Goal: Task Accomplishment & Management: Manage account settings

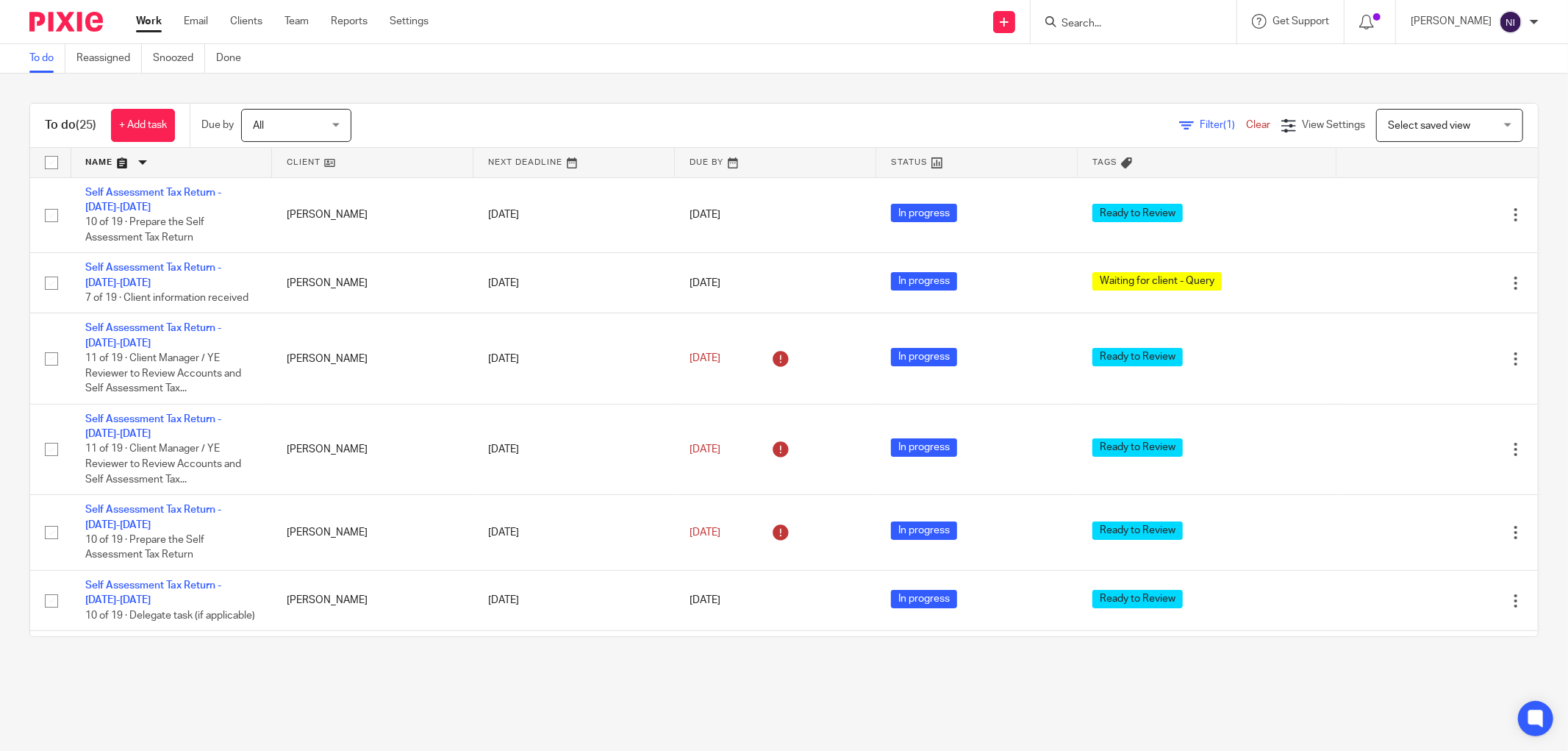
click at [113, 160] on link at bounding box center [172, 162] width 201 height 30
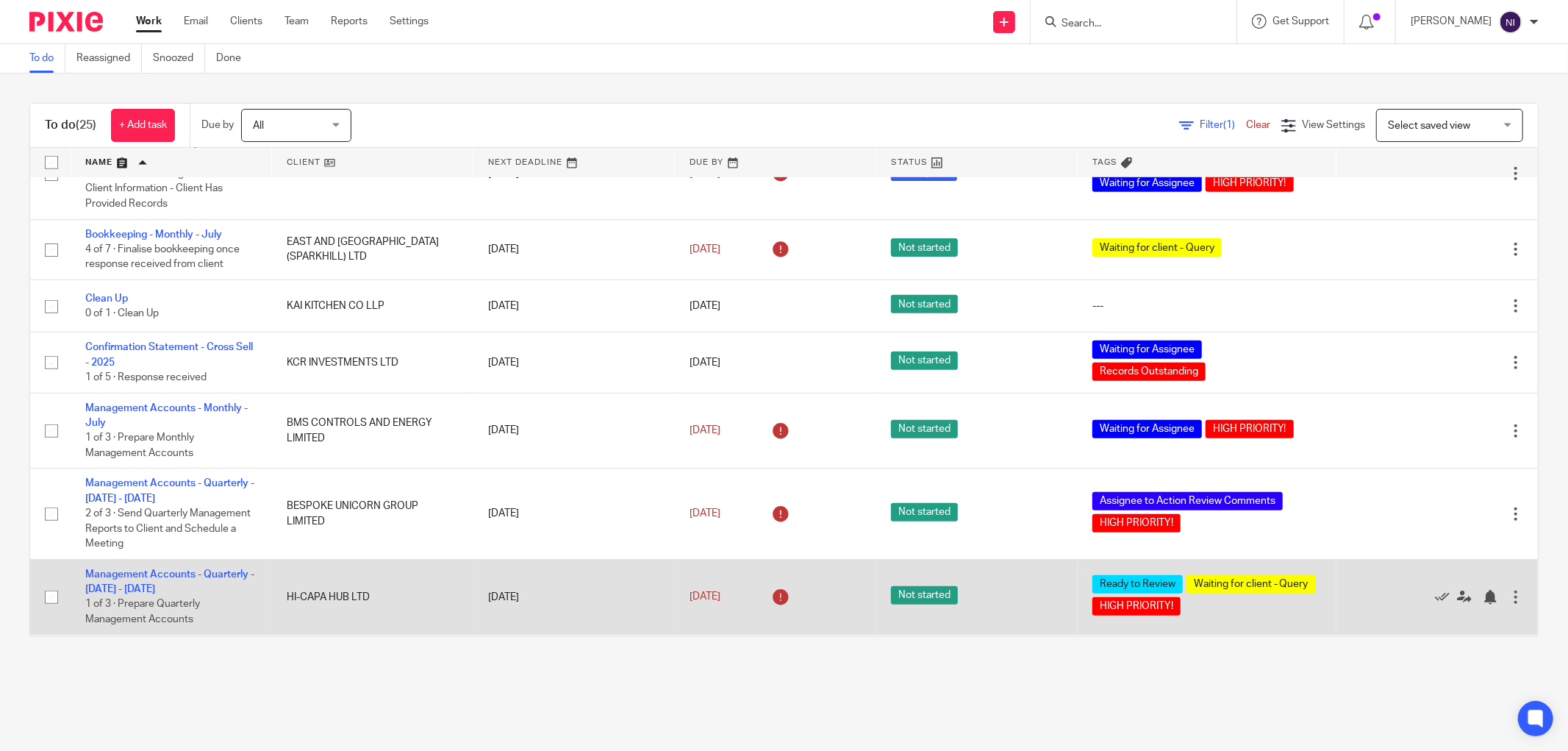
scroll to position [554, 0]
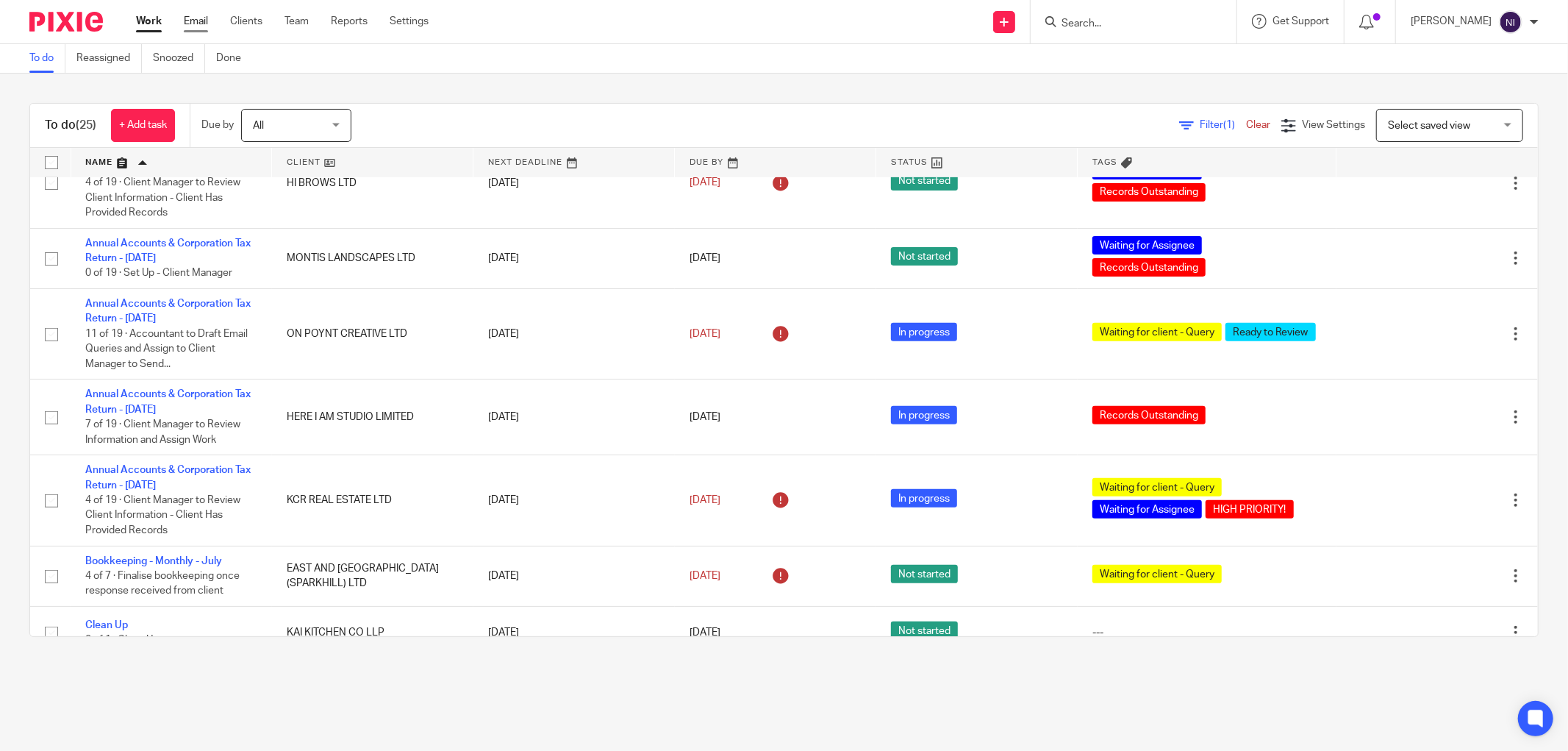
click at [208, 17] on link "Email" at bounding box center [195, 21] width 24 height 14
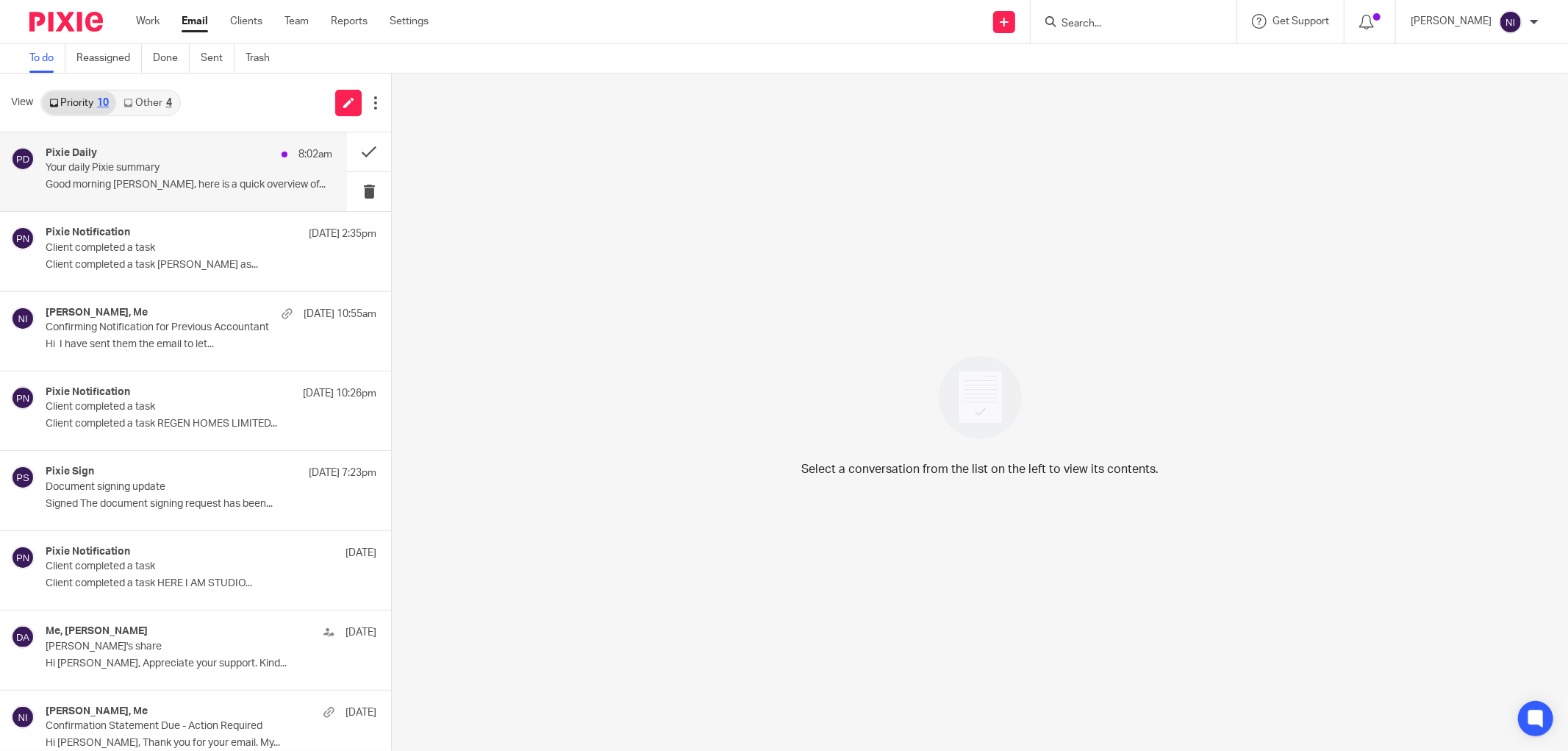
click at [224, 142] on div "Pixie Daily 8:02am Your daily Pixie summary Good morning Naeem, here is a quick…" at bounding box center [173, 171] width 347 height 78
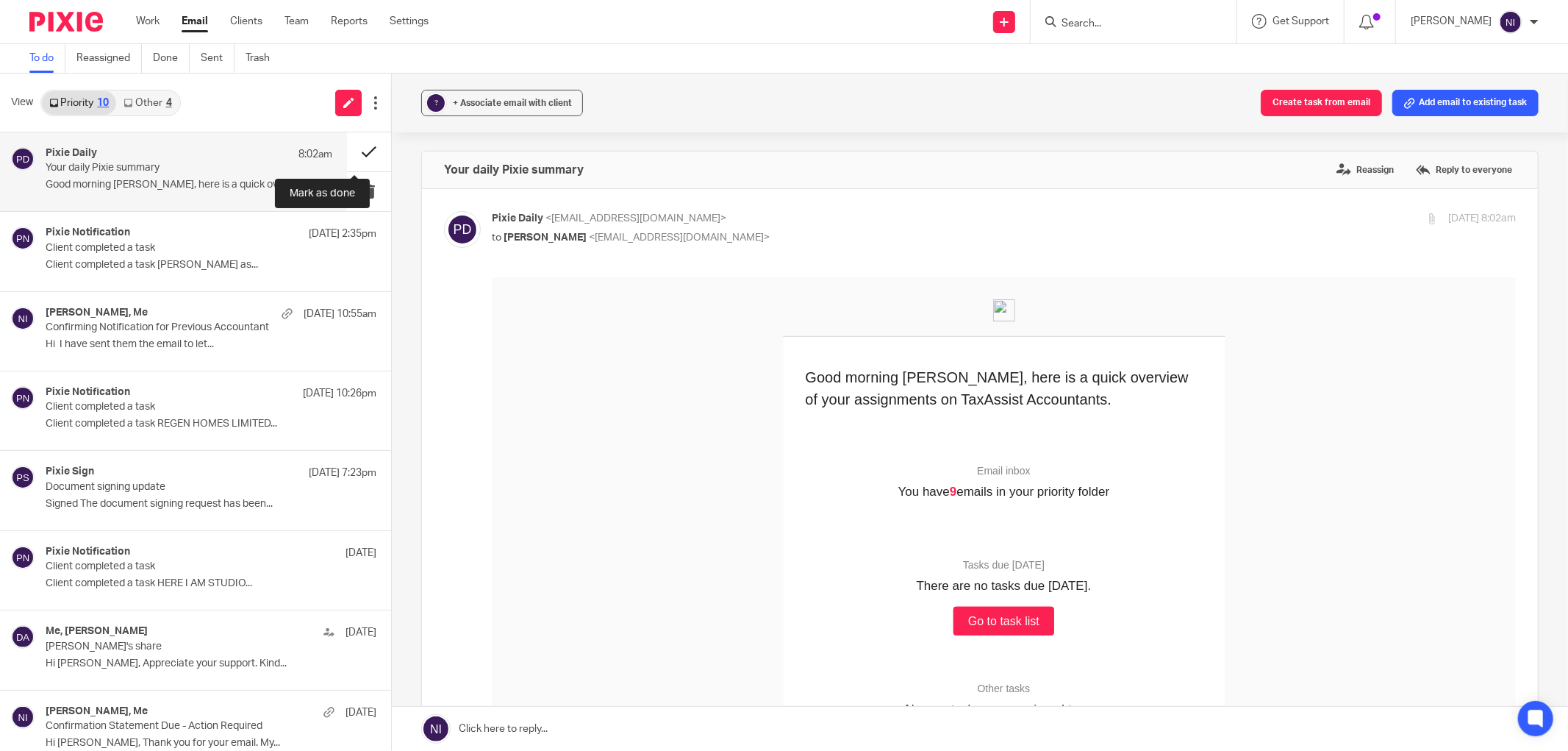
click at [361, 156] on button at bounding box center [369, 151] width 44 height 39
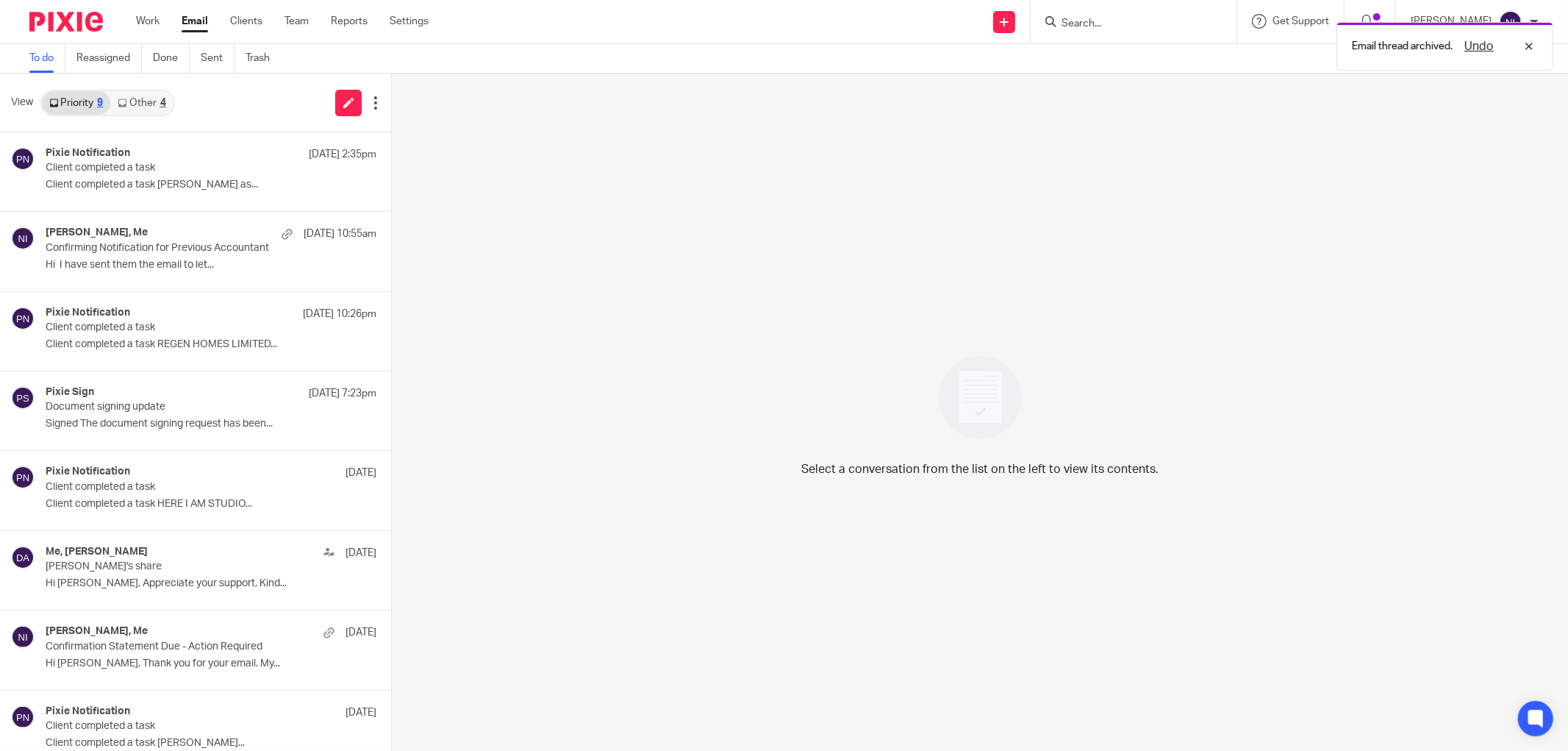
click at [163, 105] on div "4" at bounding box center [164, 102] width 6 height 11
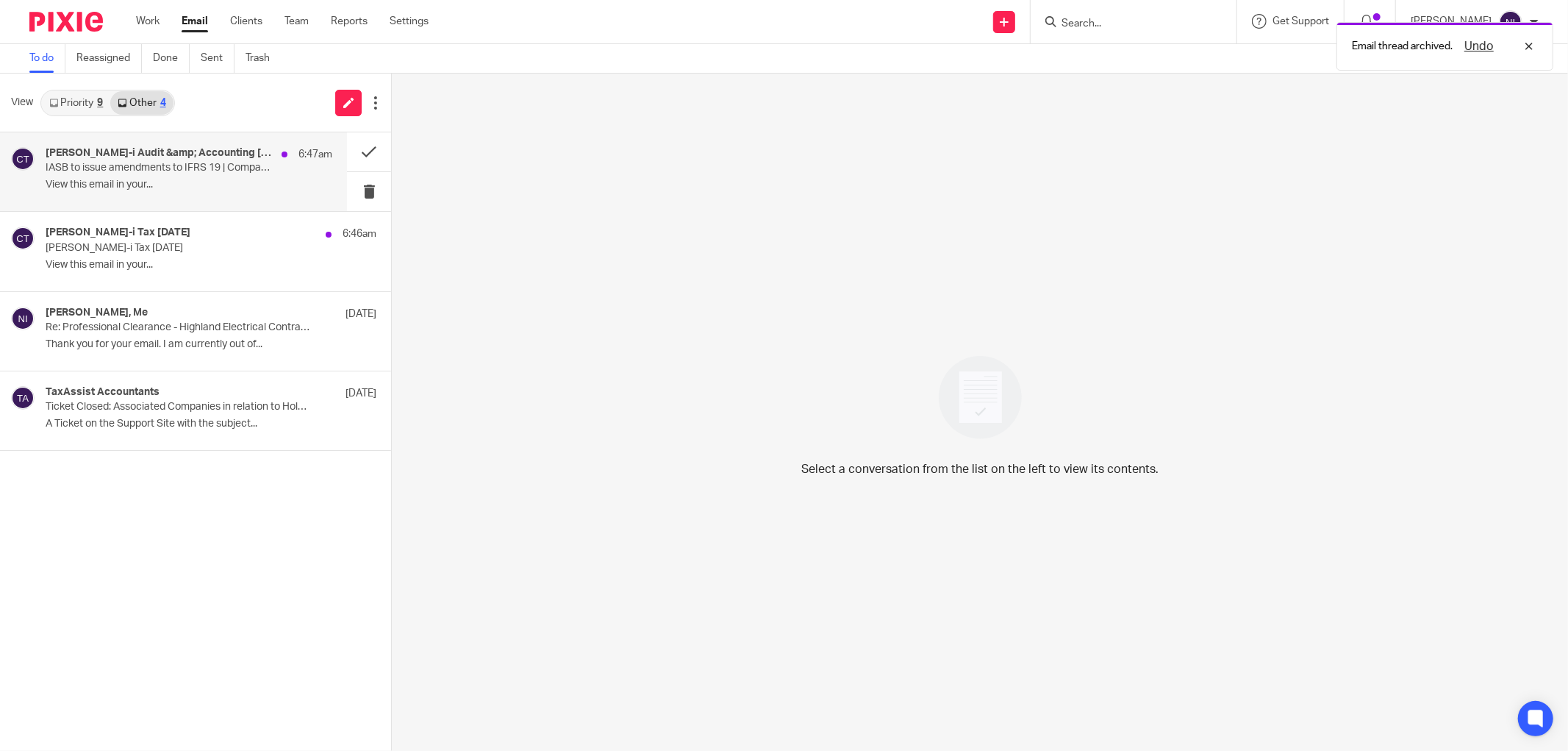
click at [166, 163] on p "IASB to issue amendments to IFRS 19 | Companies House provide a list of softwar…" at bounding box center [161, 167] width 230 height 12
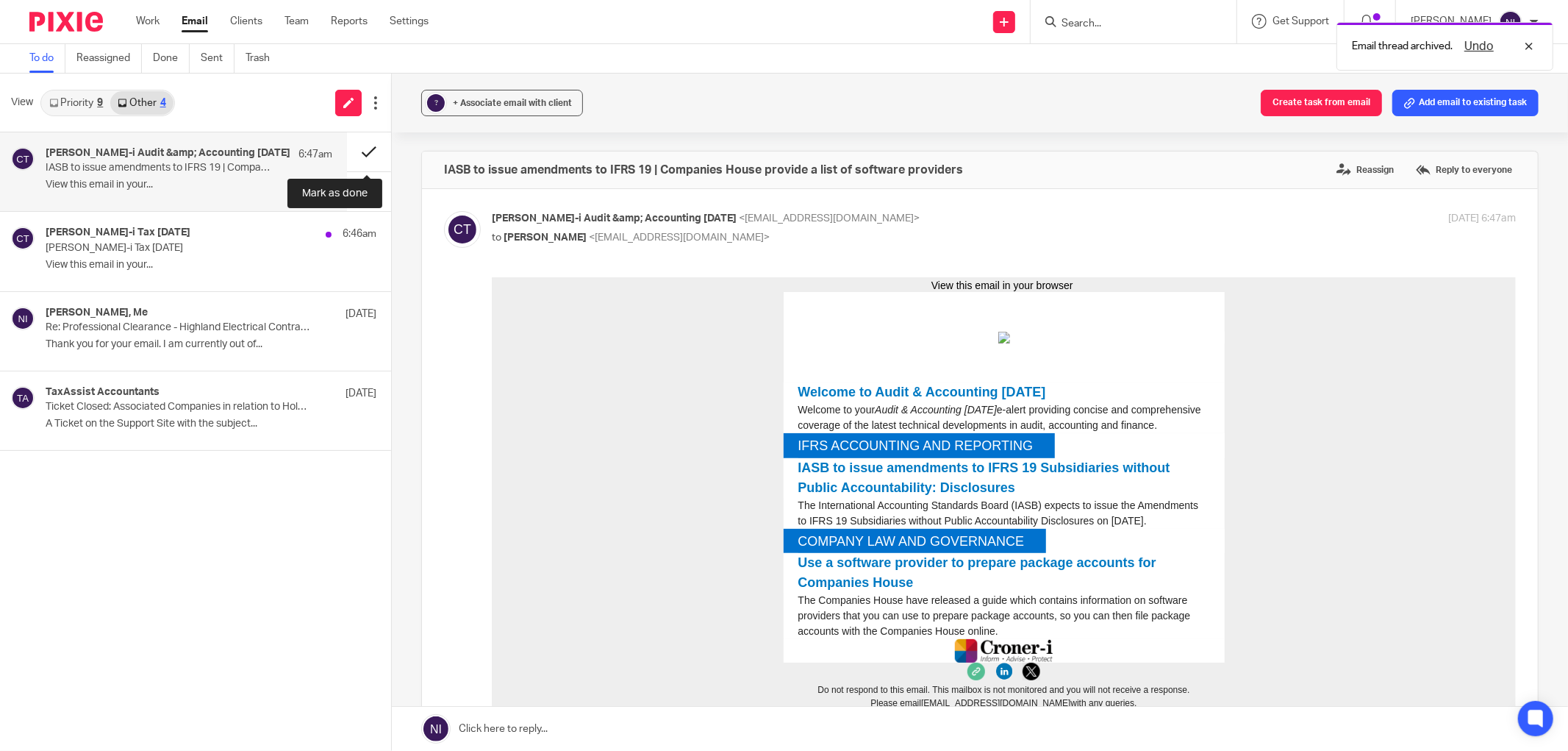
click at [351, 145] on button at bounding box center [369, 151] width 44 height 39
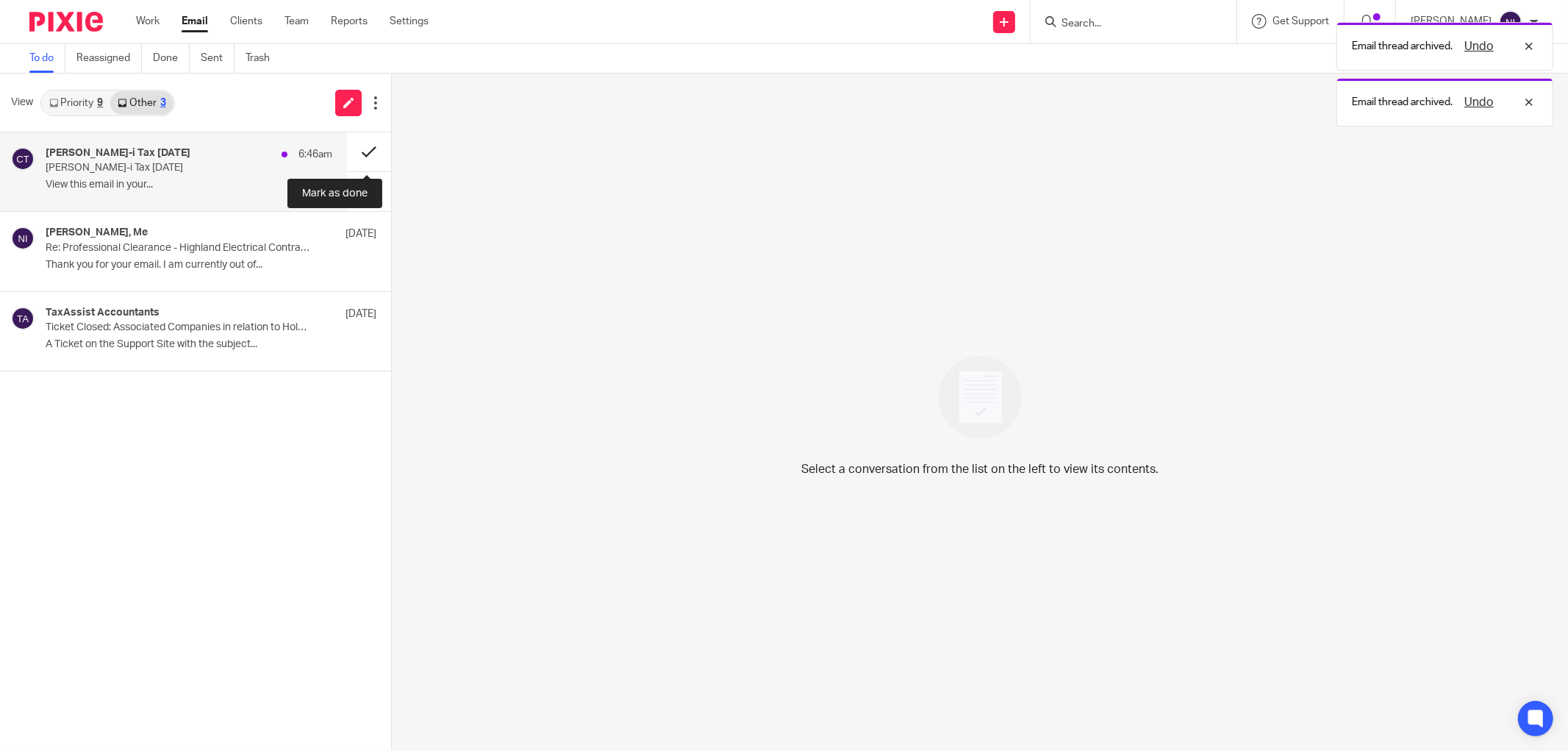
click at [364, 151] on button at bounding box center [369, 151] width 44 height 39
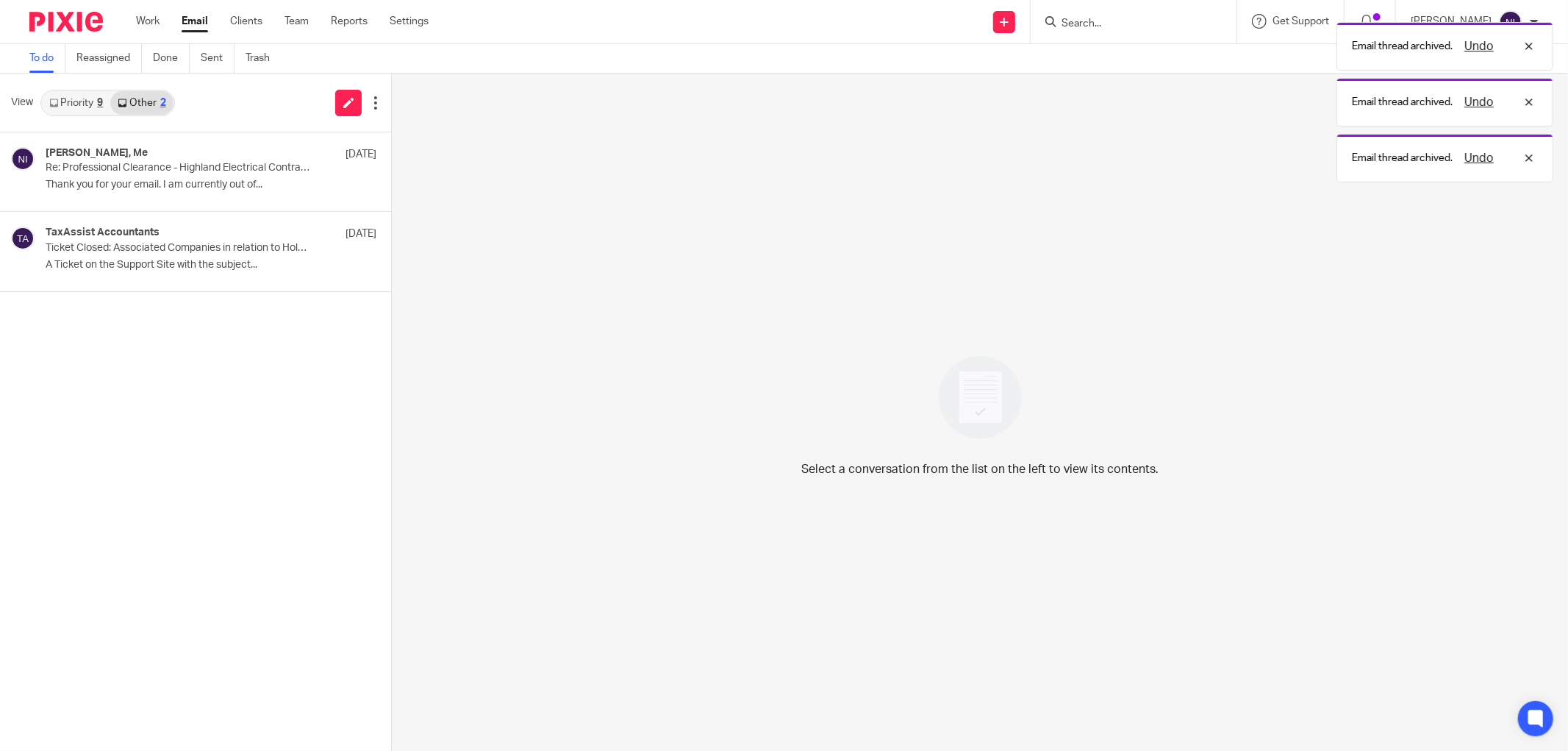
click at [97, 105] on link "Priority 9" at bounding box center [76, 102] width 68 height 24
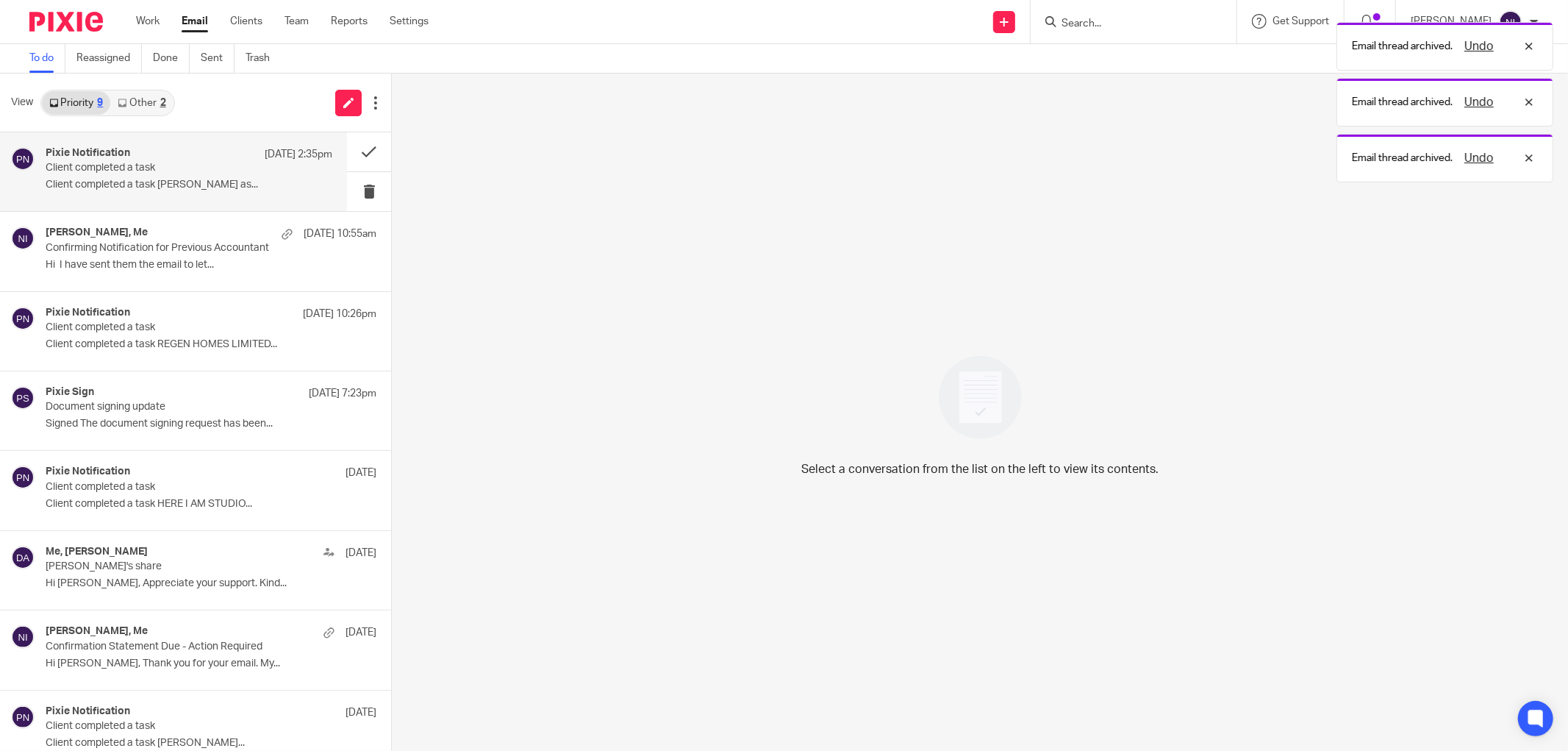
click at [121, 160] on div "Pixie Notification 21 Aug 2:35pm" at bounding box center [189, 154] width 287 height 14
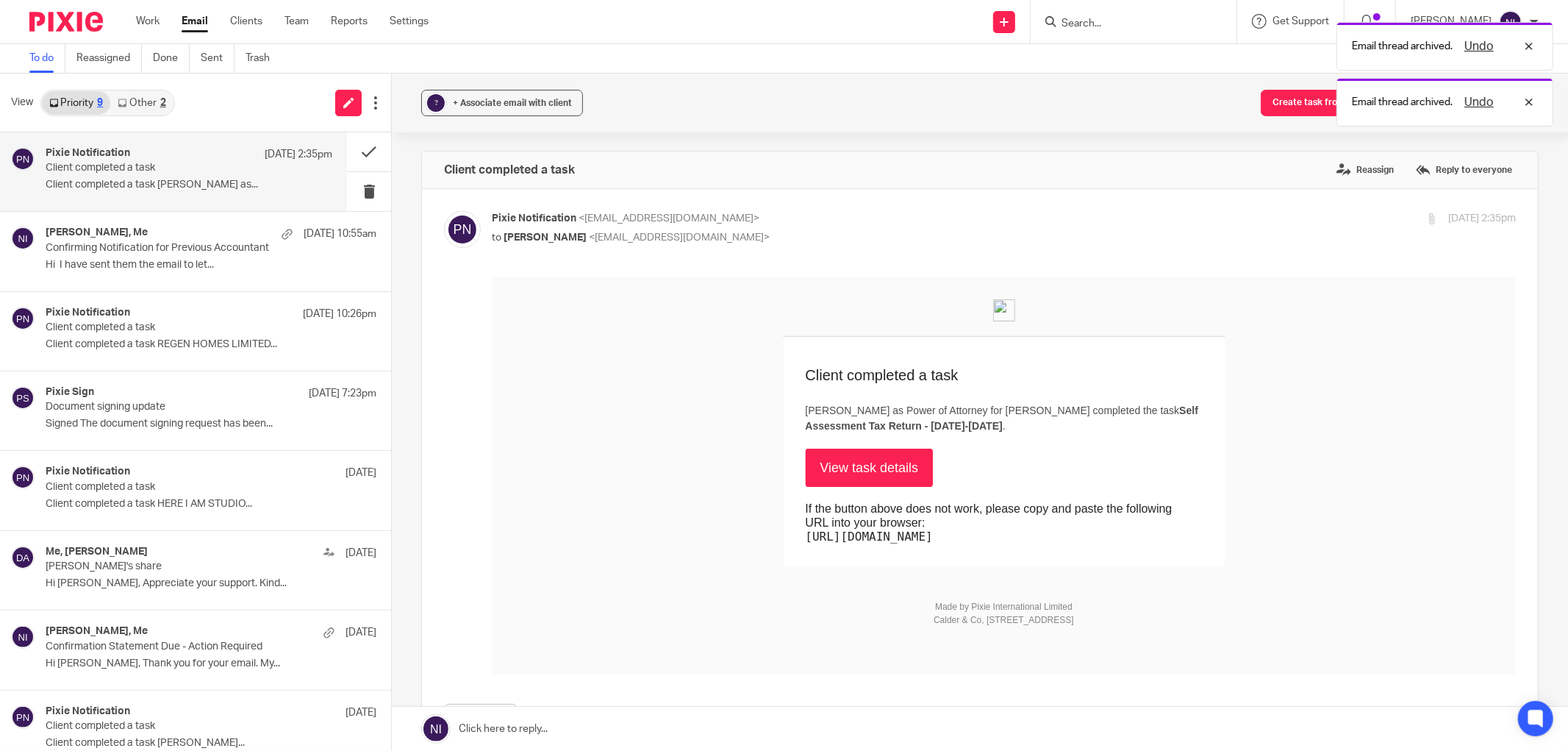
scroll to position [99, 0]
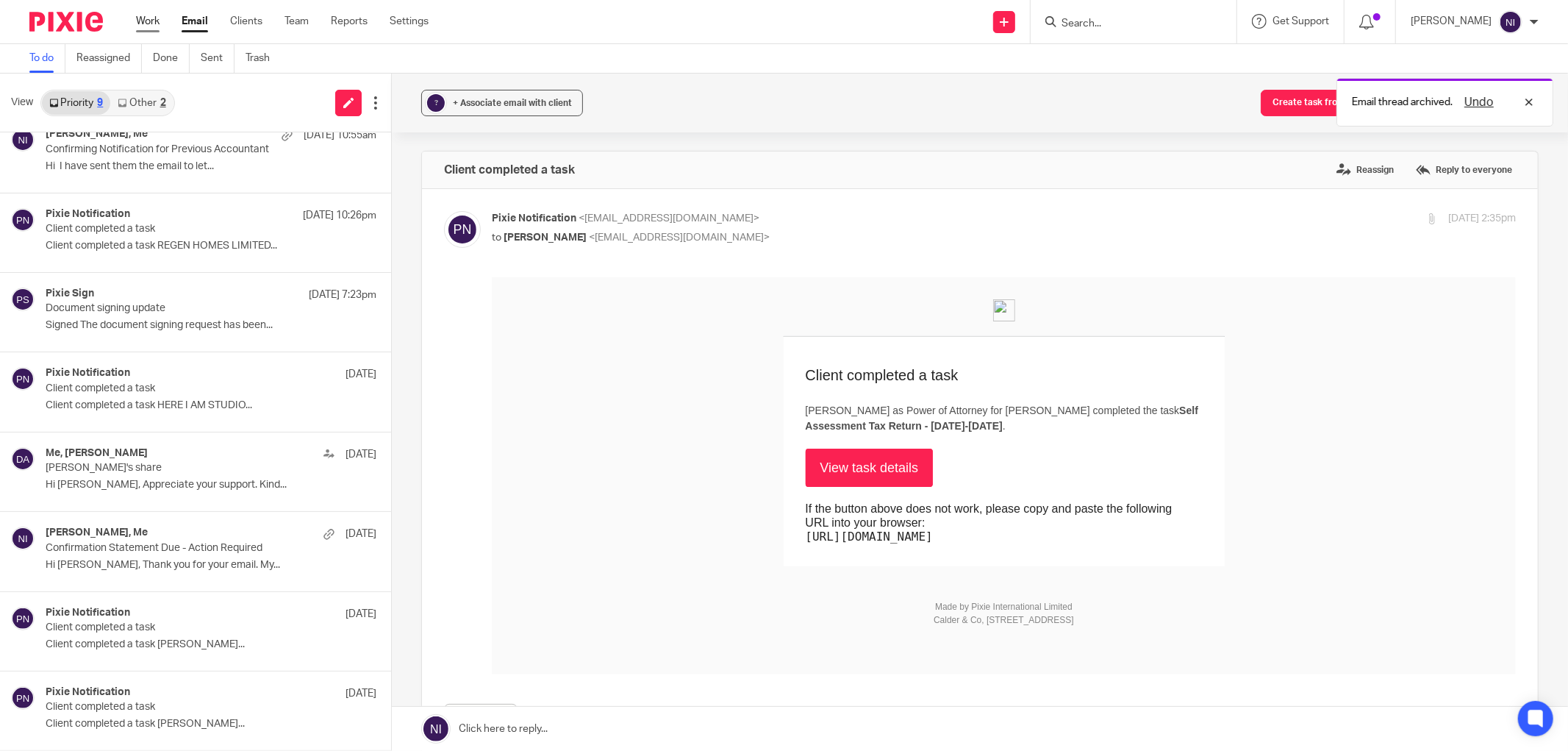
click at [137, 24] on link "Work" at bounding box center [147, 21] width 24 height 14
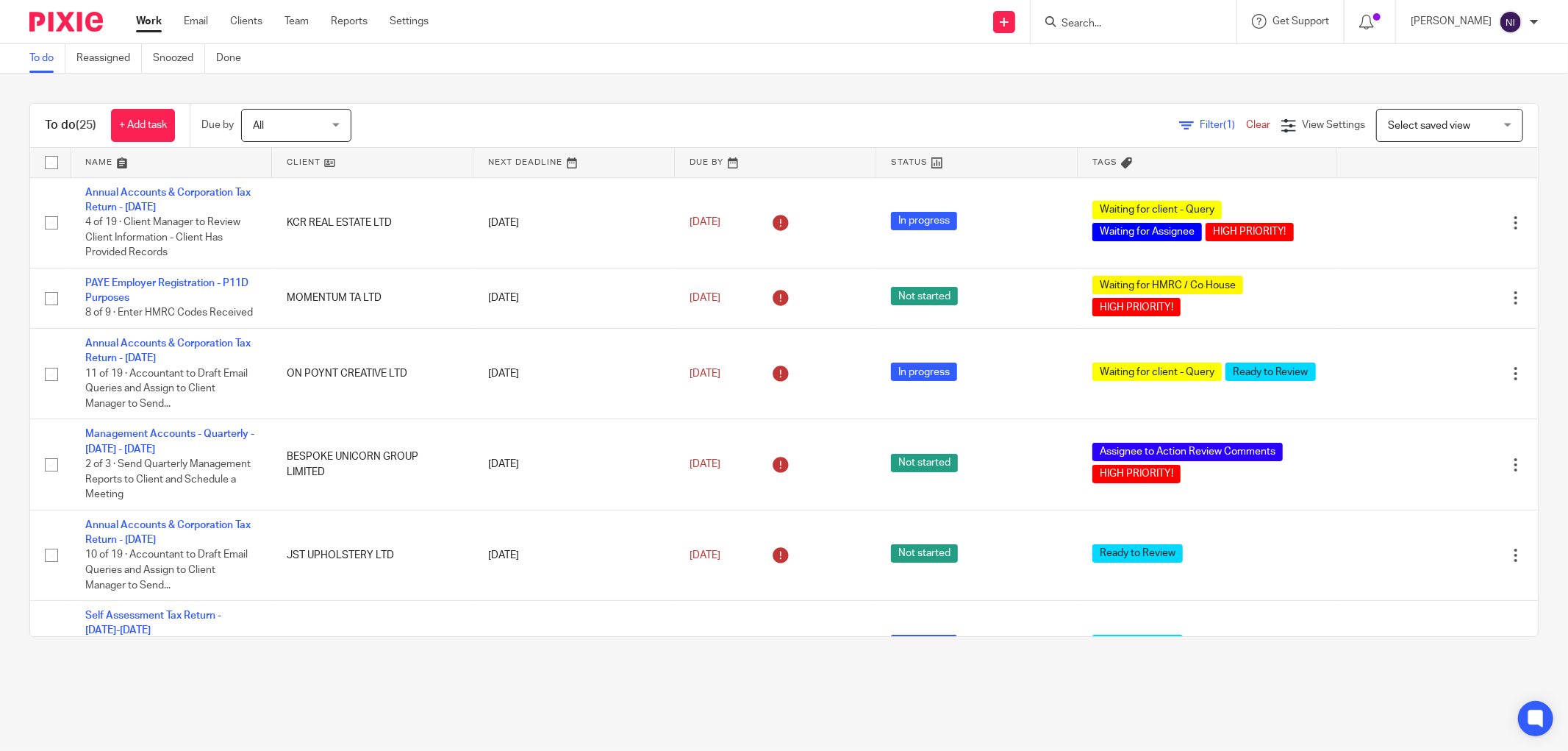
click at [96, 163] on link at bounding box center [172, 162] width 201 height 30
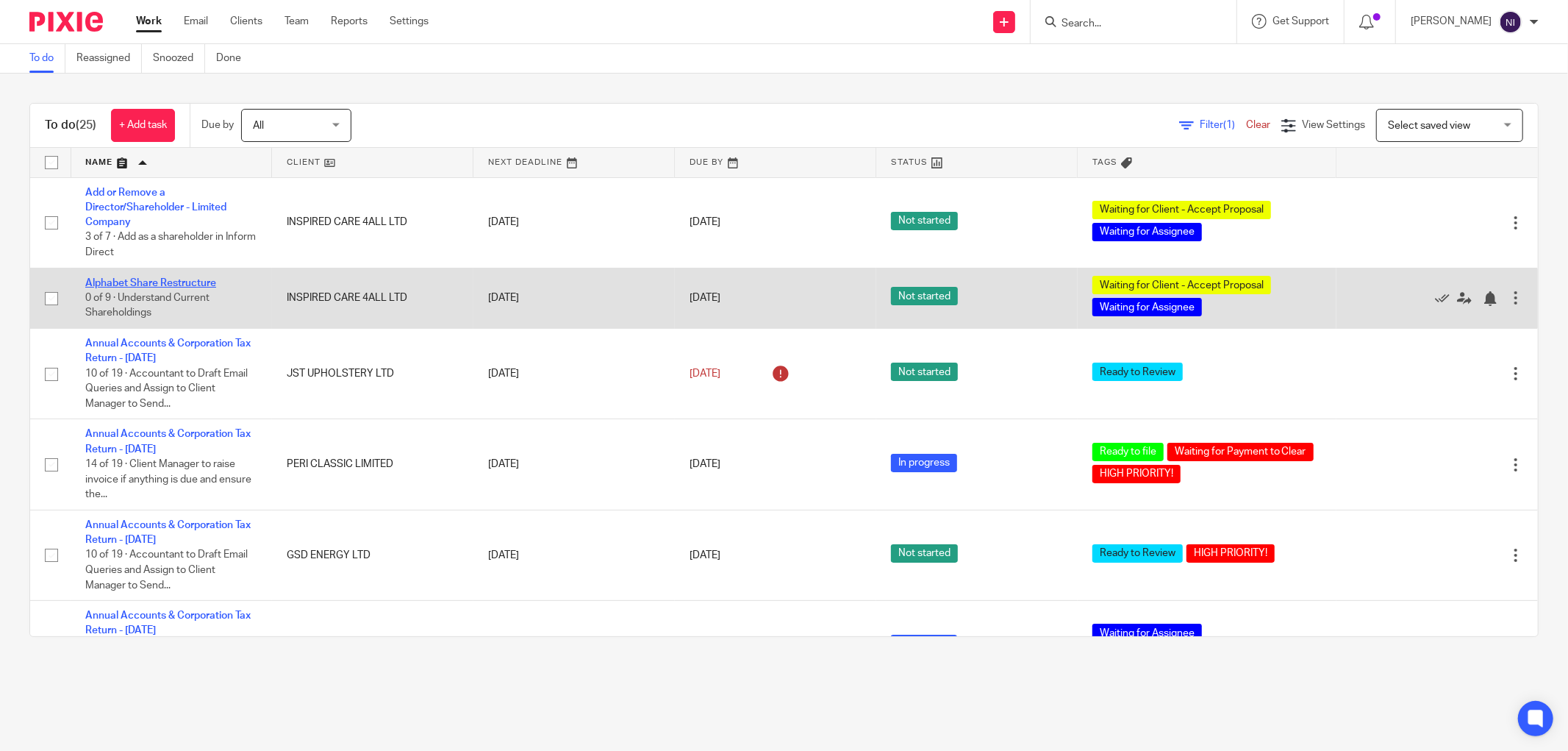
click at [148, 278] on link "Alphabet Share Restructure" at bounding box center [150, 283] width 131 height 11
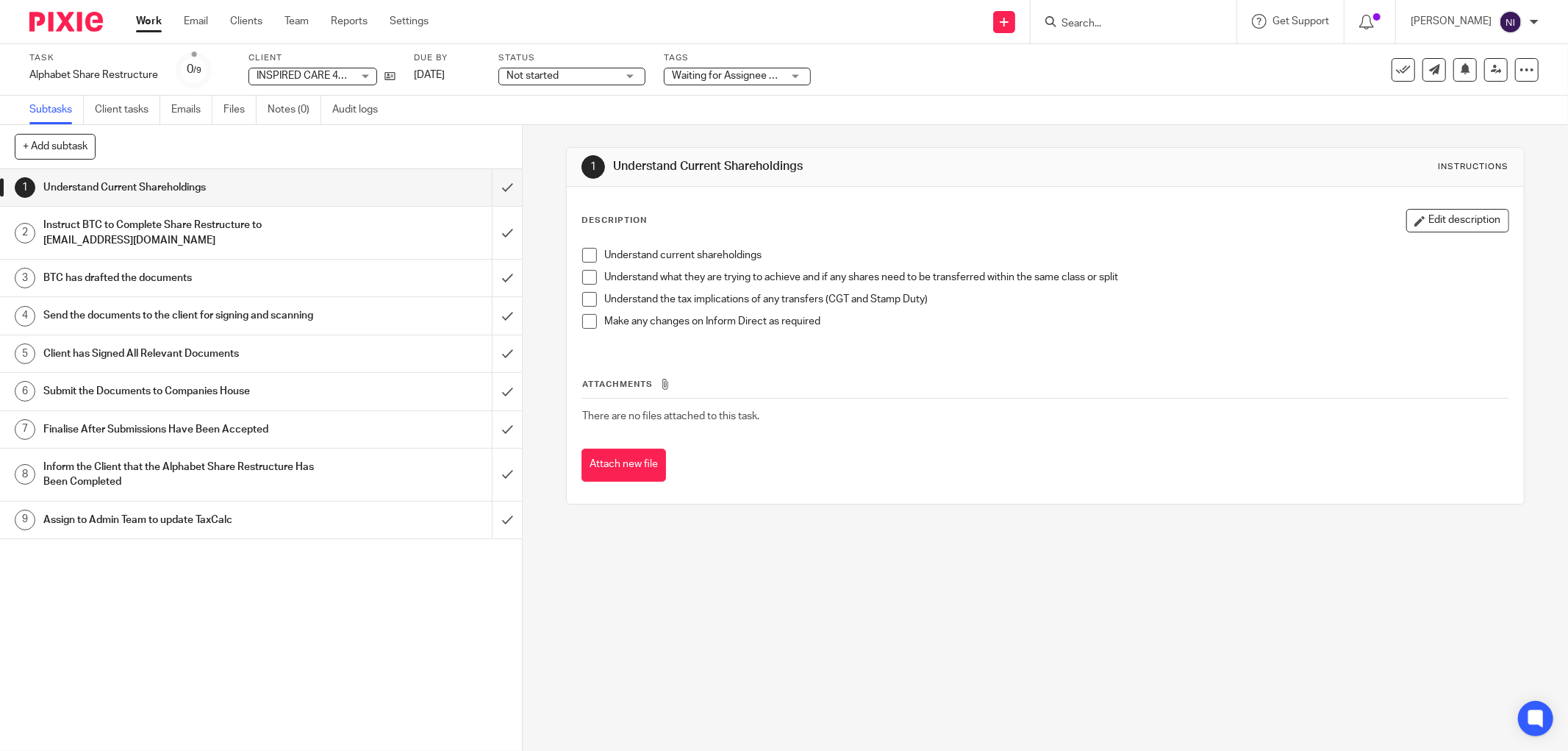
click at [268, 387] on h1 "Submit the Documents to Companies House" at bounding box center [188, 390] width 290 height 22
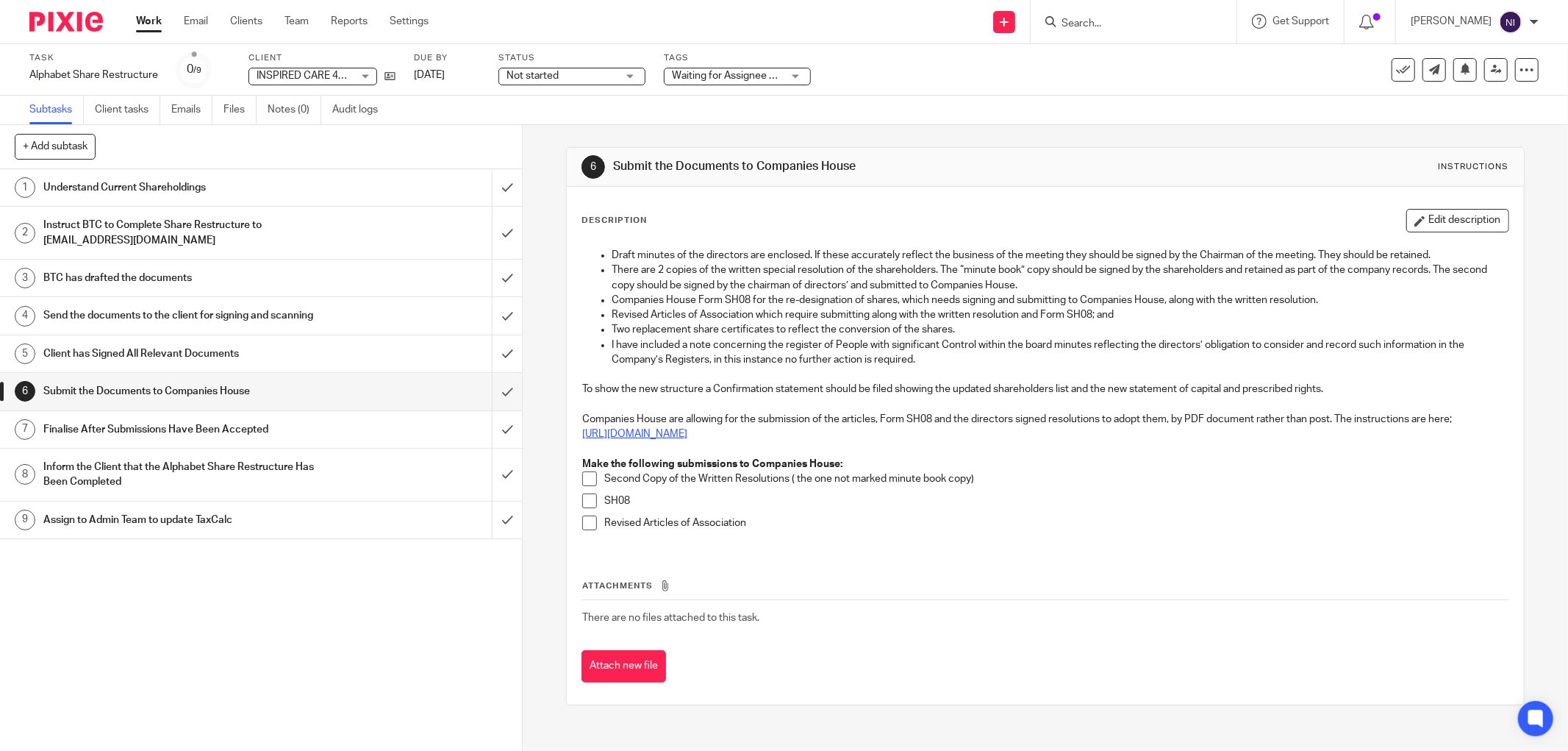
click at [659, 438] on u "https://find-and-update.company-information.service.gov.uk/efs-submission/start" at bounding box center [635, 433] width 105 height 11
click at [147, 19] on link "Work" at bounding box center [148, 21] width 26 height 14
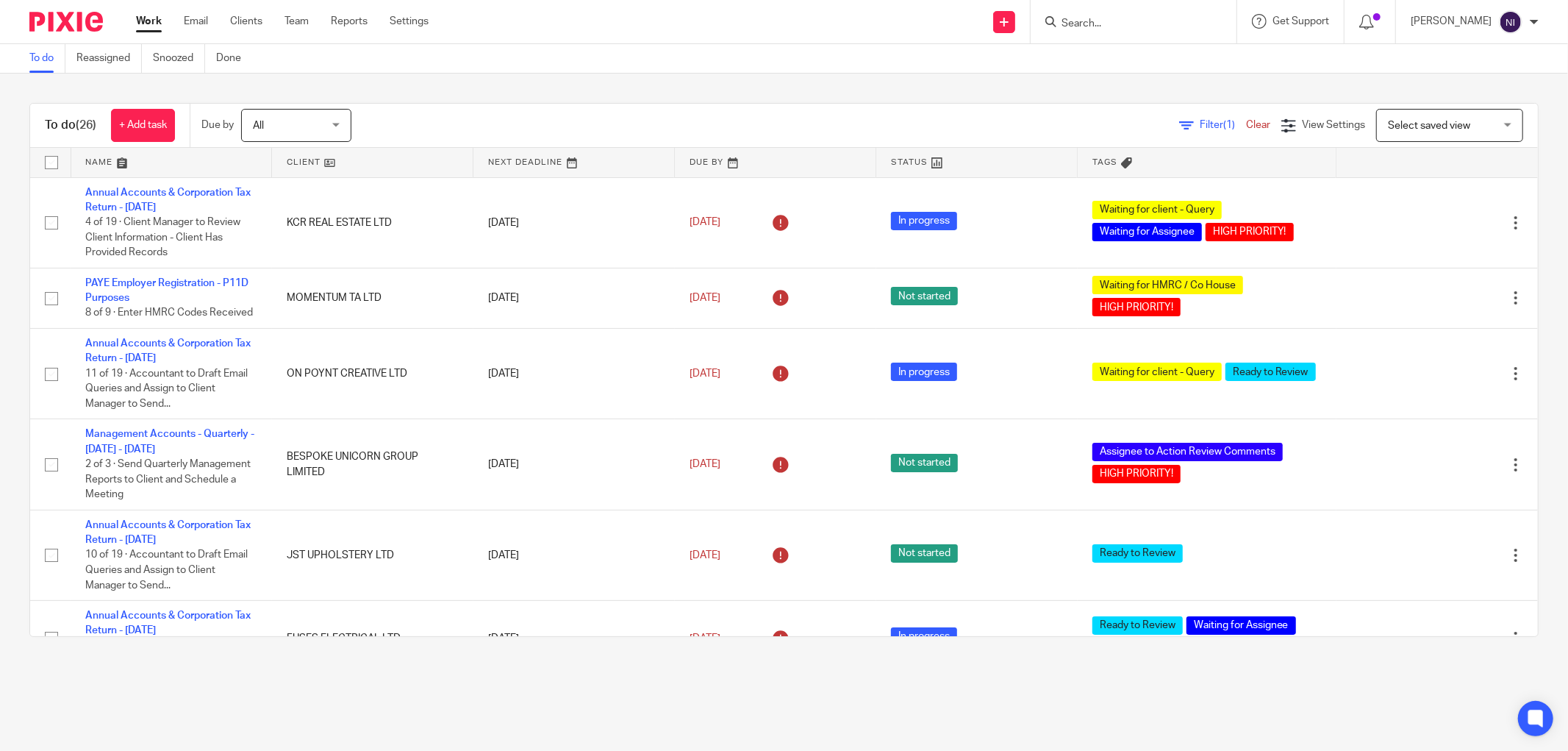
click at [97, 169] on link at bounding box center [172, 162] width 201 height 30
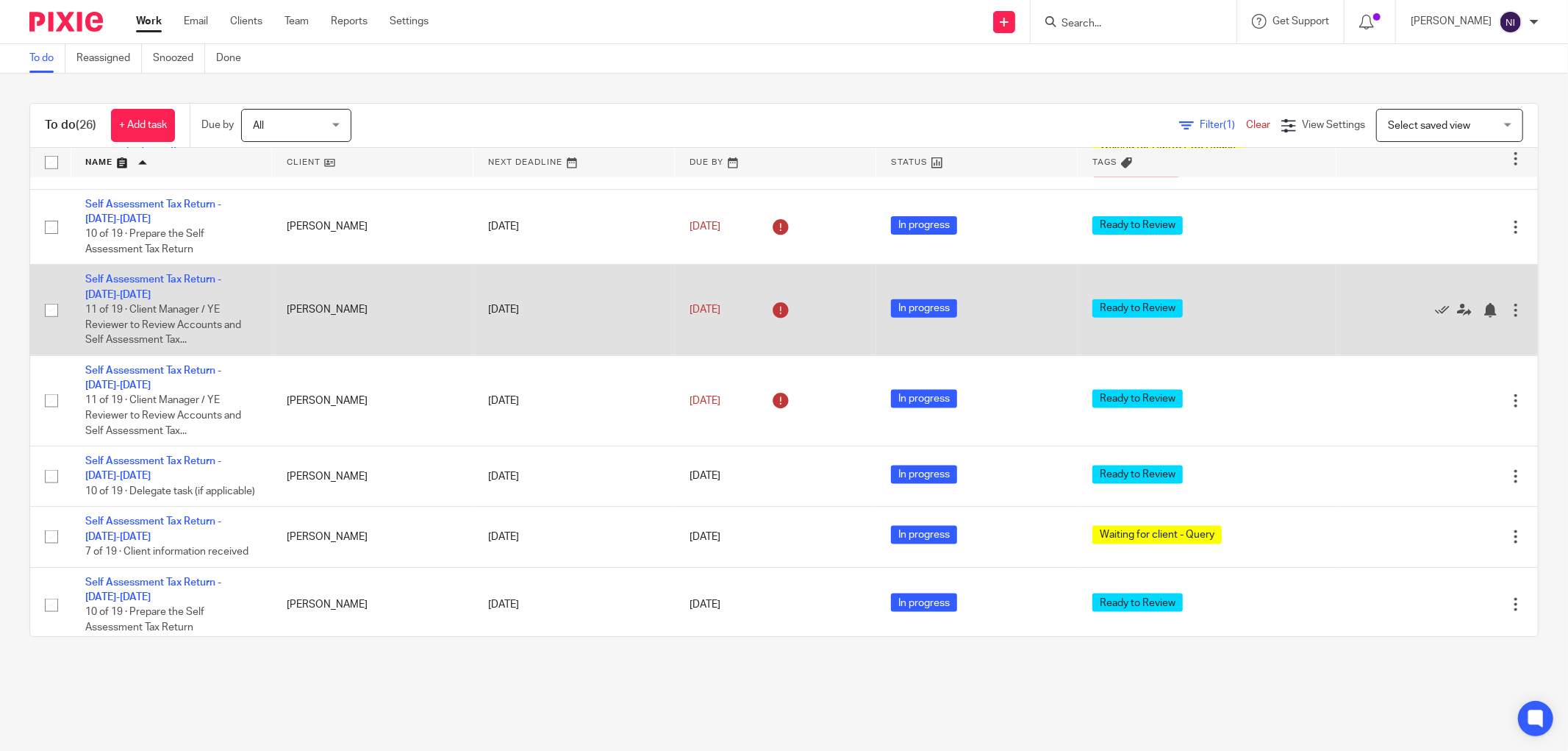
scroll to position [1611, 0]
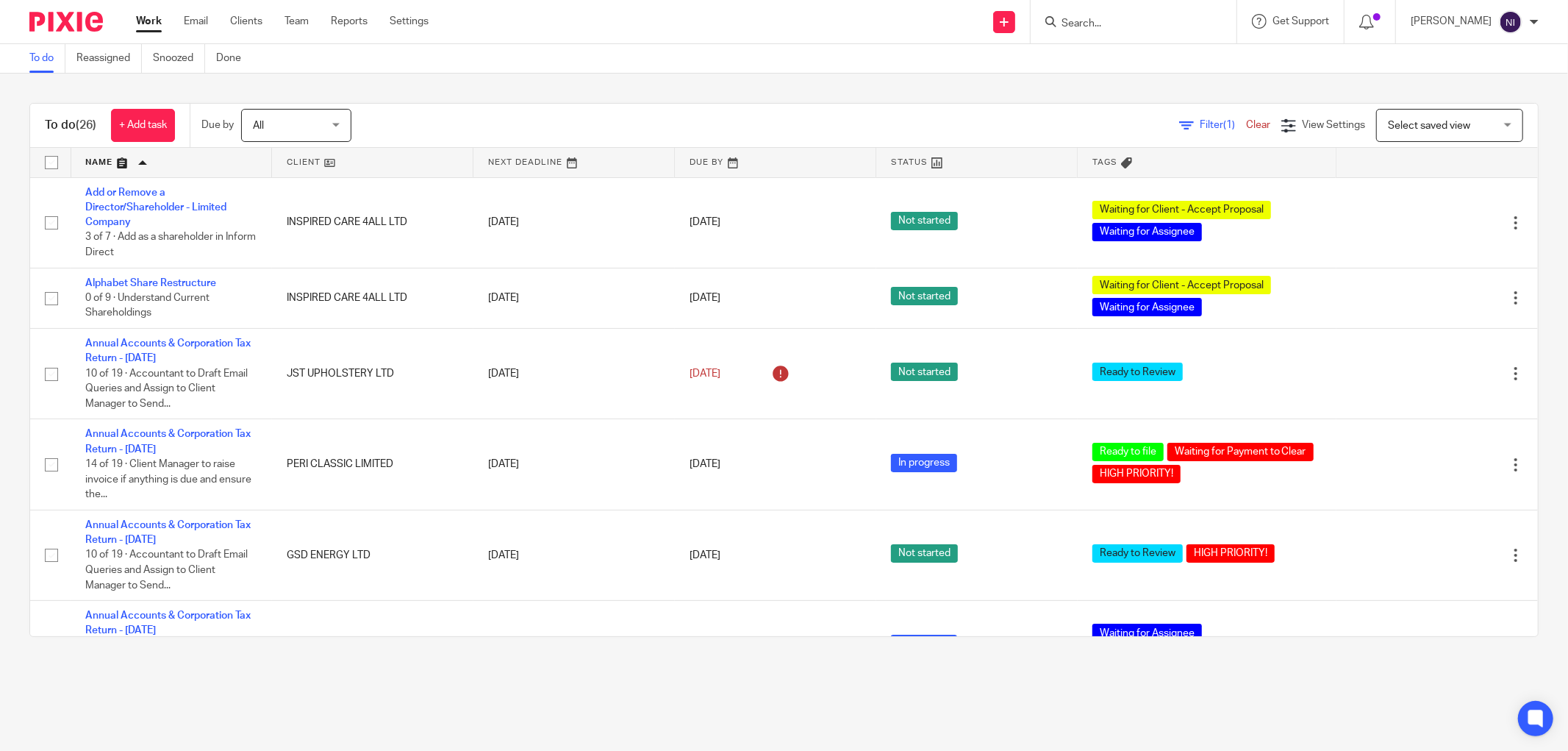
click at [1123, 14] on form at bounding box center [1138, 21] width 157 height 18
click at [1122, 25] on input "Search" at bounding box center [1126, 24] width 132 height 13
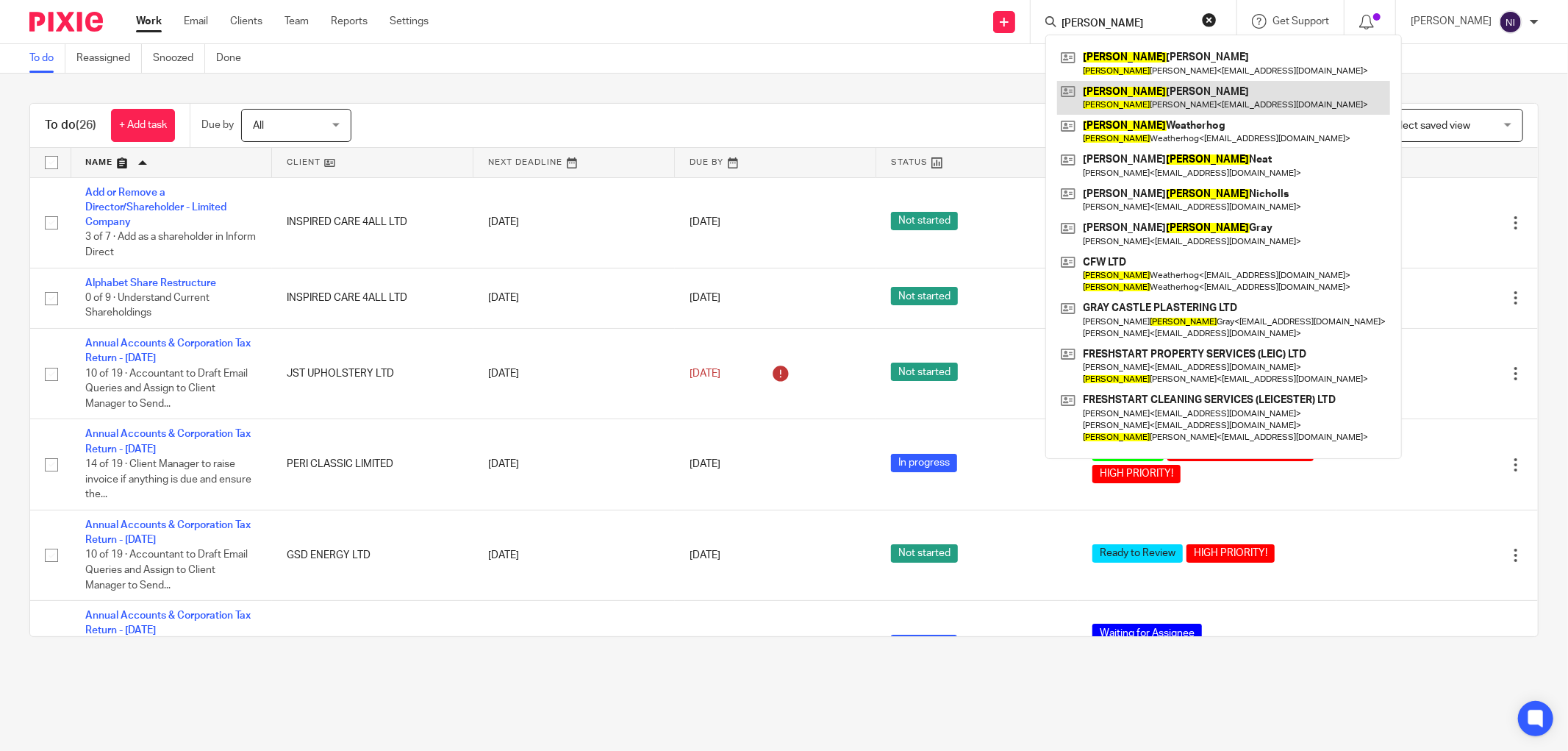
type input "david"
click at [1187, 103] on link at bounding box center [1224, 98] width 333 height 33
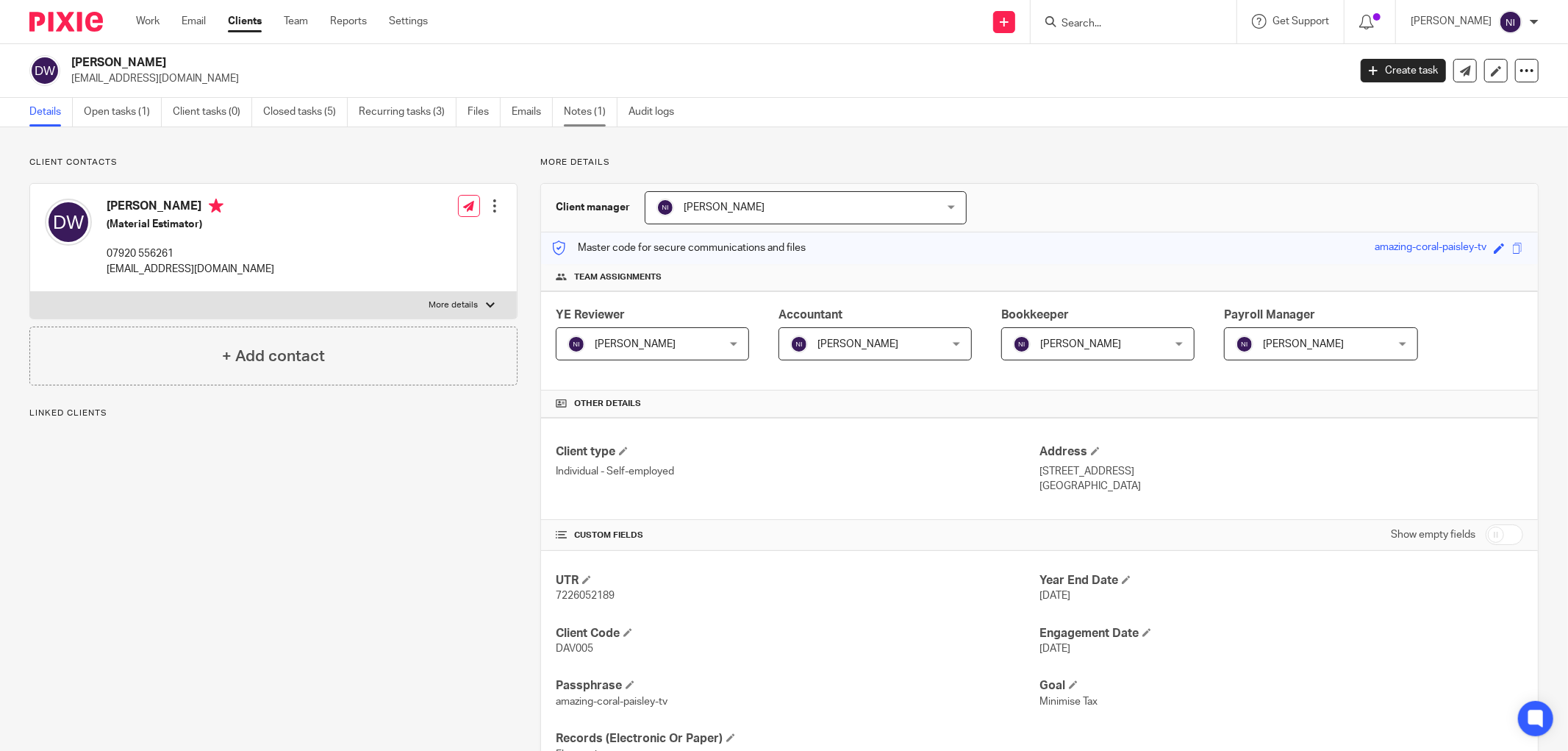
click at [593, 113] on link "Notes (1)" at bounding box center [590, 112] width 54 height 29
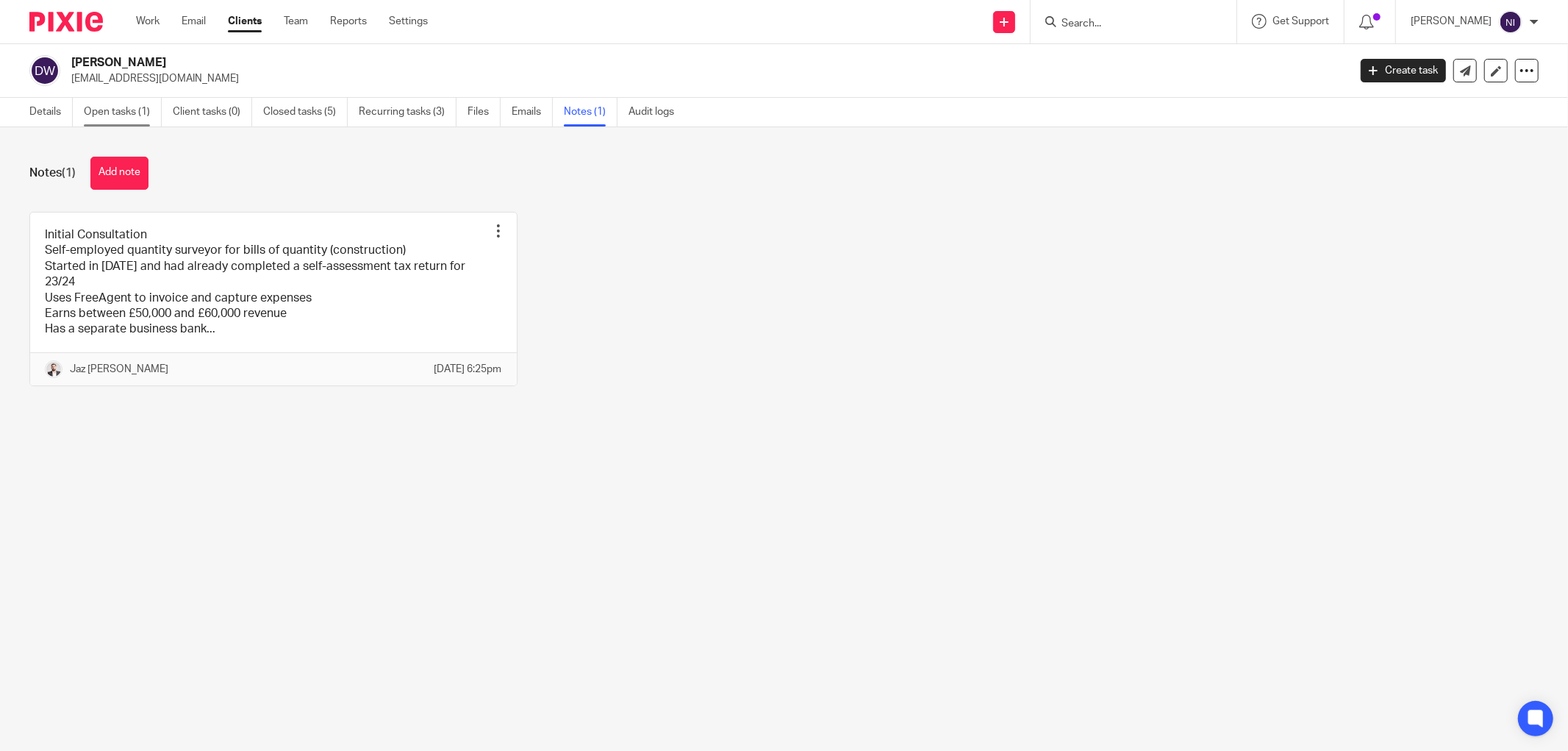
click at [138, 108] on link "Open tasks (1)" at bounding box center [122, 112] width 77 height 29
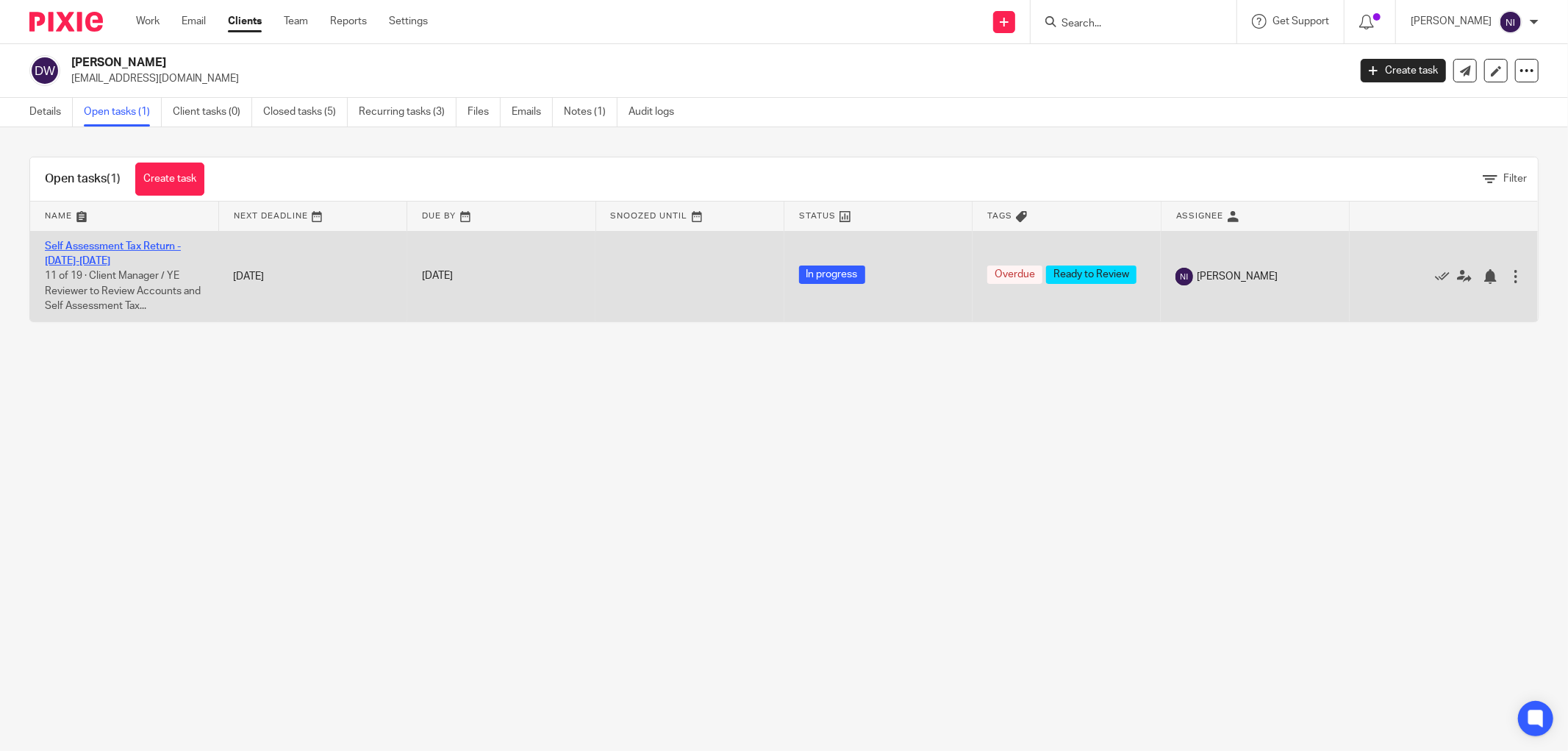
click at [107, 248] on link "Self Assessment Tax Return - [DATE]-[DATE]" at bounding box center [113, 254] width 136 height 25
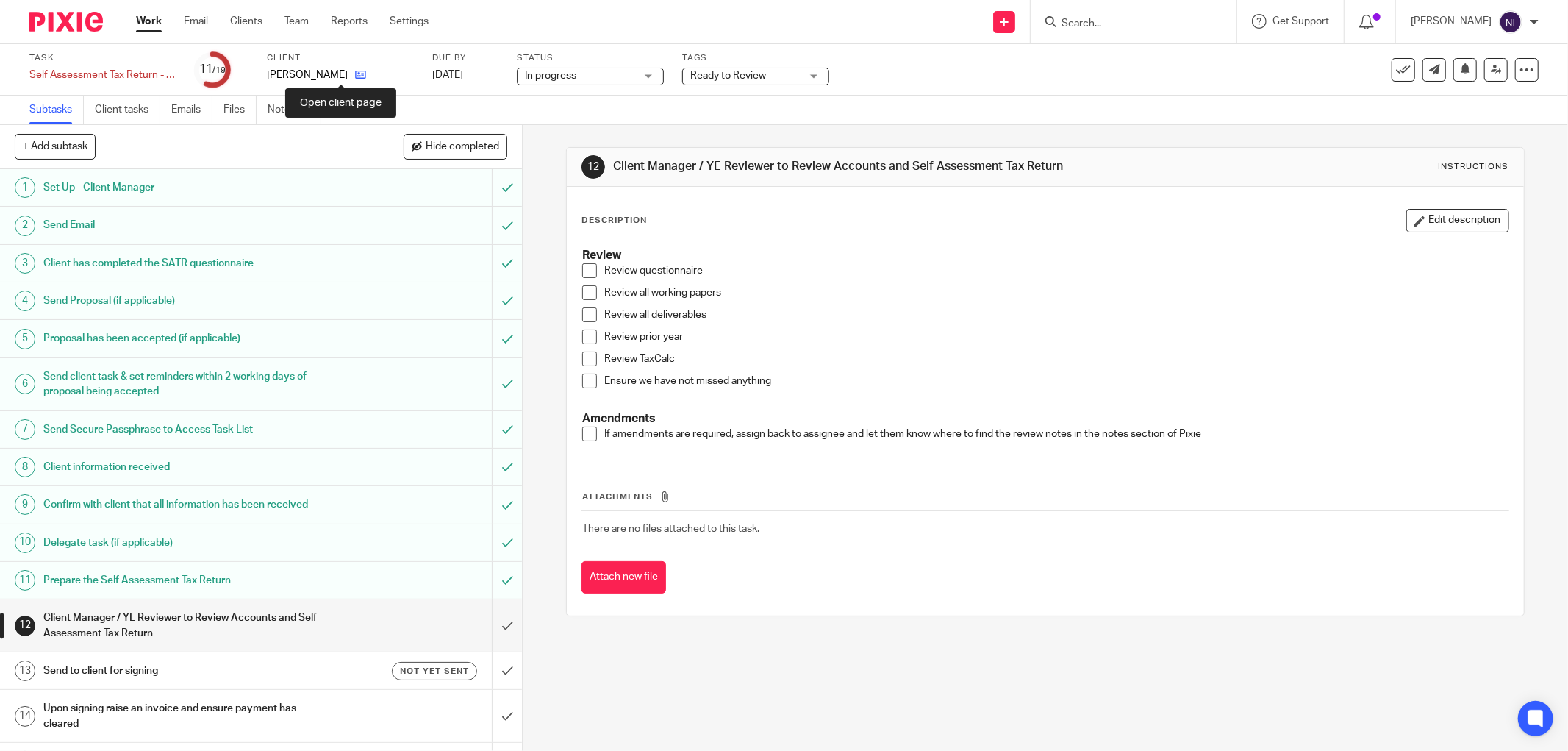
click at [355, 77] on icon at bounding box center [361, 75] width 11 height 11
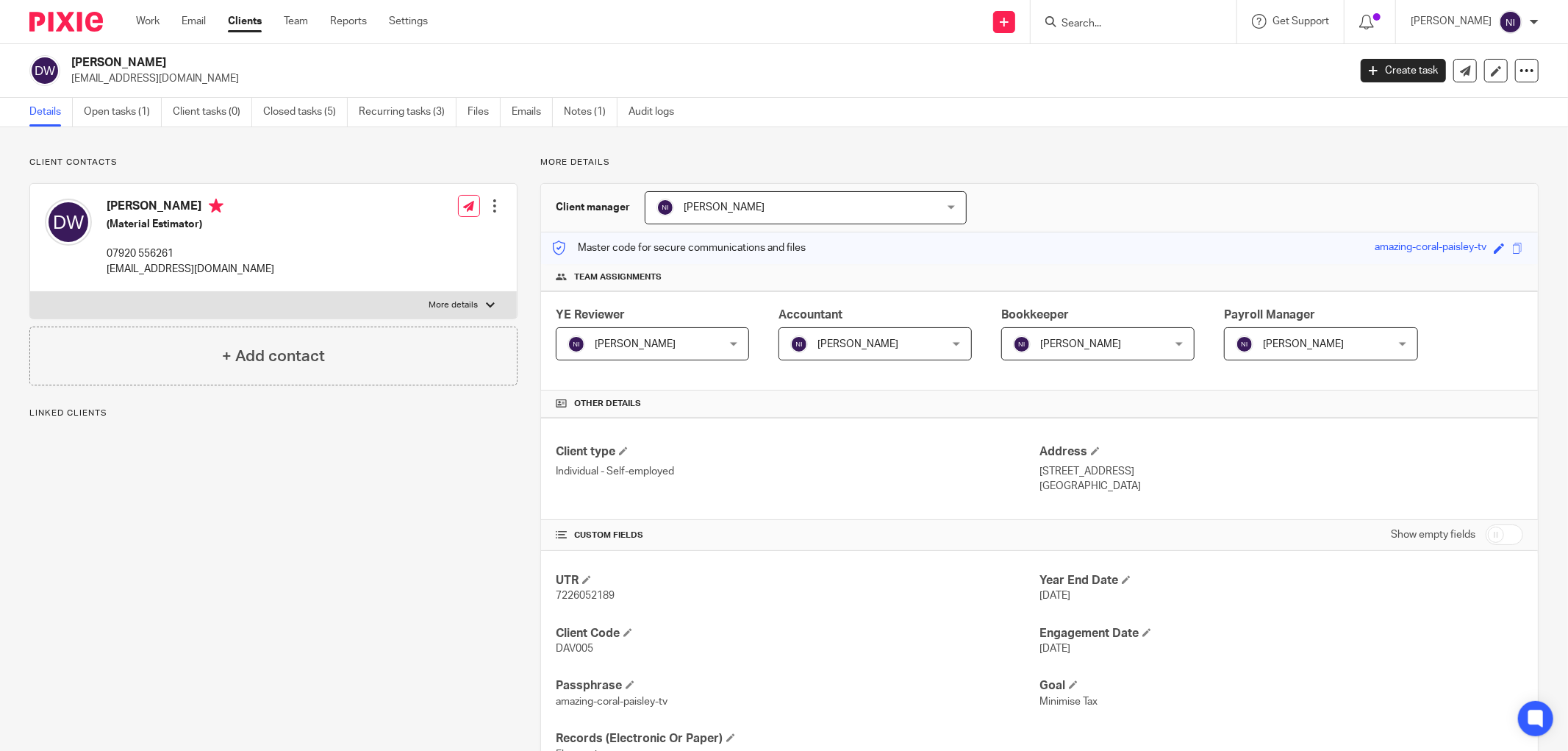
click at [268, 304] on label "More details" at bounding box center [274, 305] width 487 height 27
click at [31, 292] on input "More details" at bounding box center [30, 291] width 1 height 1
checkbox input "true"
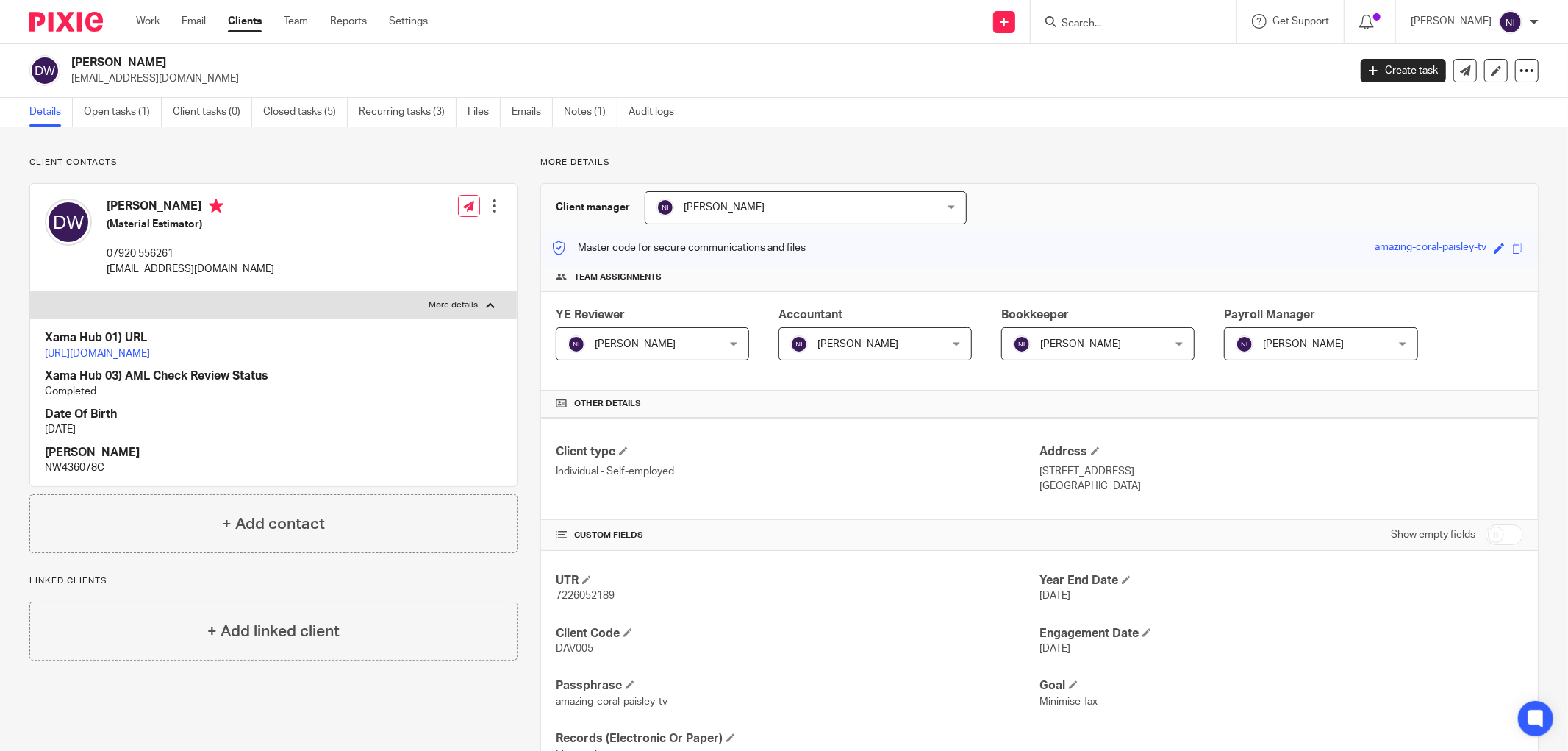
click at [81, 475] on p "NW436078C" at bounding box center [274, 467] width 457 height 14
copy p "NW436078C"
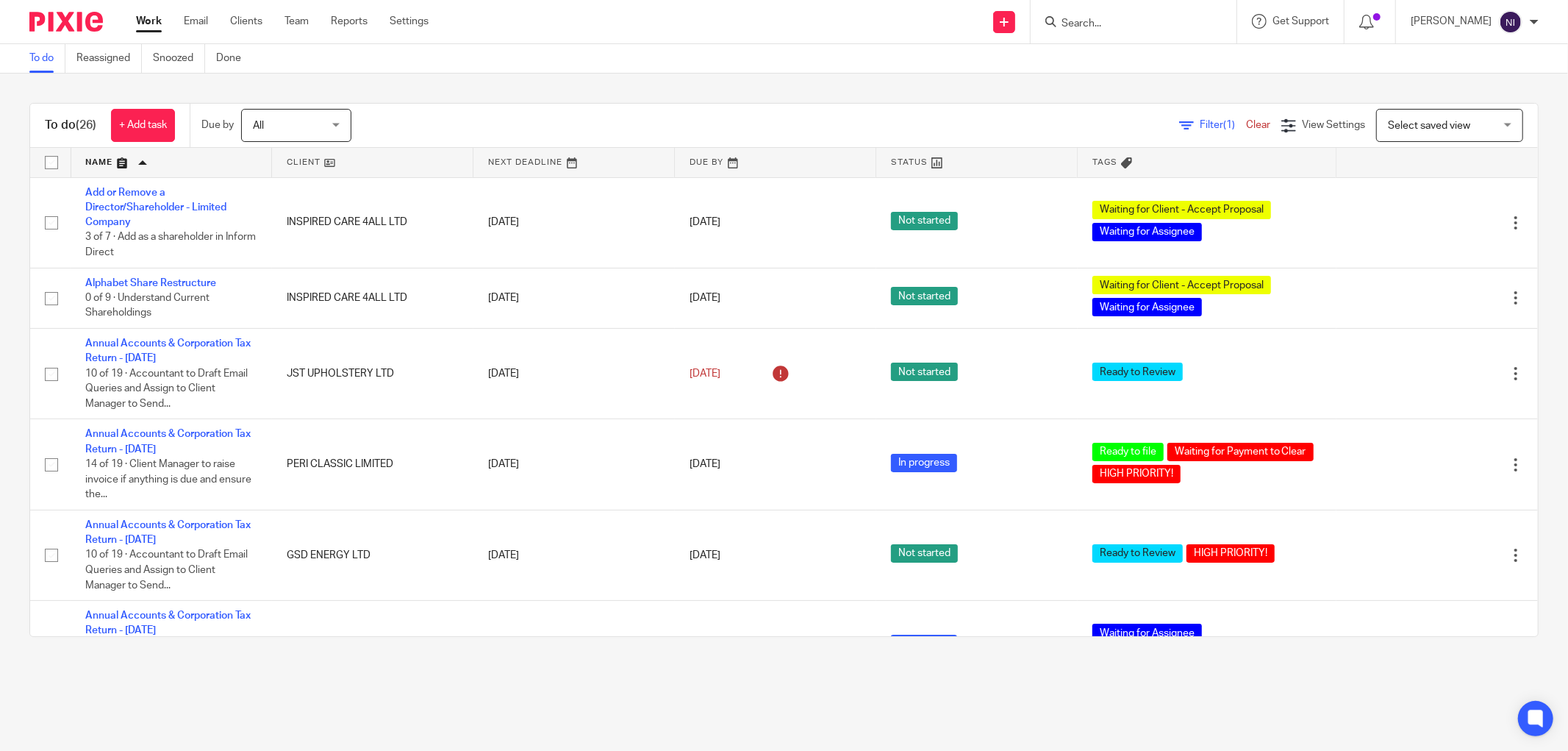
scroll to position [1611, 0]
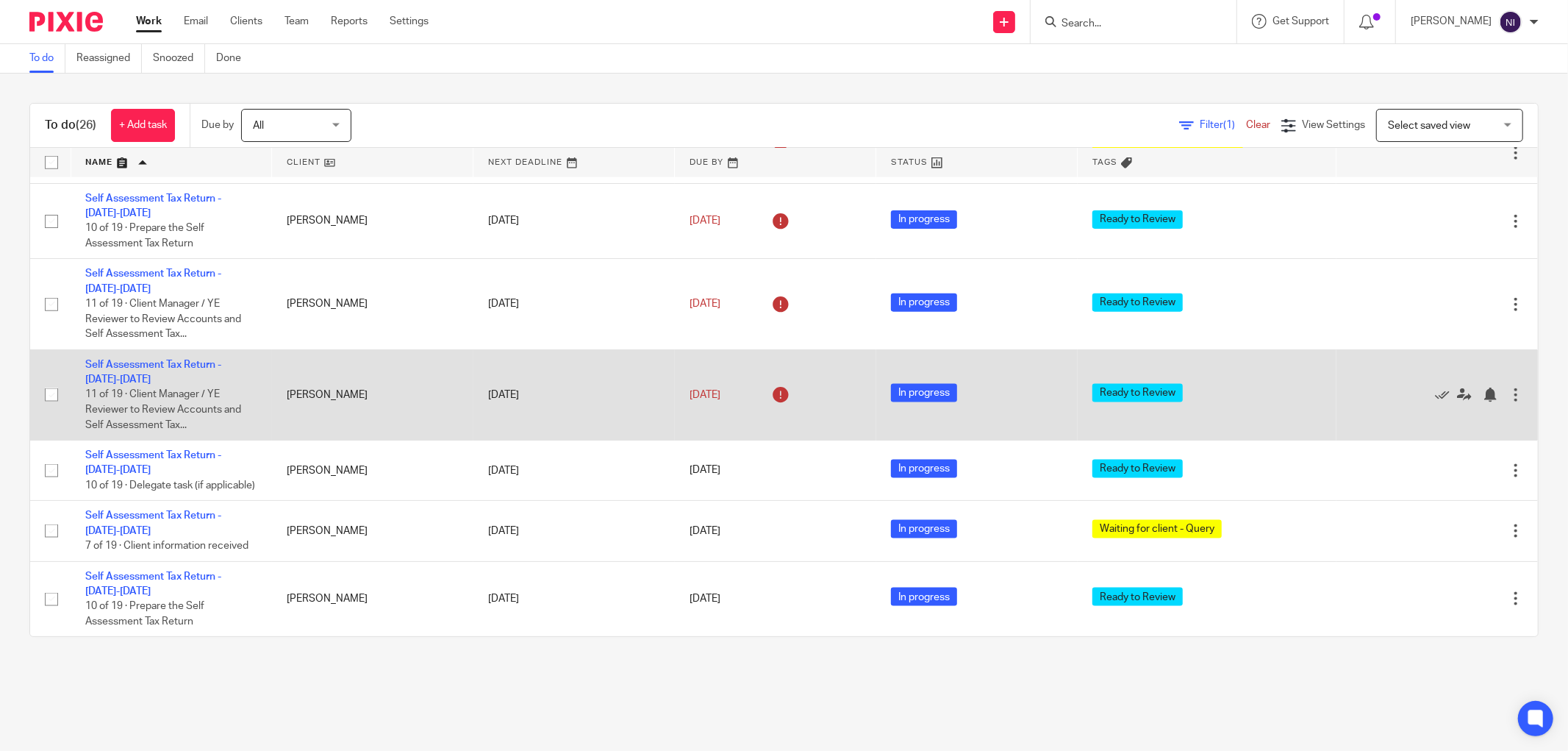
click at [152, 349] on td "Self Assessment Tax Return - 2024-2025 11 of 19 · Client Manager / YE Reviewer …" at bounding box center [171, 394] width 202 height 91
click at [152, 360] on link "Self Assessment Tax Return - 2024-2025" at bounding box center [153, 372] width 136 height 25
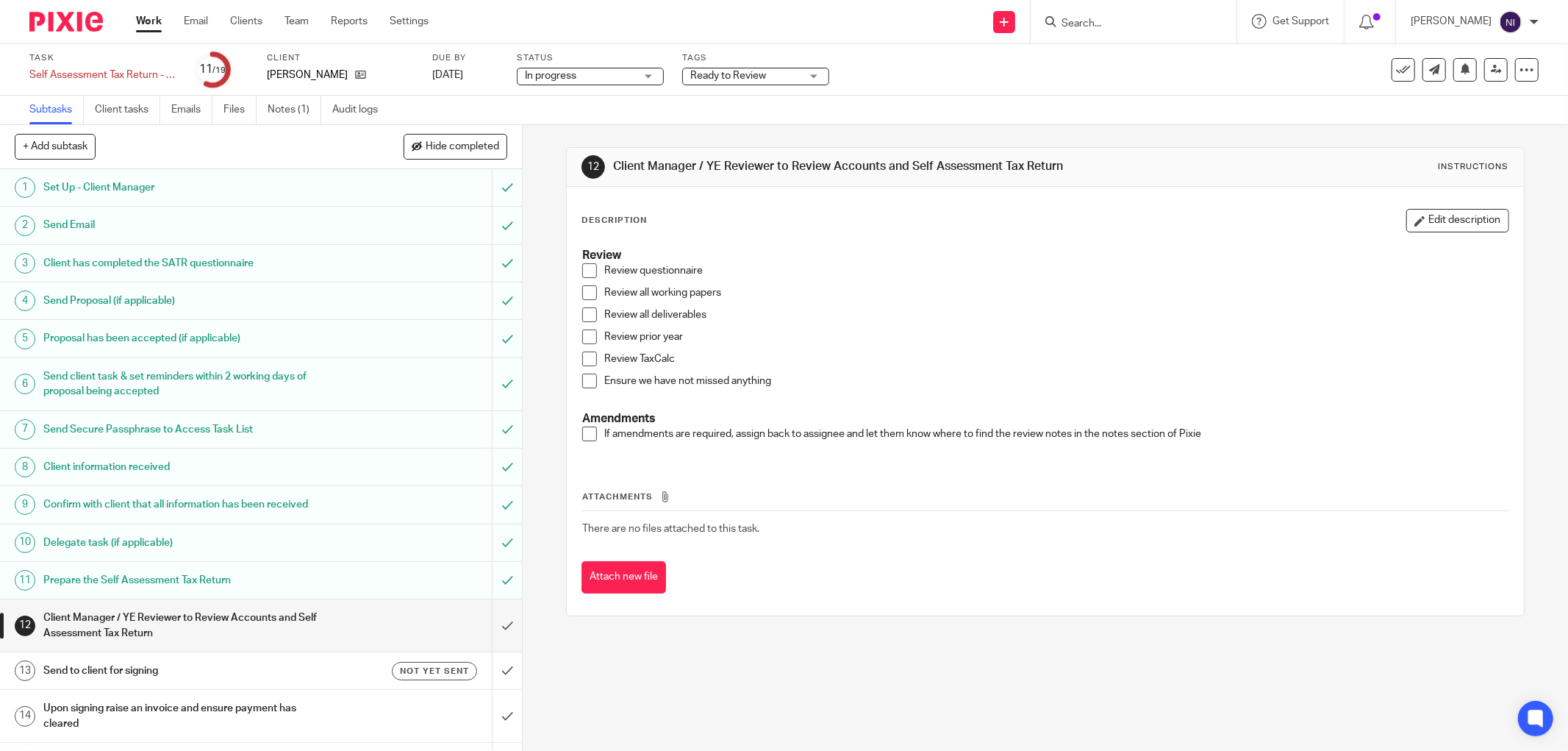
click at [585, 270] on span at bounding box center [589, 270] width 14 height 14
click at [586, 291] on span at bounding box center [589, 292] width 14 height 14
click at [589, 310] on span at bounding box center [589, 314] width 14 height 14
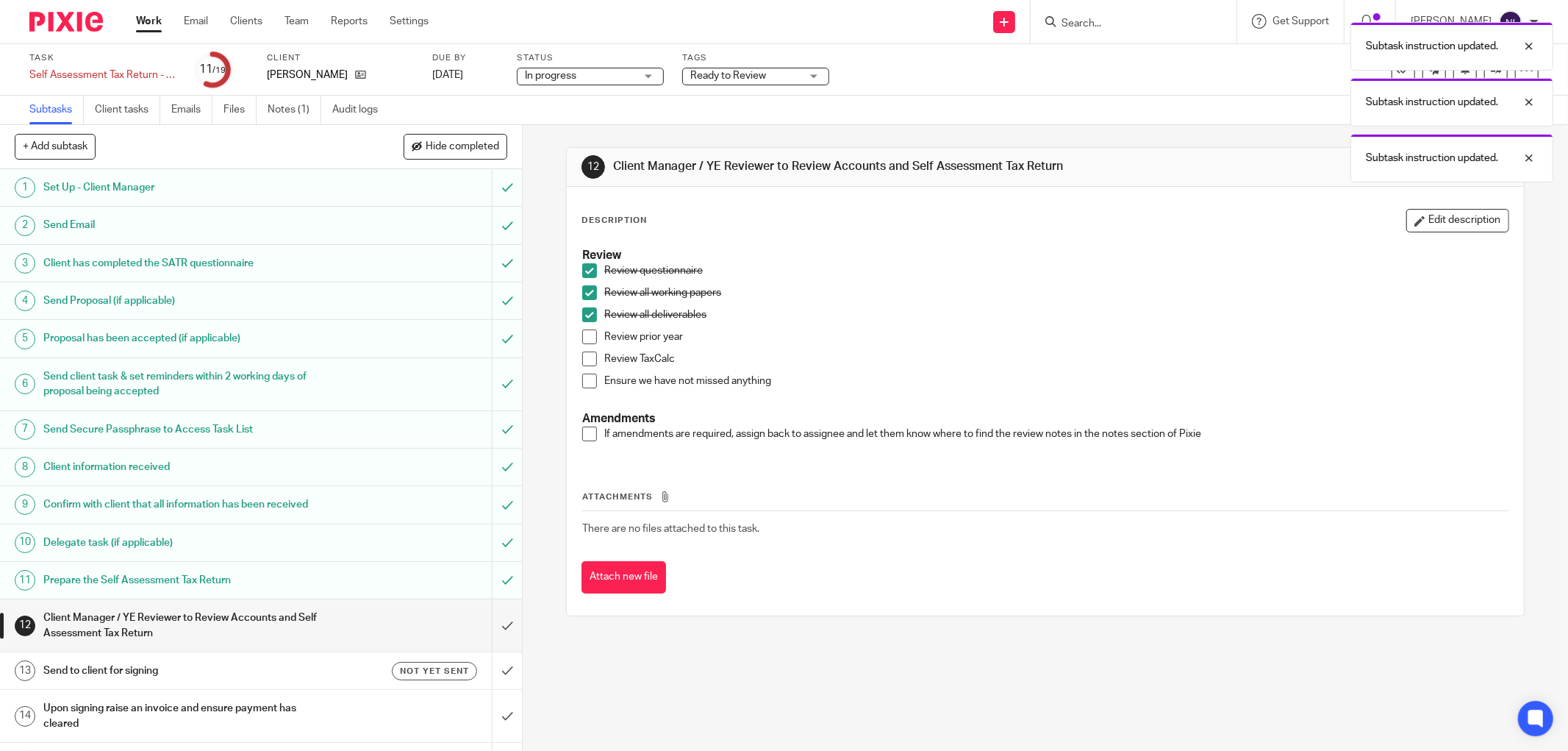
click at [589, 334] on span at bounding box center [589, 336] width 14 height 14
click at [591, 351] on span at bounding box center [589, 358] width 14 height 14
click at [585, 376] on span at bounding box center [589, 380] width 14 height 14
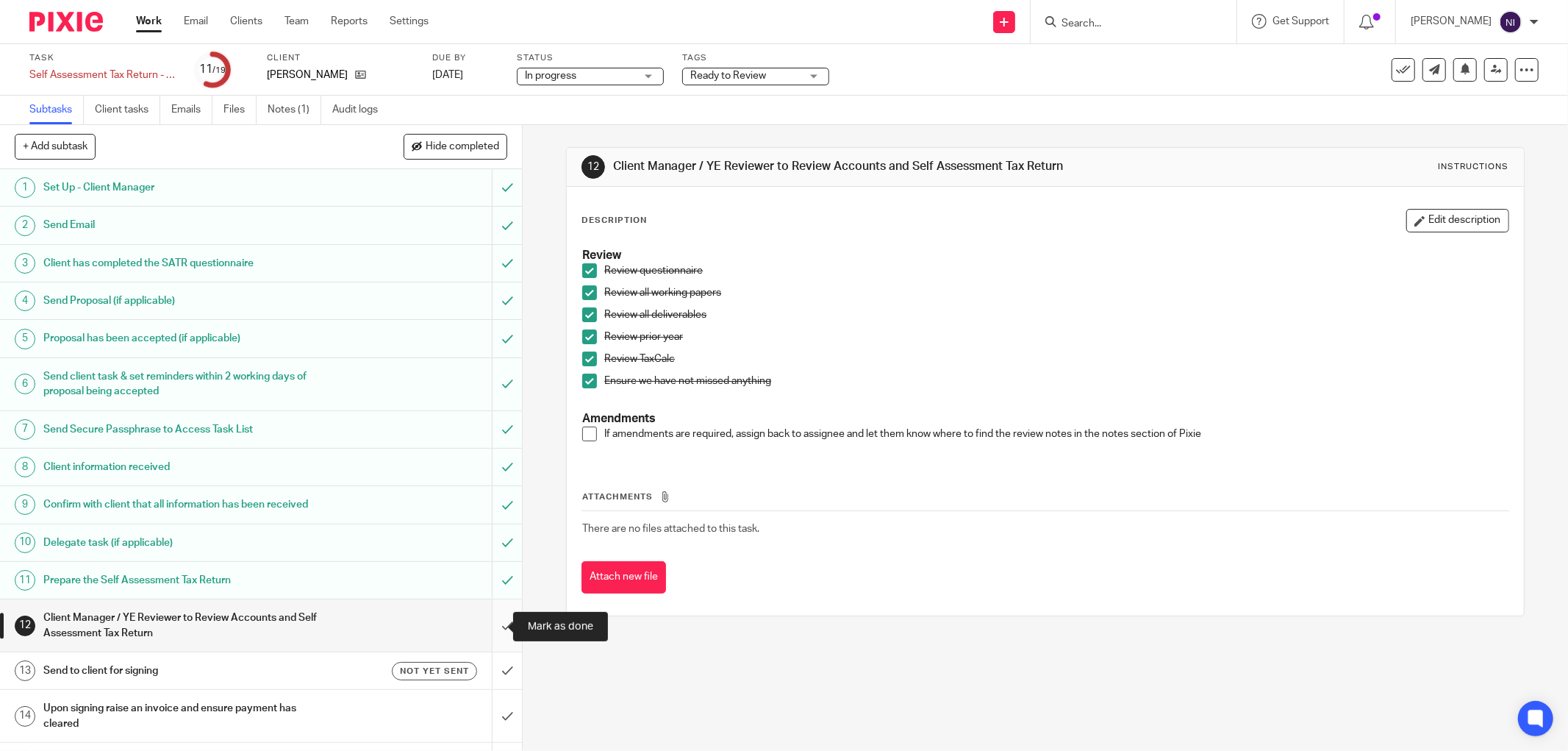
click at [503, 624] on input "submit" at bounding box center [261, 625] width 522 height 53
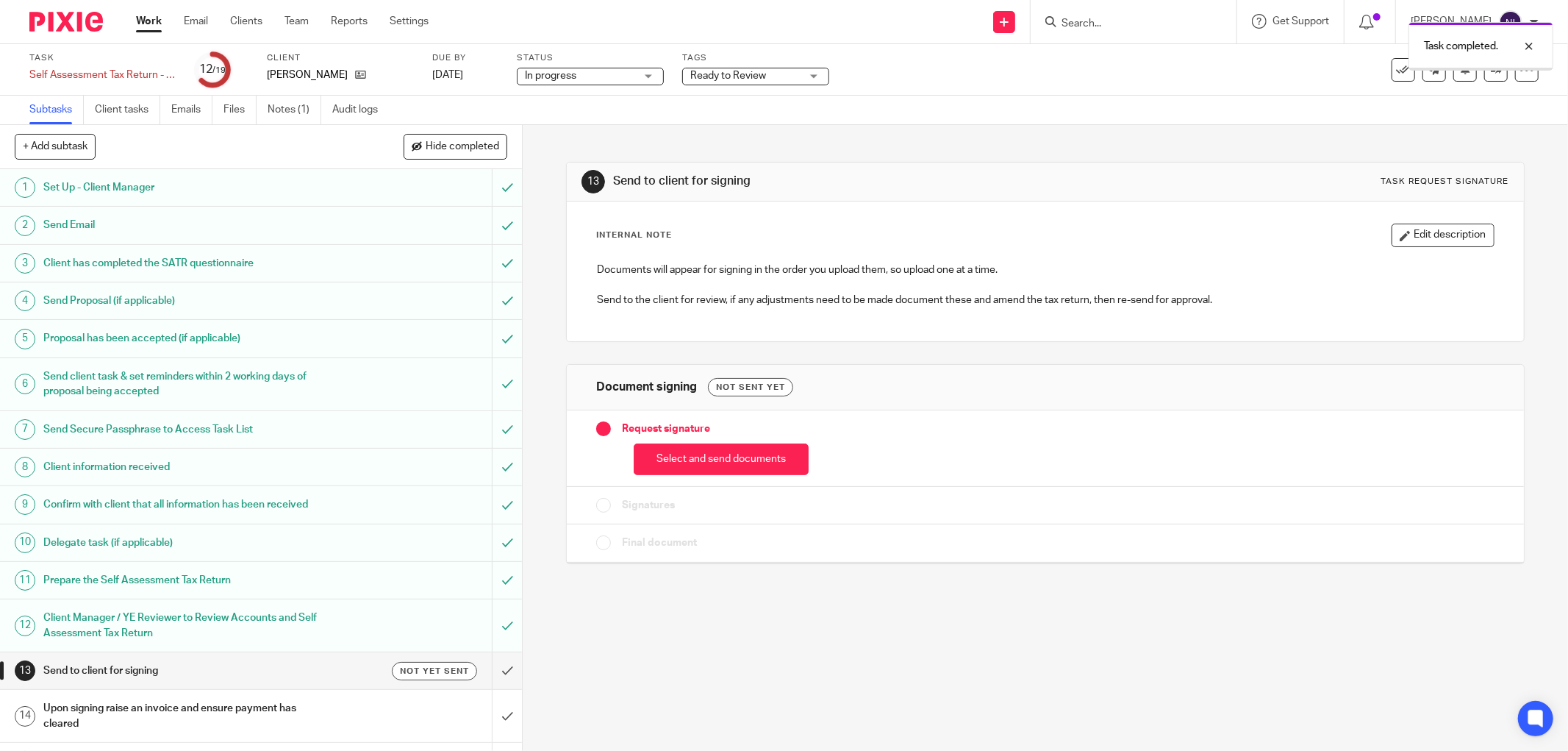
click at [702, 462] on button "Select and send documents" at bounding box center [721, 458] width 175 height 32
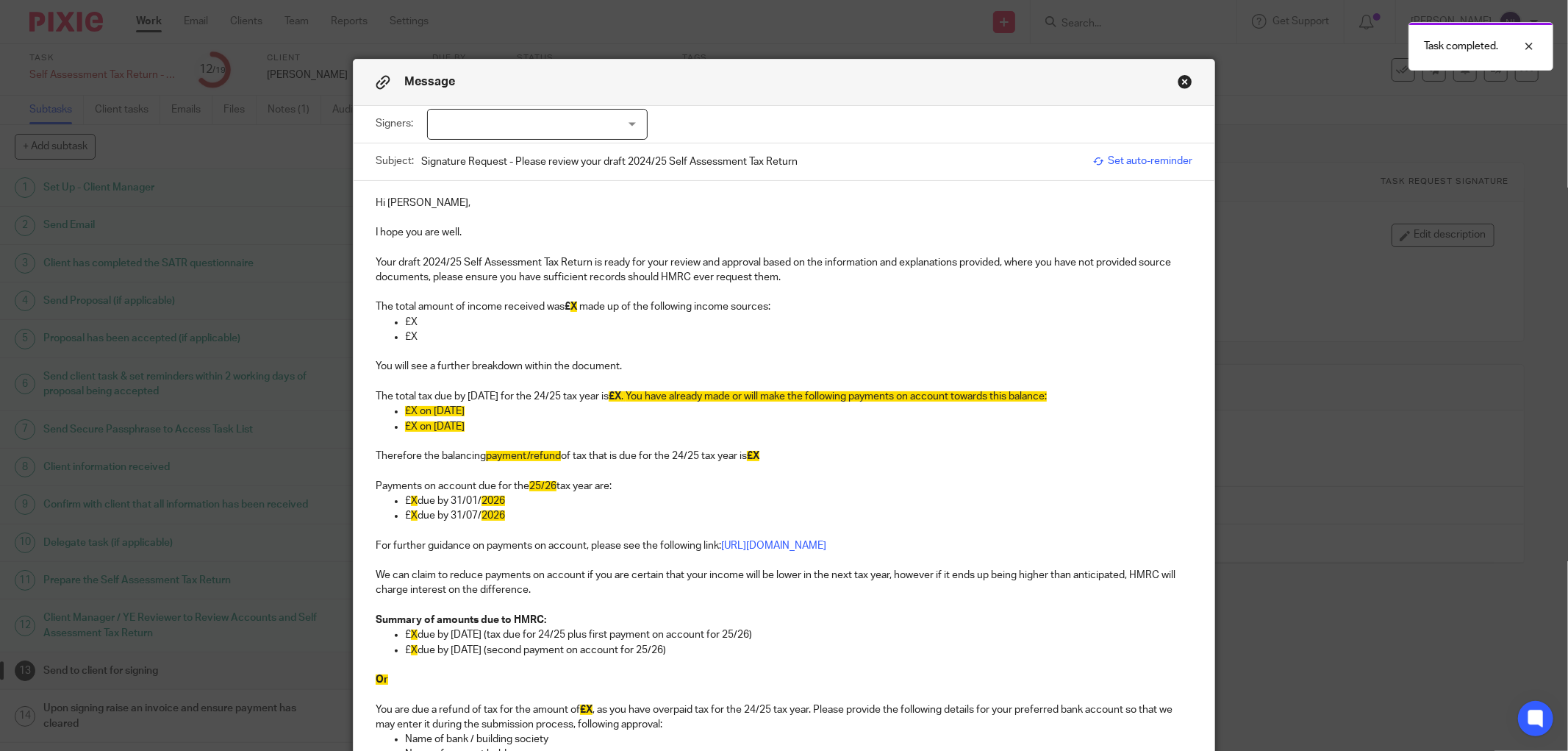
click at [506, 320] on p "£X" at bounding box center [798, 321] width 787 height 14
click at [574, 306] on span "X" at bounding box center [573, 306] width 7 height 11
click at [552, 323] on p "£X" at bounding box center [798, 321] width 787 height 14
click at [484, 334] on p "£X" at bounding box center [798, 336] width 787 height 14
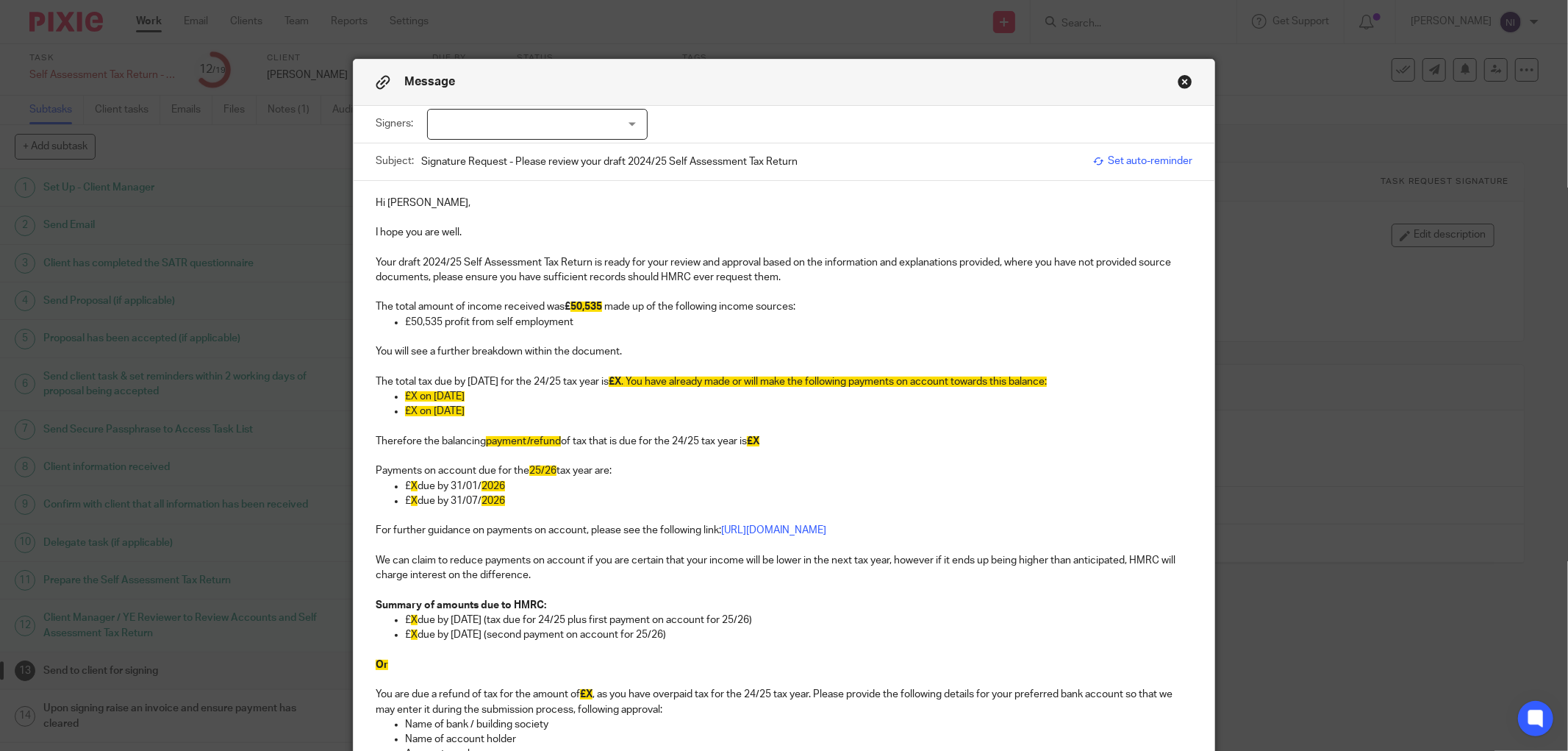
click at [624, 381] on span "." at bounding box center [622, 382] width 2 height 11
drag, startPoint x: 640, startPoint y: 384, endPoint x: 650, endPoint y: 384, distance: 10.0
click at [621, 384] on span "£X" at bounding box center [614, 382] width 12 height 11
drag, startPoint x: 512, startPoint y: 409, endPoint x: 369, endPoint y: 401, distance: 143.2
click at [376, 401] on ul "£X on 31/01/2025 £X on 31/07/2025" at bounding box center [784, 405] width 817 height 31
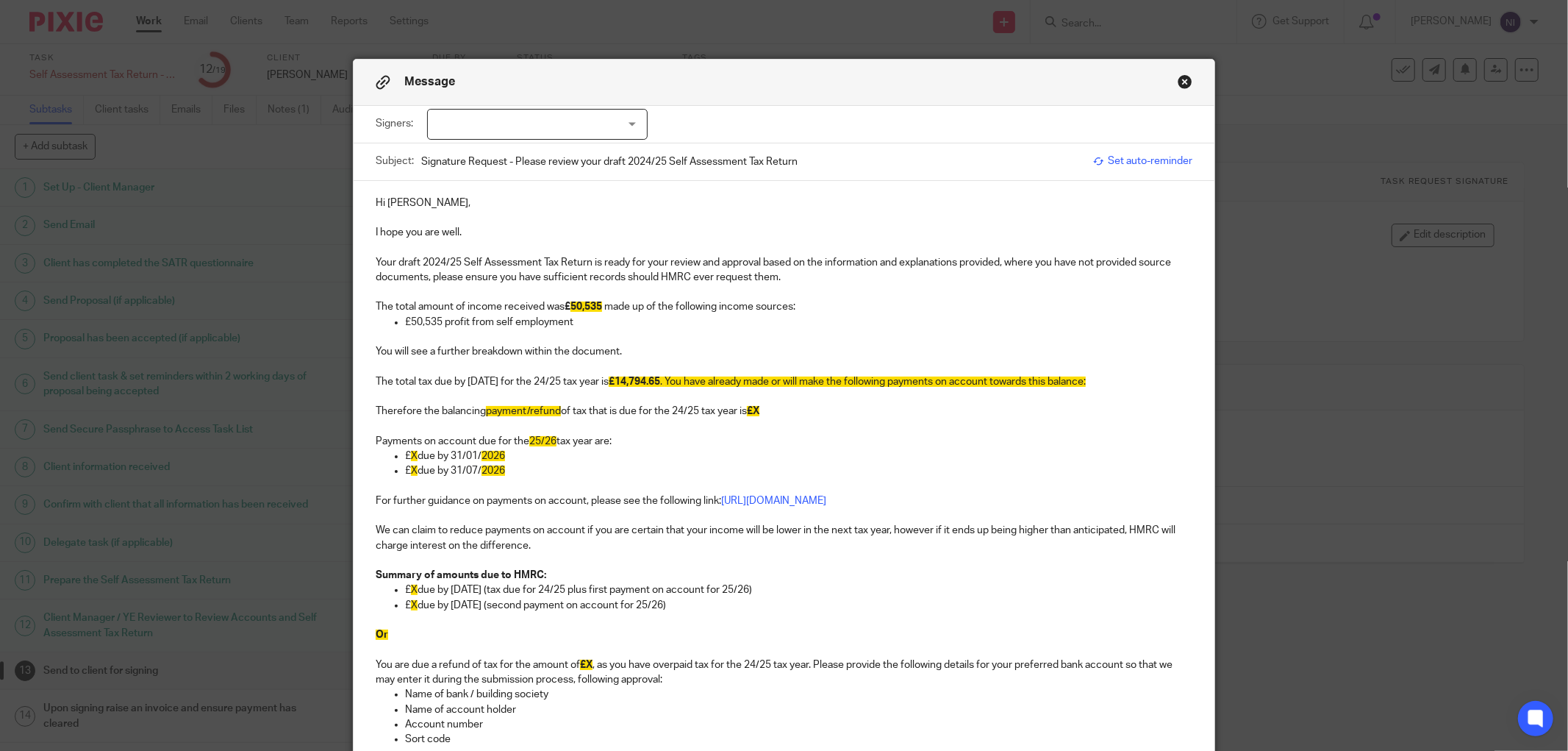
click at [1127, 385] on p "The total tax due by 31/01/2026 for the 24/25 tax year is £14,794.65 . You have…" at bounding box center [784, 381] width 817 height 14
drag, startPoint x: 1126, startPoint y: 380, endPoint x: 687, endPoint y: 386, distance: 439.0
click at [687, 386] on p "The total tax due by 31/01/2026 for the 24/25 tax year is £14,794.65 . You have…" at bounding box center [784, 381] width 817 height 14
click at [556, 413] on p "Therefore the balancing payment/refund of tax that is due for the 24/25 tax yea…" at bounding box center [784, 410] width 817 height 14
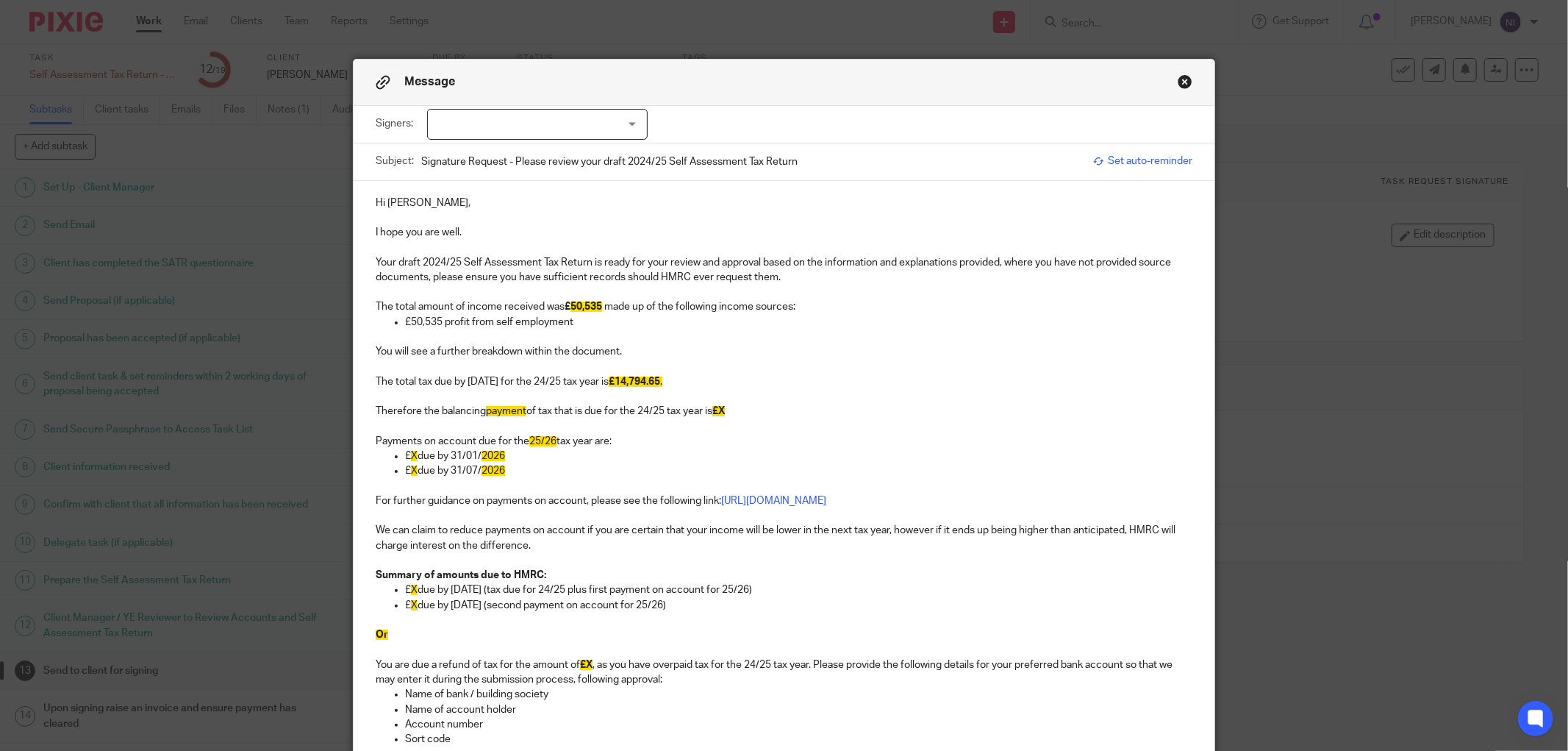
click at [754, 413] on p "Therefore the balancing payment of tax that is due for the 24/25 tax year is £X" at bounding box center [784, 410] width 817 height 14
drag, startPoint x: 682, startPoint y: 383, endPoint x: 635, endPoint y: 387, distance: 47.2
click at [635, 387] on p "The total tax due by 31/01/2026 for the 24/25 tax year is £14,794.65 ." at bounding box center [784, 381] width 817 height 14
drag, startPoint x: 732, startPoint y: 412, endPoint x: 834, endPoint y: 421, distance: 102.4
click at [732, 411] on span "£14," at bounding box center [722, 410] width 20 height 11
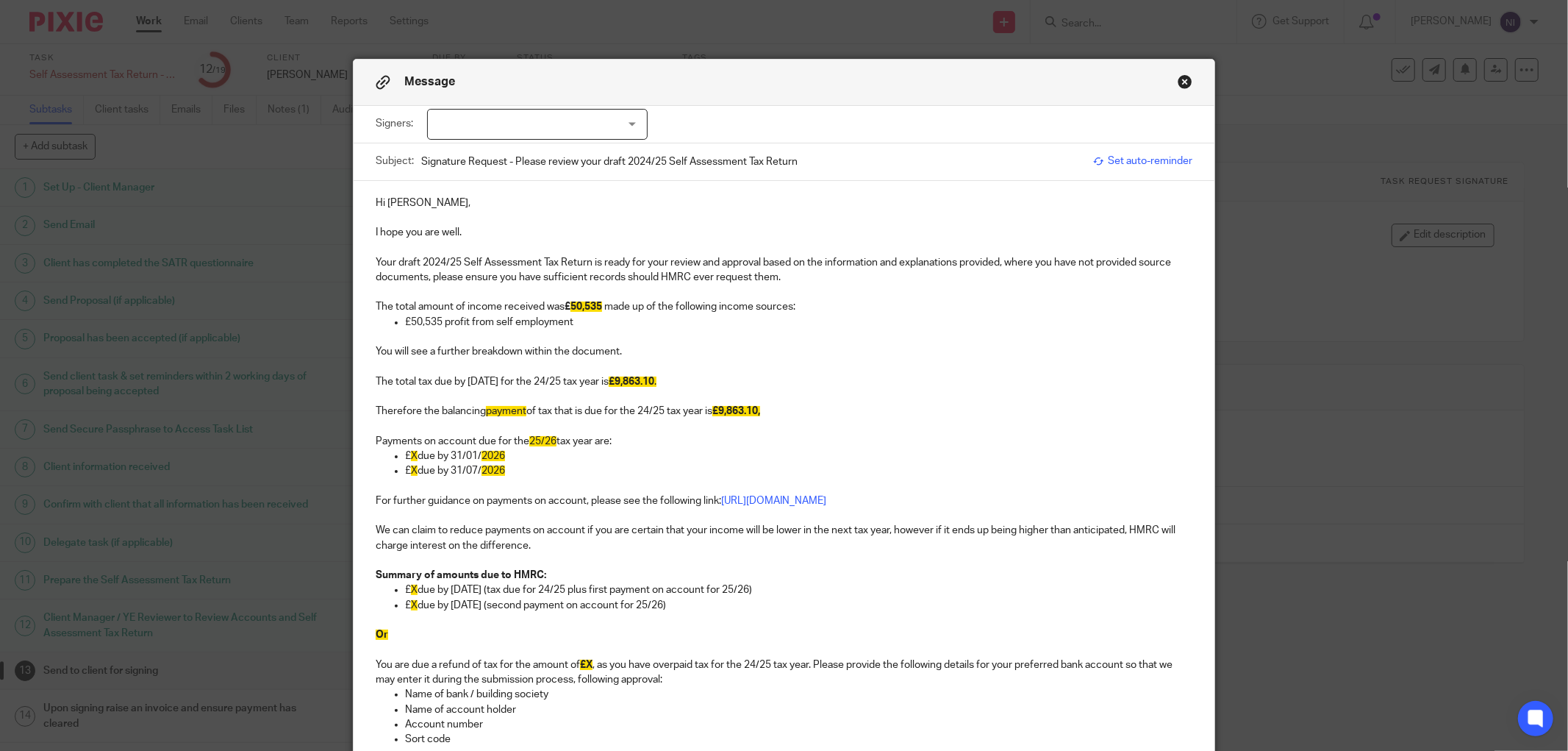
click at [411, 456] on span "X" at bounding box center [414, 455] width 7 height 11
click at [411, 590] on p "£ X due by 31/01/2026 (tax due for 24/25 plus first payment on account for 25/2…" at bounding box center [798, 589] width 787 height 14
click at [412, 606] on p "£ X due by 31/07/2026 (second payment on account for 25/26)" at bounding box center [798, 605] width 787 height 14
drag, startPoint x: 471, startPoint y: 640, endPoint x: 364, endPoint y: 636, distance: 107.1
click at [364, 636] on div "Hi David, I hope you are well. Your draft 2024/25 Self Assessment Tax Return is…" at bounding box center [784, 685] width 861 height 1009
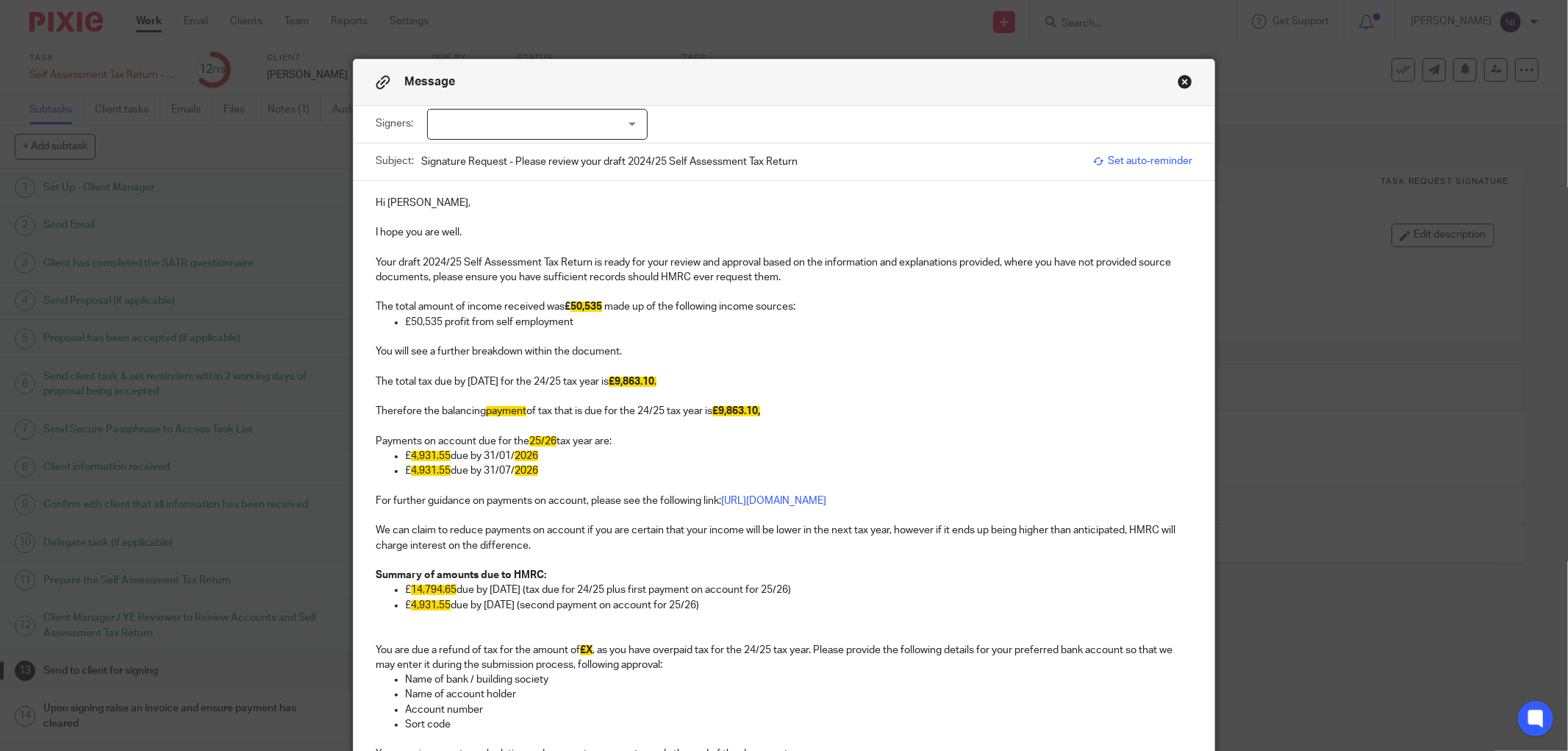
scroll to position [245, 0]
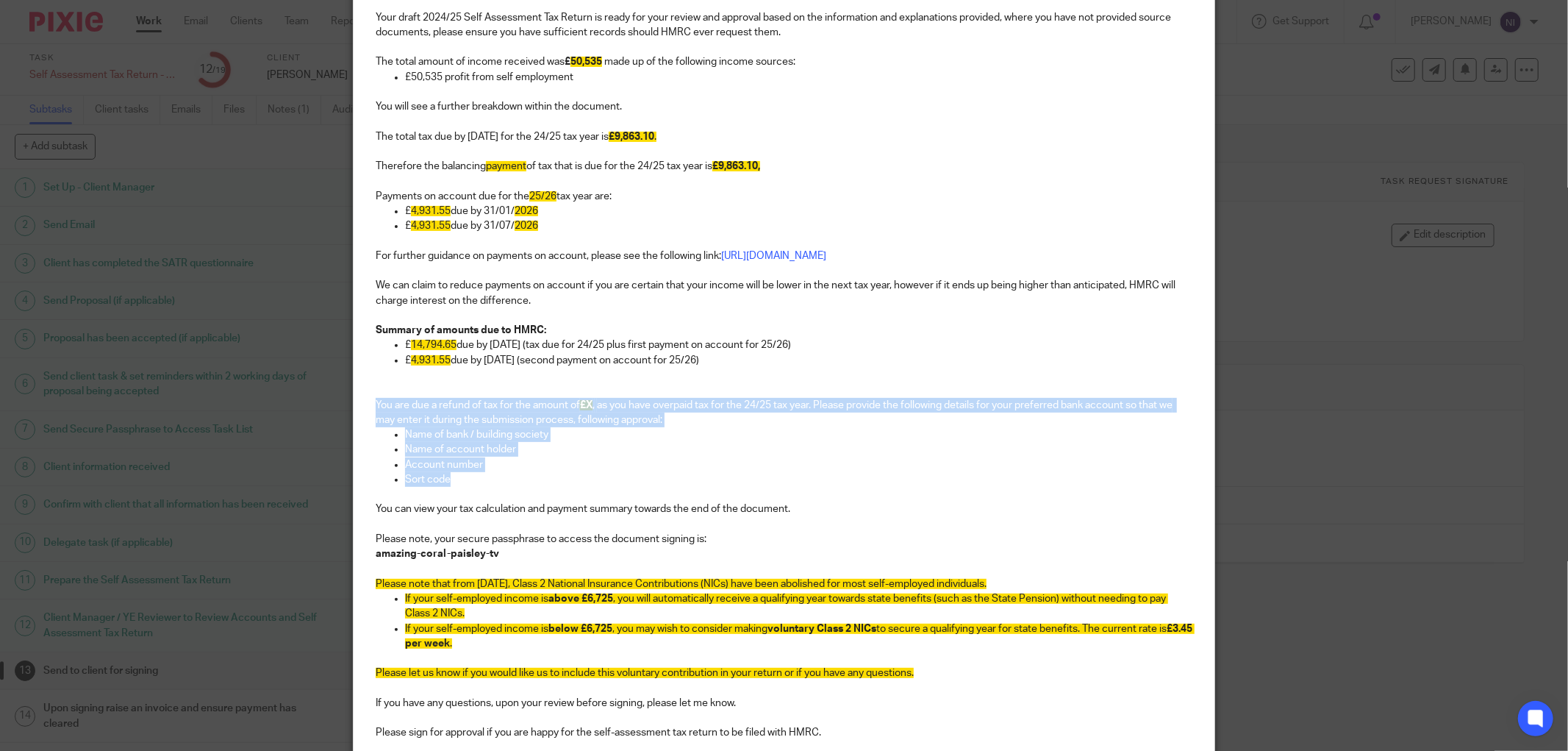
drag, startPoint x: 481, startPoint y: 486, endPoint x: 358, endPoint y: 409, distance: 145.1
click at [358, 409] on div "Hi David, I hope you are well. Your draft 2024/25 Self Assessment Tax Return is…" at bounding box center [784, 432] width 861 height 994
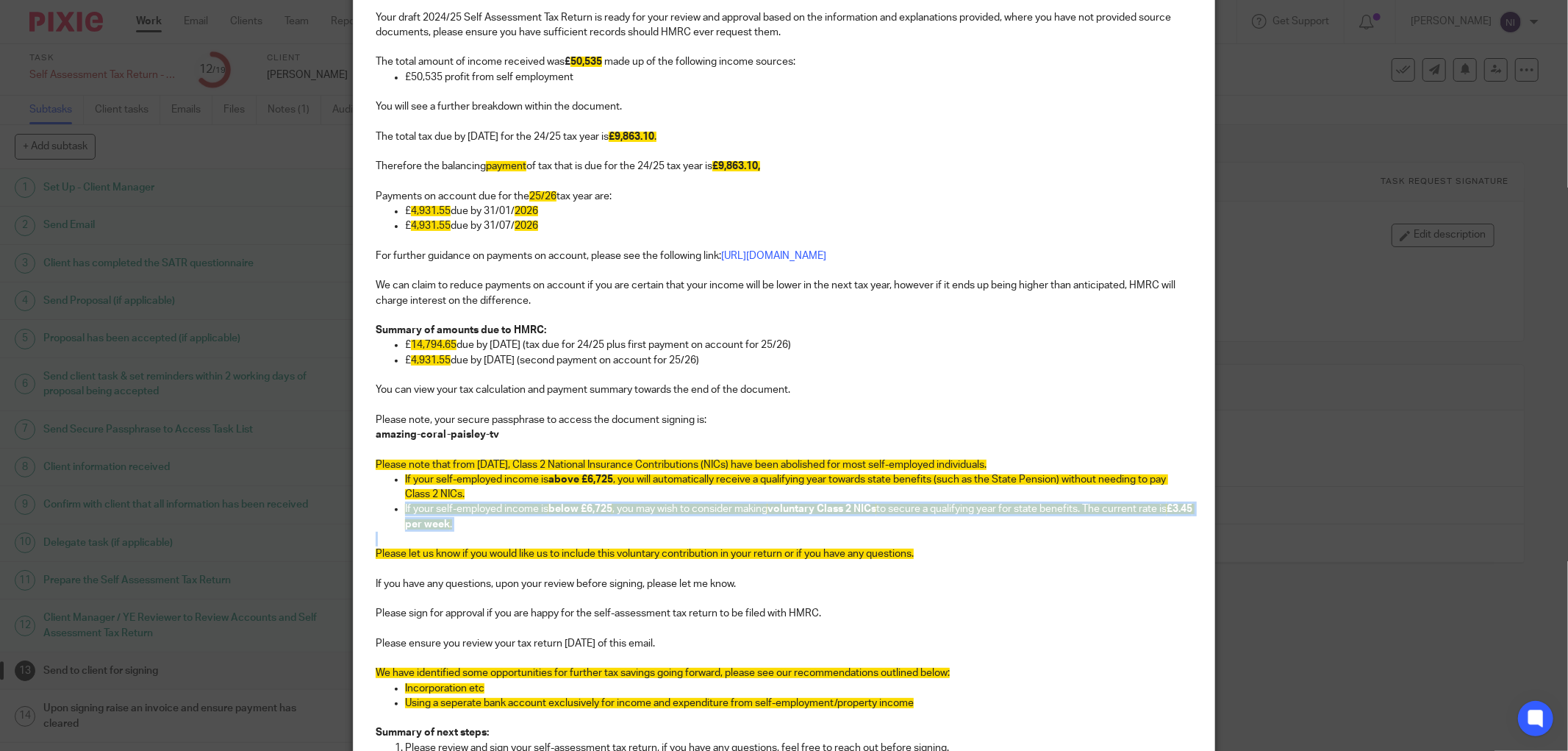
drag, startPoint x: 500, startPoint y: 532, endPoint x: 364, endPoint y: 515, distance: 137.1
click at [364, 515] on div "Hi David, I hope you are well. Your draft 2024/25 Self Assessment Tax Return is…" at bounding box center [784, 373] width 861 height 875
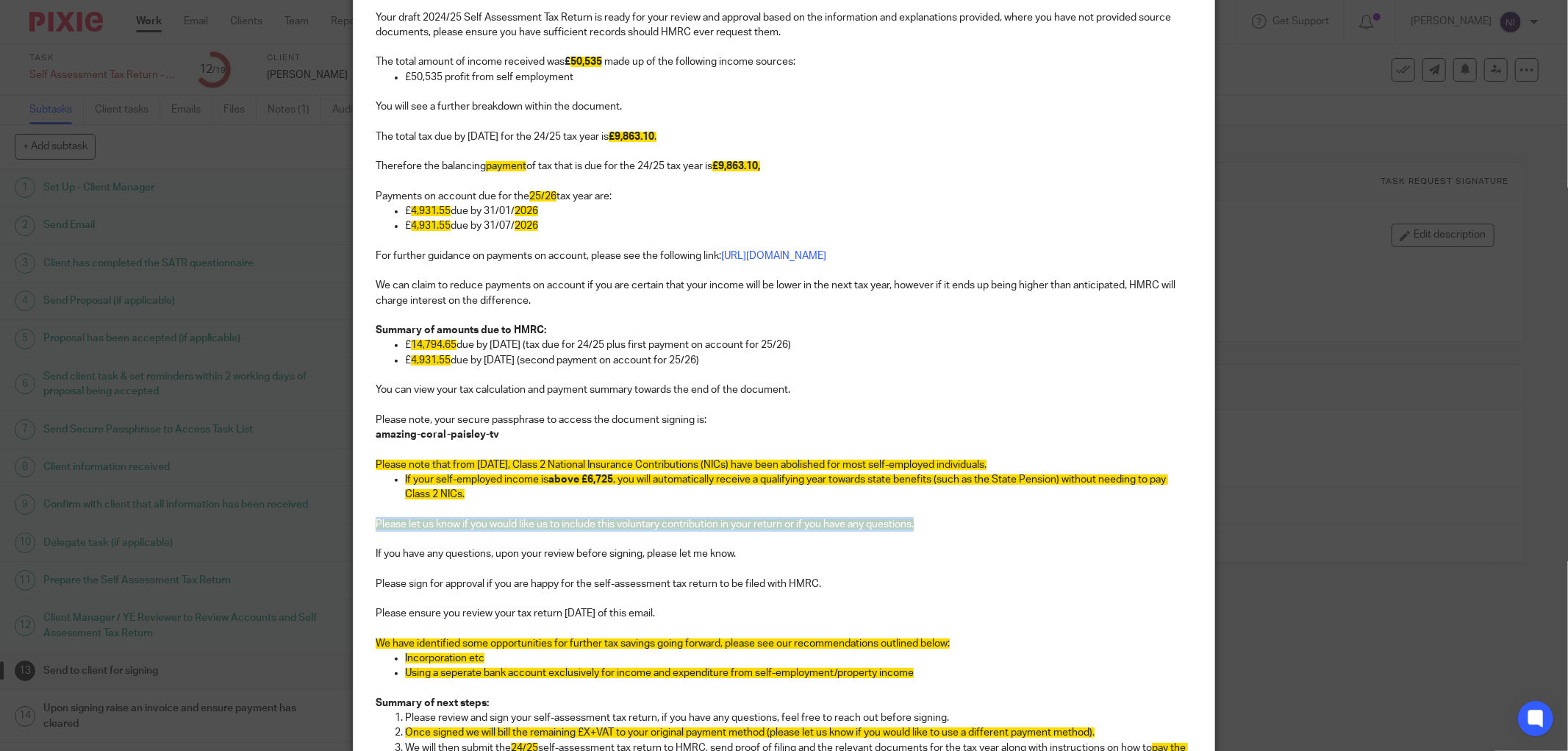
drag, startPoint x: 939, startPoint y: 526, endPoint x: 150, endPoint y: 526, distance: 789.0
click at [150, 526] on div "Message Signers: David Willson (0 selected) Subject: Signature Request - Please…" at bounding box center [784, 375] width 1568 height 751
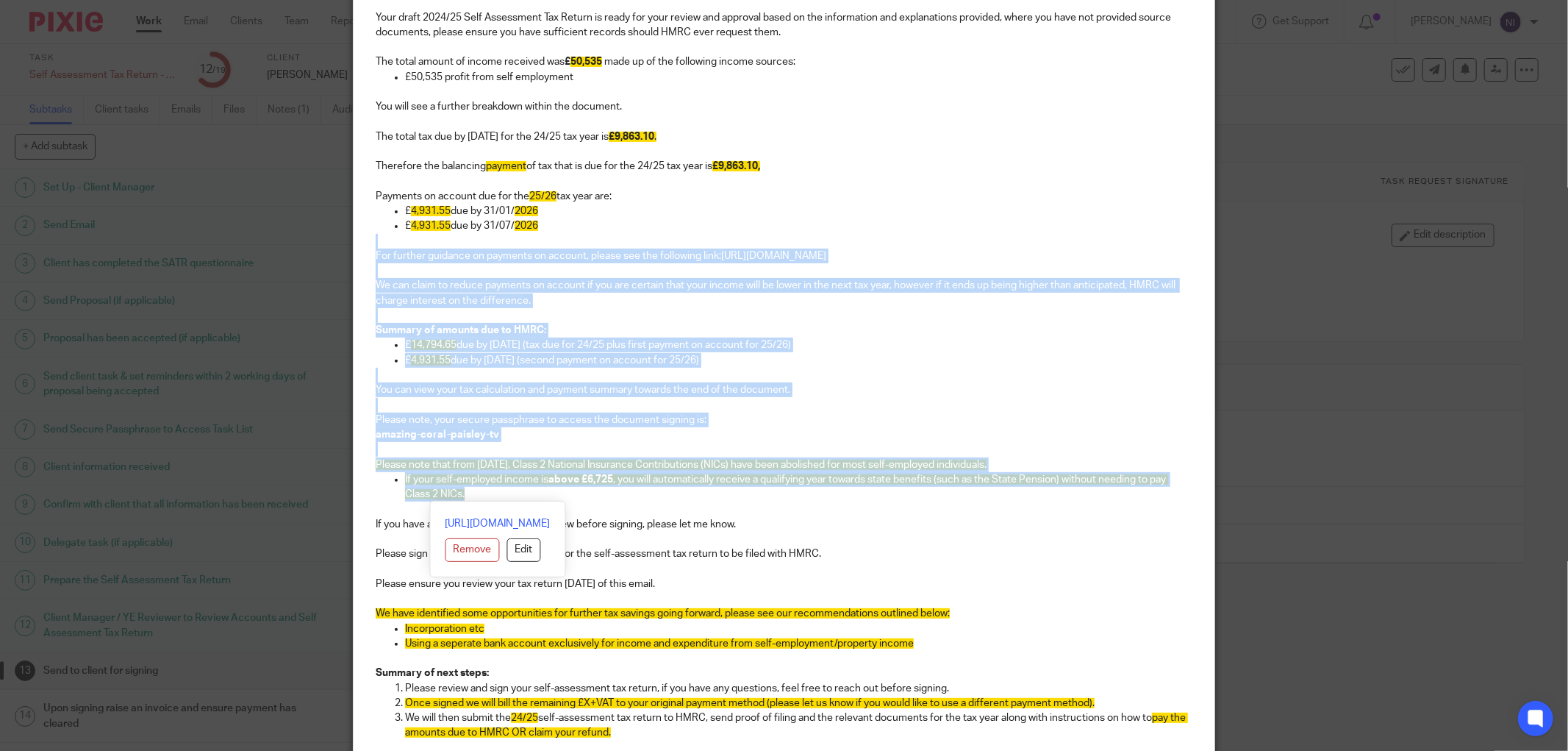
drag, startPoint x: 526, startPoint y: 497, endPoint x: 358, endPoint y: 261, distance: 289.7
click at [339, 244] on div "Message Signers: David Willson (0 selected) Subject: Signature Request - Please…" at bounding box center [784, 375] width 1568 height 751
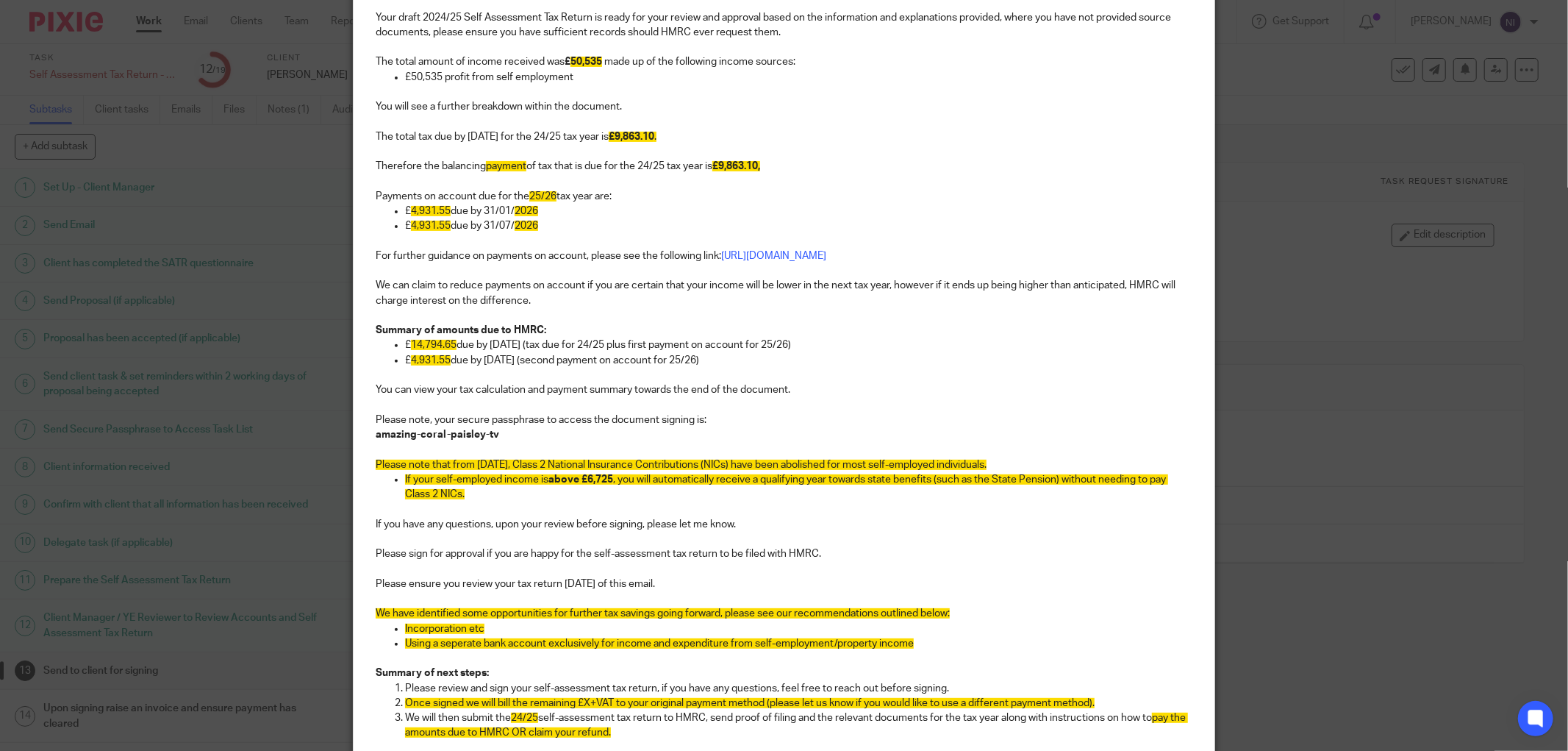
click at [772, 594] on p at bounding box center [784, 598] width 817 height 14
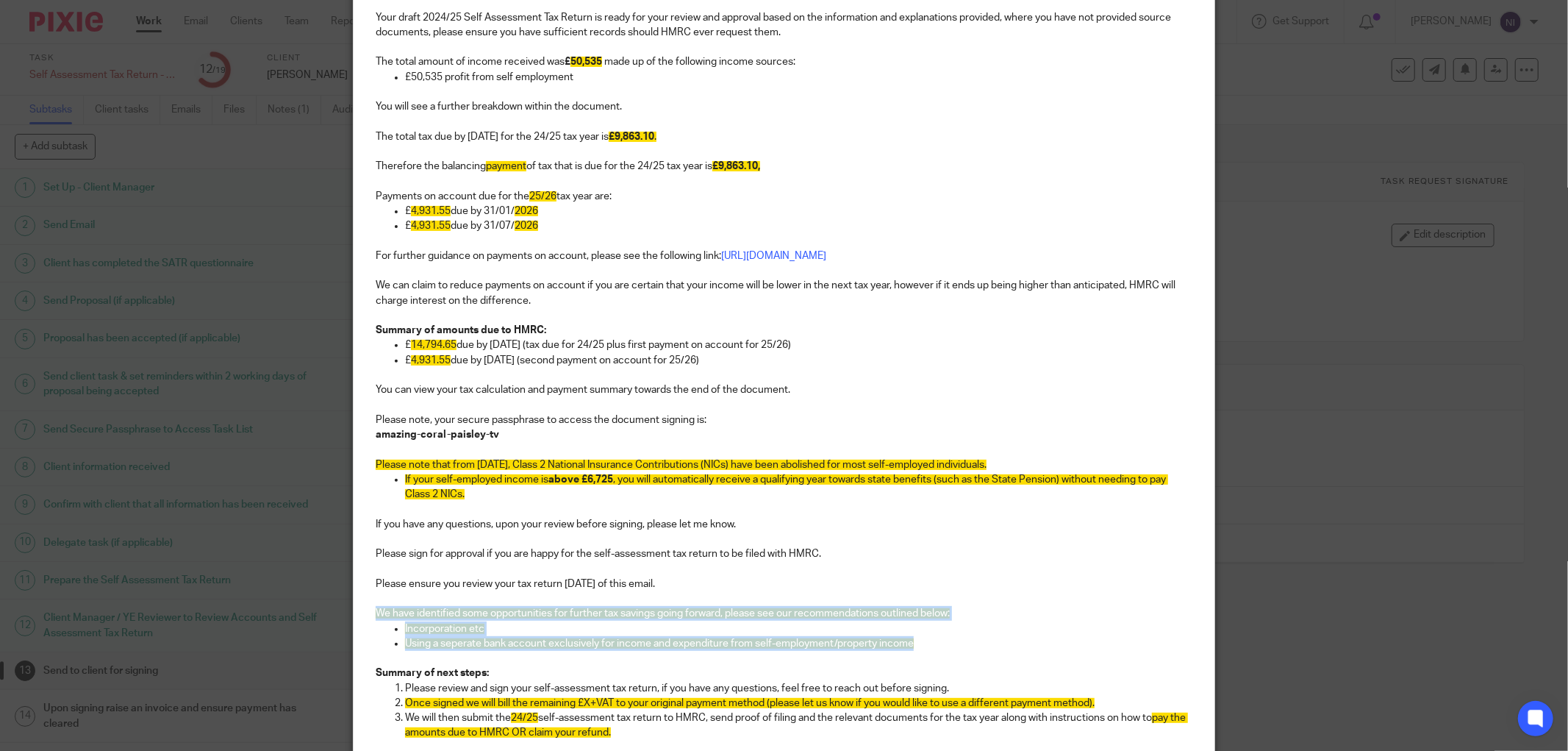
drag, startPoint x: 919, startPoint y: 650, endPoint x: 364, endPoint y: 614, distance: 556.2
click at [364, 614] on div "Hi David, I hope you are well. Your draft 2024/25 Self Assessment Tax Return is…" at bounding box center [784, 343] width 861 height 815
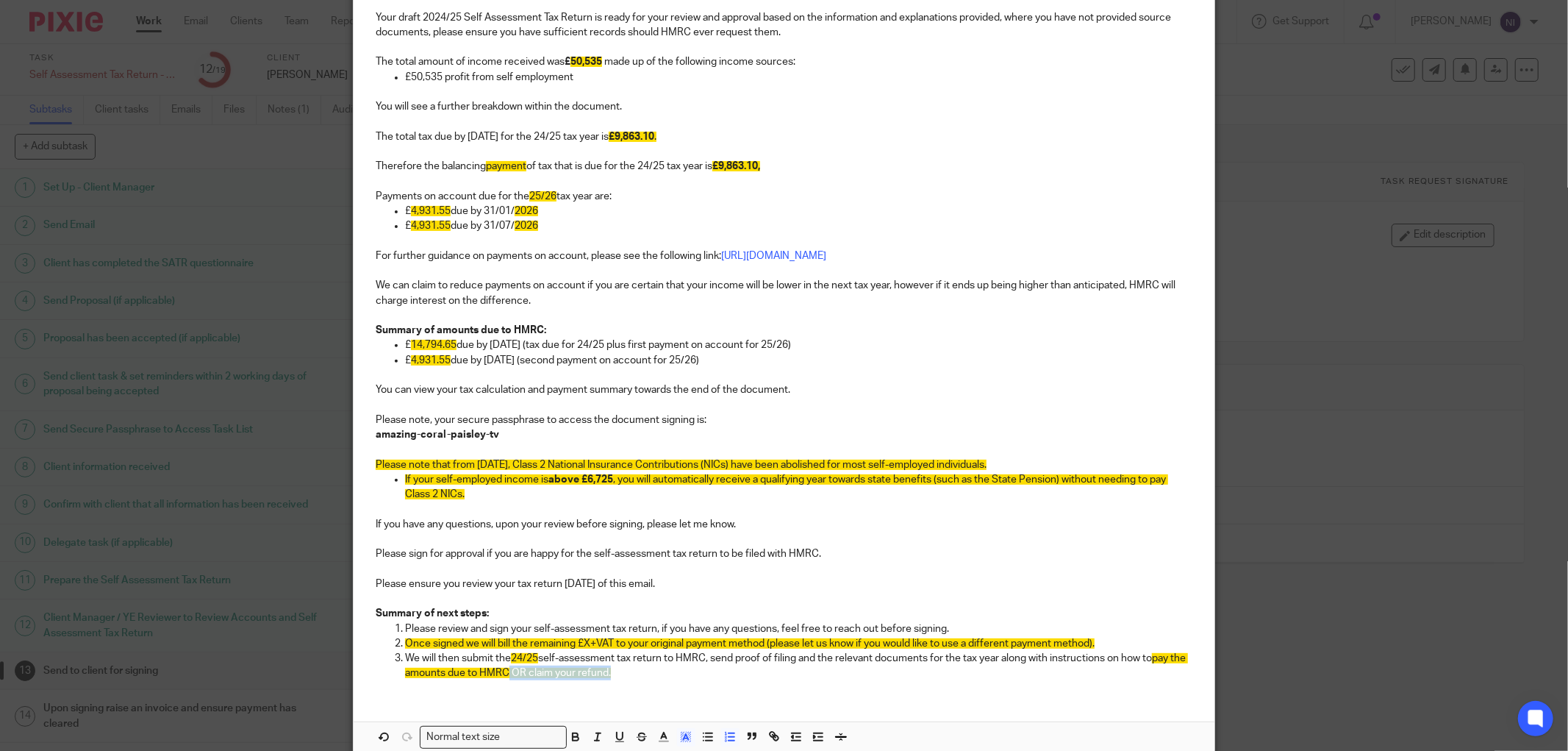
drag, startPoint x: 626, startPoint y: 675, endPoint x: 519, endPoint y: 685, distance: 107.5
click at [519, 685] on div "Hi David, I hope you are well. Your draft 2024/25 Self Assessment Tax Return is…" at bounding box center [784, 314] width 861 height 756
click at [585, 643] on span "Once signed we will bill the remaining £X+VAT to your original payment method (…" at bounding box center [749, 643] width 690 height 11
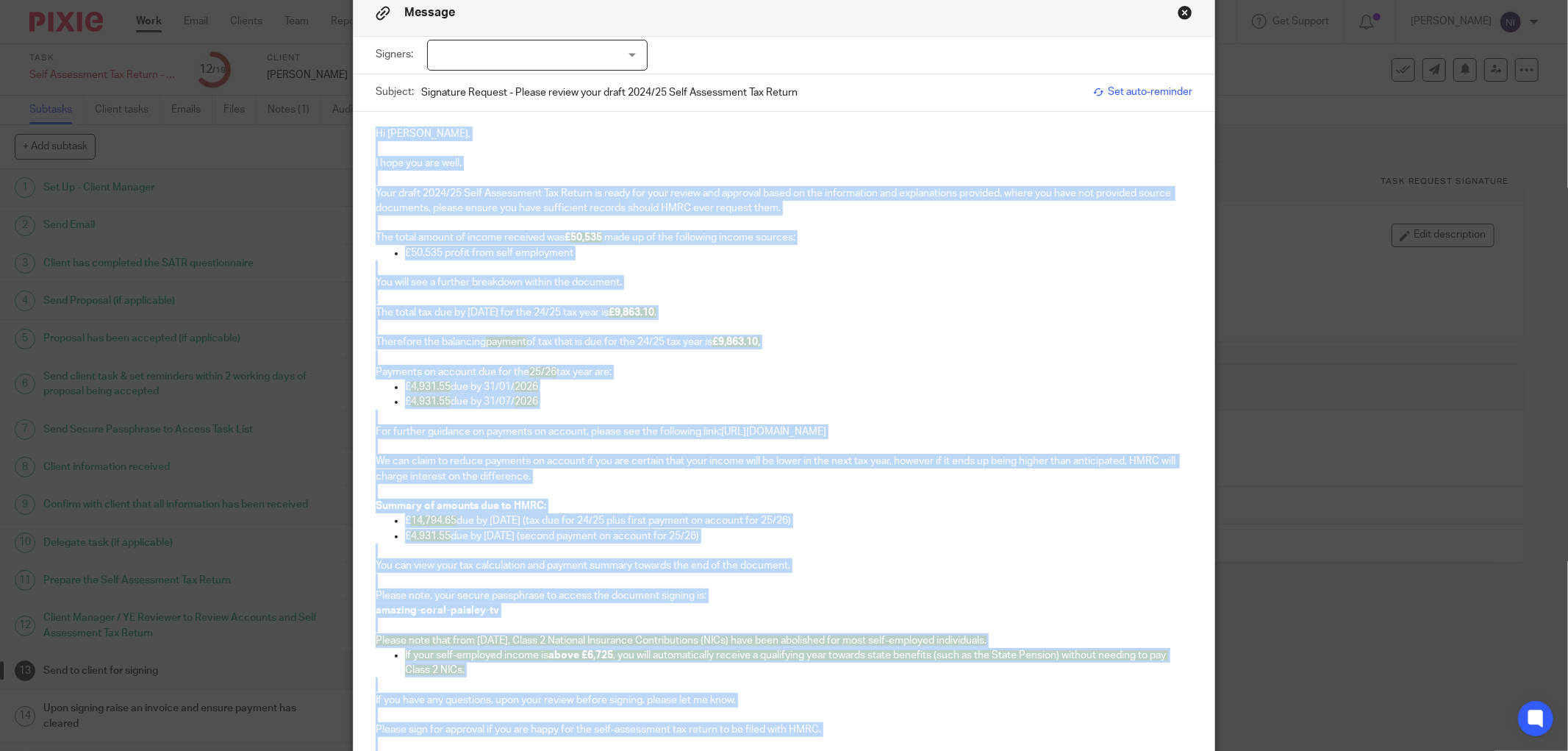
scroll to position [0, 0]
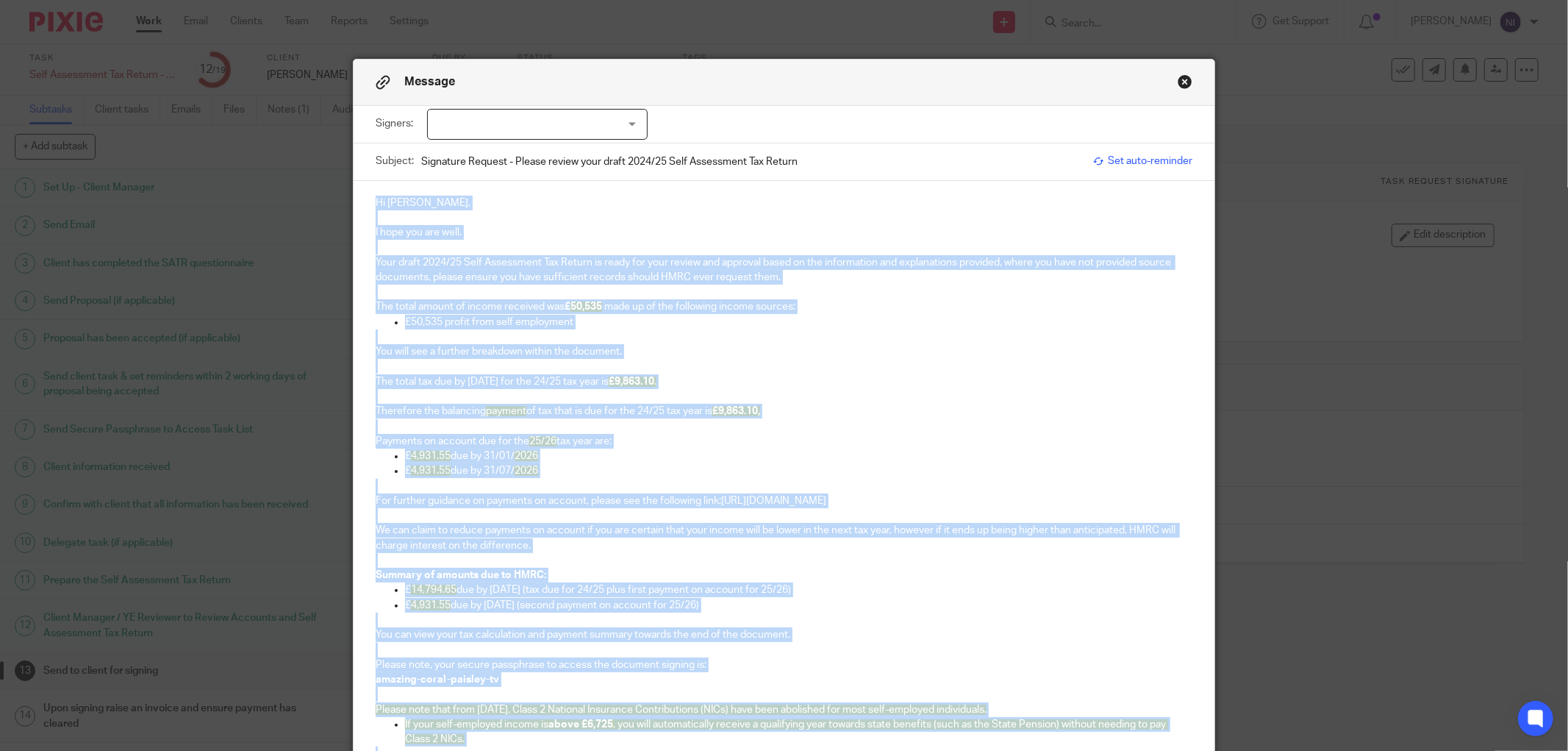
drag, startPoint x: 566, startPoint y: 675, endPoint x: 317, endPoint y: 110, distance: 617.4
click at [317, 110] on div "Message Signers: David Willson (0 selected) Subject: Signature Request - Please…" at bounding box center [784, 375] width 1568 height 751
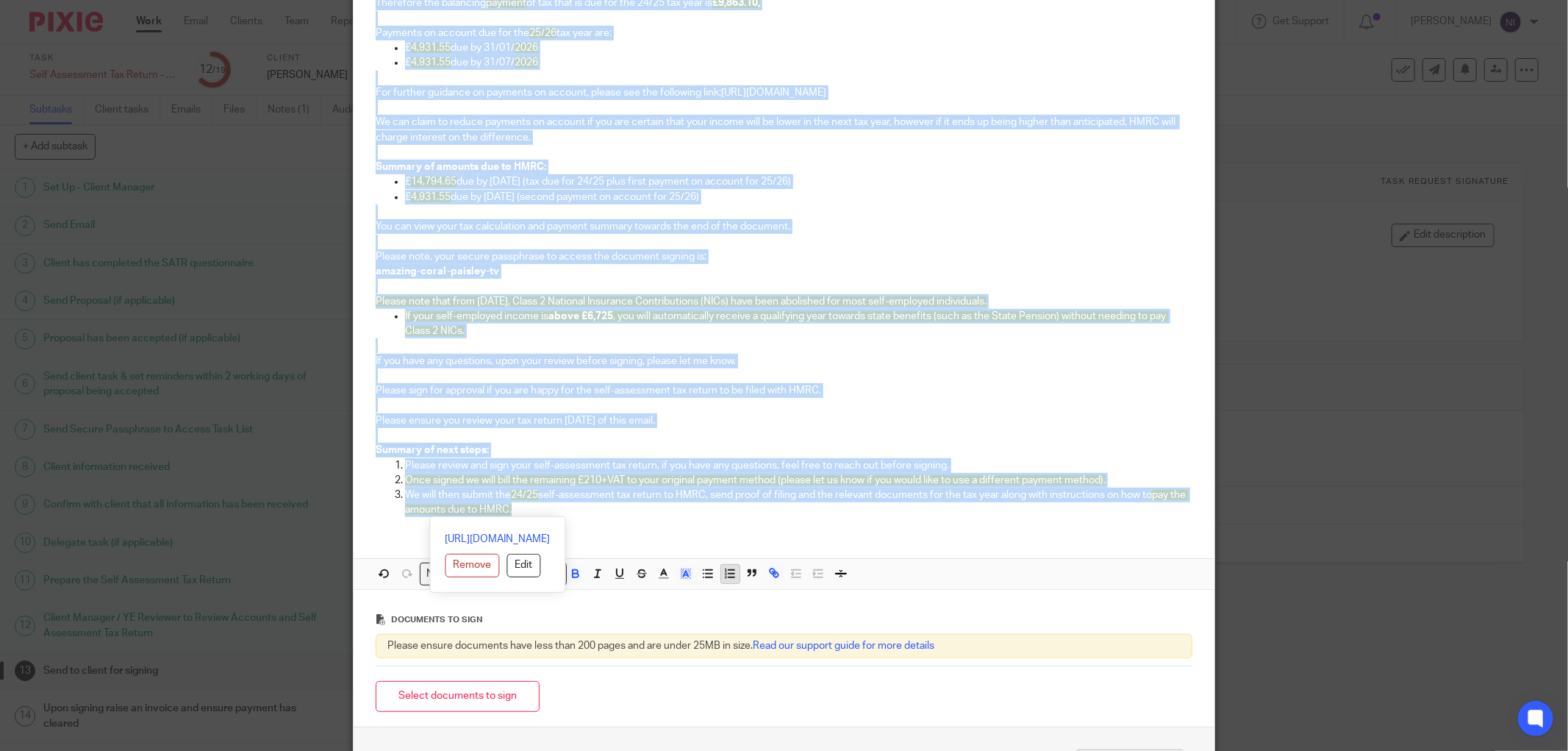
scroll to position [490, 0]
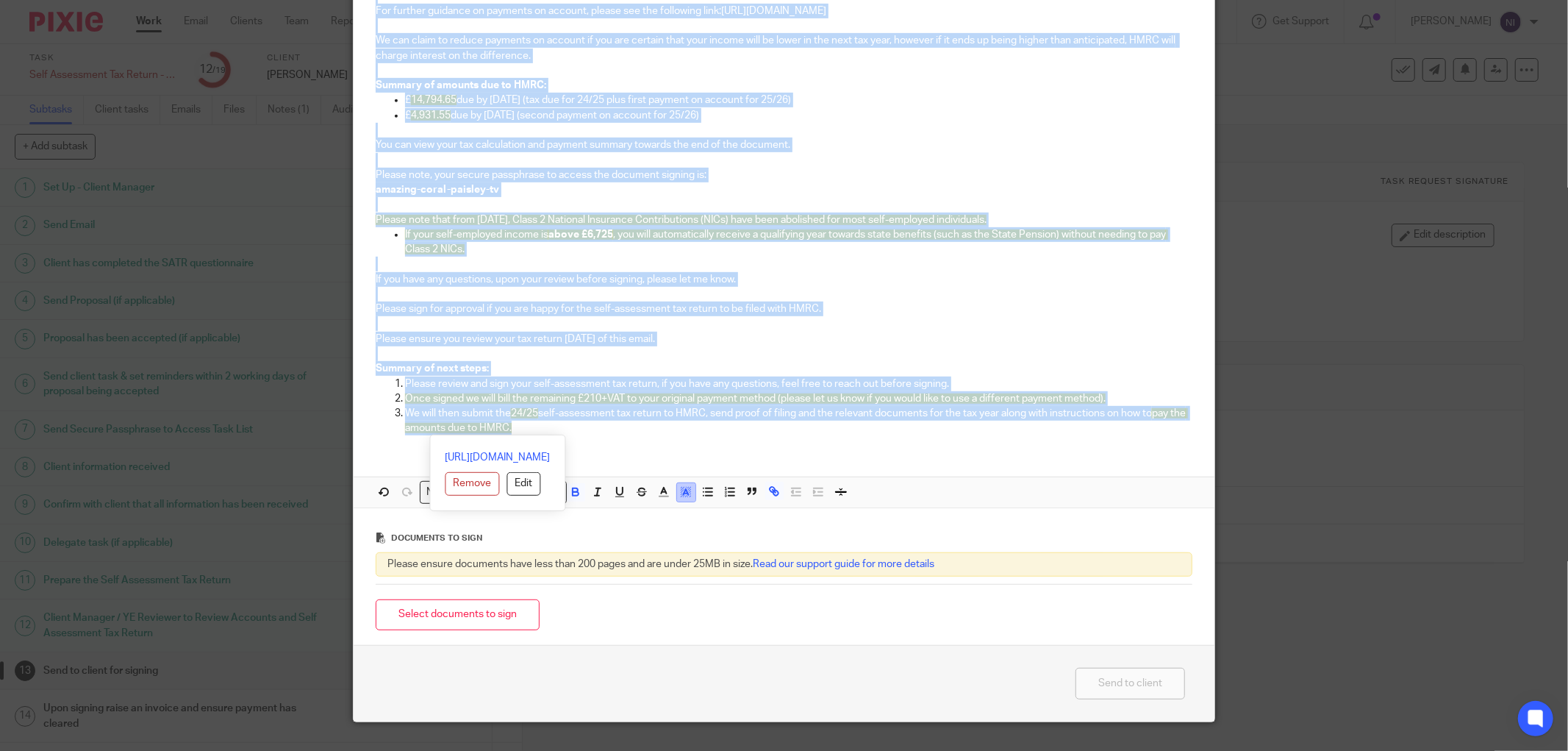
click at [679, 496] on icon "button" at bounding box center [686, 492] width 13 height 13
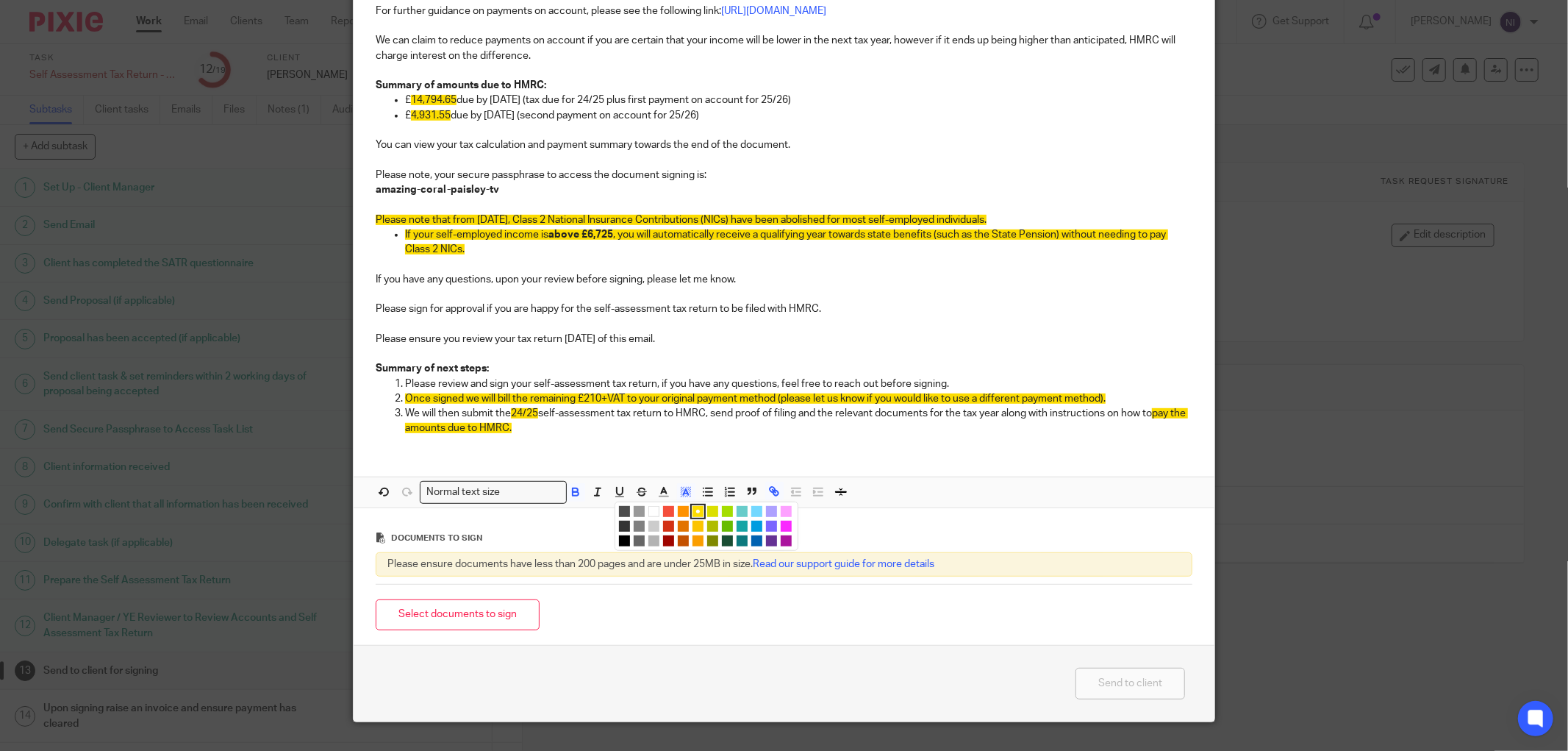
click at [649, 508] on li "color:#FFFFFF" at bounding box center [654, 512] width 11 height 11
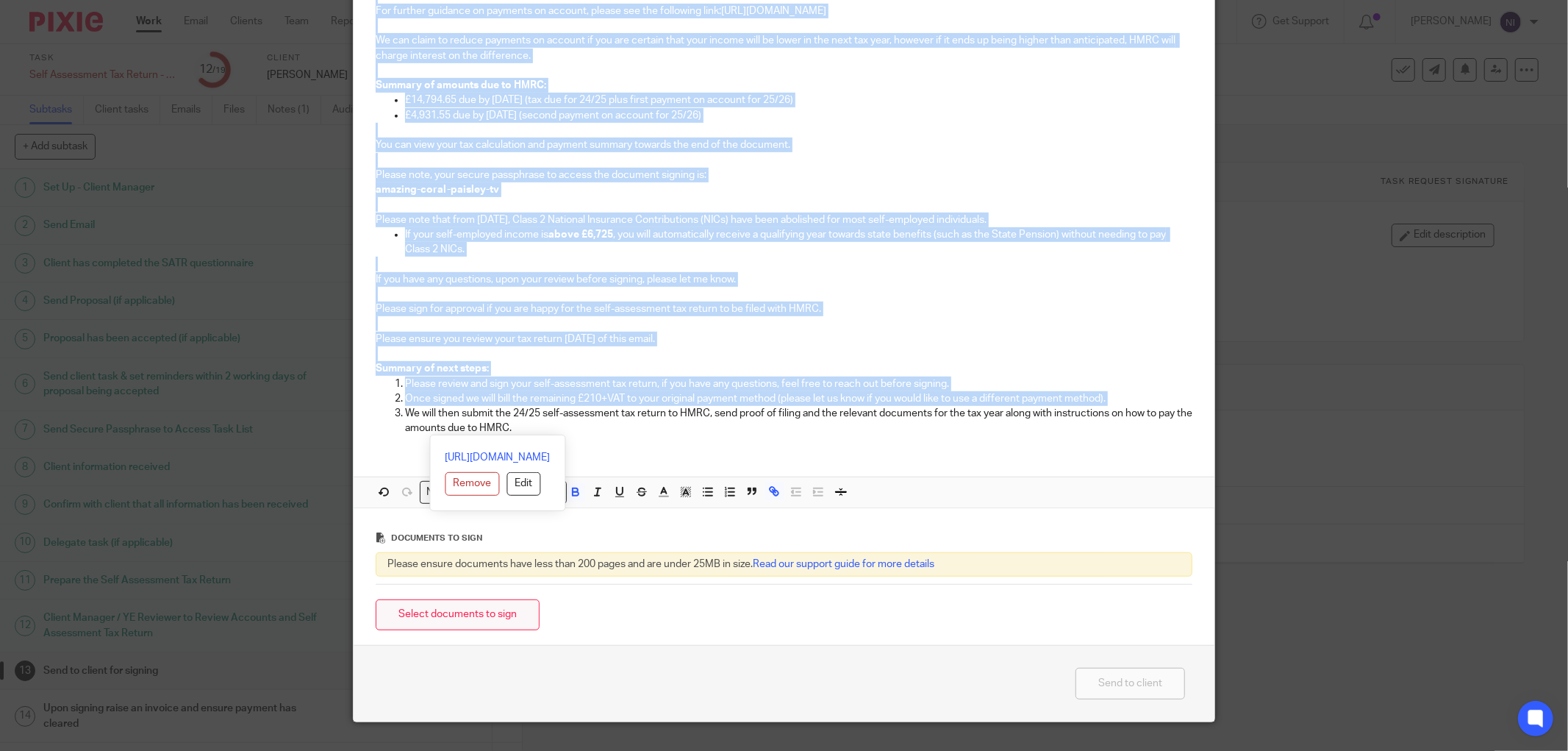
click at [471, 624] on button "Select documents to sign" at bounding box center [457, 614] width 164 height 32
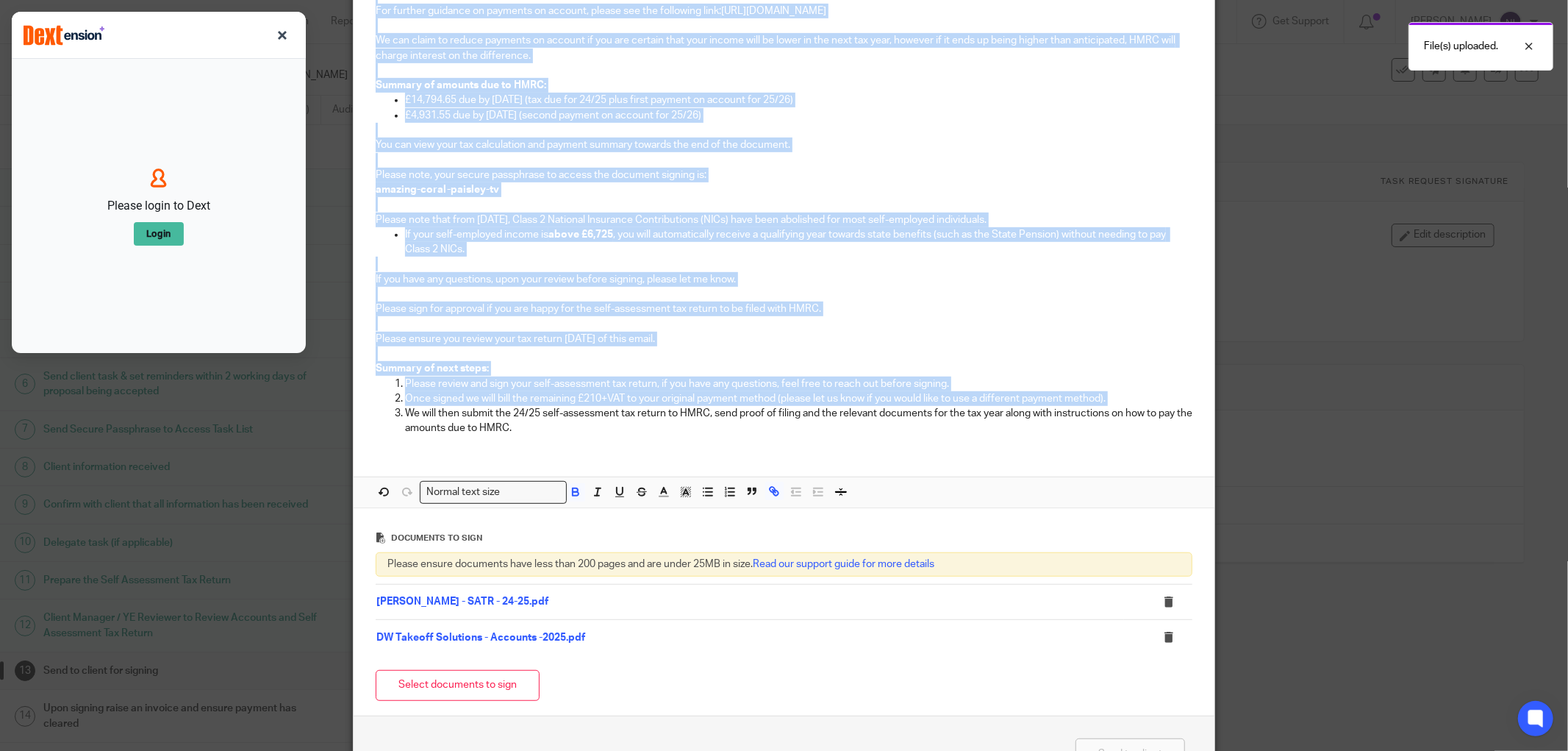
click at [1069, 313] on p "Please sign for approval if you are happy for the self-assessment tax return to…" at bounding box center [784, 308] width 817 height 14
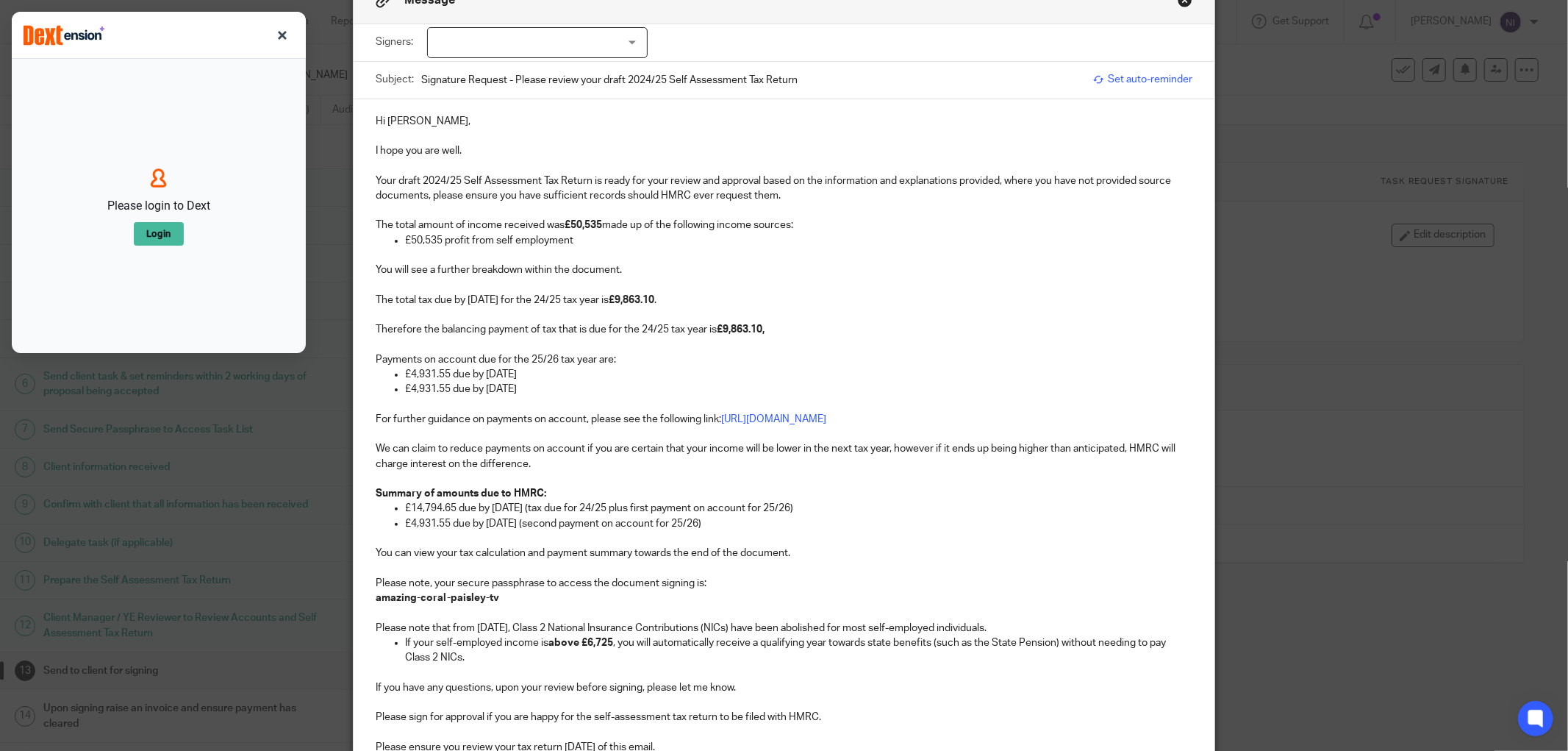
scroll to position [0, 0]
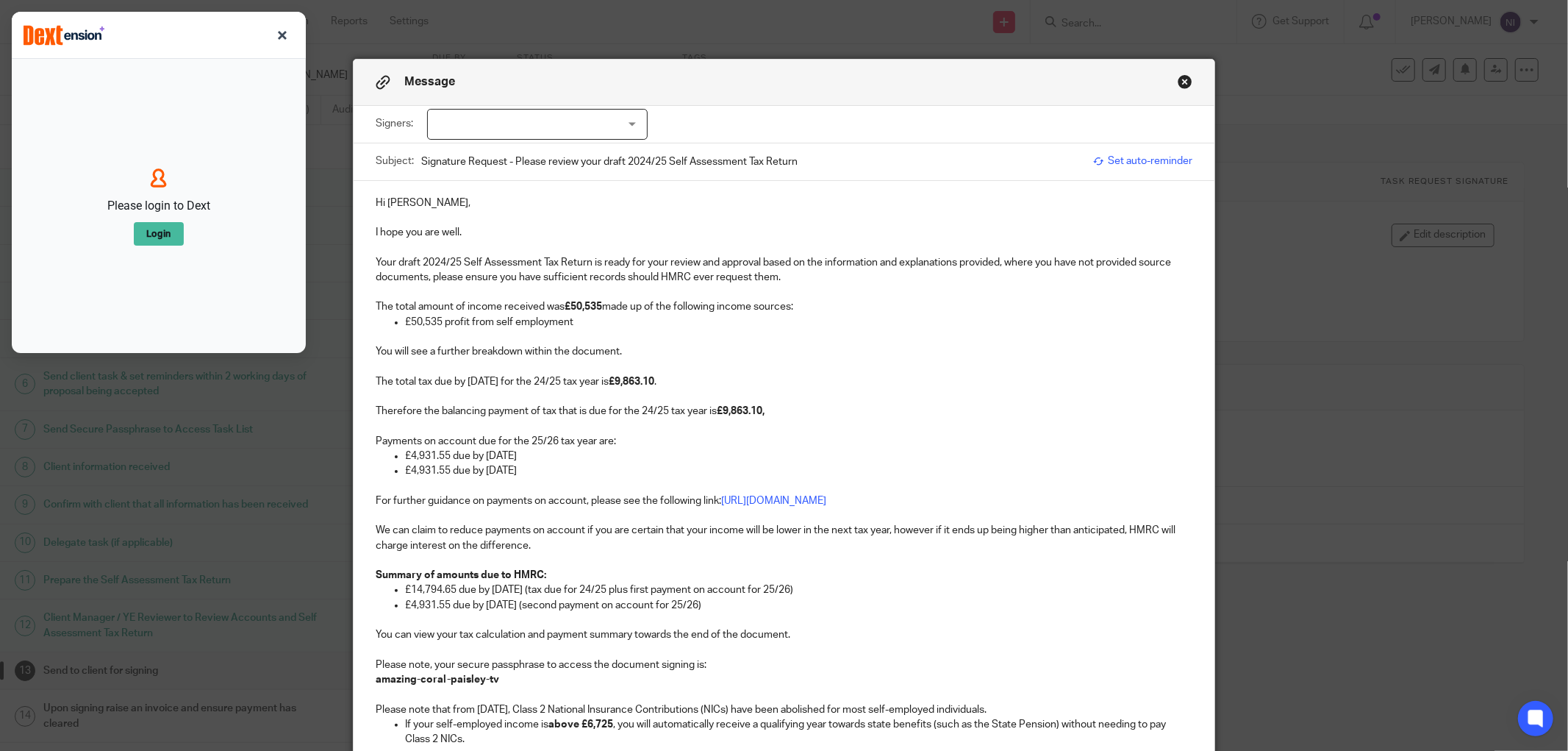
click at [588, 127] on div at bounding box center [538, 124] width 221 height 31
click at [574, 157] on li "[PERSON_NAME]" at bounding box center [531, 155] width 219 height 31
checkbox input "true"
click at [796, 323] on p "£50,535 profit from self employment" at bounding box center [798, 321] width 787 height 14
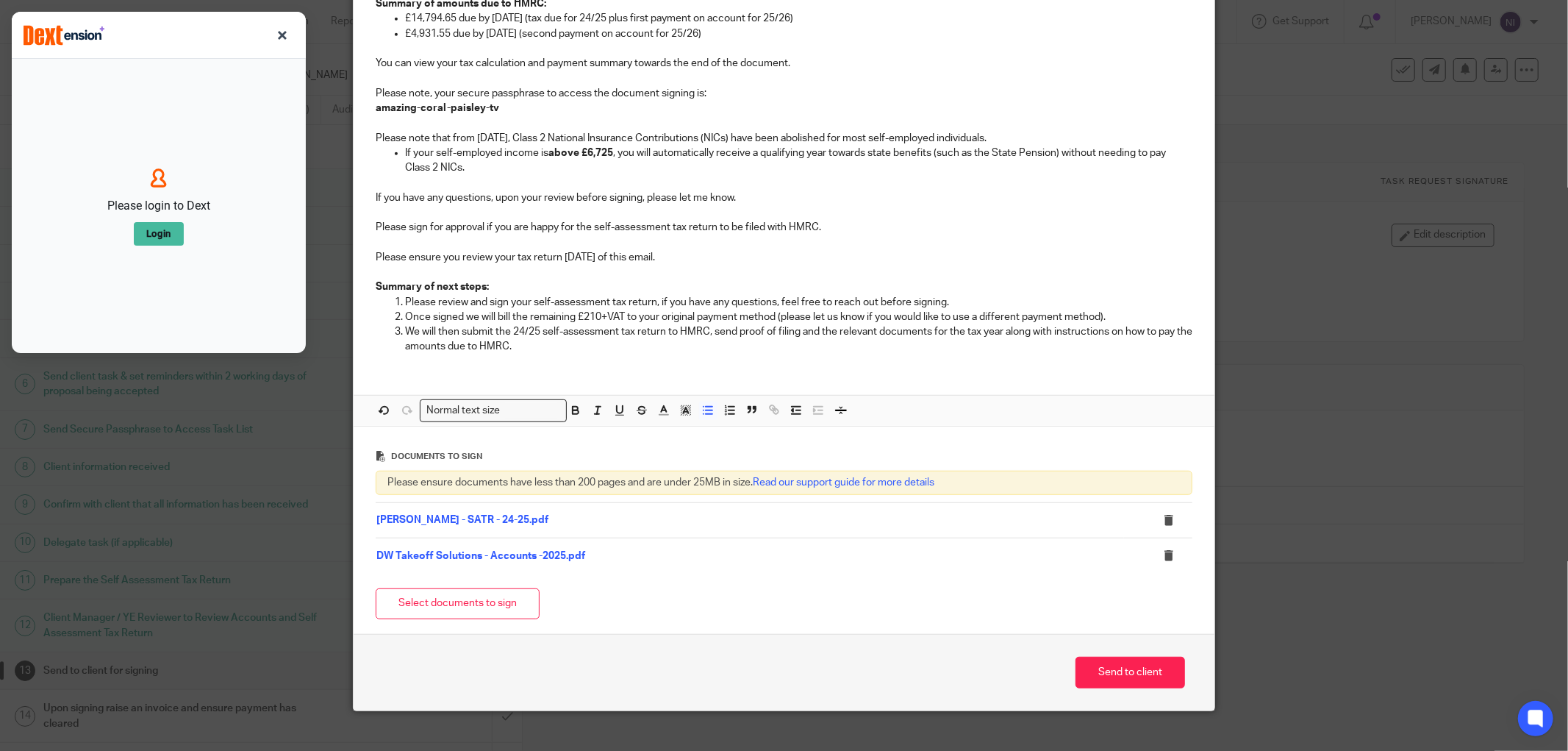
scroll to position [591, 0]
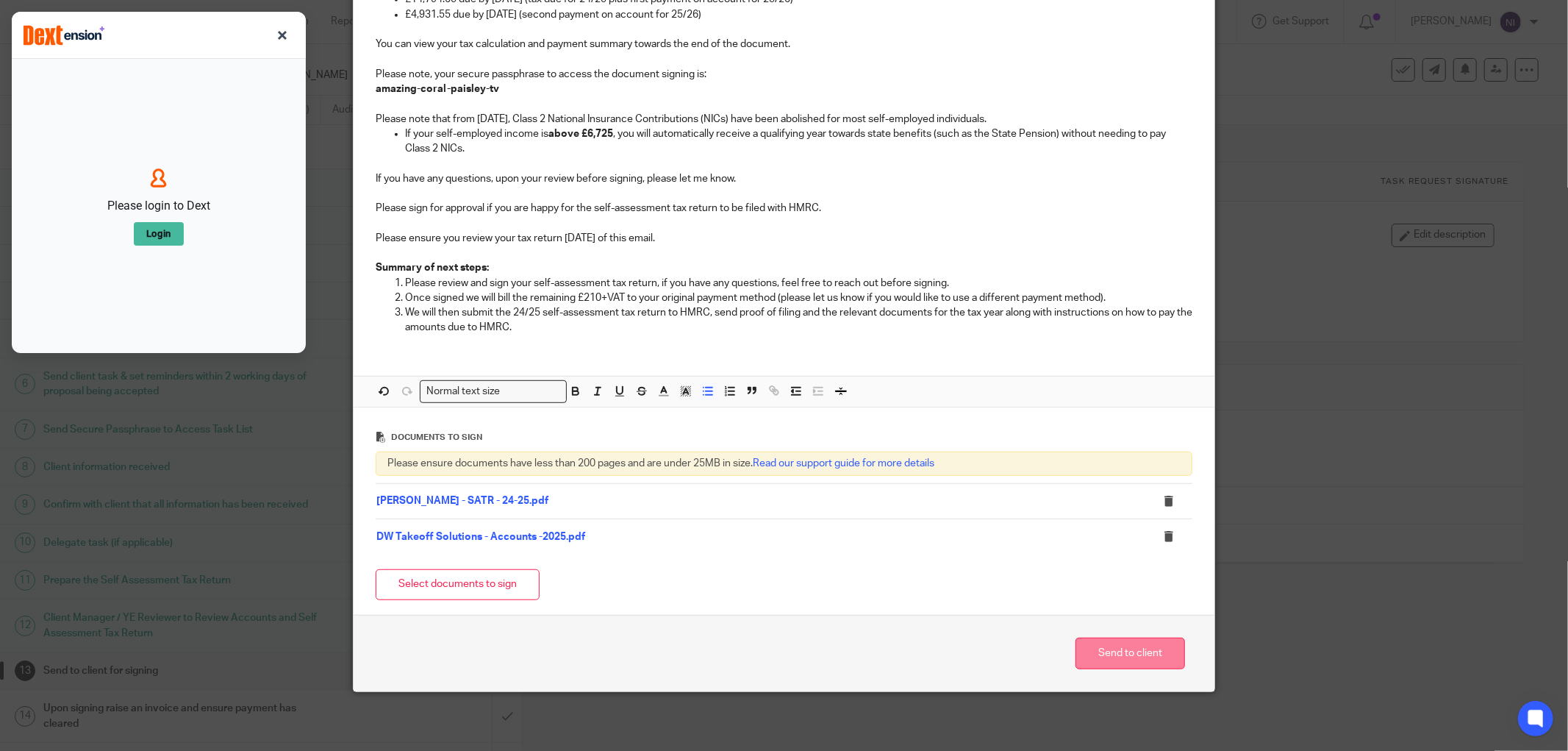
click at [1126, 656] on button "Send to client" at bounding box center [1130, 652] width 110 height 32
click at [280, 32] on button "button" at bounding box center [282, 35] width 24 height 24
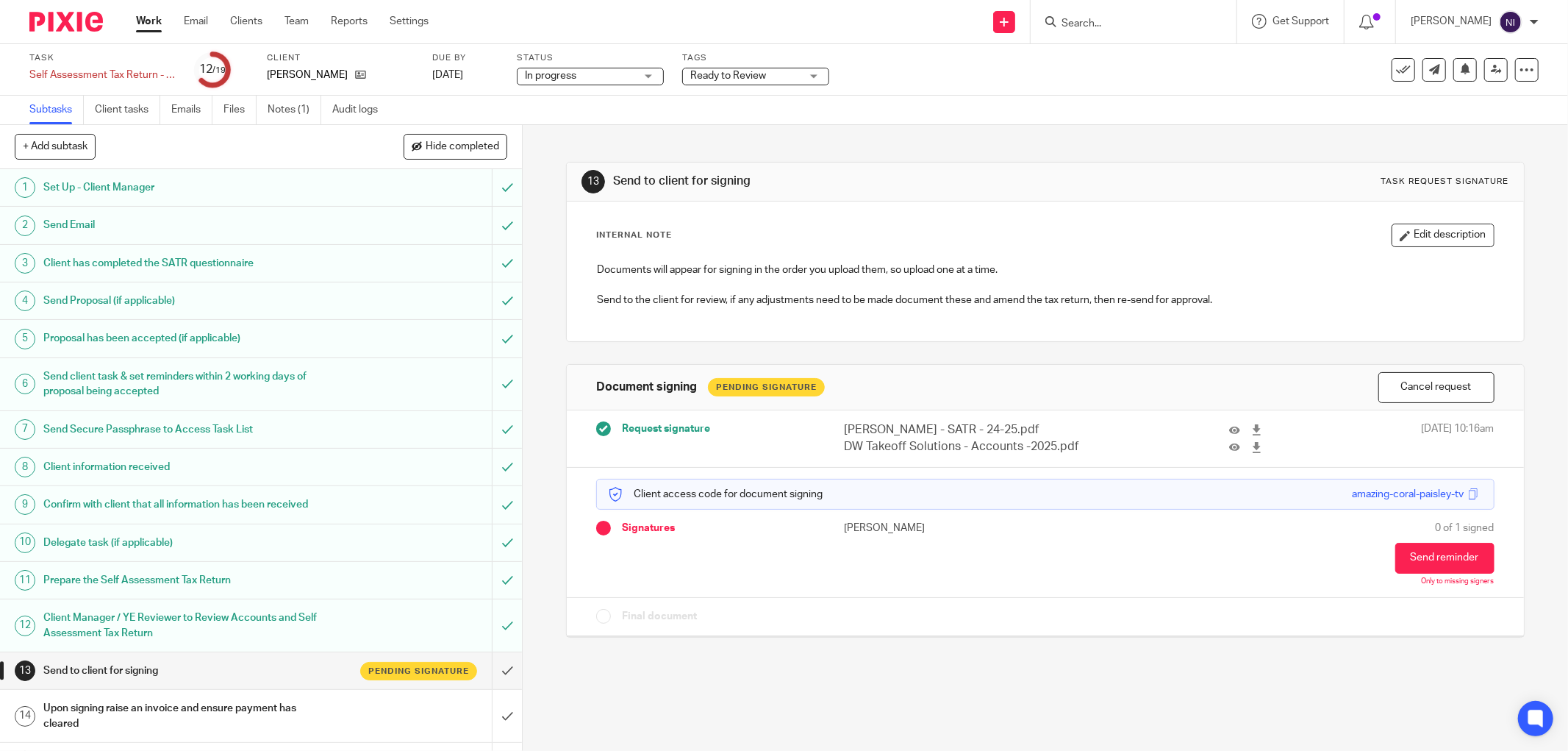
click at [756, 81] on span "Ready to Review" at bounding box center [745, 76] width 110 height 15
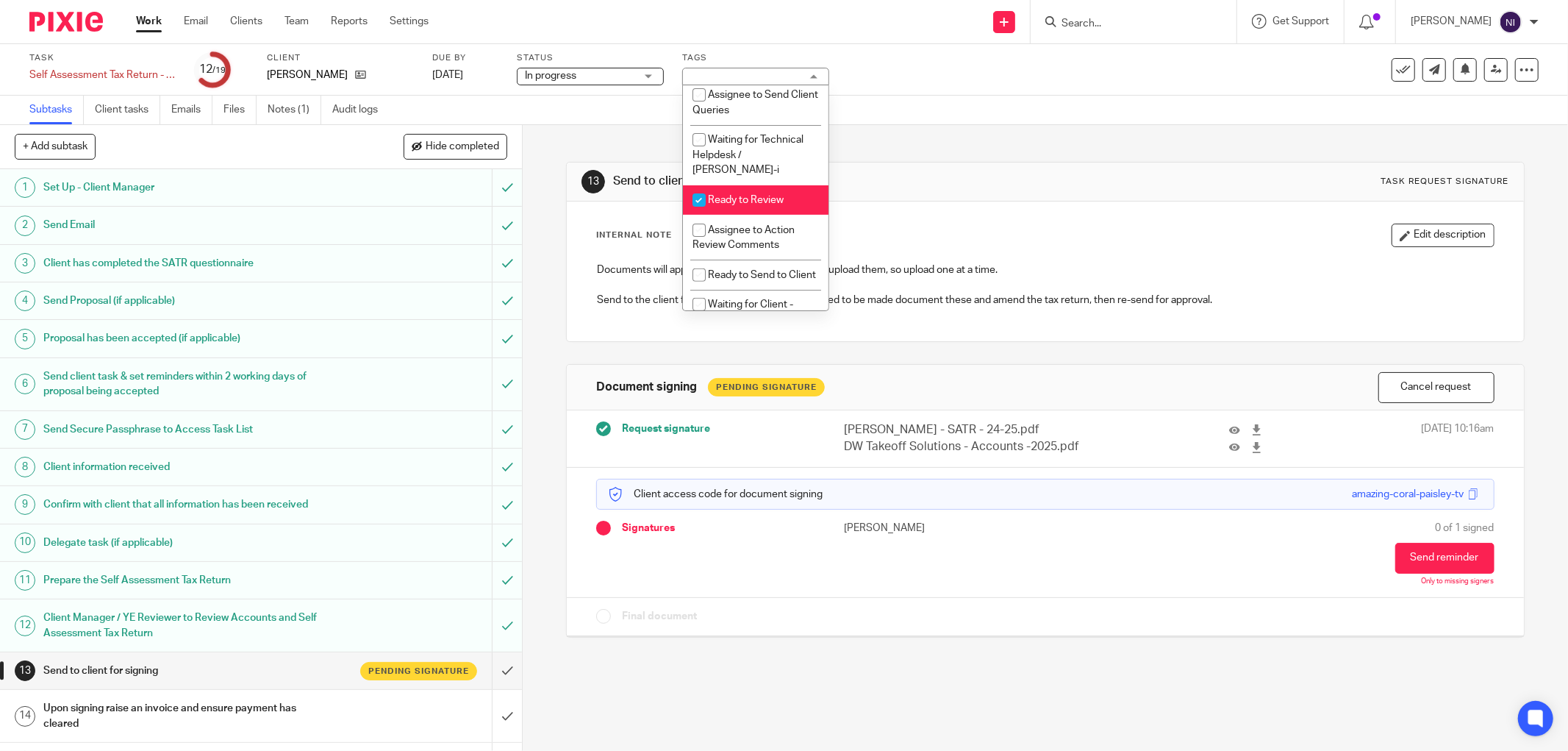
scroll to position [380, 0]
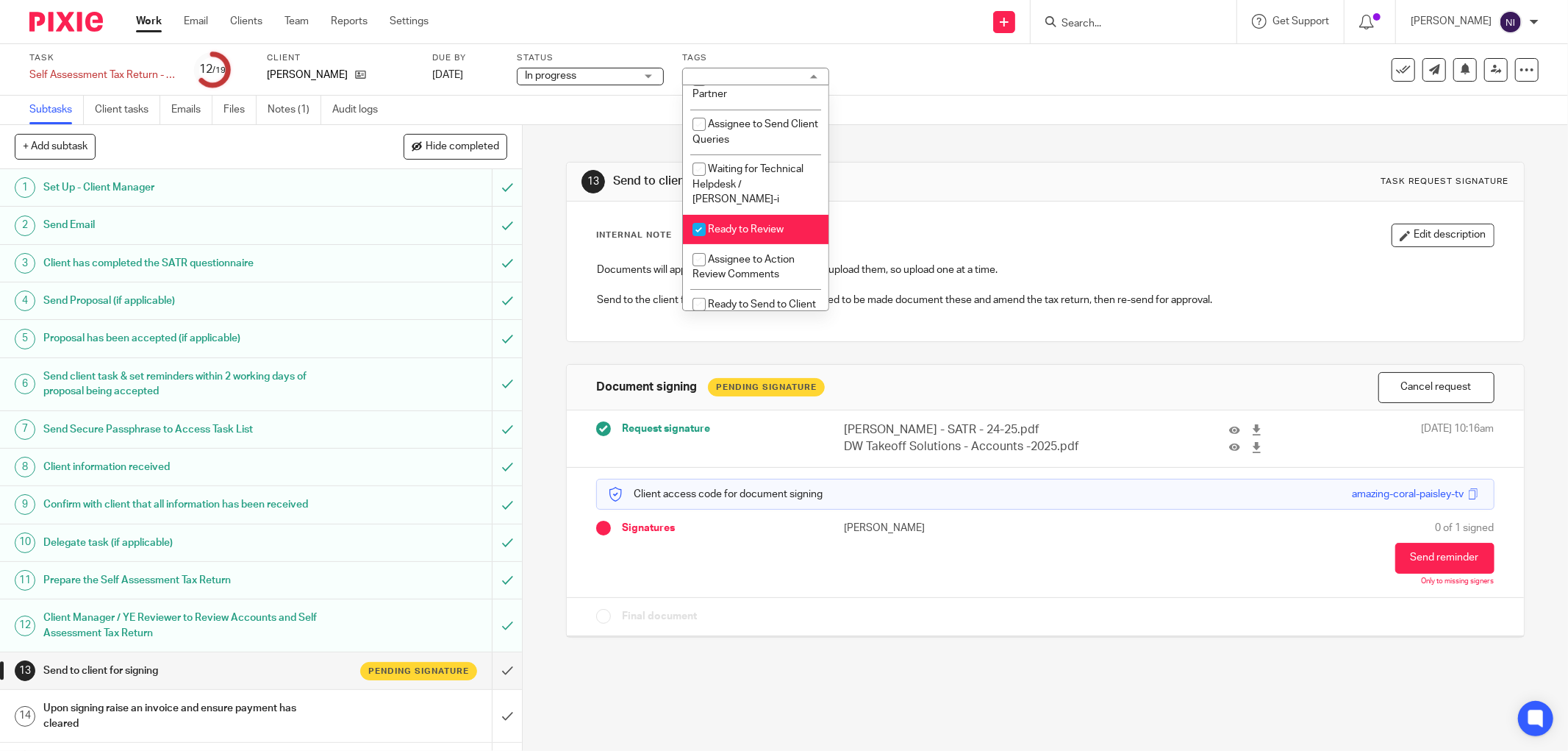
click at [761, 232] on span "Ready to Review" at bounding box center [745, 229] width 76 height 11
checkbox input "false"
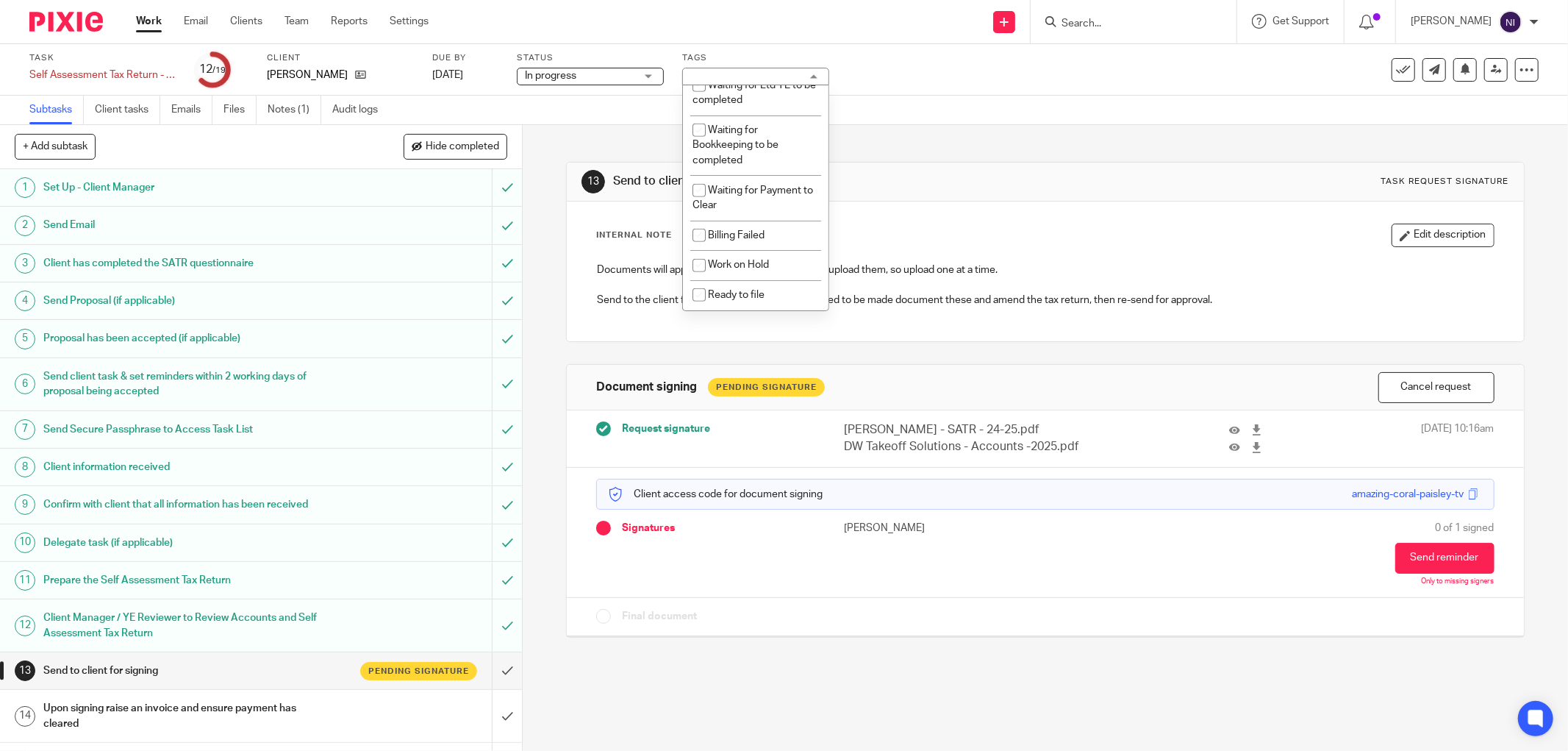
scroll to position [788, 0]
click at [753, 210] on li "Waiting for Client - Sign" at bounding box center [756, 195] width 145 height 31
checkbox input "true"
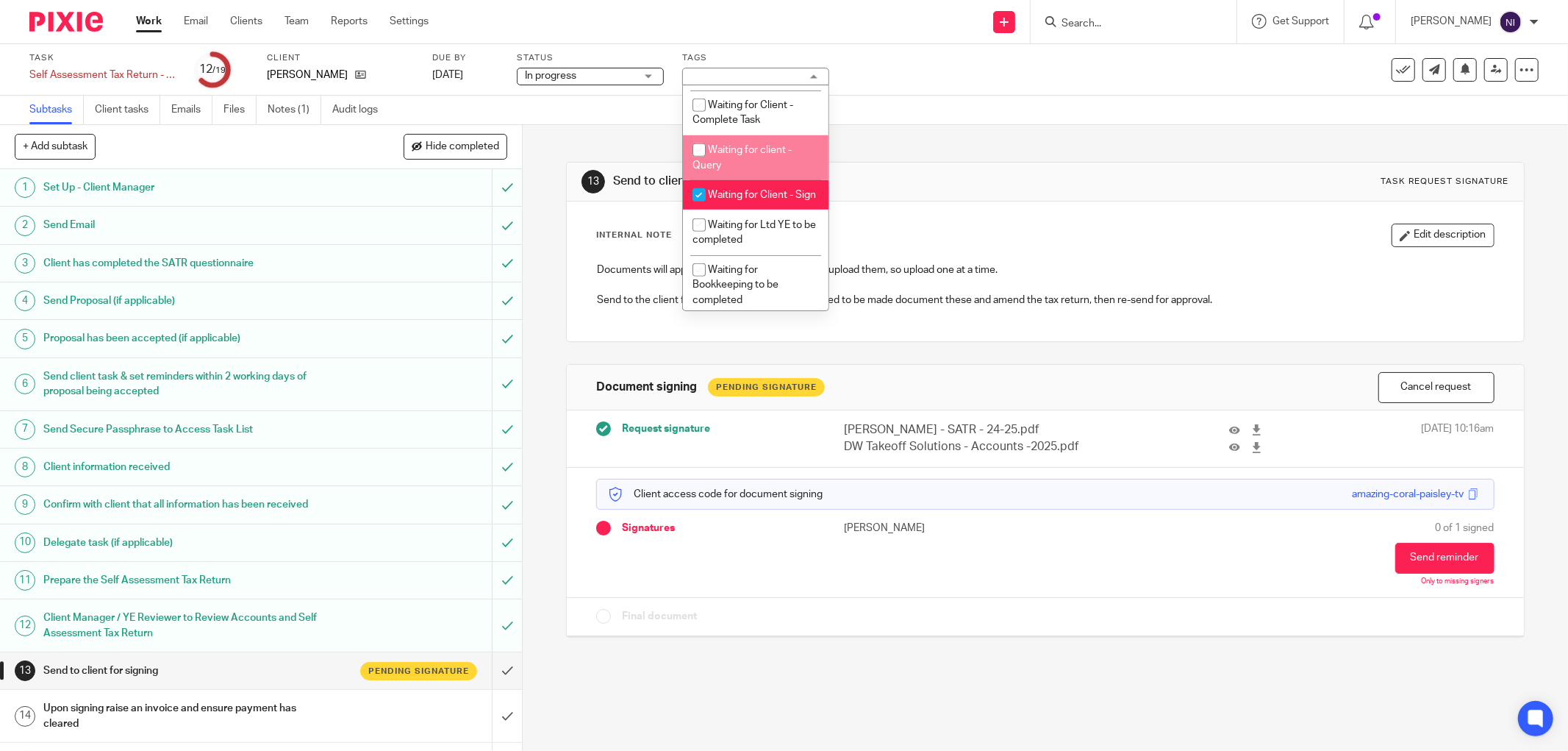
click at [853, 113] on div "Subtasks Client tasks Emails Files Notes (1) Audit logs" at bounding box center [784, 110] width 1568 height 30
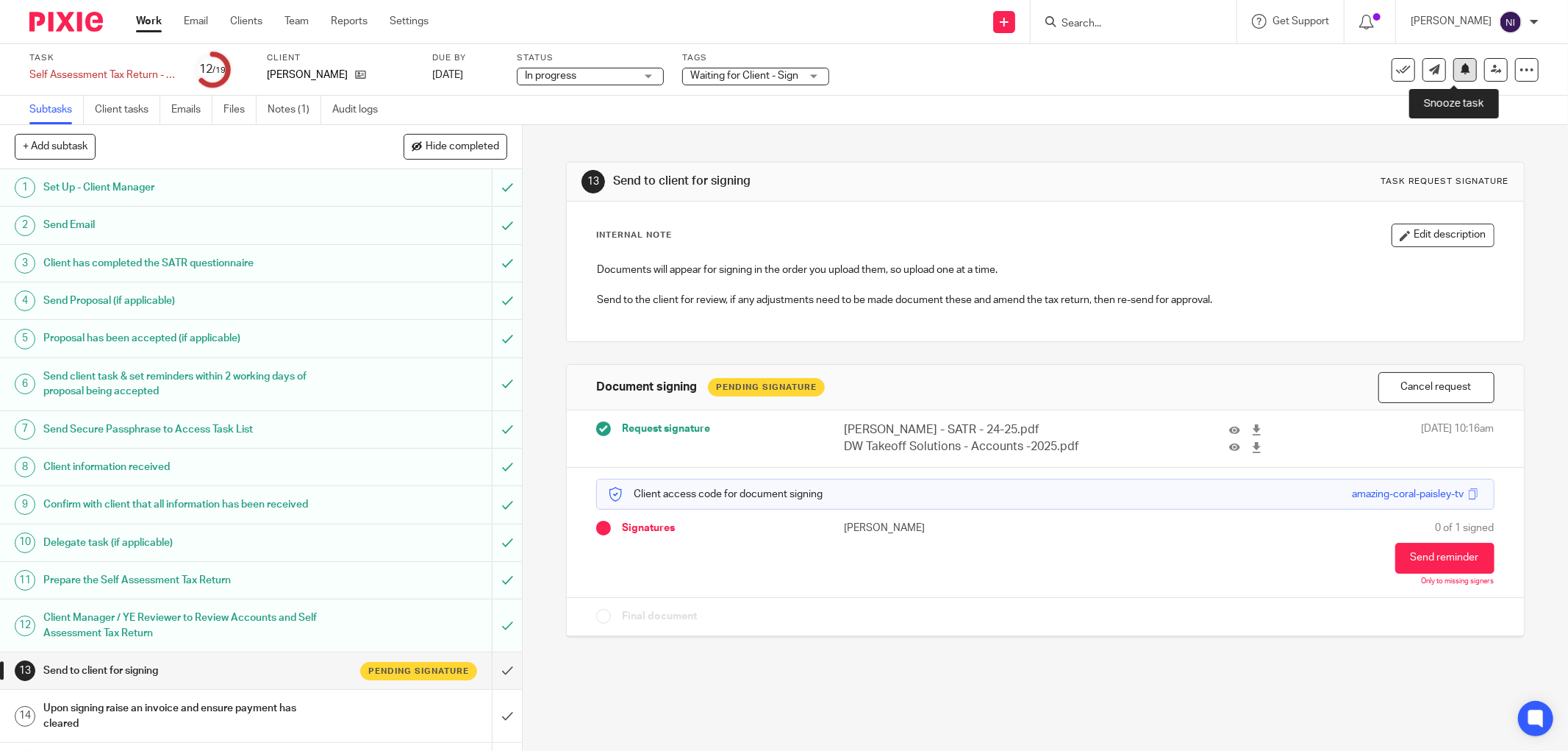
click at [1460, 71] on icon at bounding box center [1466, 69] width 11 height 11
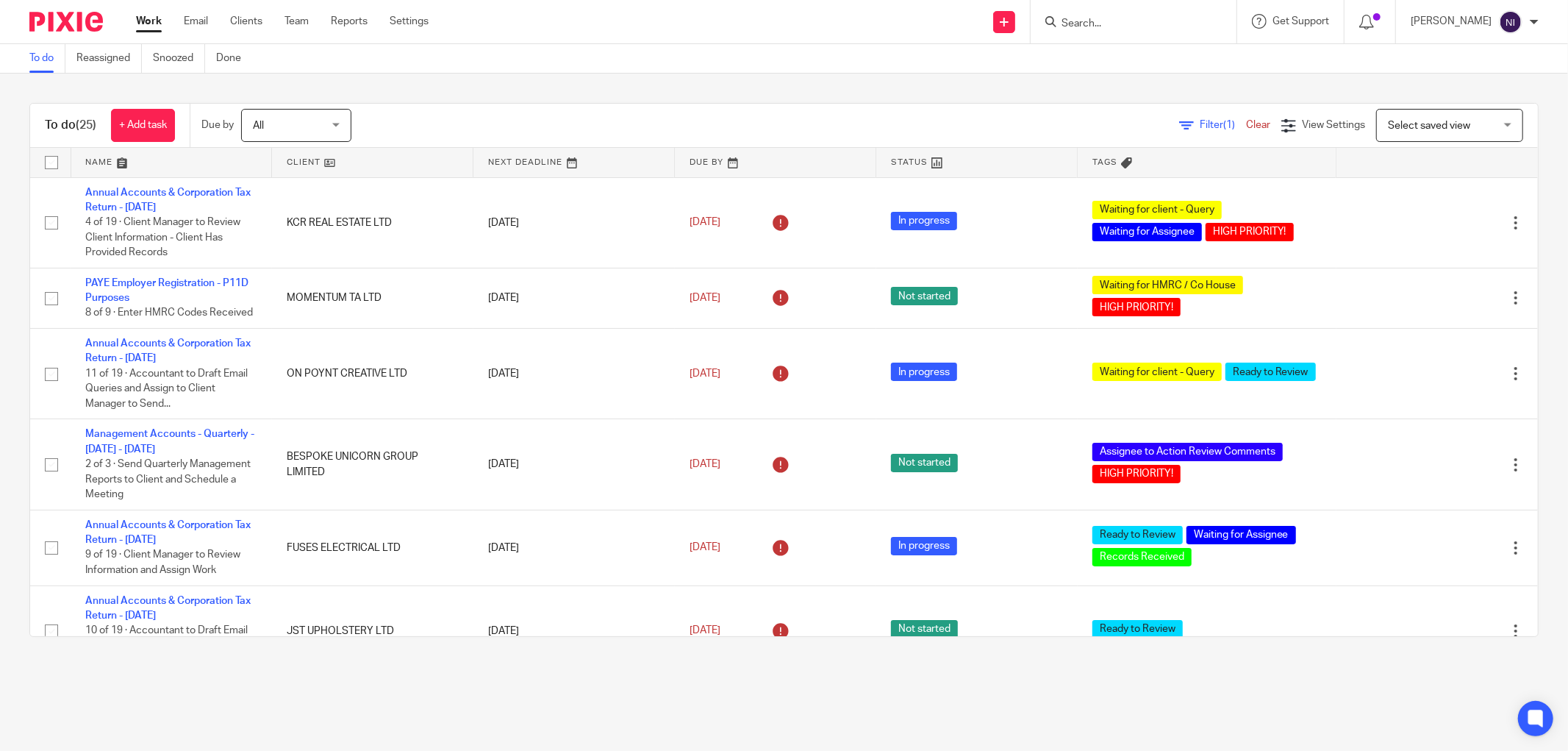
click at [118, 156] on link at bounding box center [172, 162] width 201 height 30
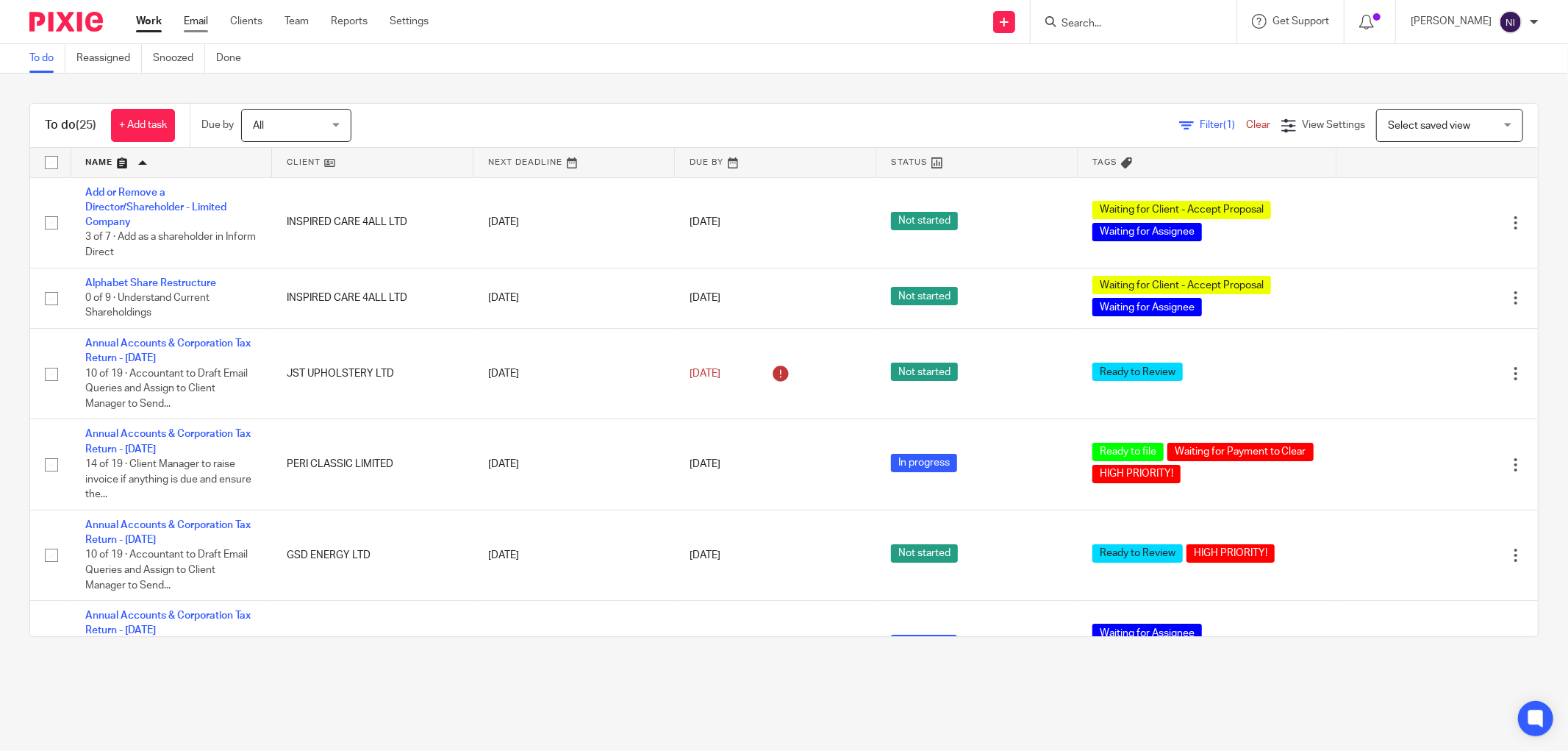
click at [206, 16] on link "Email" at bounding box center [195, 21] width 24 height 14
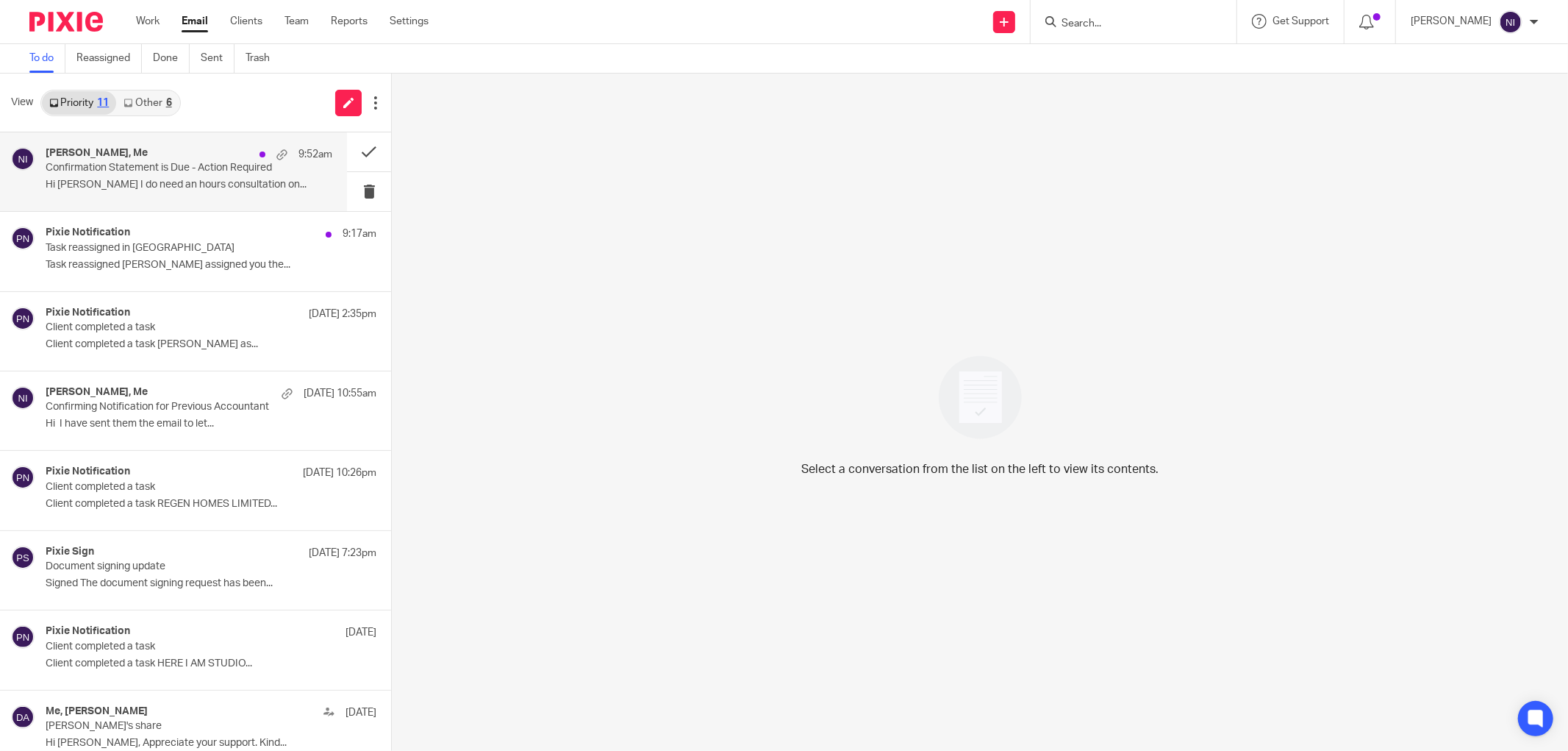
click at [188, 184] on p "Hi [PERSON_NAME] I do need an hours consultation on..." at bounding box center [189, 185] width 287 height 12
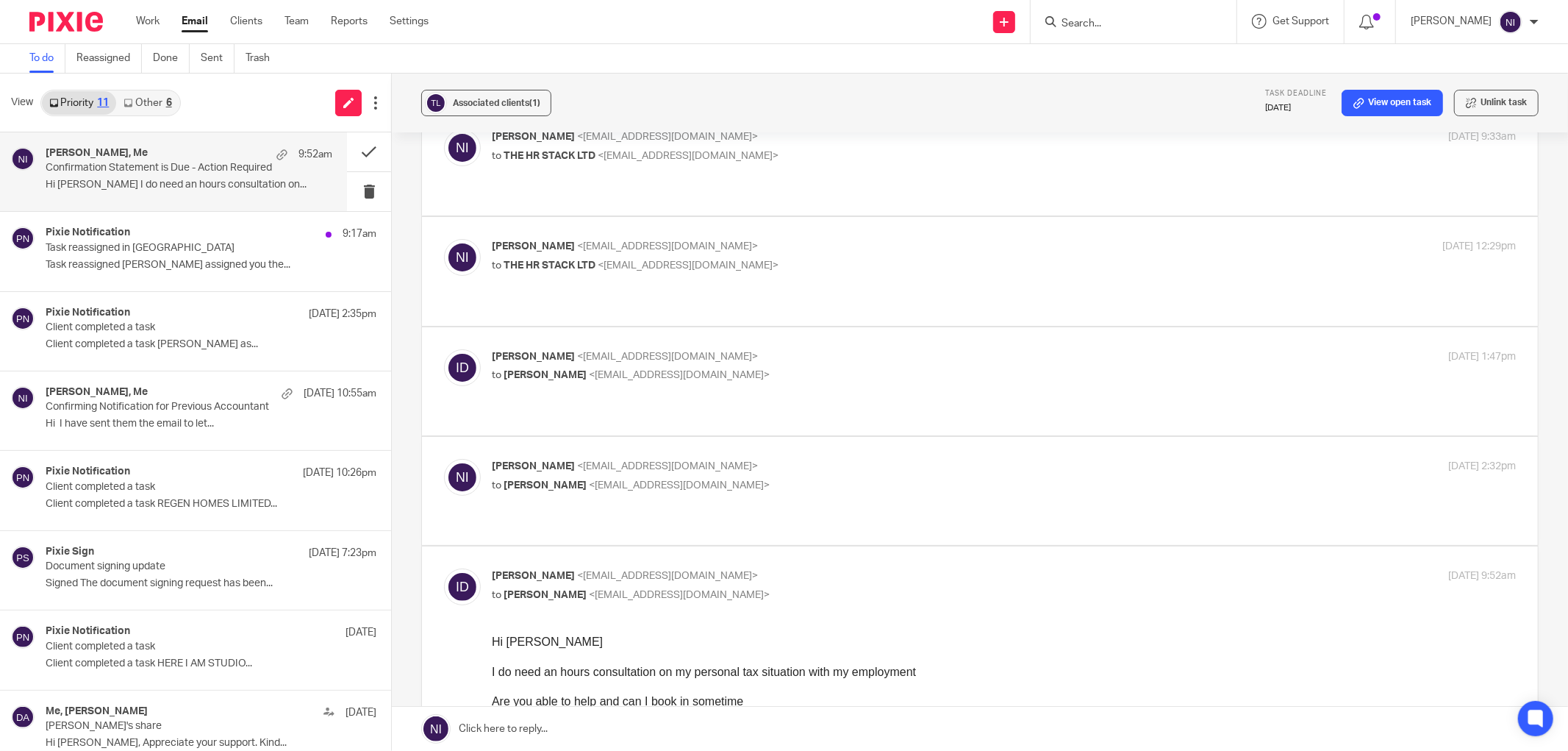
scroll to position [164, 0]
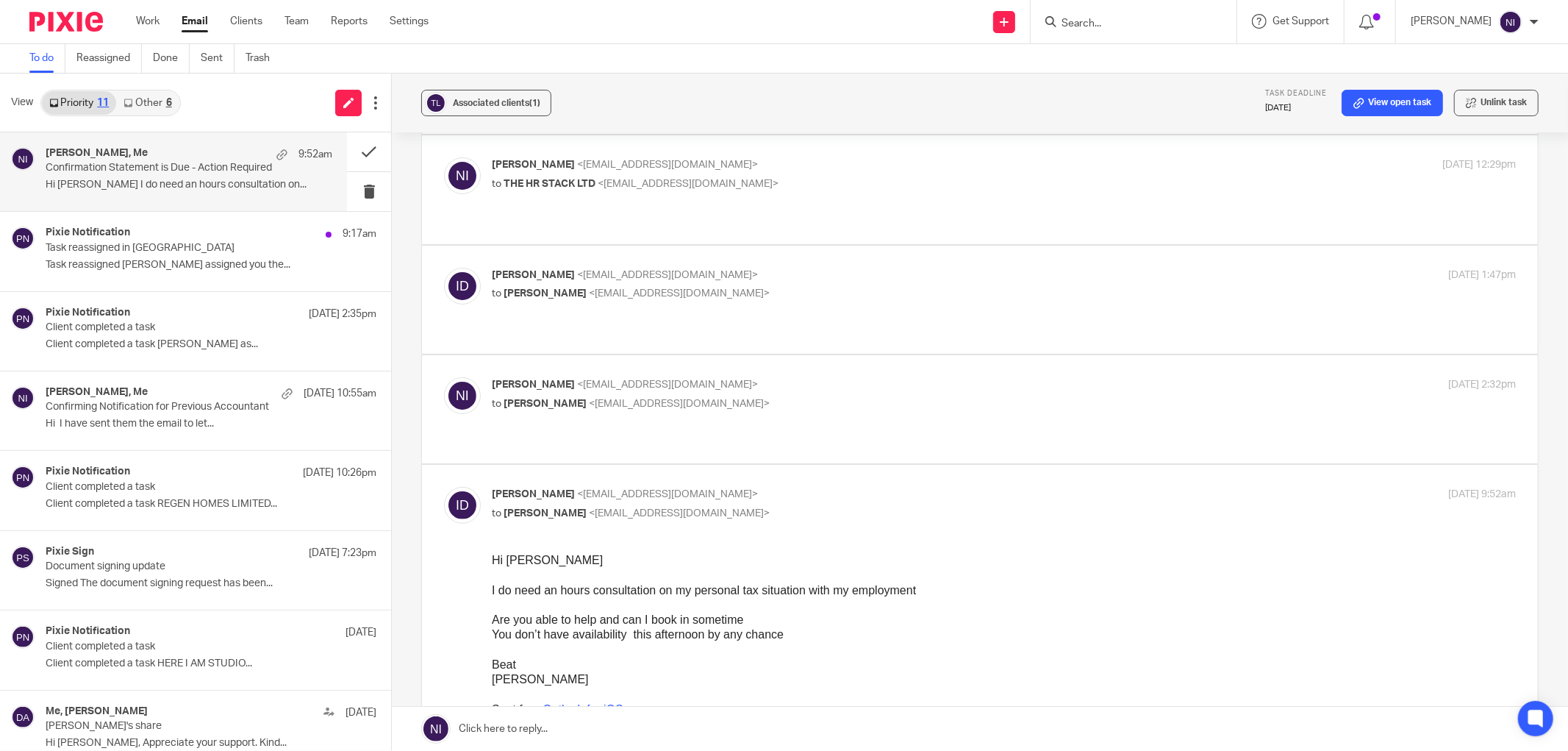
click at [736, 377] on p "Naeem Ibrahim <naeemibrahim@taxassist.co.uk>" at bounding box center [833, 385] width 683 height 15
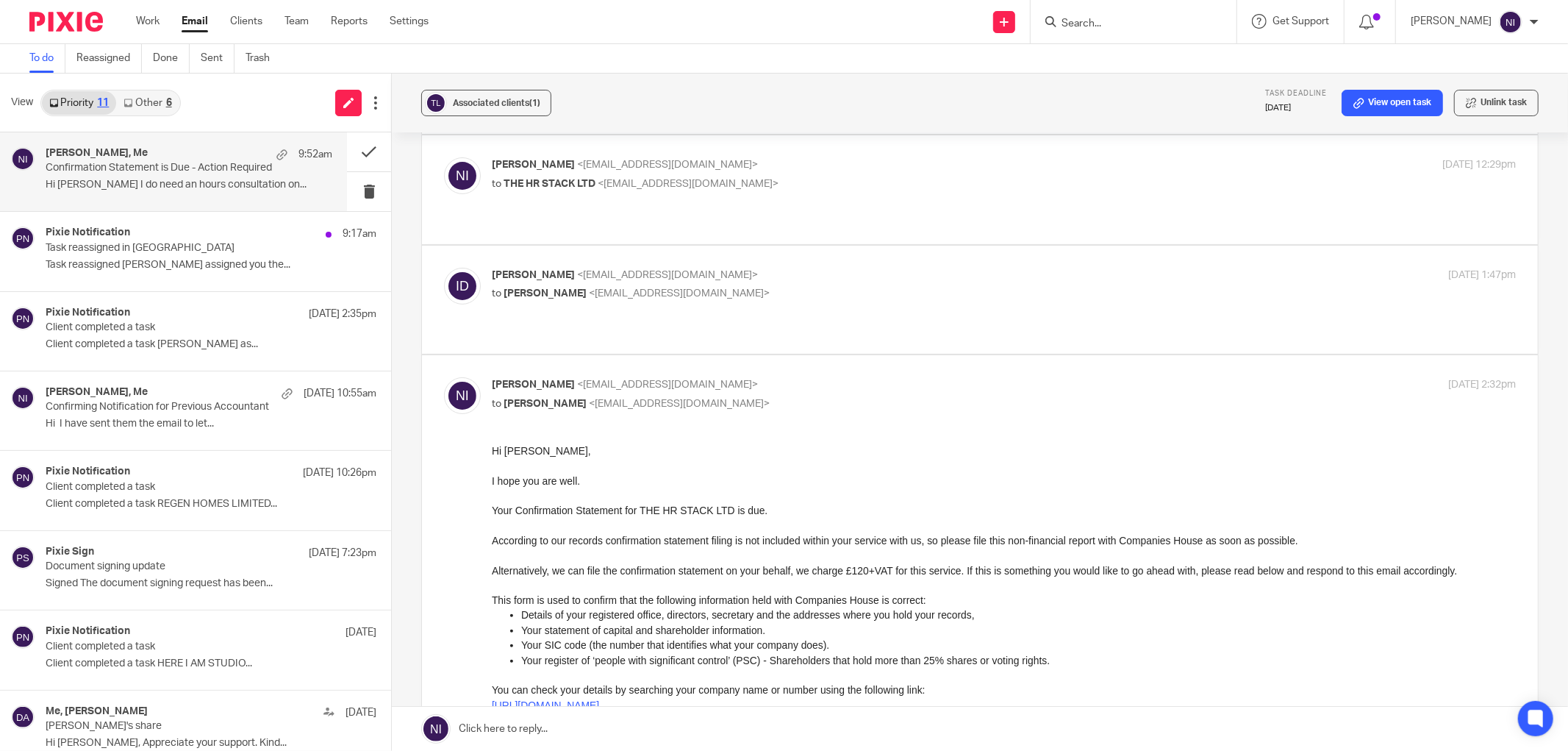
scroll to position [0, 0]
click at [778, 377] on p "Naeem Ibrahim <naeemibrahim@taxassist.co.uk>" at bounding box center [833, 385] width 683 height 15
checkbox input "false"
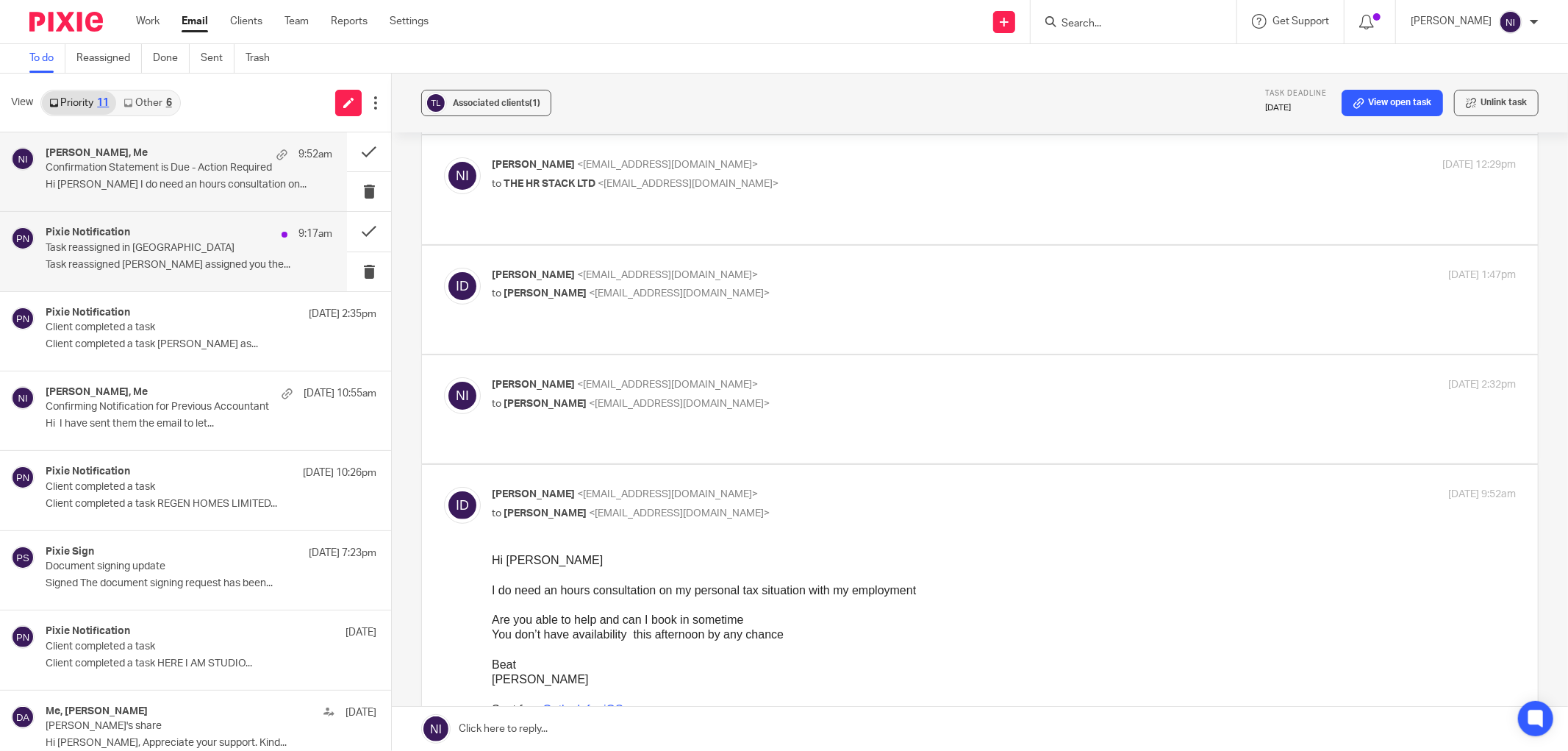
click at [222, 268] on p "Task reassigned Punit Joshi assigned you the..." at bounding box center [189, 265] width 287 height 12
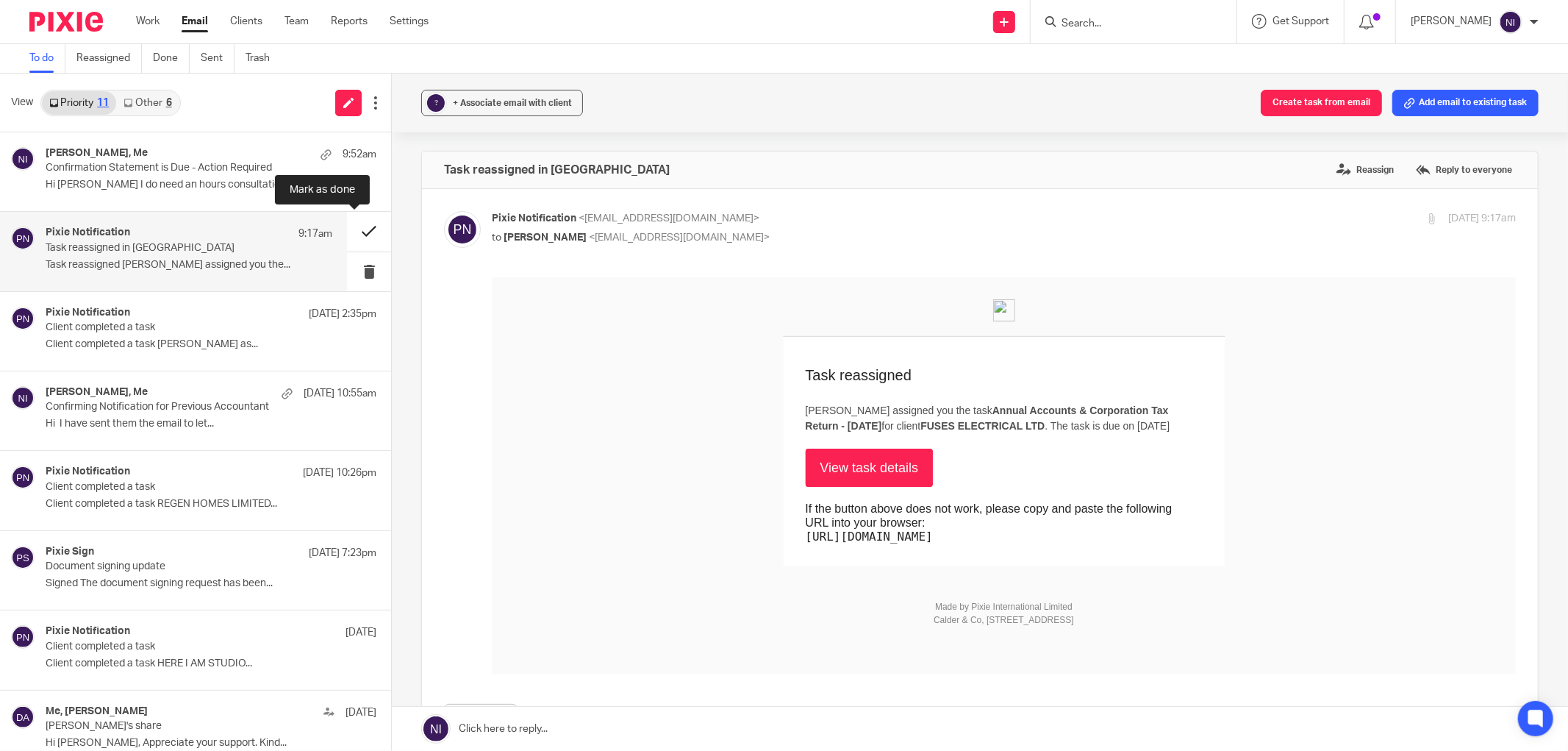
click at [368, 233] on button at bounding box center [369, 231] width 44 height 39
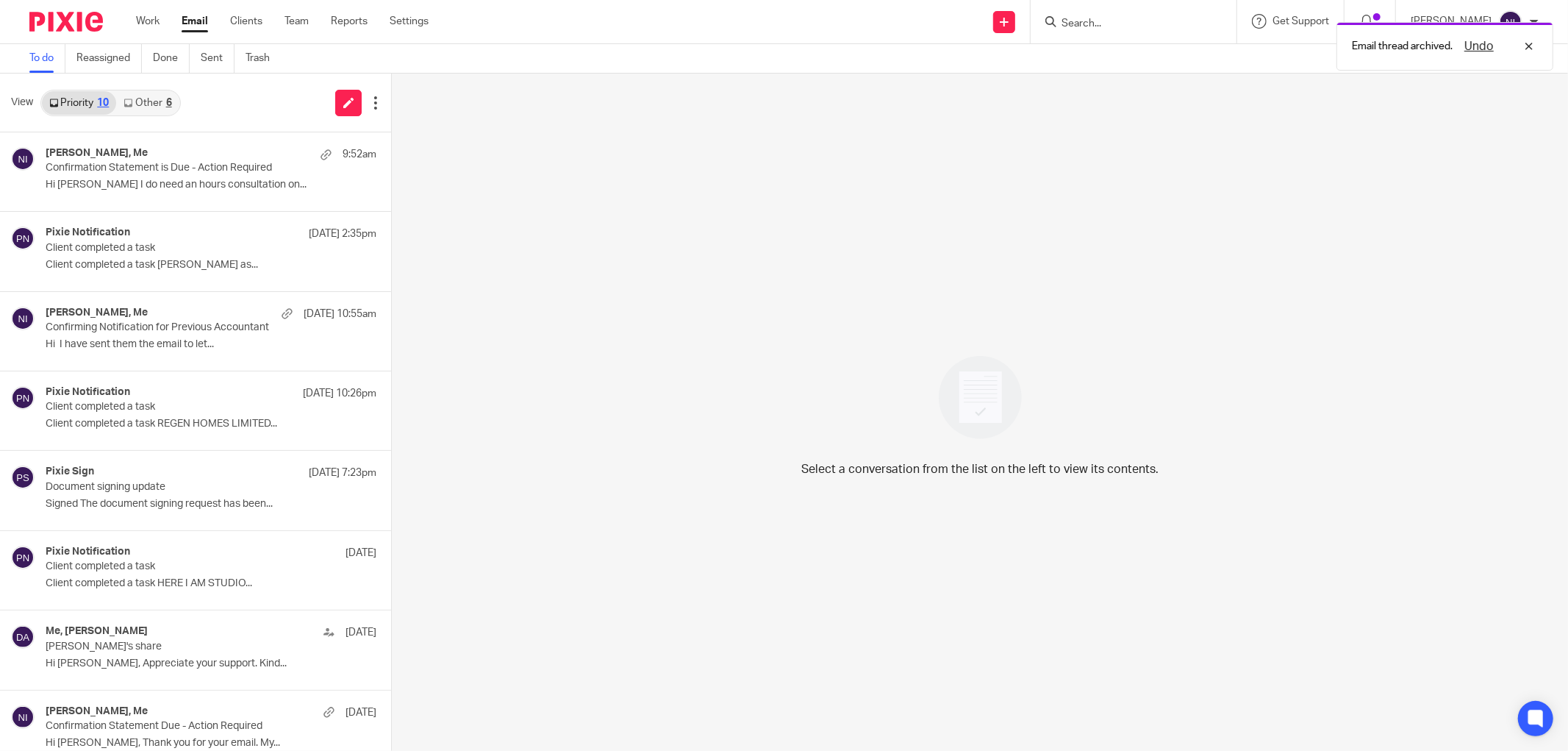
click at [162, 91] on link "Other 6" at bounding box center [146, 102] width 62 height 24
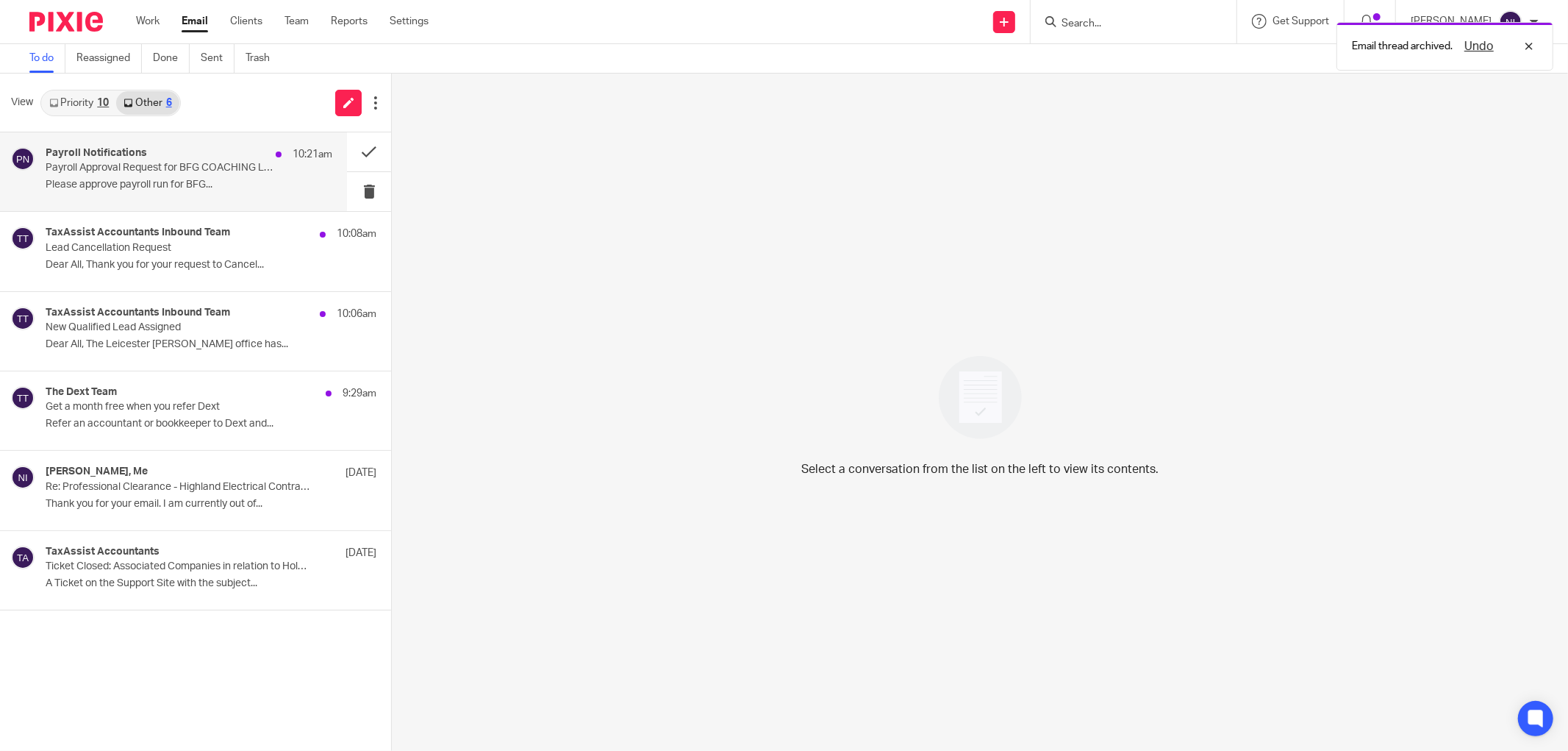
click at [172, 149] on div "Payroll Notifications 10:21am" at bounding box center [189, 154] width 287 height 14
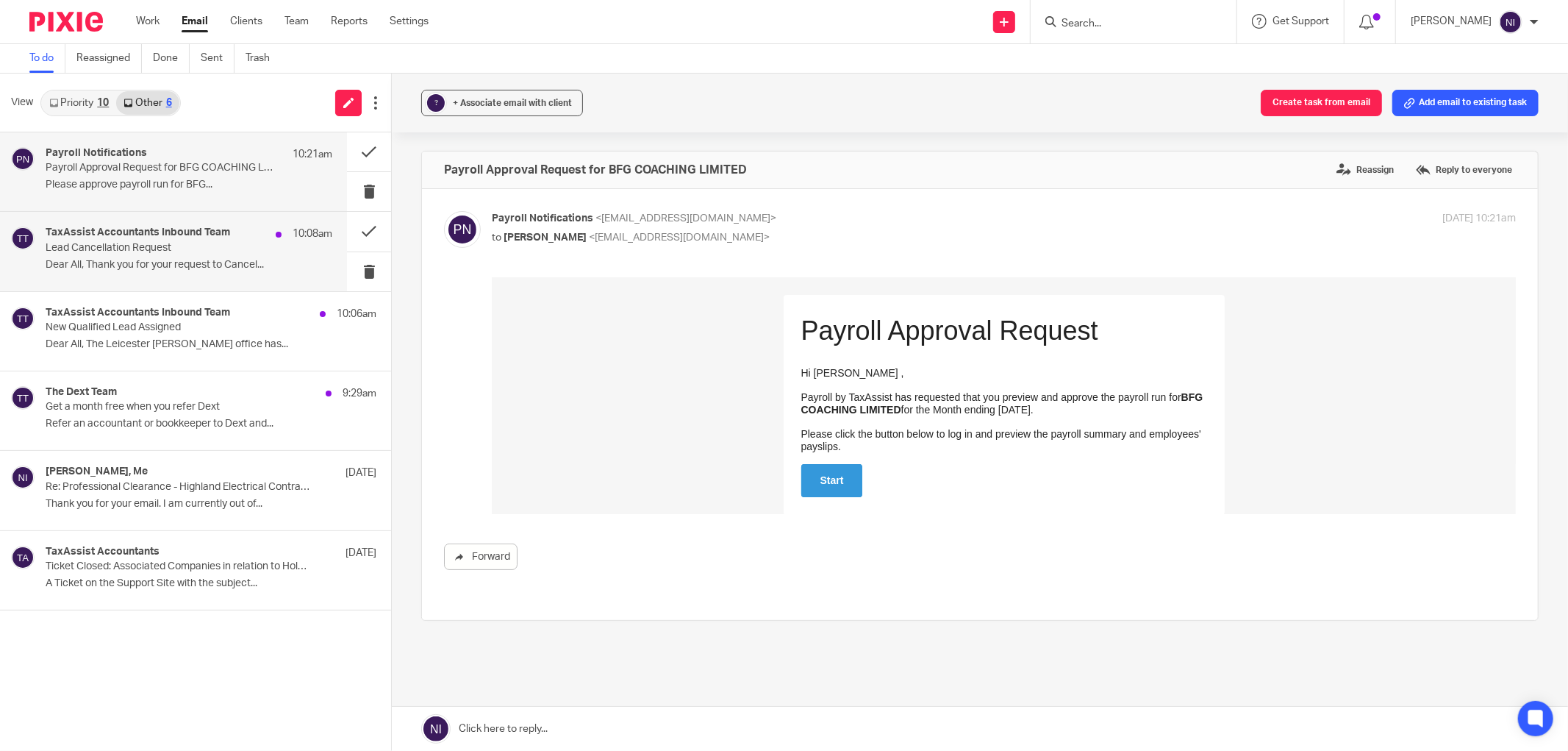
click at [250, 227] on div "TaxAssist Accountants Inbound Team 10:08am" at bounding box center [189, 233] width 287 height 14
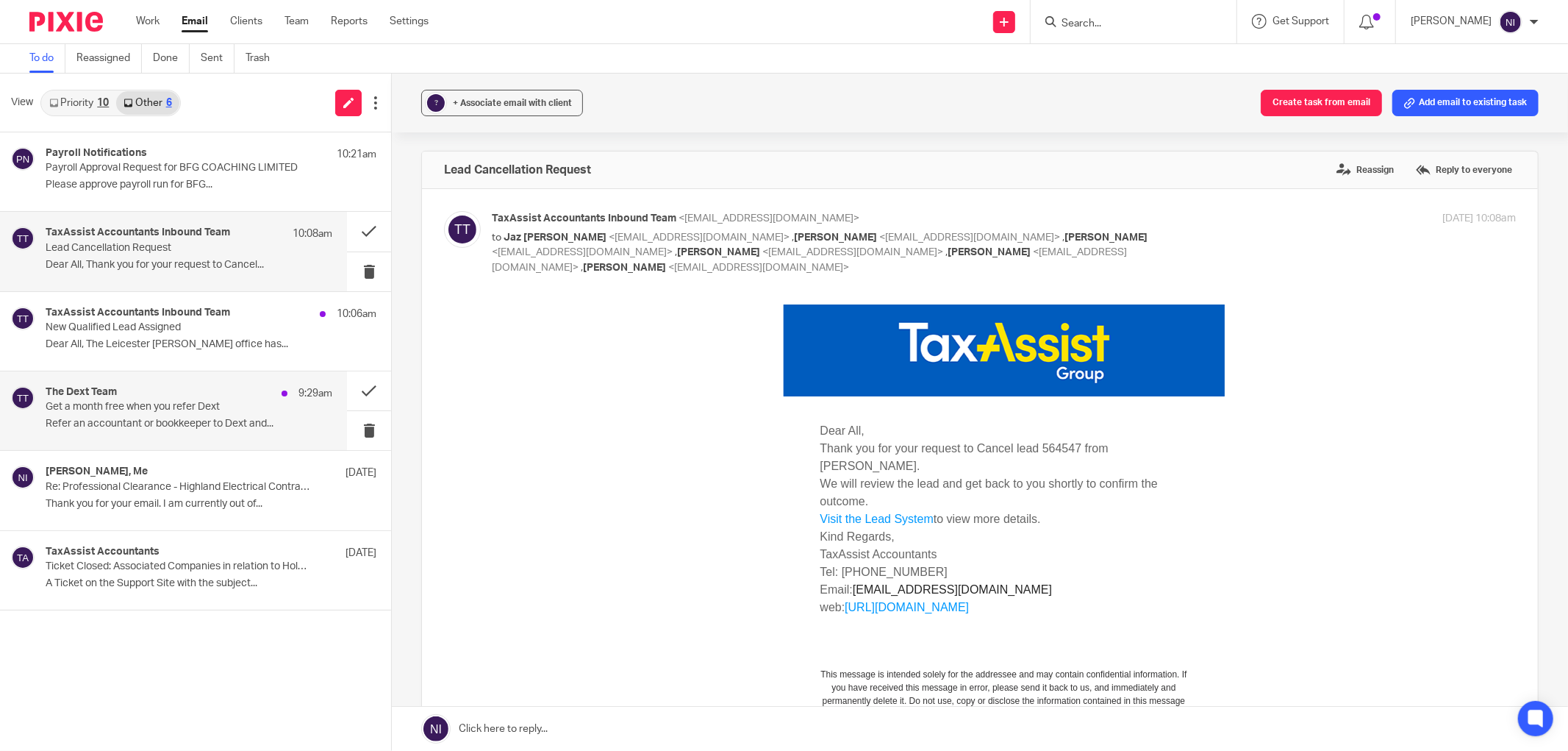
click at [253, 405] on p "Get a month free when you refer Dext" at bounding box center [161, 407] width 230 height 12
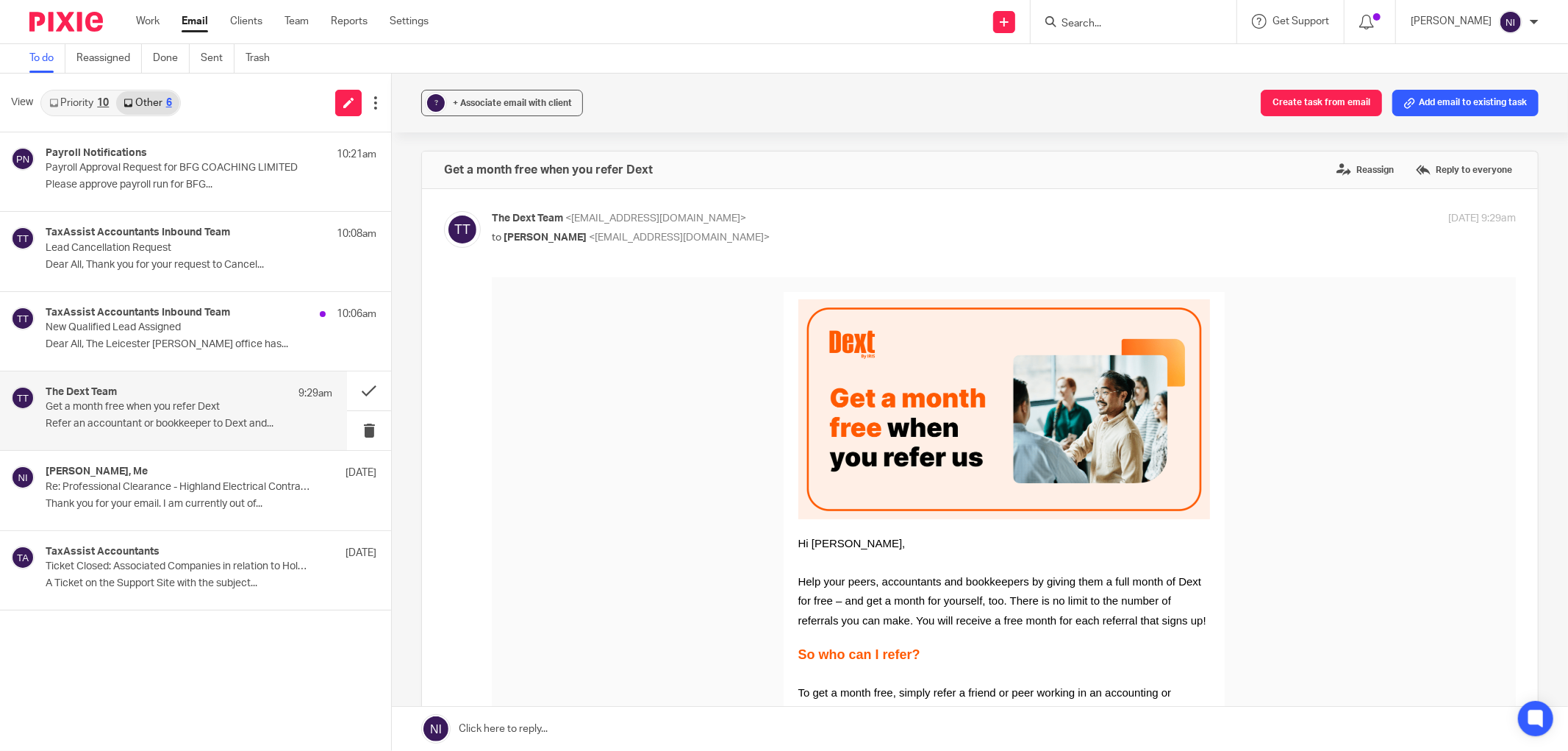
click at [67, 99] on link "Priority 10" at bounding box center [79, 102] width 75 height 24
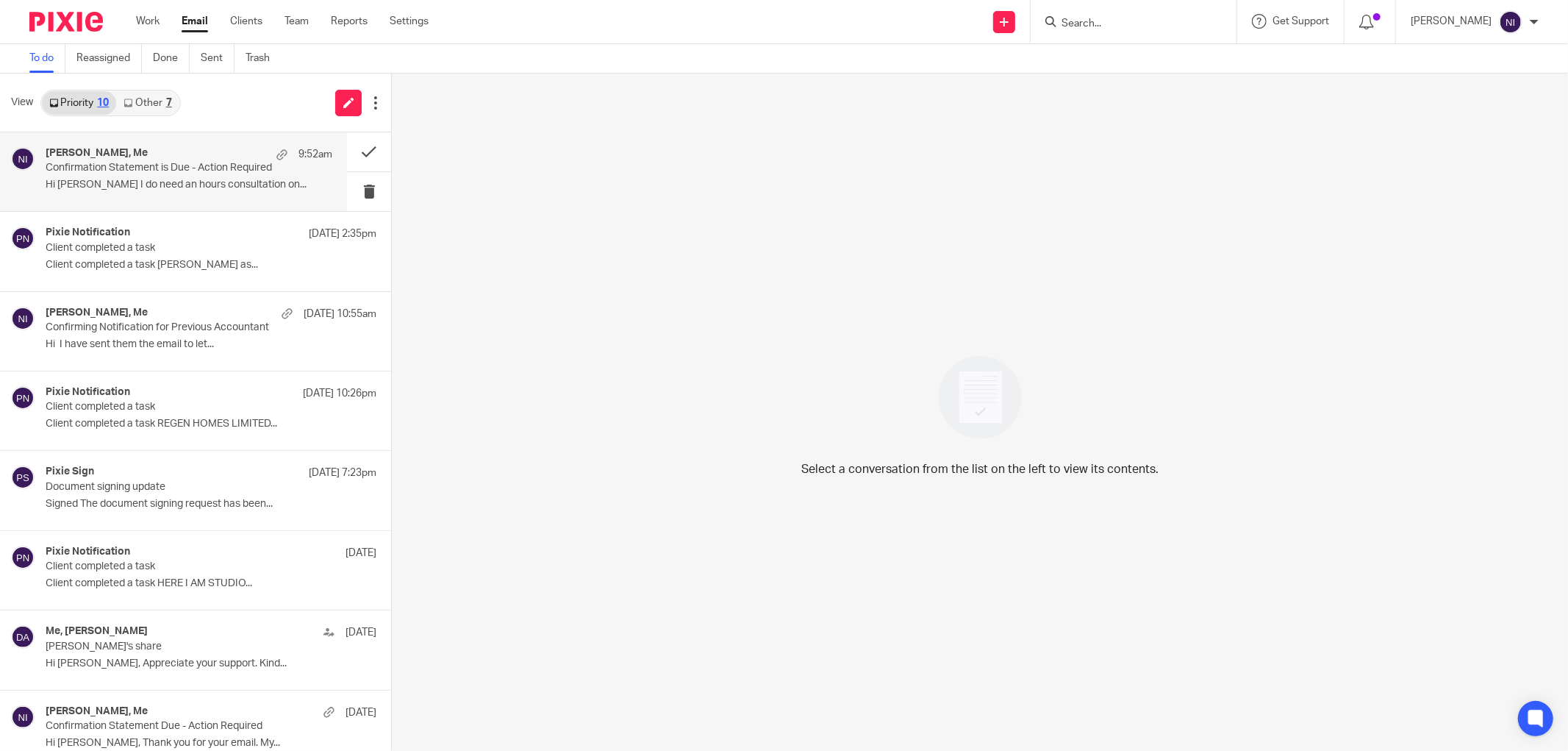
click at [92, 151] on h4 "[PERSON_NAME], Me" at bounding box center [97, 153] width 102 height 12
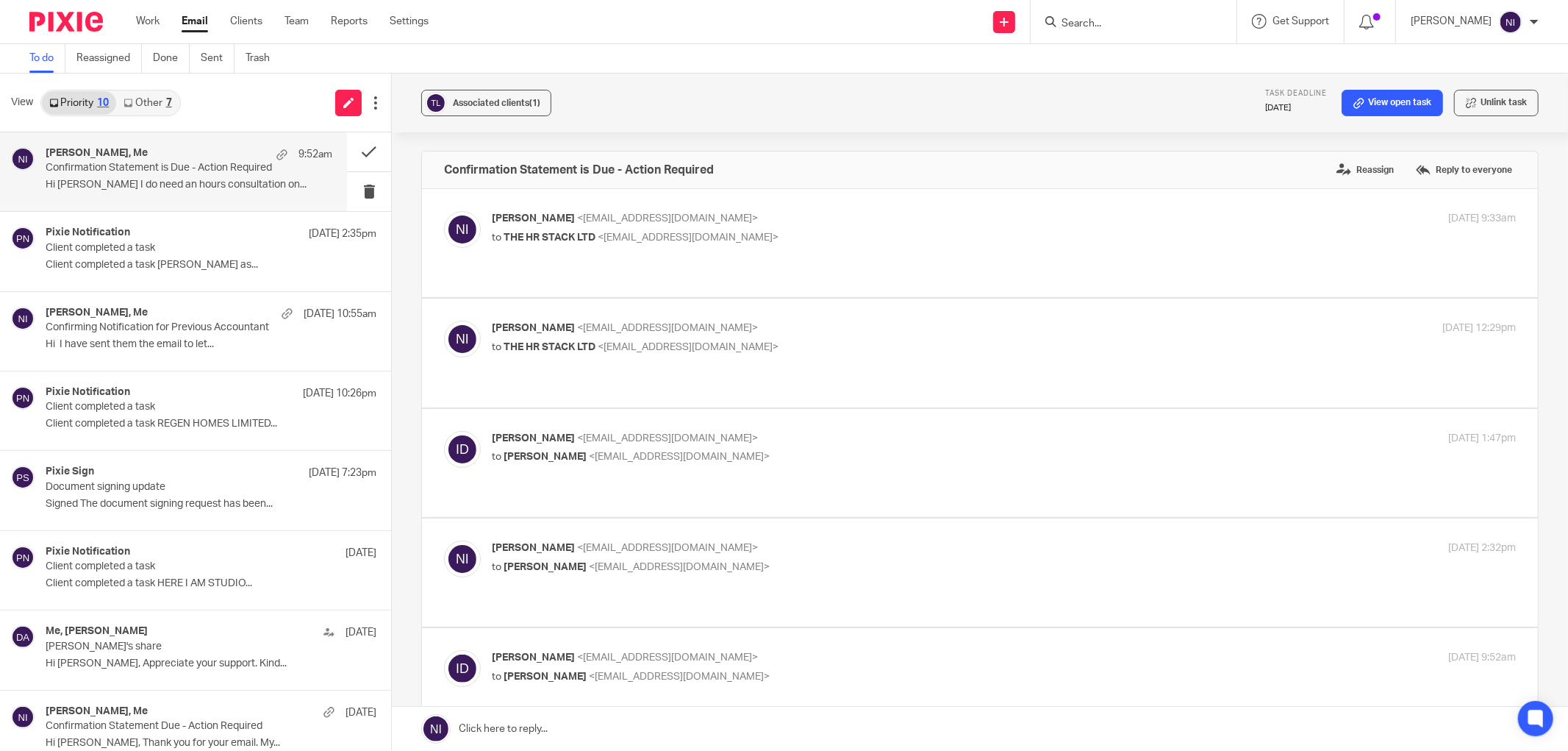
scroll to position [164, 0]
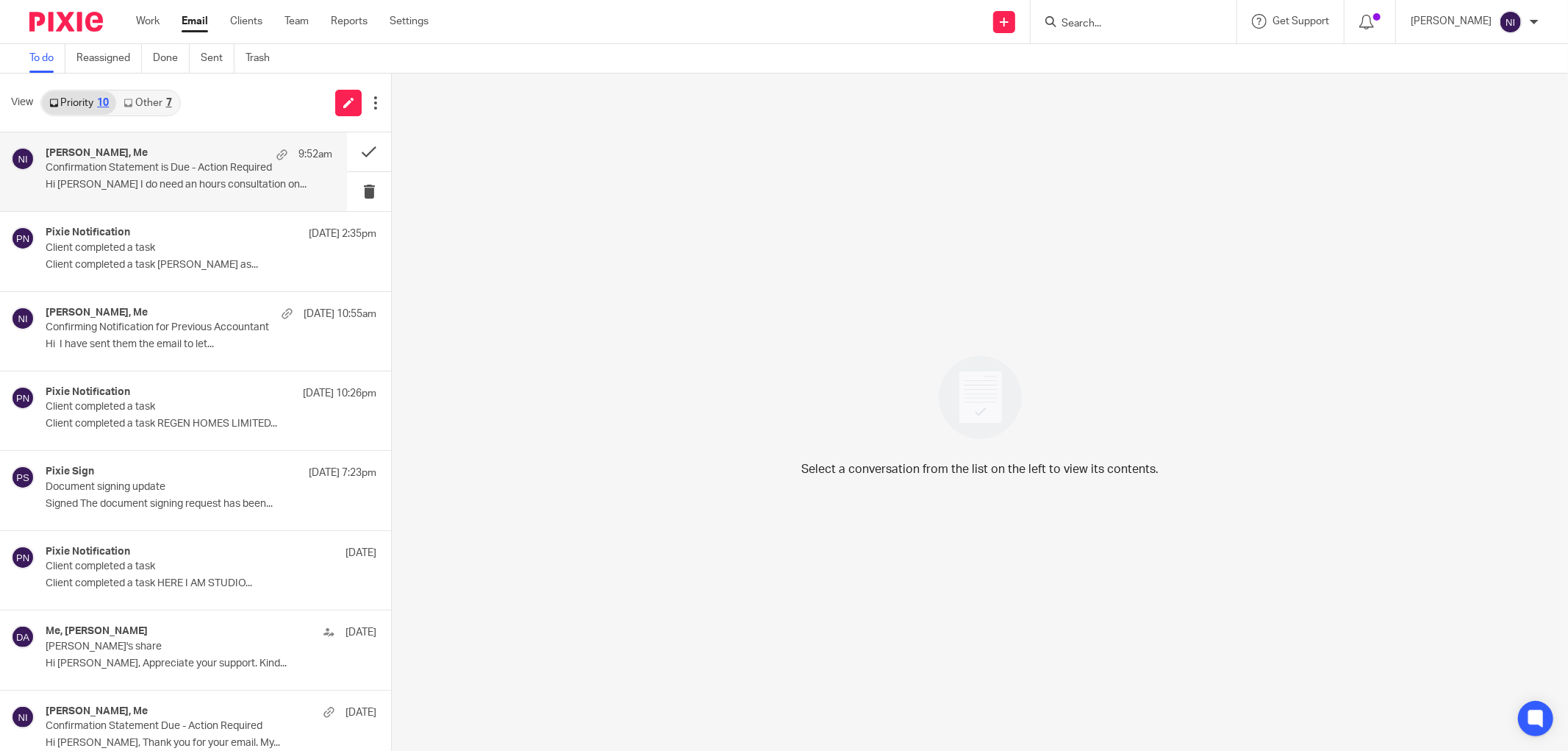
click at [170, 170] on p "Confirmation Statement is Due - Action Required" at bounding box center [161, 167] width 230 height 12
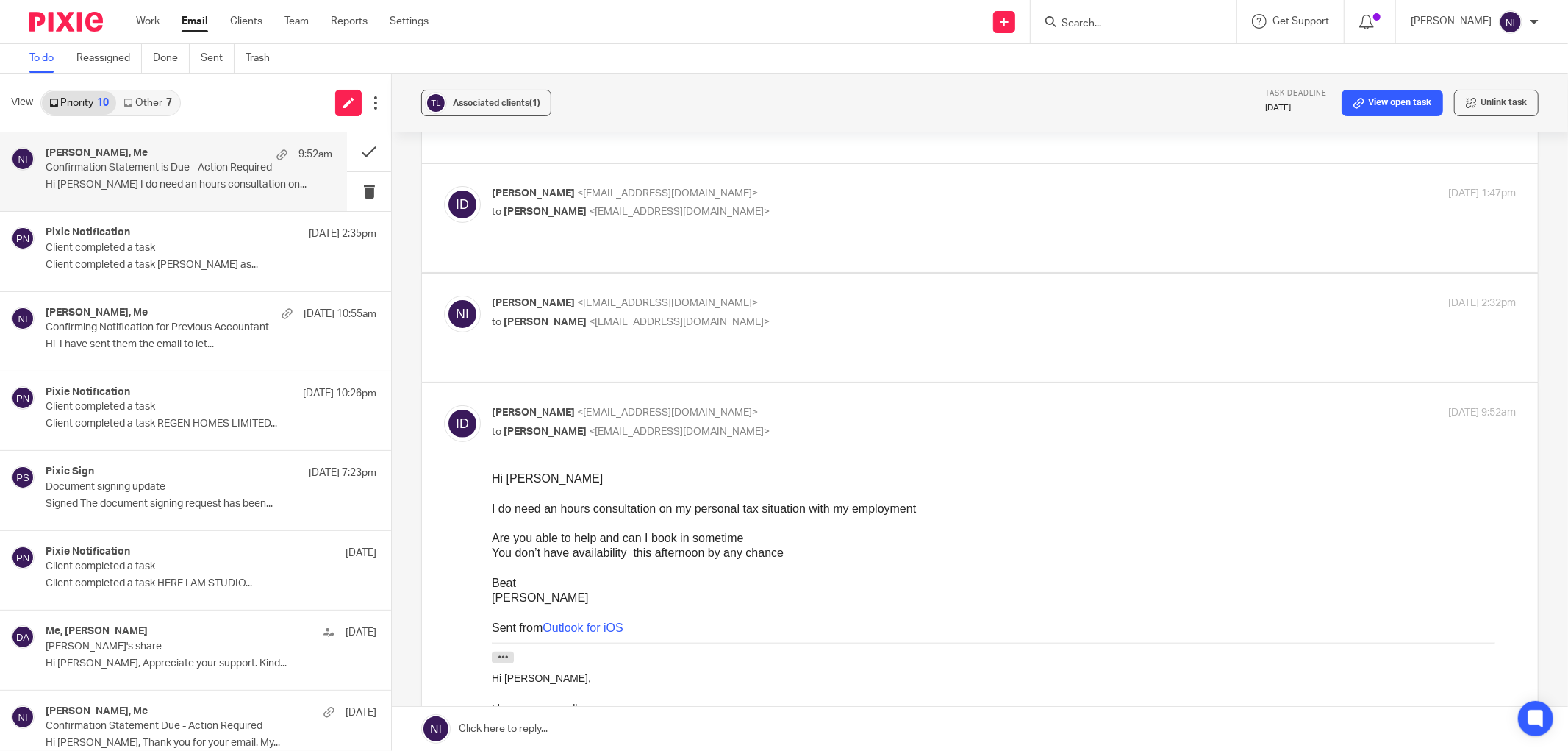
scroll to position [326, 0]
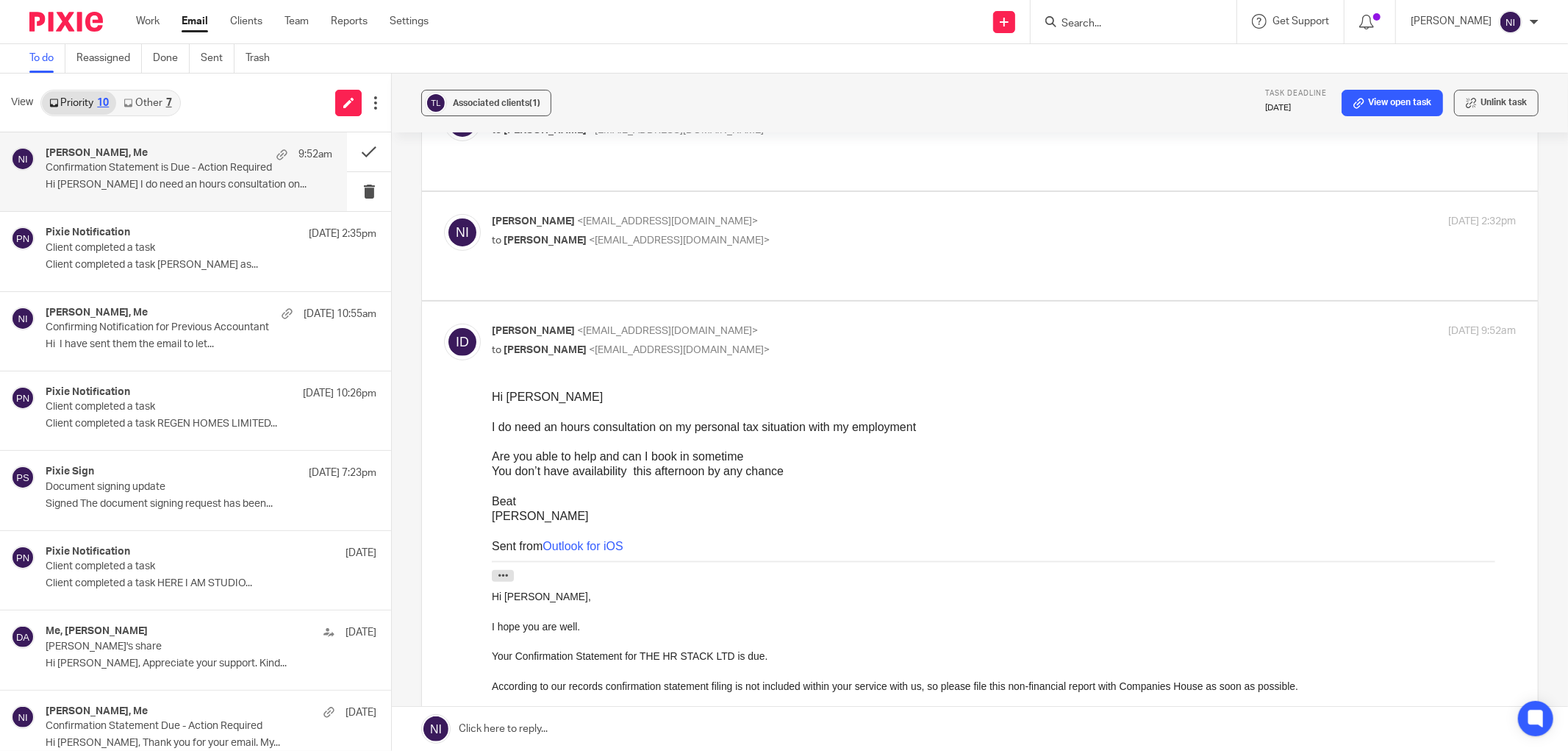
click at [1089, 21] on input "Search" at bounding box center [1126, 24] width 132 height 13
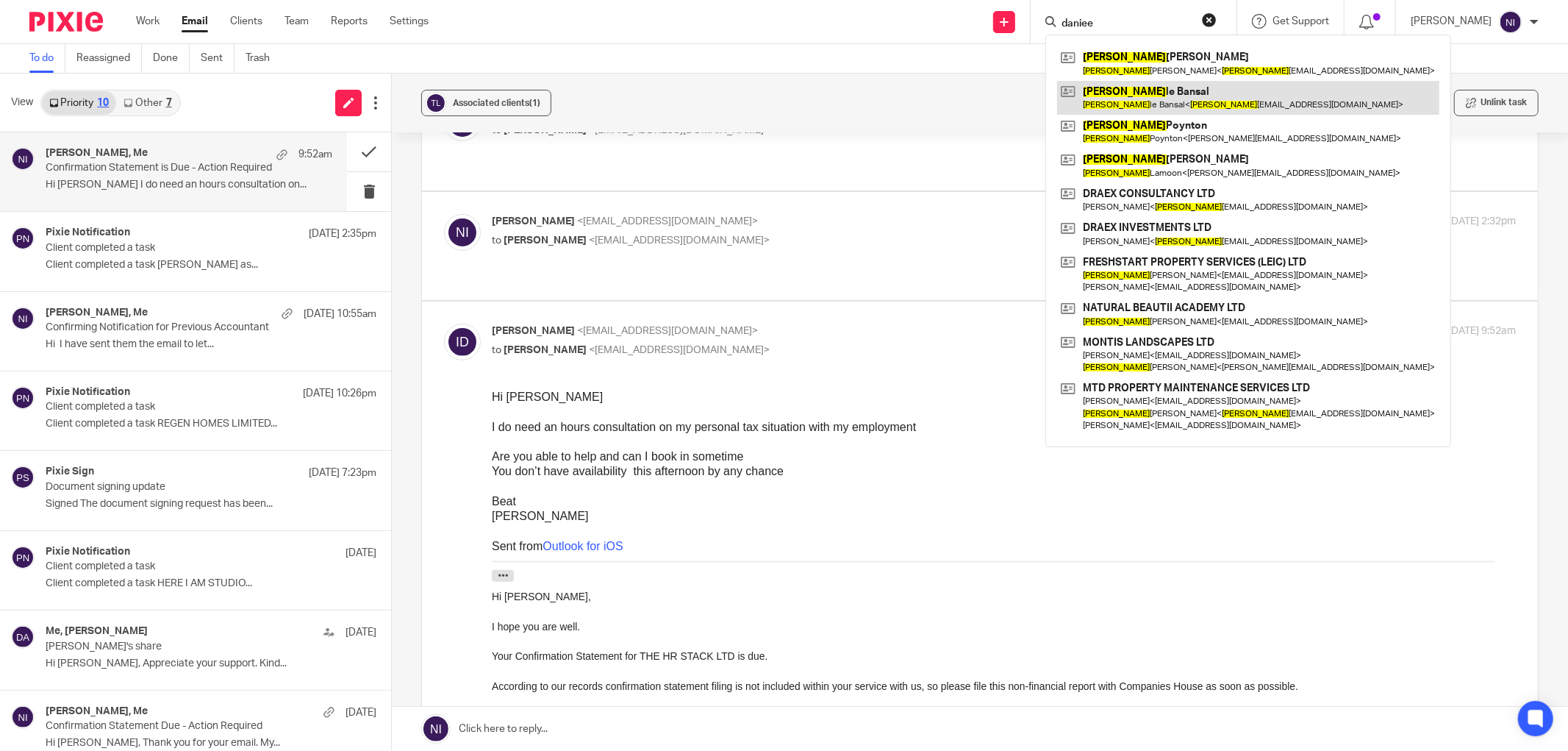
type input "daniee"
click at [1236, 82] on link at bounding box center [1248, 98] width 383 height 33
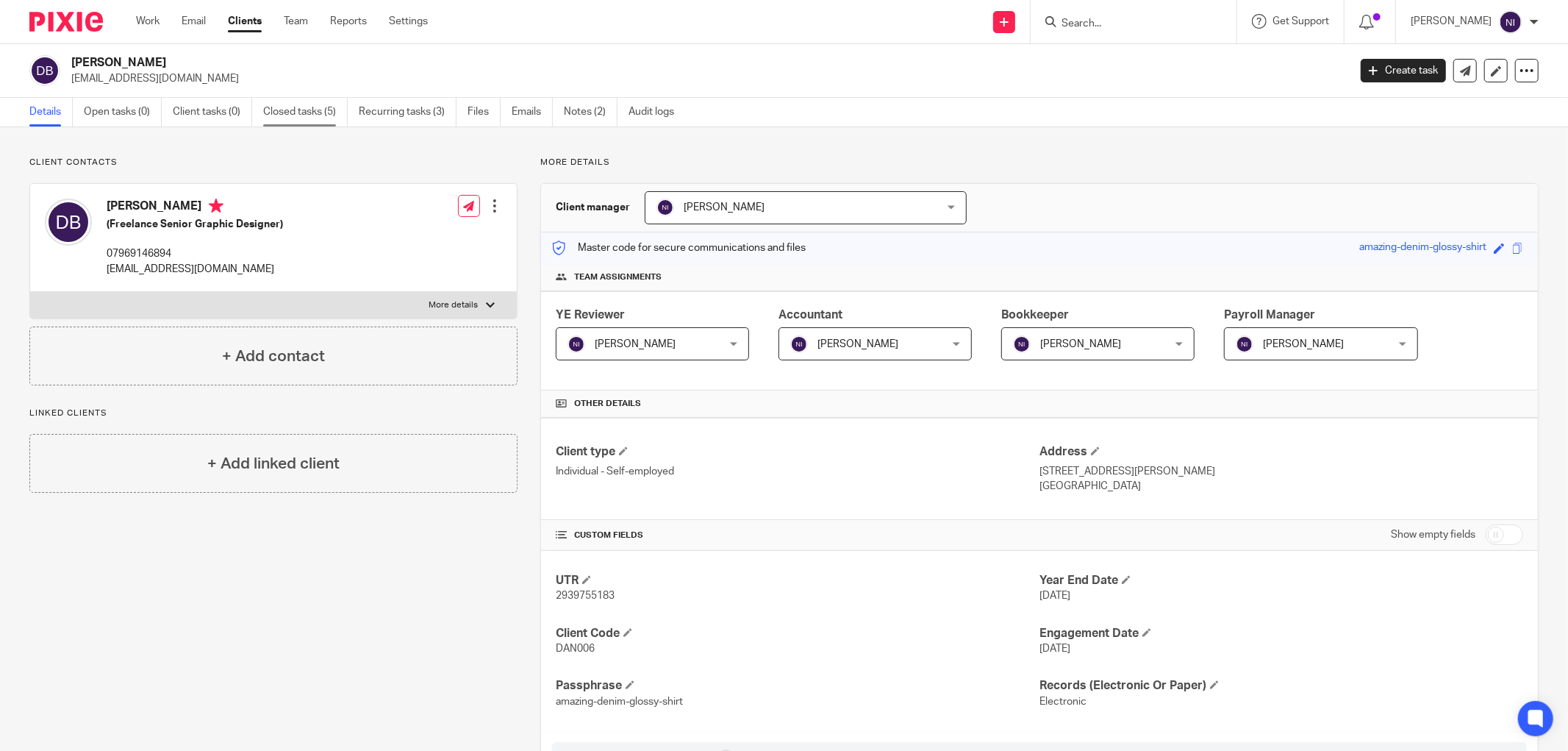
click at [320, 105] on link "Closed tasks (5)" at bounding box center [305, 112] width 84 height 29
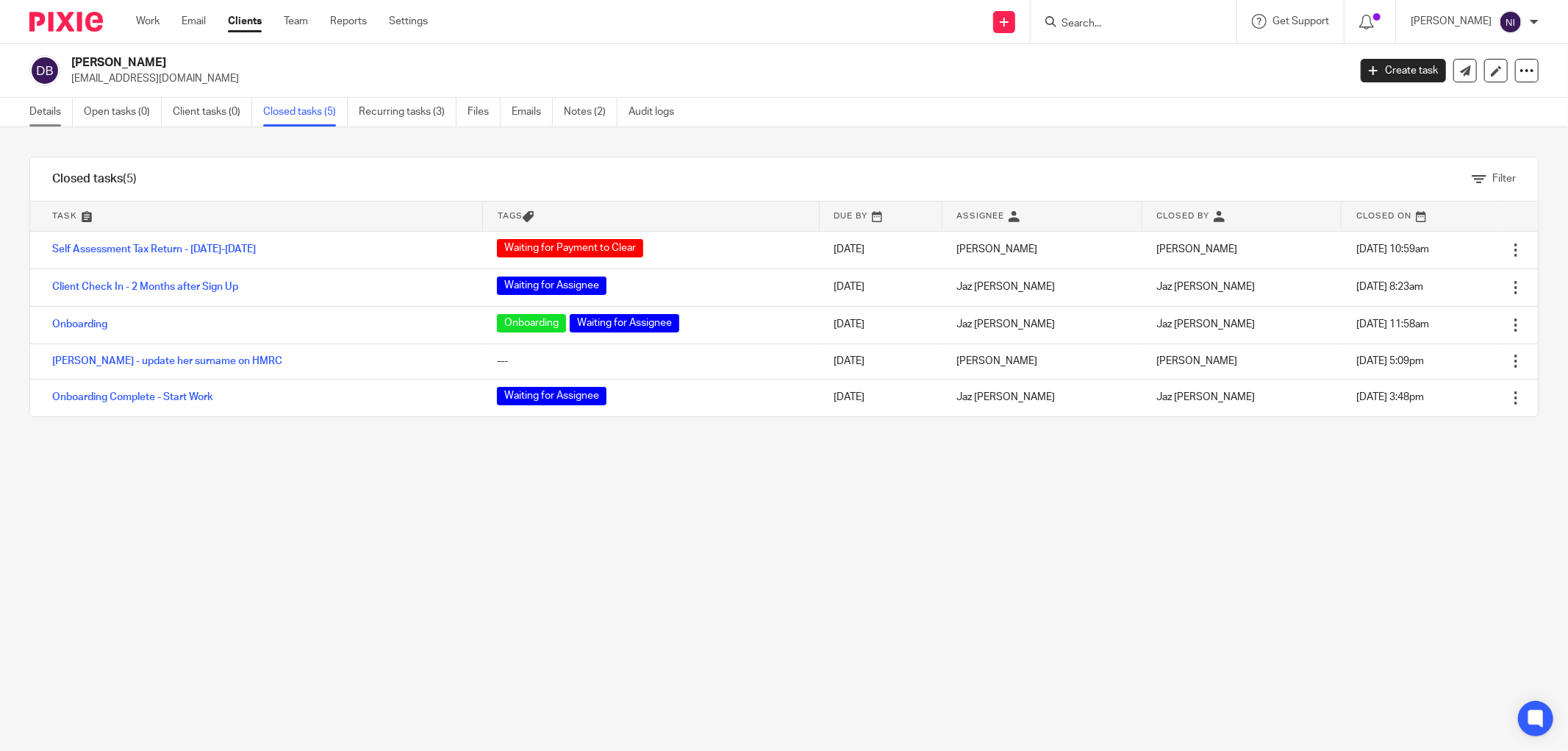
click at [63, 114] on link "Details" at bounding box center [51, 112] width 43 height 29
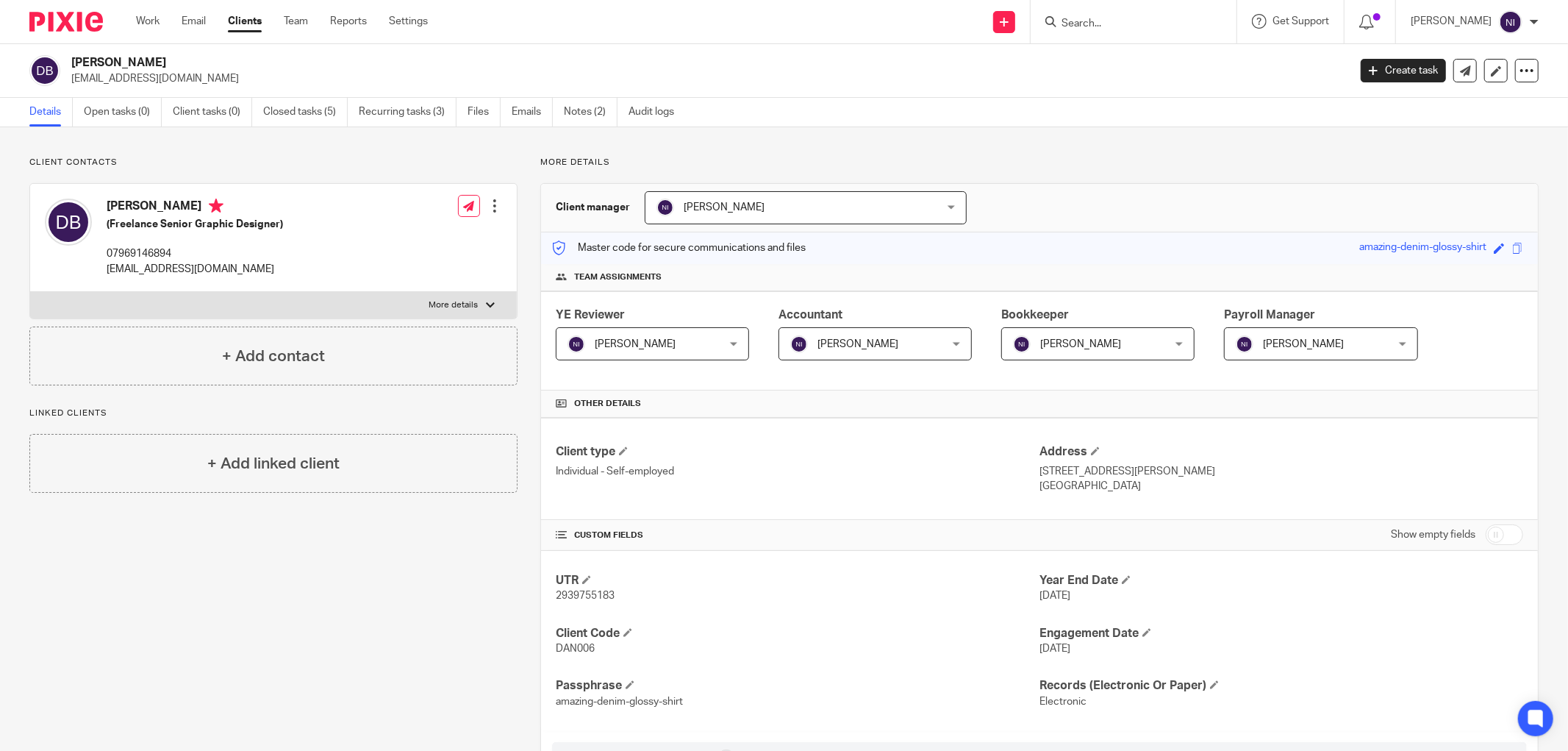
click at [1114, 24] on input "Search" at bounding box center [1126, 24] width 132 height 13
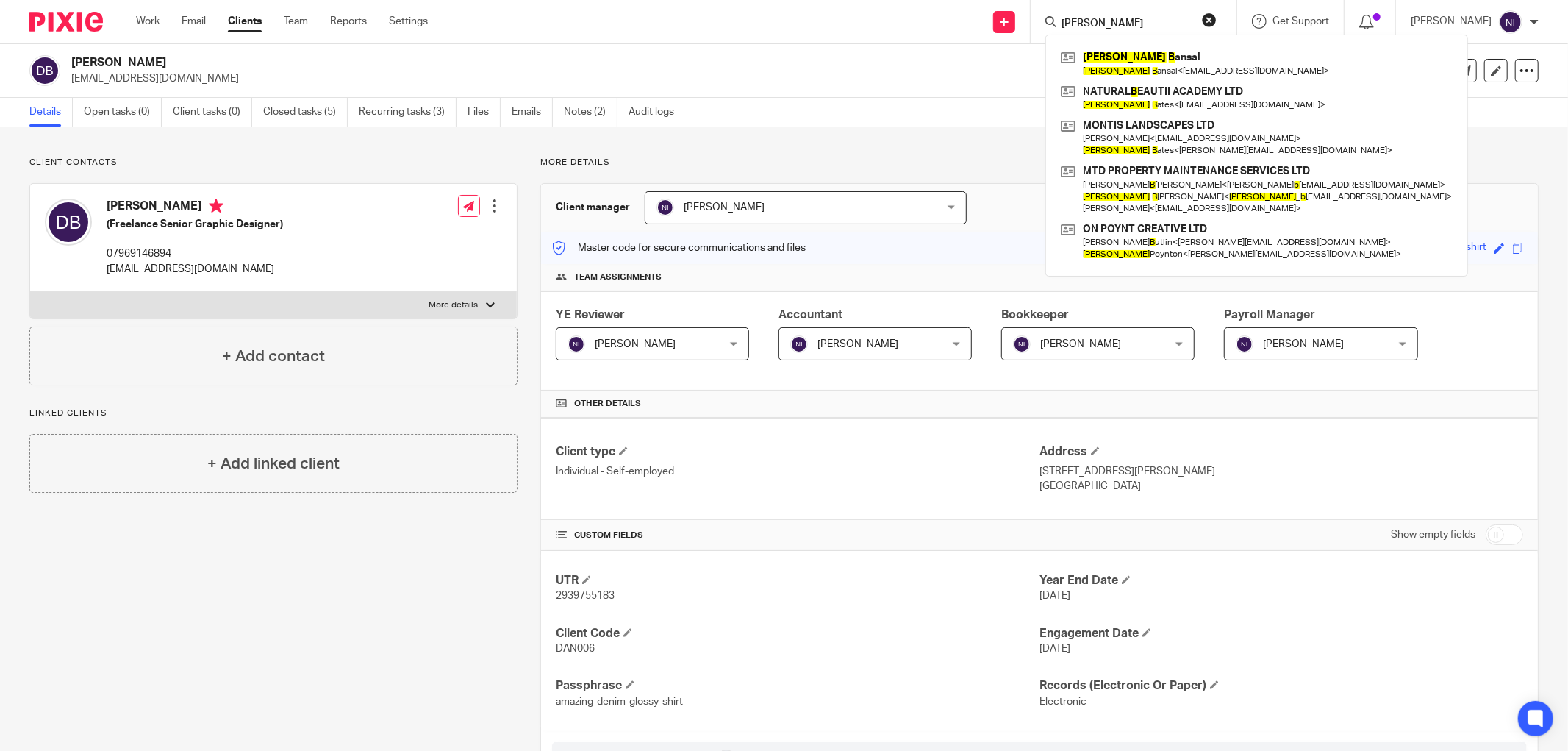
drag, startPoint x: 1104, startPoint y: 23, endPoint x: 1088, endPoint y: 25, distance: 16.1
click at [1088, 25] on input "daniele b" at bounding box center [1126, 24] width 132 height 13
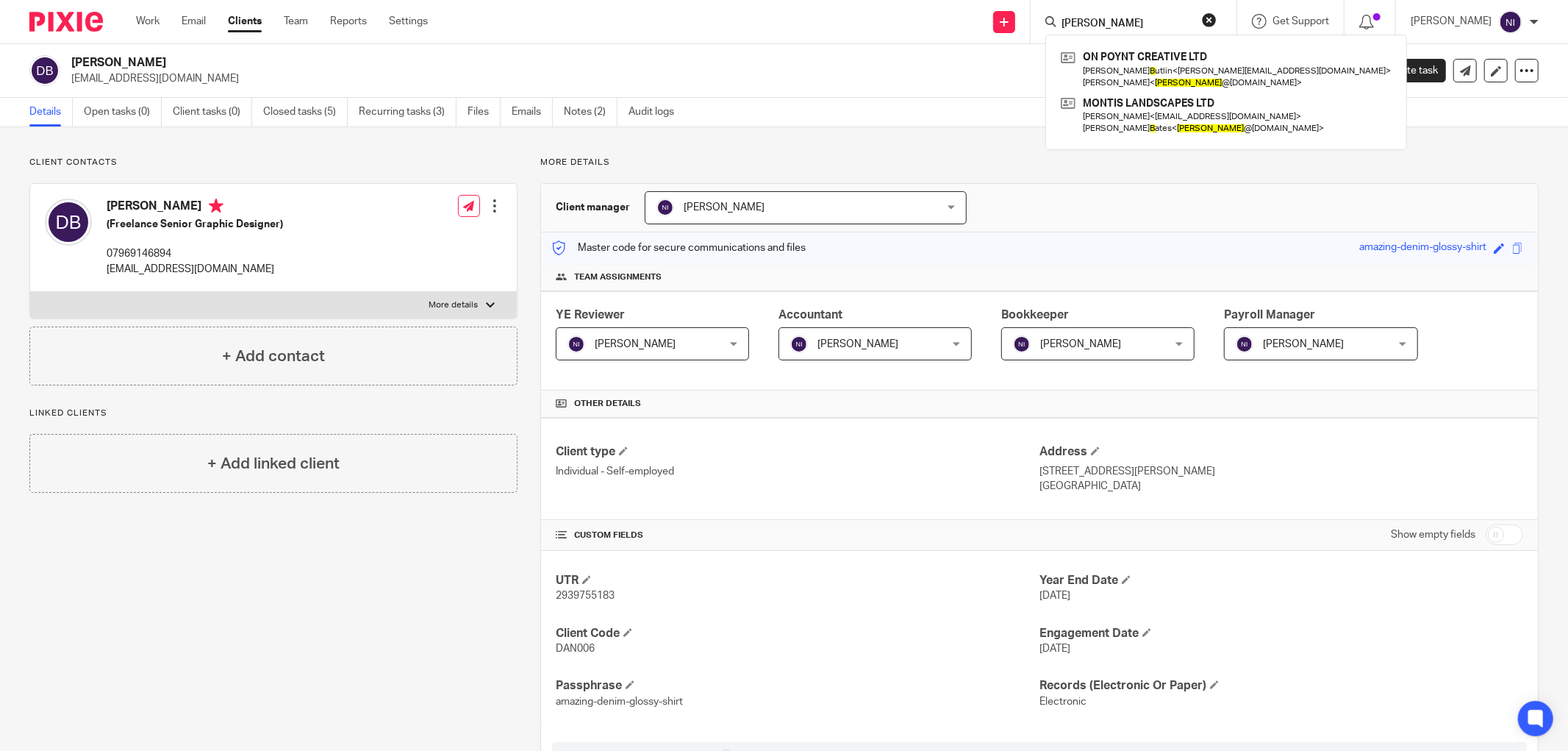
click at [1118, 24] on input "dany b" at bounding box center [1126, 24] width 132 height 13
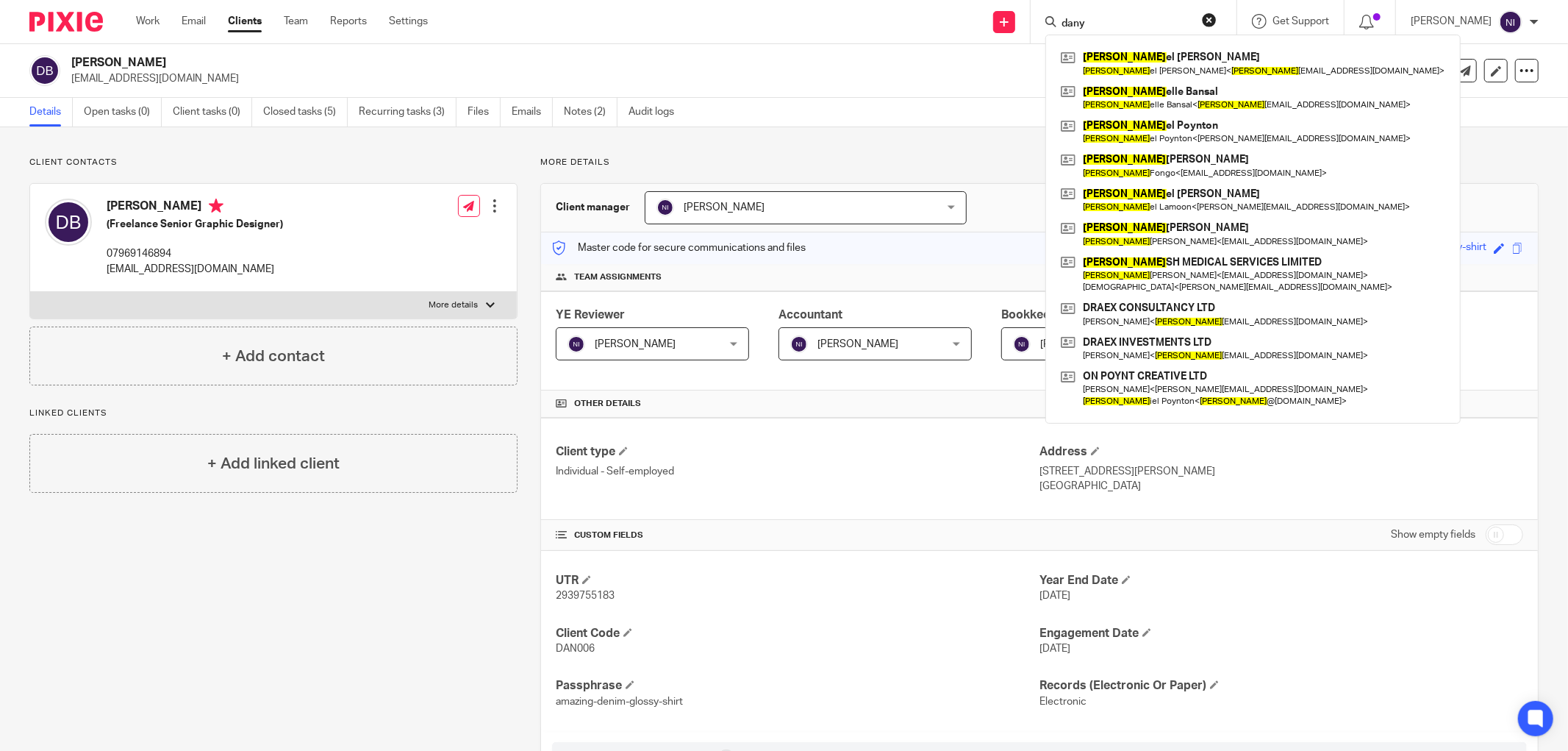
type input "dany"
click at [1215, 18] on button "reset" at bounding box center [1209, 19] width 14 height 14
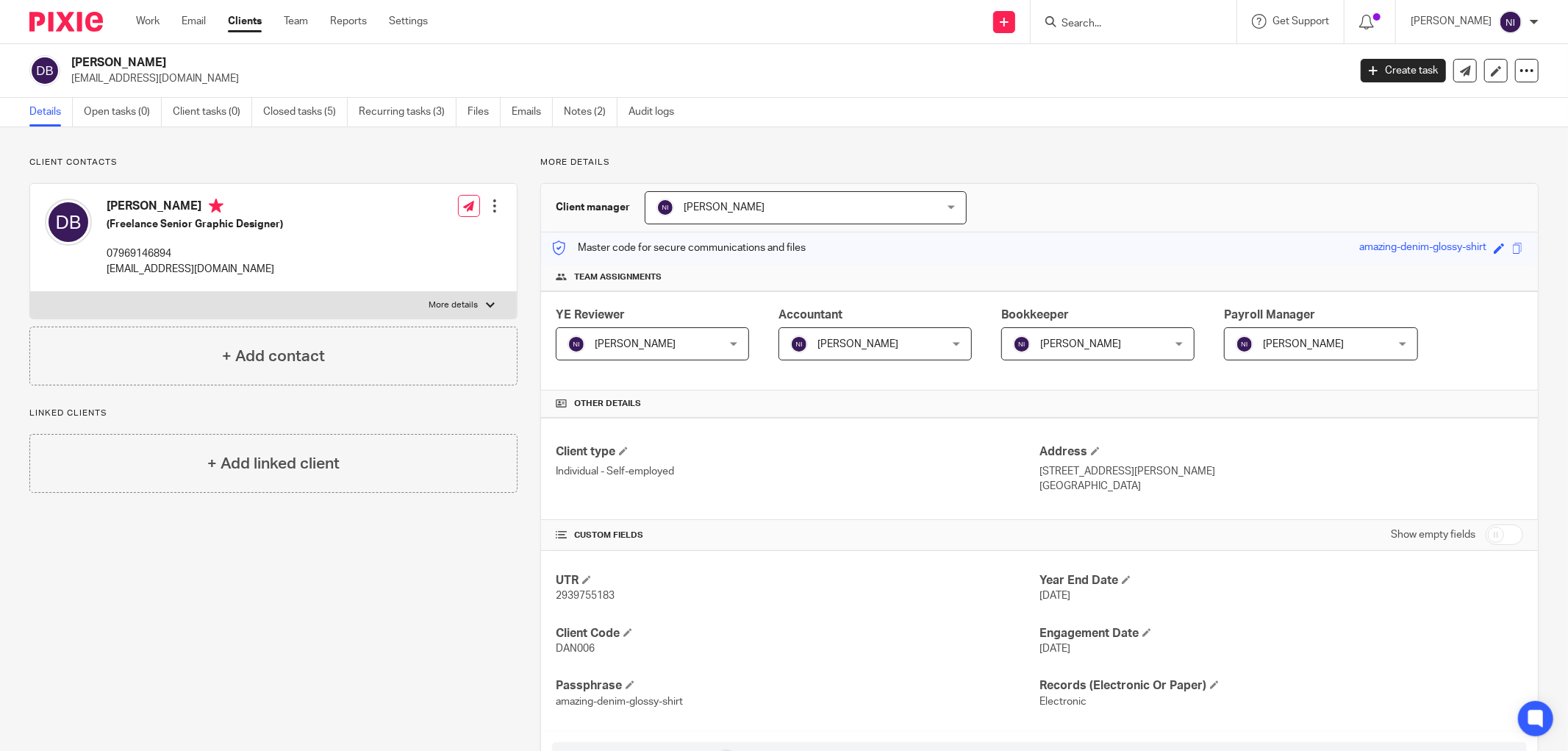
click at [807, 68] on h2 "Danielle Bansal" at bounding box center [579, 63] width 1014 height 15
click at [193, 24] on link "Email" at bounding box center [193, 21] width 24 height 14
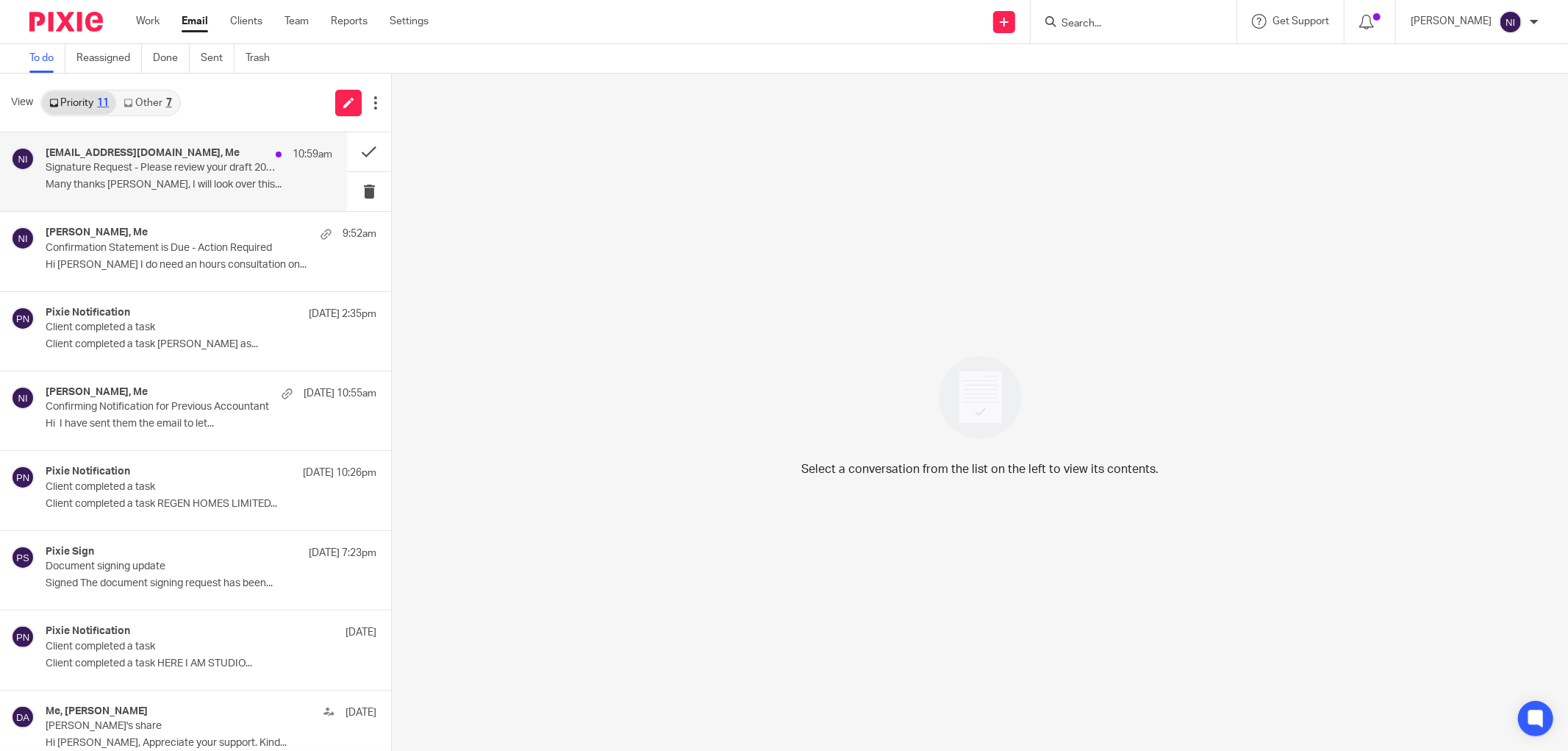
click at [188, 166] on p "Signature Request - Please review your draft 2024/25 Self Assessment Tax Return" at bounding box center [161, 167] width 230 height 12
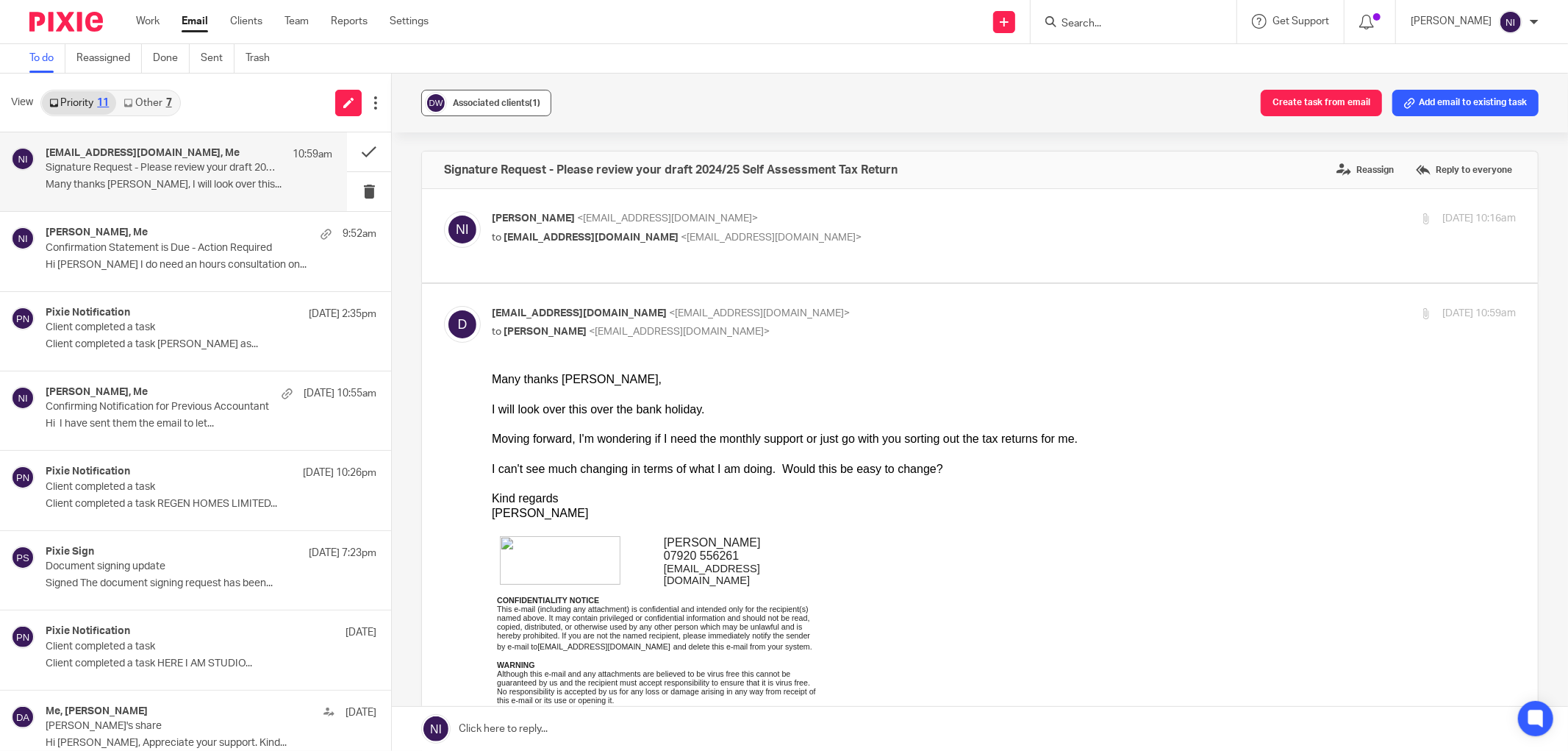
click at [475, 93] on button "Associated clients (1)" at bounding box center [486, 103] width 130 height 27
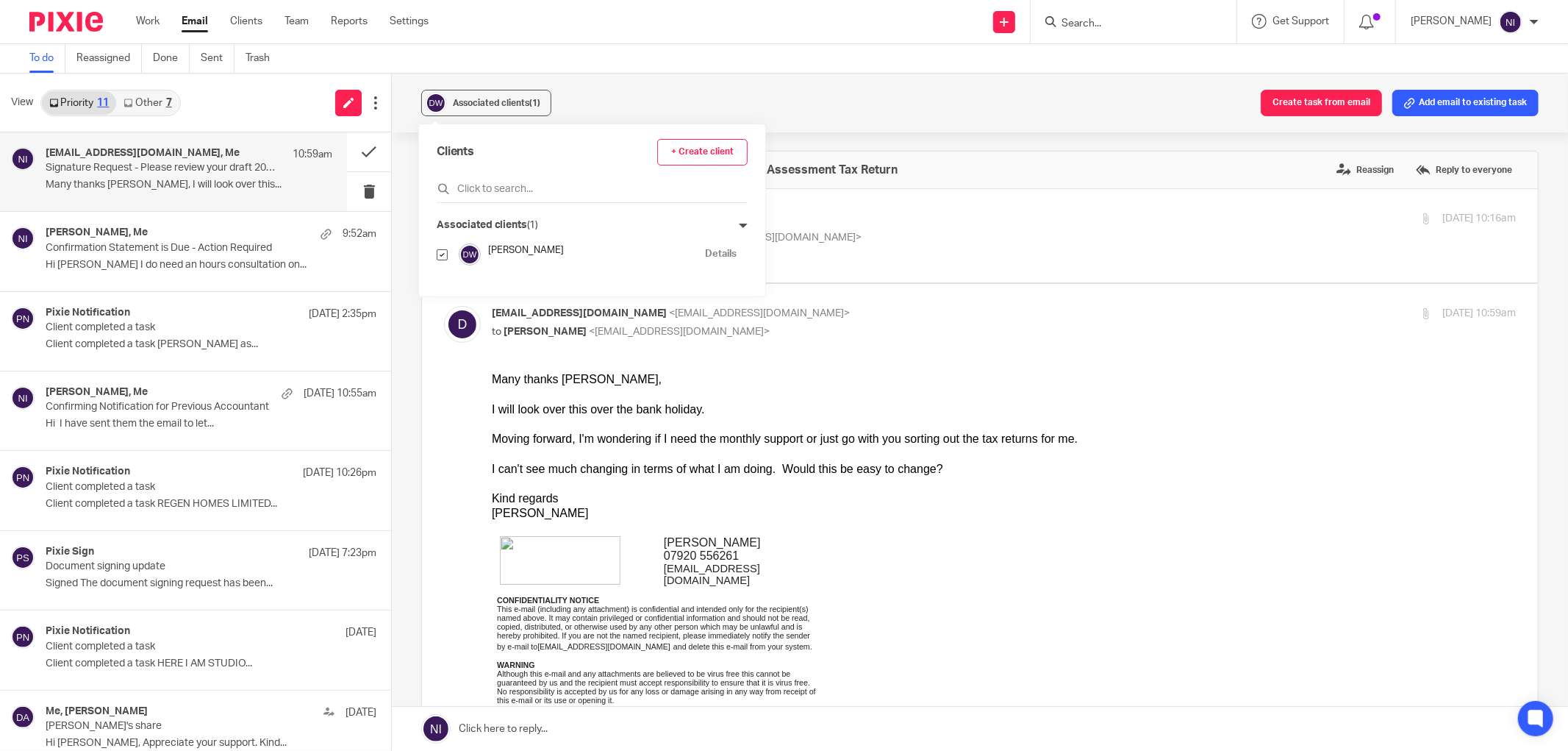
click at [705, 252] on link "Details" at bounding box center [720, 254] width 32 height 14
click at [1225, 431] on div "Moving forward, I'm wondering if I need the monthly support or just go with you…" at bounding box center [1004, 437] width 1025 height 14
click at [666, 729] on link at bounding box center [981, 729] width 1177 height 44
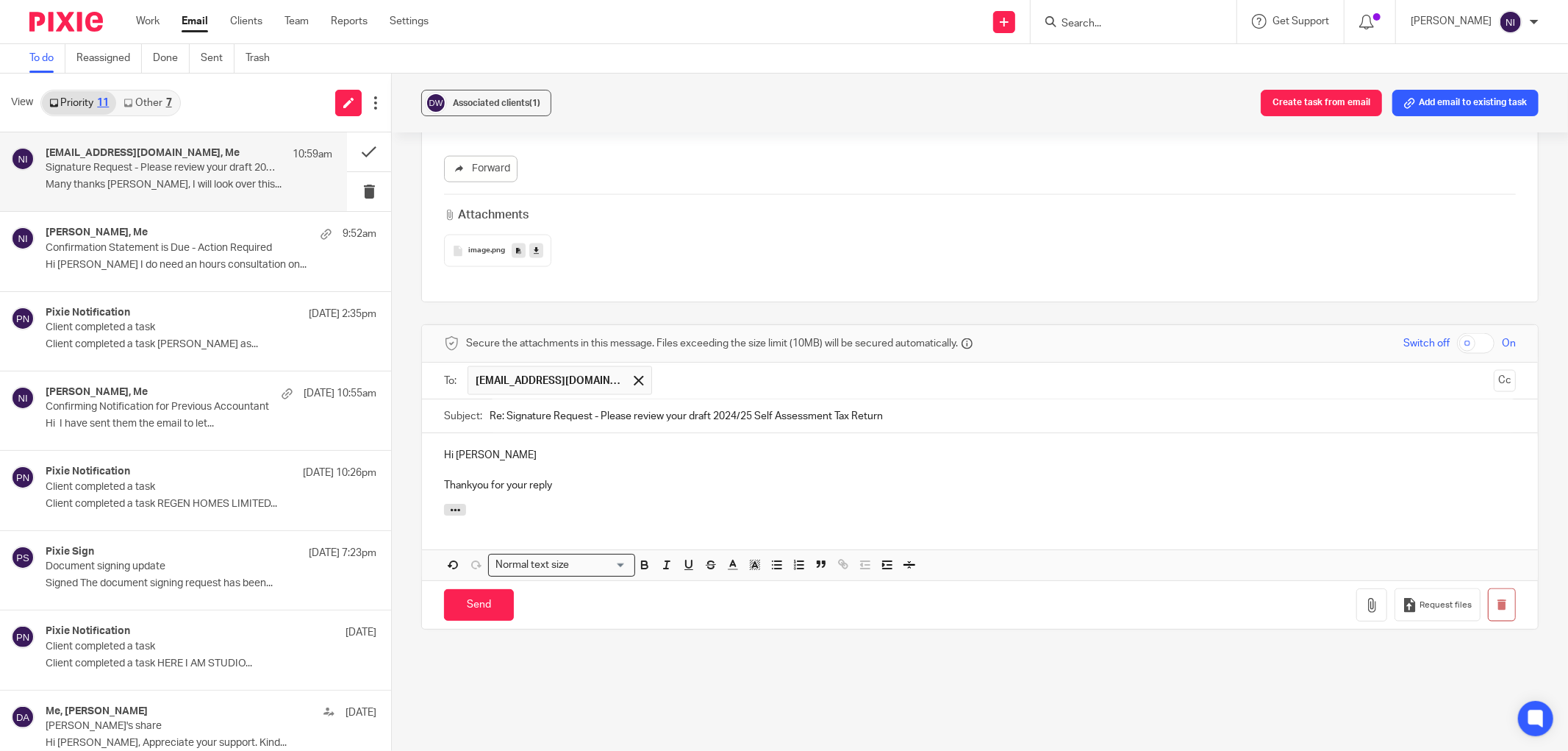
click at [469, 486] on p "Thankyou for your reply" at bounding box center [980, 485] width 1072 height 14
click at [577, 485] on p "Thank you for your reply" at bounding box center [980, 485] width 1072 height 14
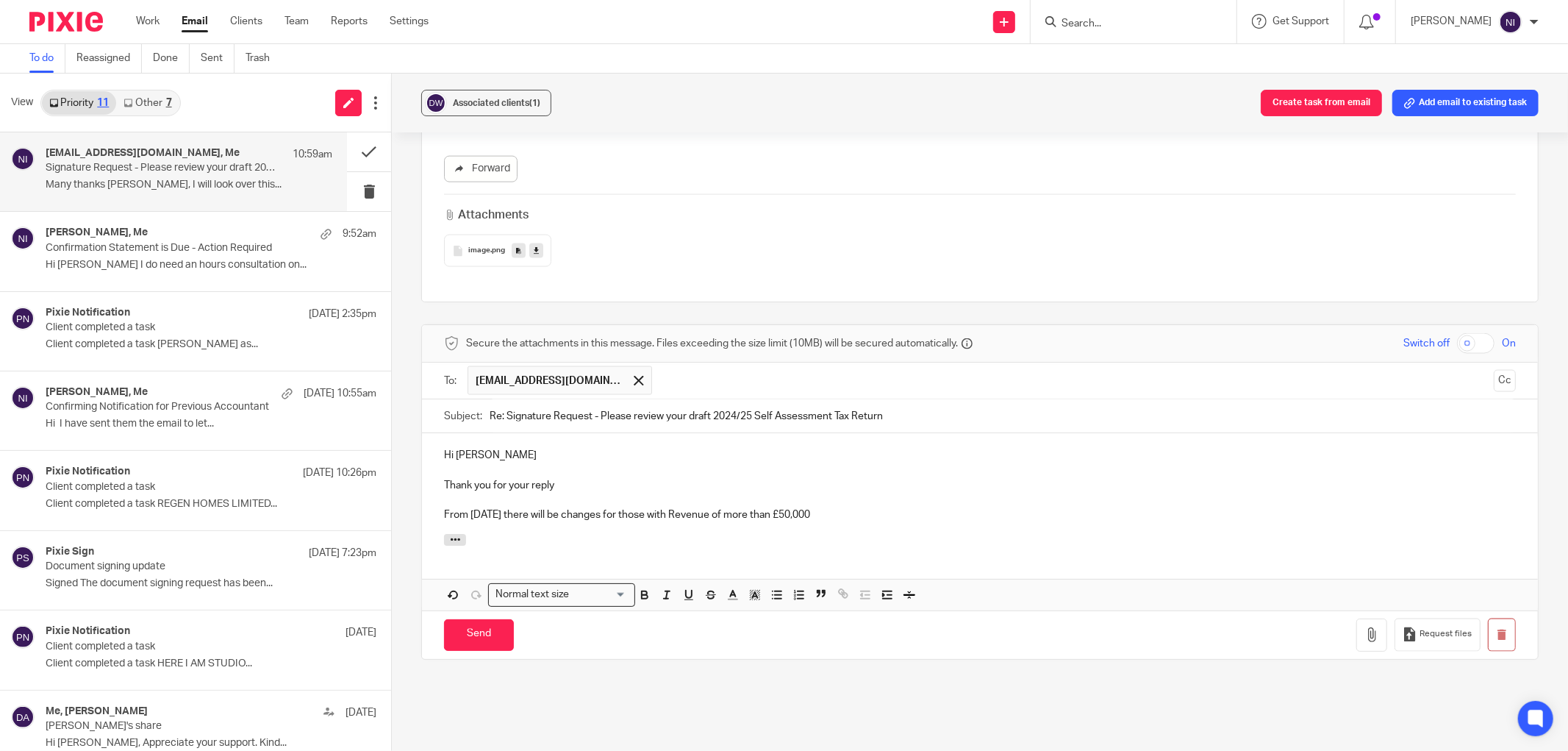
click at [474, 508] on p "From 06th April 2026 there will be changes for those with Revenue of more than …" at bounding box center [980, 514] width 1072 height 14
click at [905, 516] on p "From 6th April 2026 there will be changes for those with Revenue of more than £…" at bounding box center [980, 514] width 1072 height 14
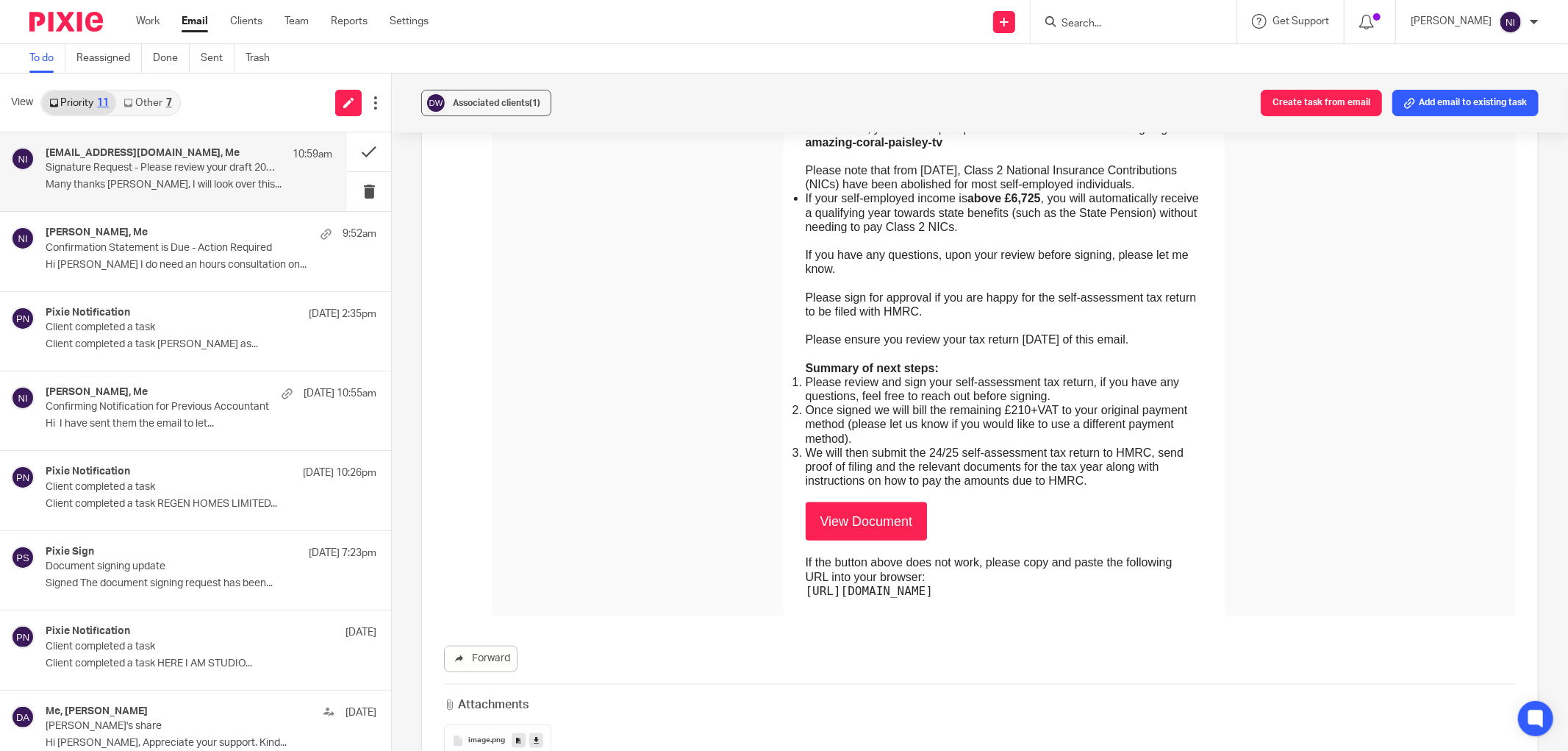
scroll to position [1800, 0]
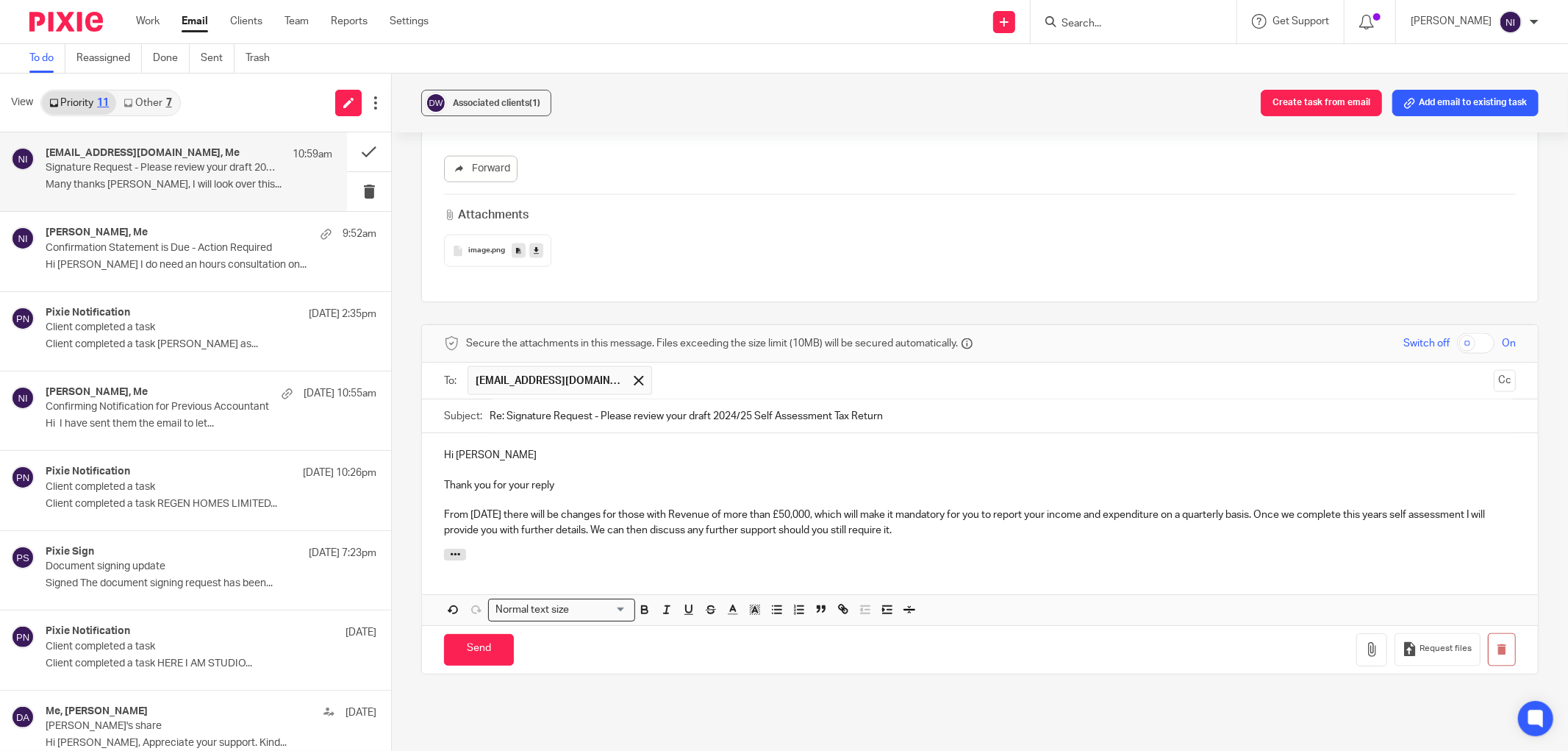
drag, startPoint x: 991, startPoint y: 528, endPoint x: 419, endPoint y: 438, distance: 579.0
click at [422, 438] on div "Hi David Thank you for your reply From 6th April 2026 there will be changes for…" at bounding box center [980, 491] width 1116 height 116
copy div "Hi David Thank you for your reply From 6th April 2026 there will be changes for…"
click at [913, 509] on p "From 6th April 2026 there will be changes for those with Revenue of more than £…" at bounding box center [980, 522] width 1072 height 31
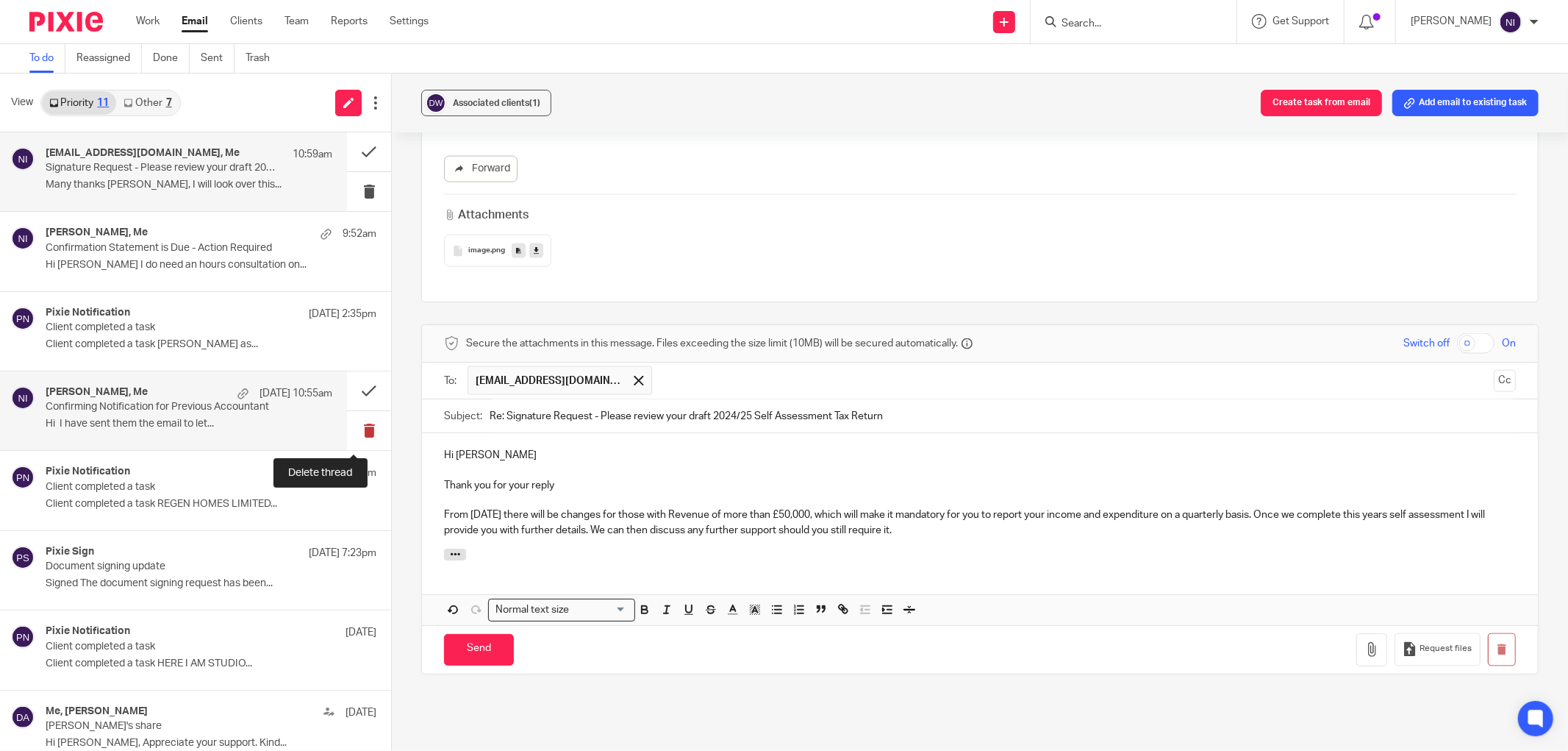
drag, startPoint x: 981, startPoint y: 534, endPoint x: 334, endPoint y: 428, distance: 655.6
click at [334, 428] on div "View Priority 11 Other 7 dwillson@dwtakeoffsolutions.co.uk, Me 10:59am Signatur…" at bounding box center [784, 412] width 1568 height 677
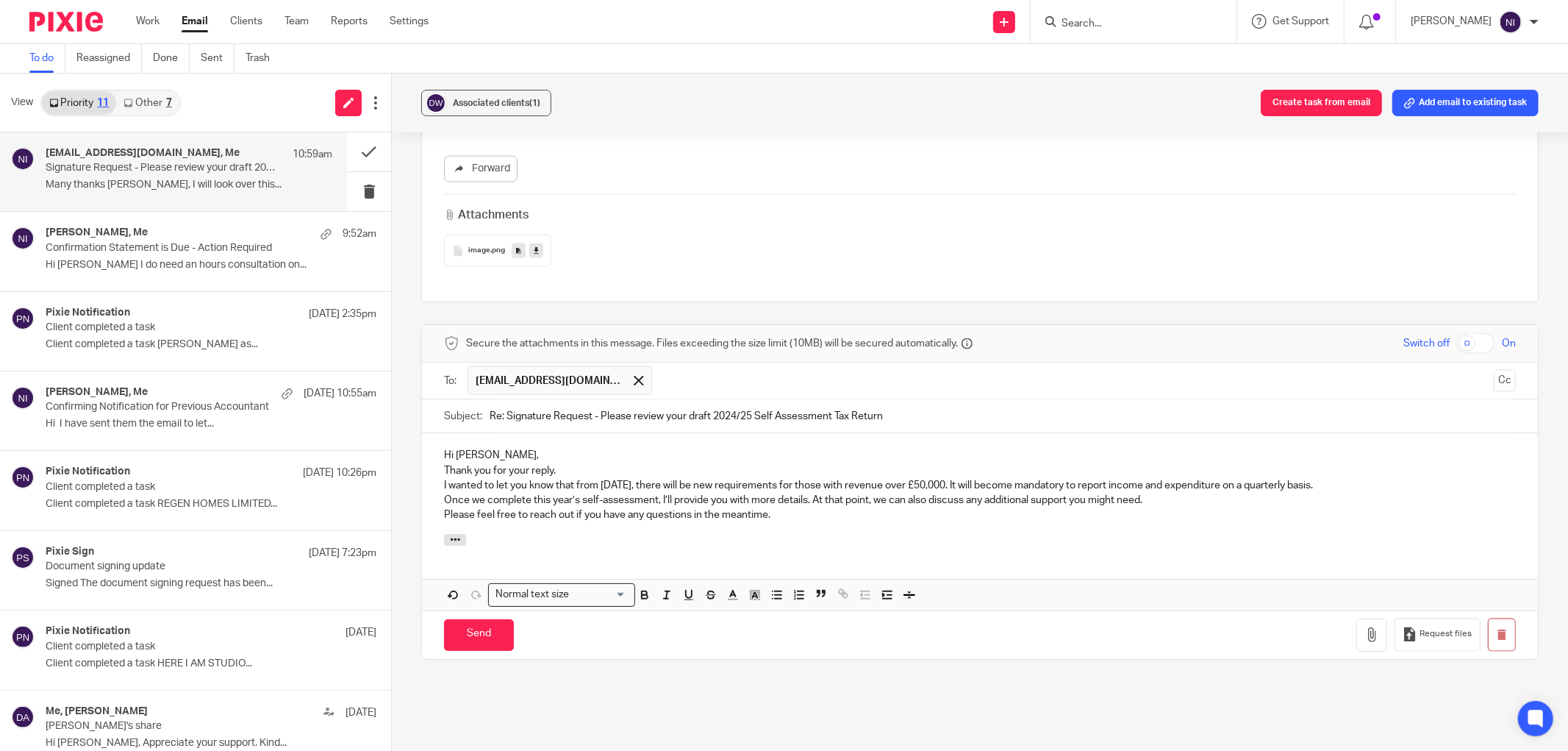
click at [437, 472] on div "Hi David, Thank you for your reply. I wanted to let you know that from 6th Apri…" at bounding box center [980, 483] width 1116 height 100
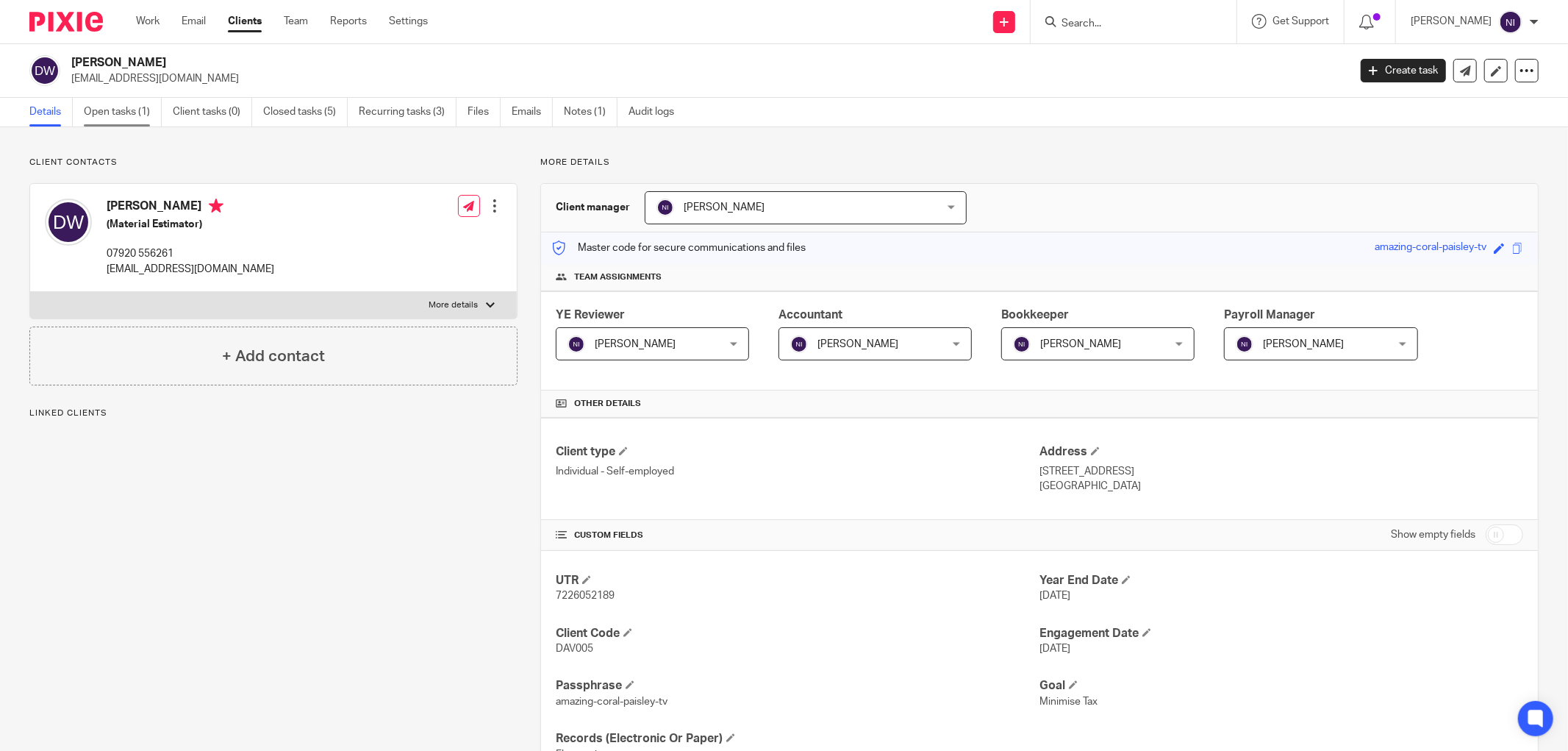
click at [121, 113] on link "Open tasks (1)" at bounding box center [122, 112] width 77 height 29
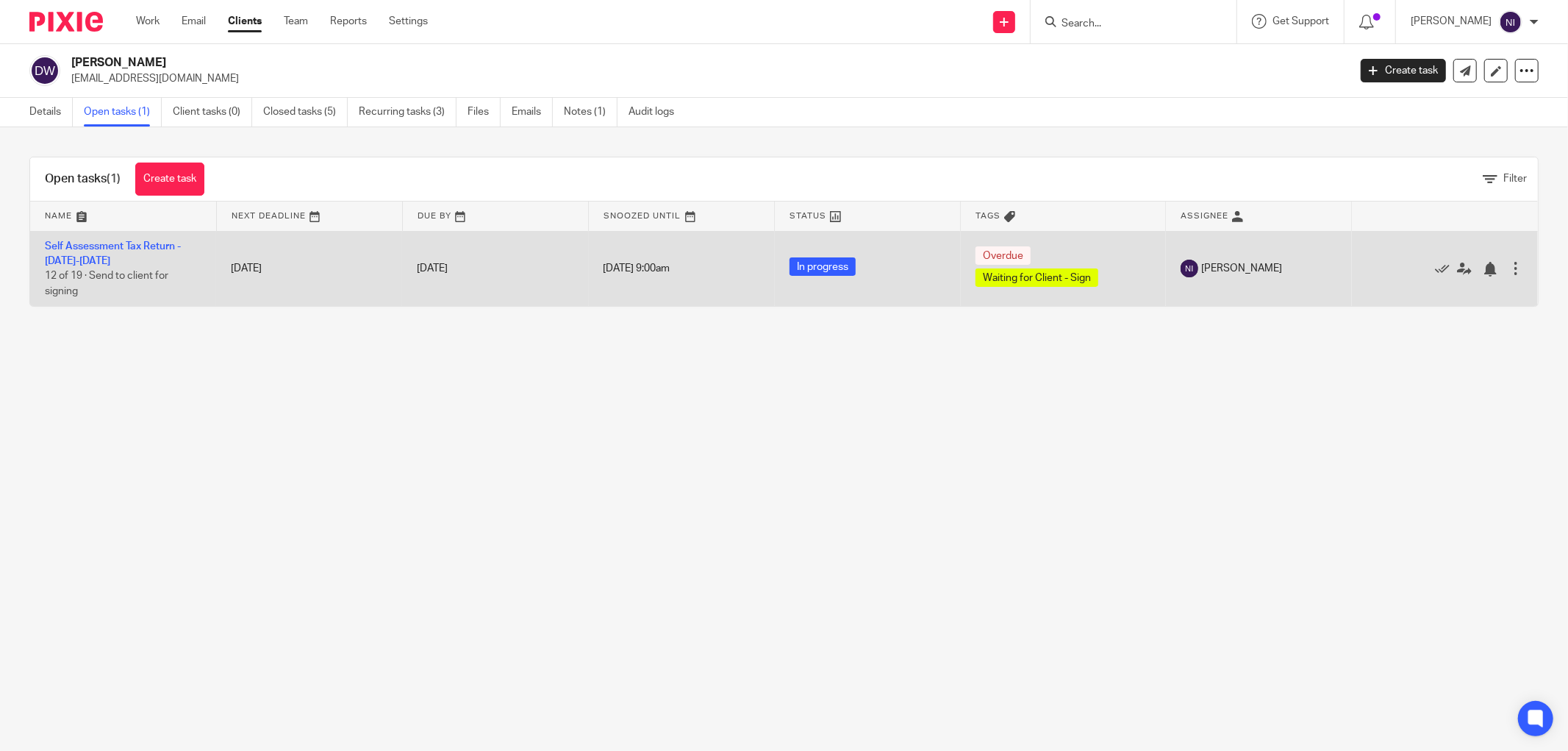
click at [127, 236] on td "Self Assessment Tax Return - [DATE]-[DATE] 12 of 19 · Send to client for signing" at bounding box center [123, 268] width 186 height 75
click at [125, 243] on link "Self Assessment Tax Return - [DATE]-[DATE]" at bounding box center [113, 254] width 136 height 25
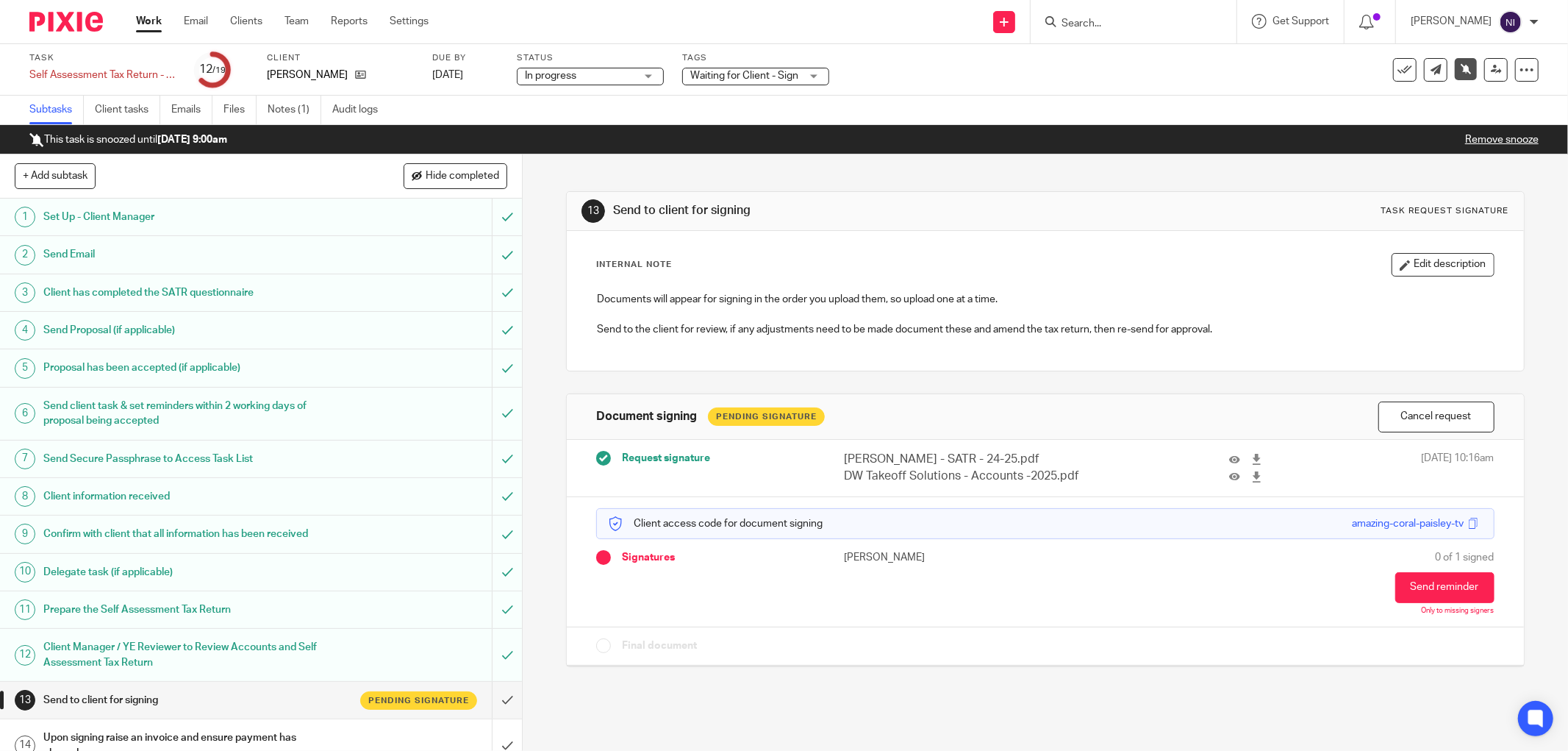
scroll to position [227, 0]
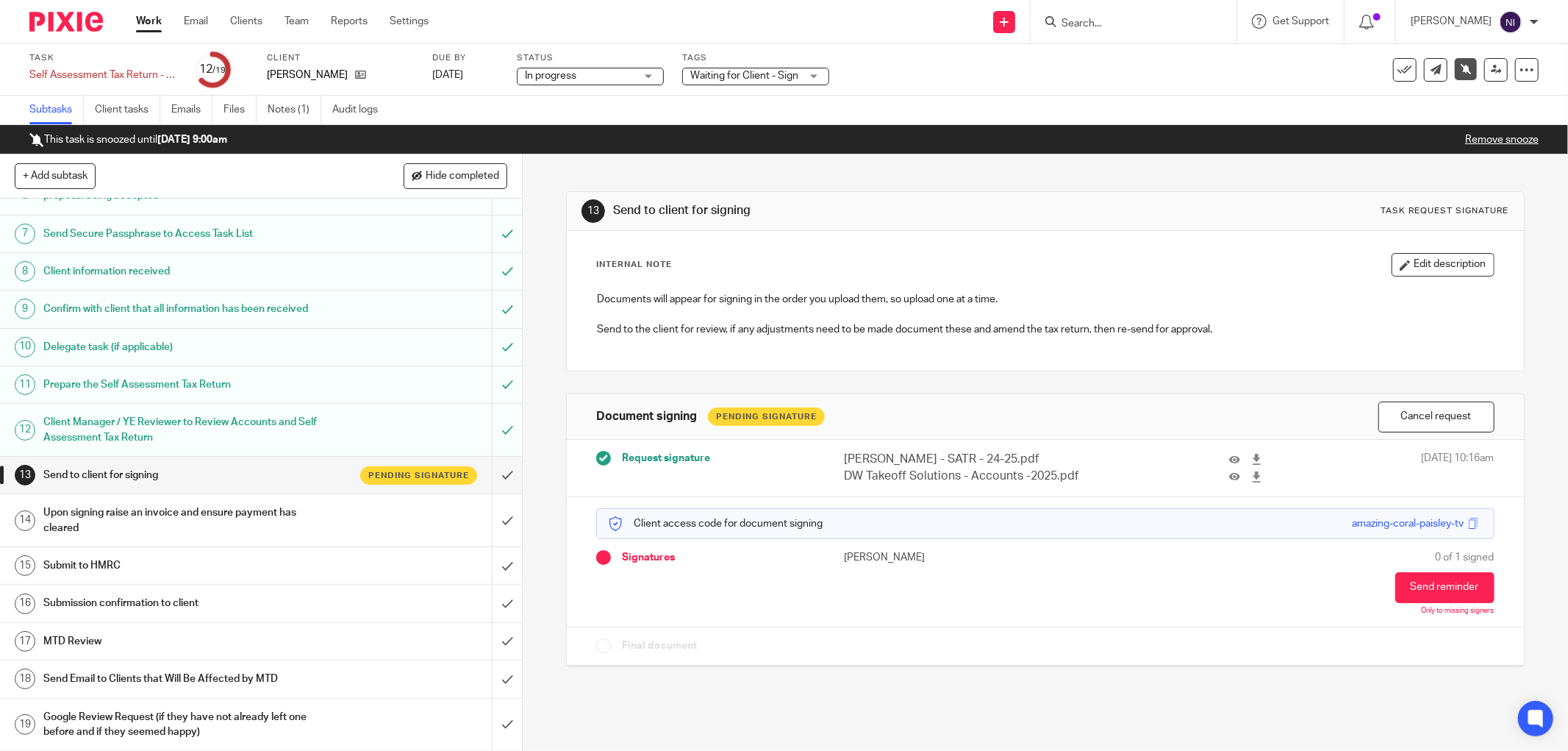
click at [152, 641] on h1 "MTD Review" at bounding box center [188, 641] width 290 height 22
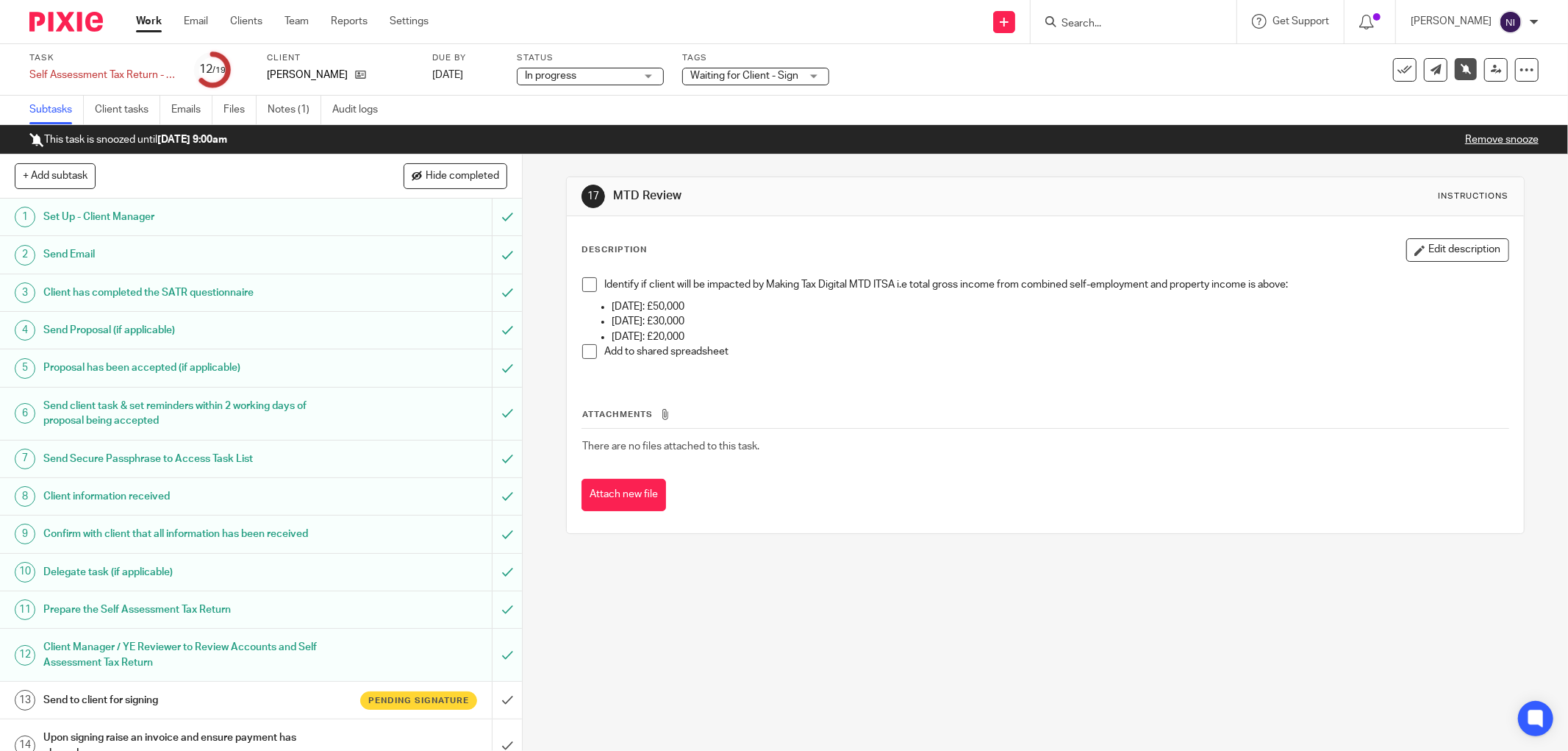
scroll to position [227, 0]
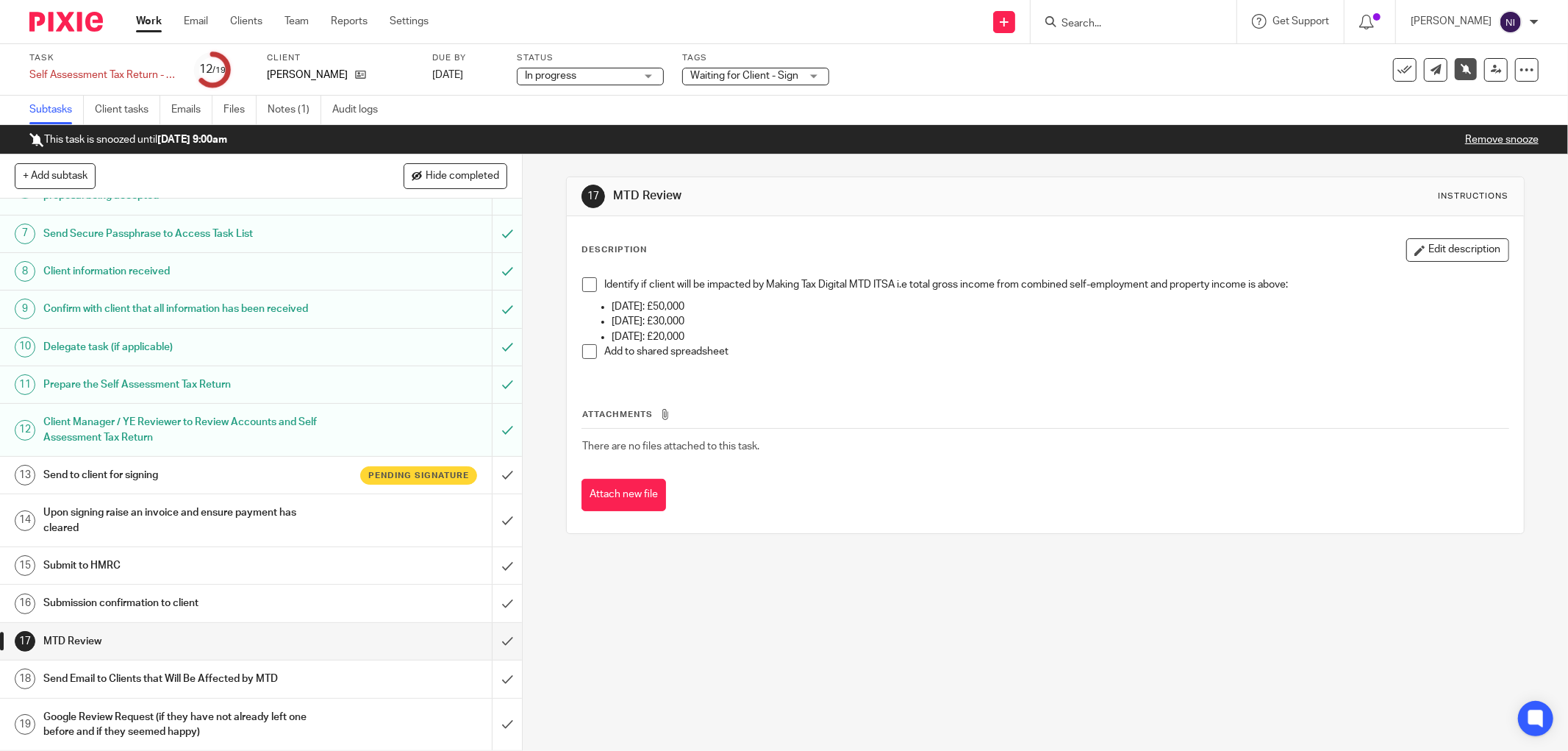
click at [175, 675] on h1 "Send Email to Clients that Will Be Affected by MTD" at bounding box center [188, 678] width 290 height 22
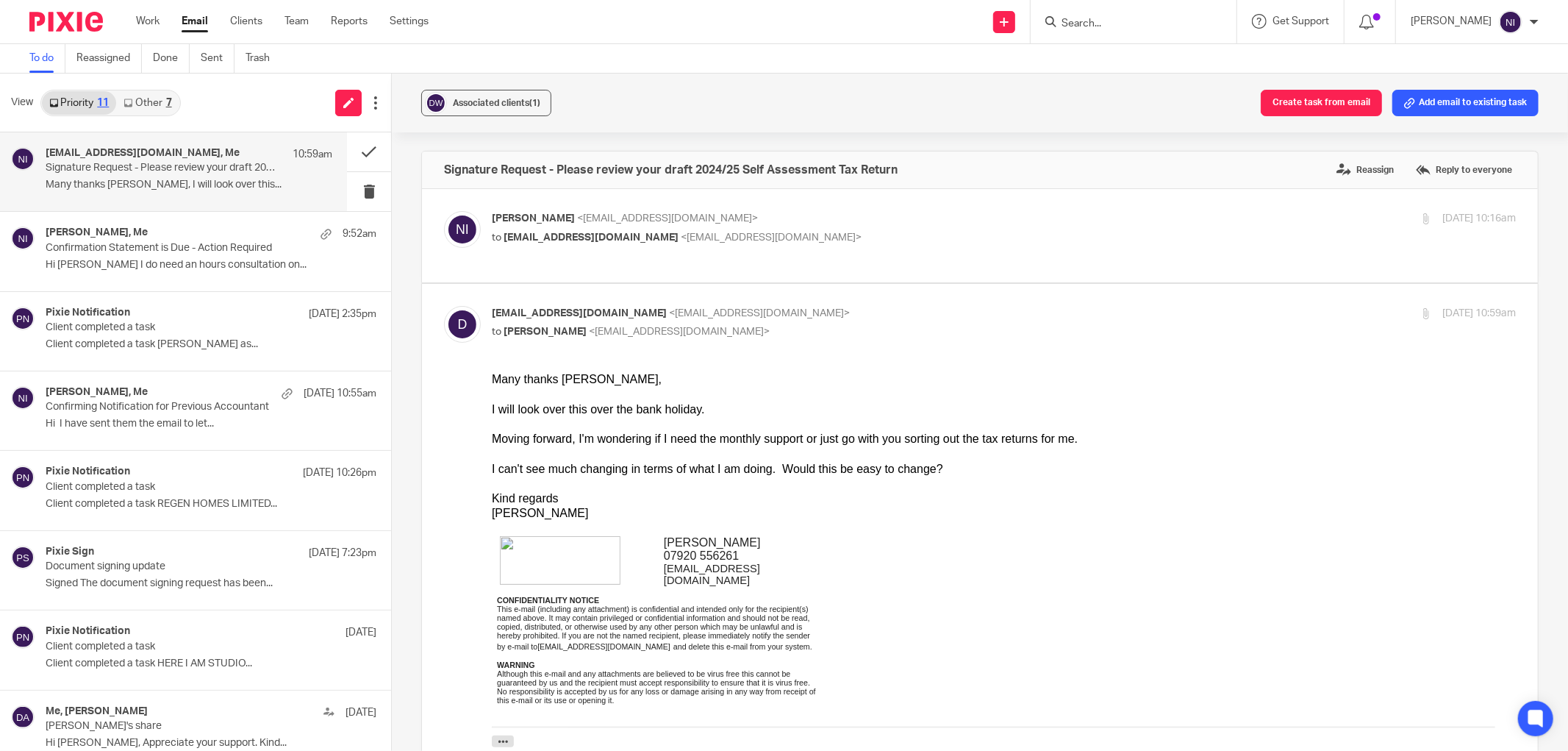
scroll to position [1800, 0]
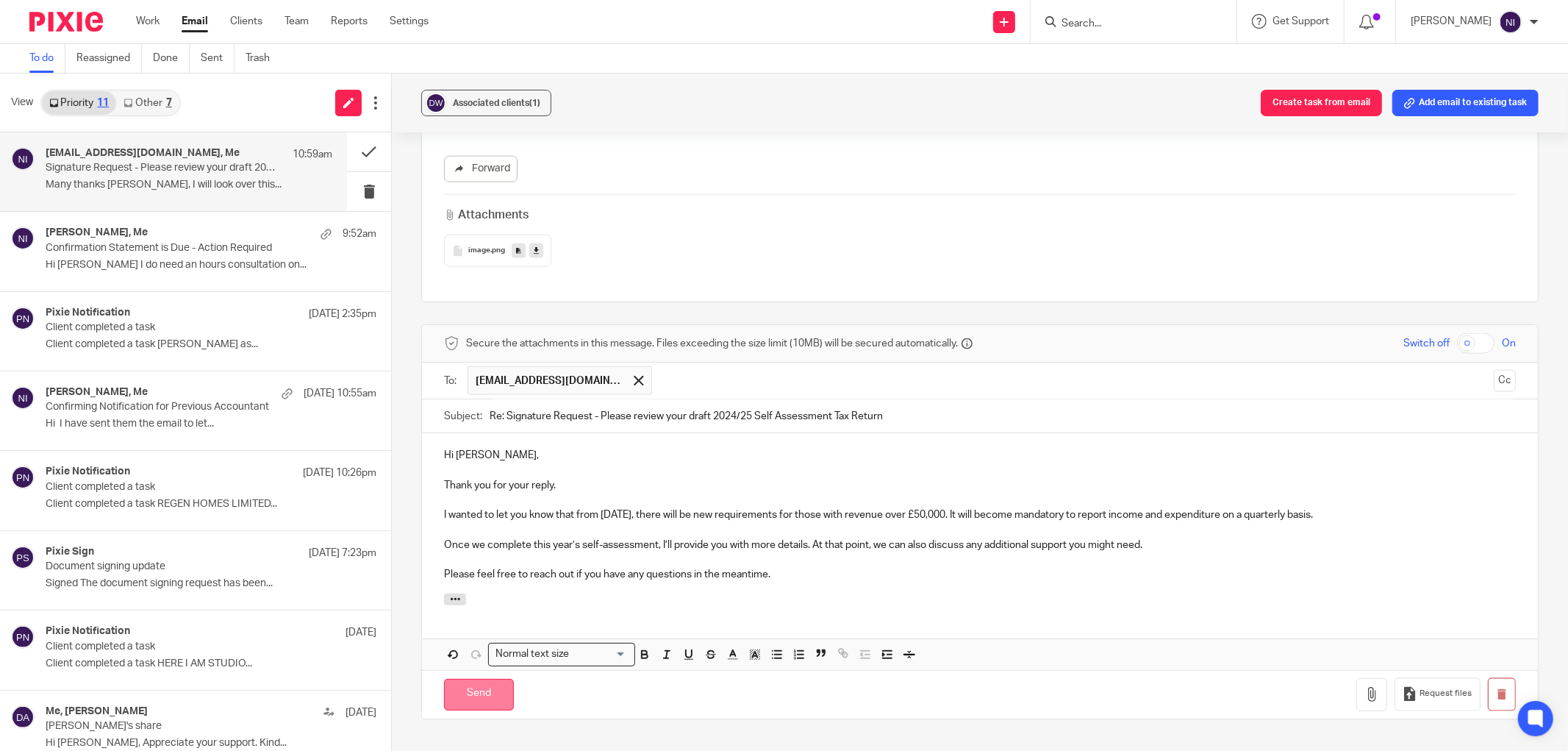
click at [458, 696] on input "Send" at bounding box center [478, 694] width 70 height 32
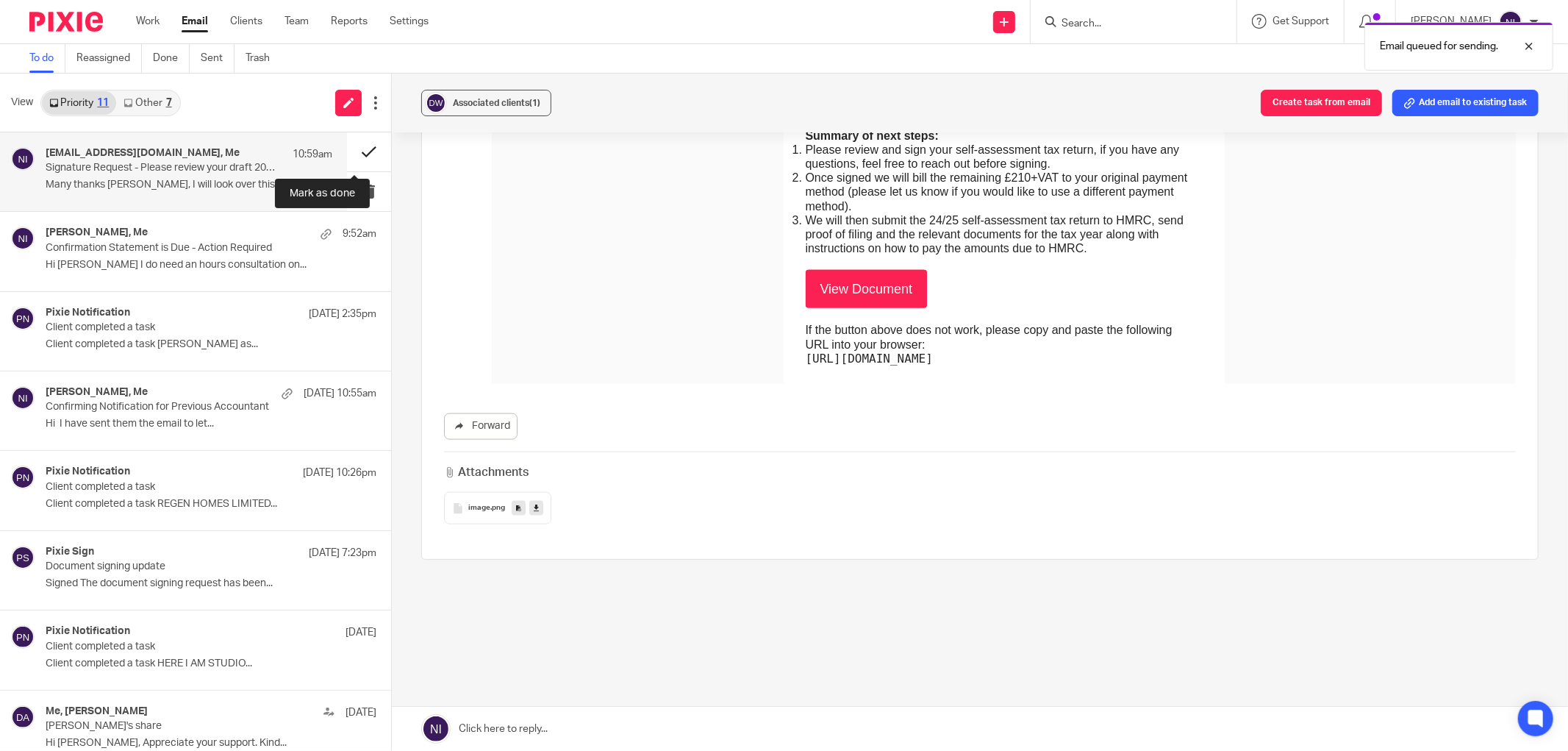
click at [347, 159] on button at bounding box center [369, 151] width 44 height 39
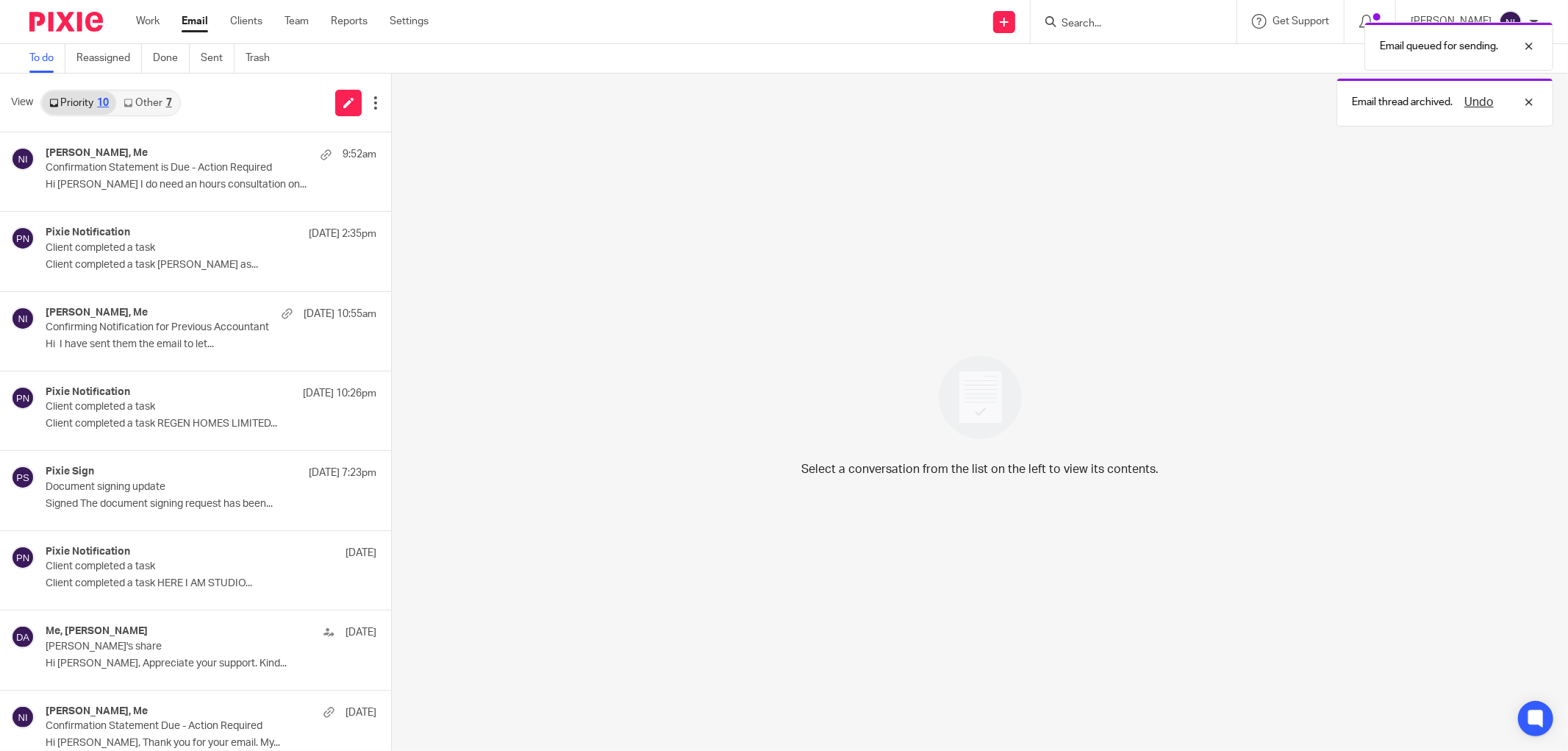
click at [147, 103] on link "Other 7" at bounding box center [146, 102] width 62 height 24
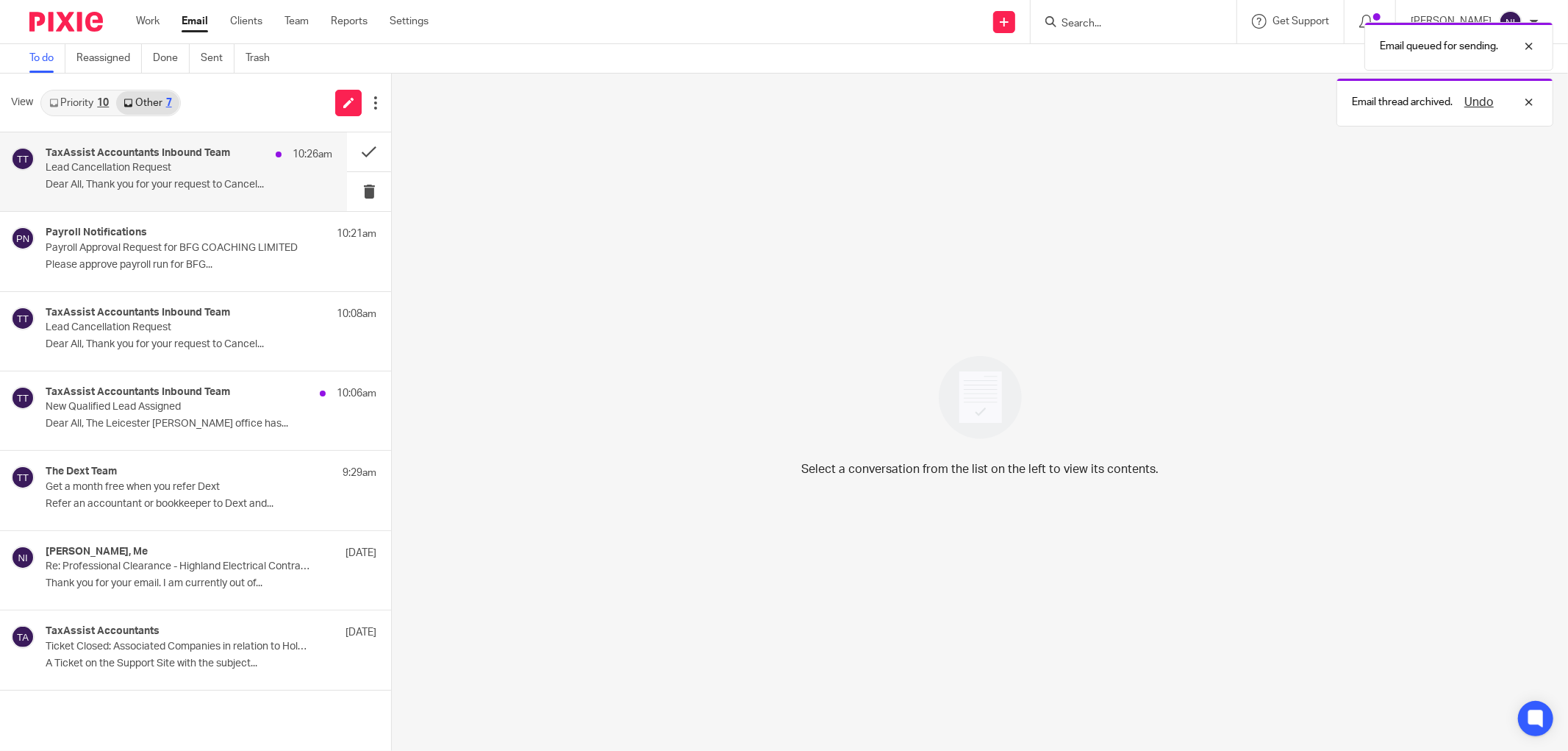
click at [175, 183] on p "Dear All, Thank you for your request to Cancel..." at bounding box center [189, 185] width 287 height 12
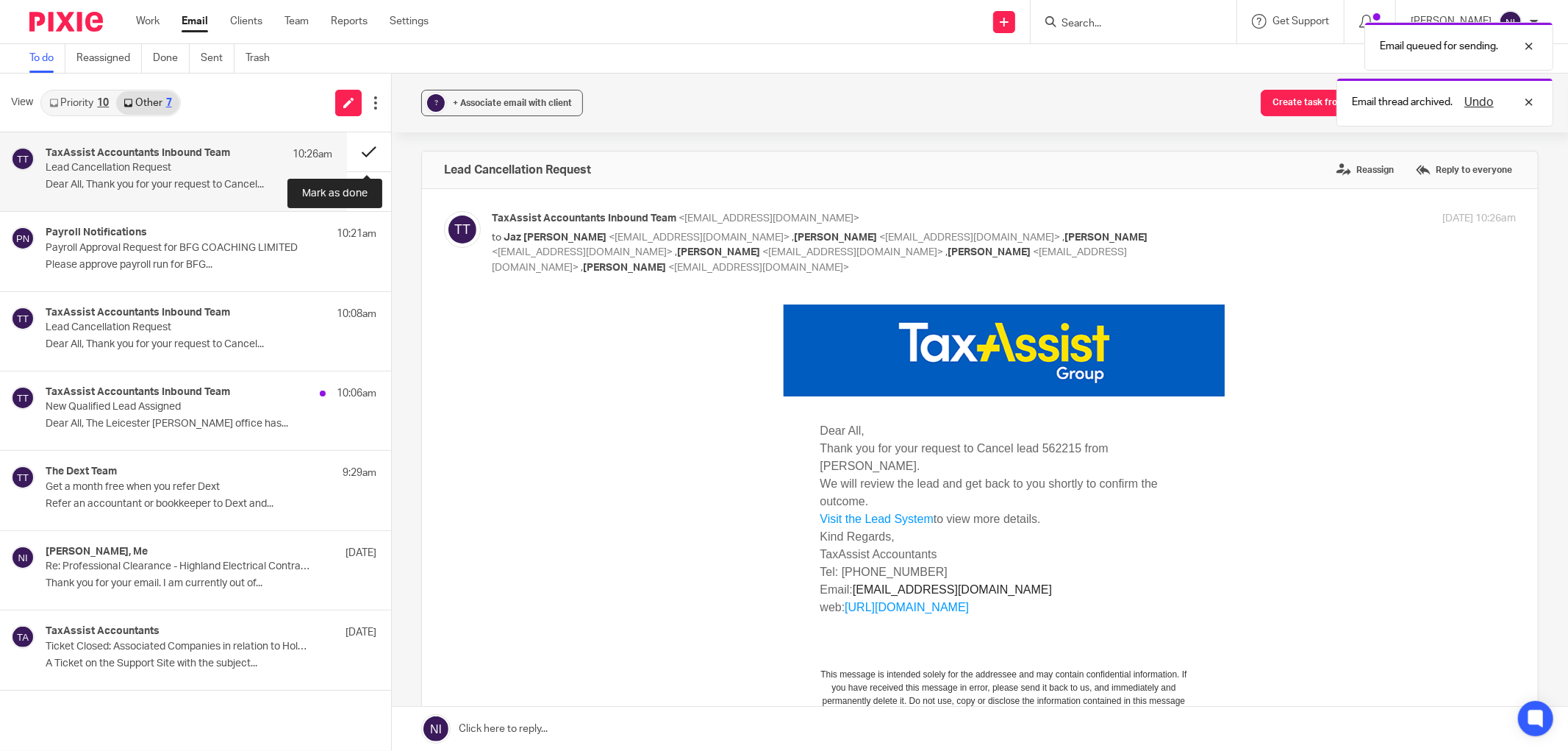
scroll to position [0, 0]
click at [364, 151] on button at bounding box center [369, 151] width 44 height 39
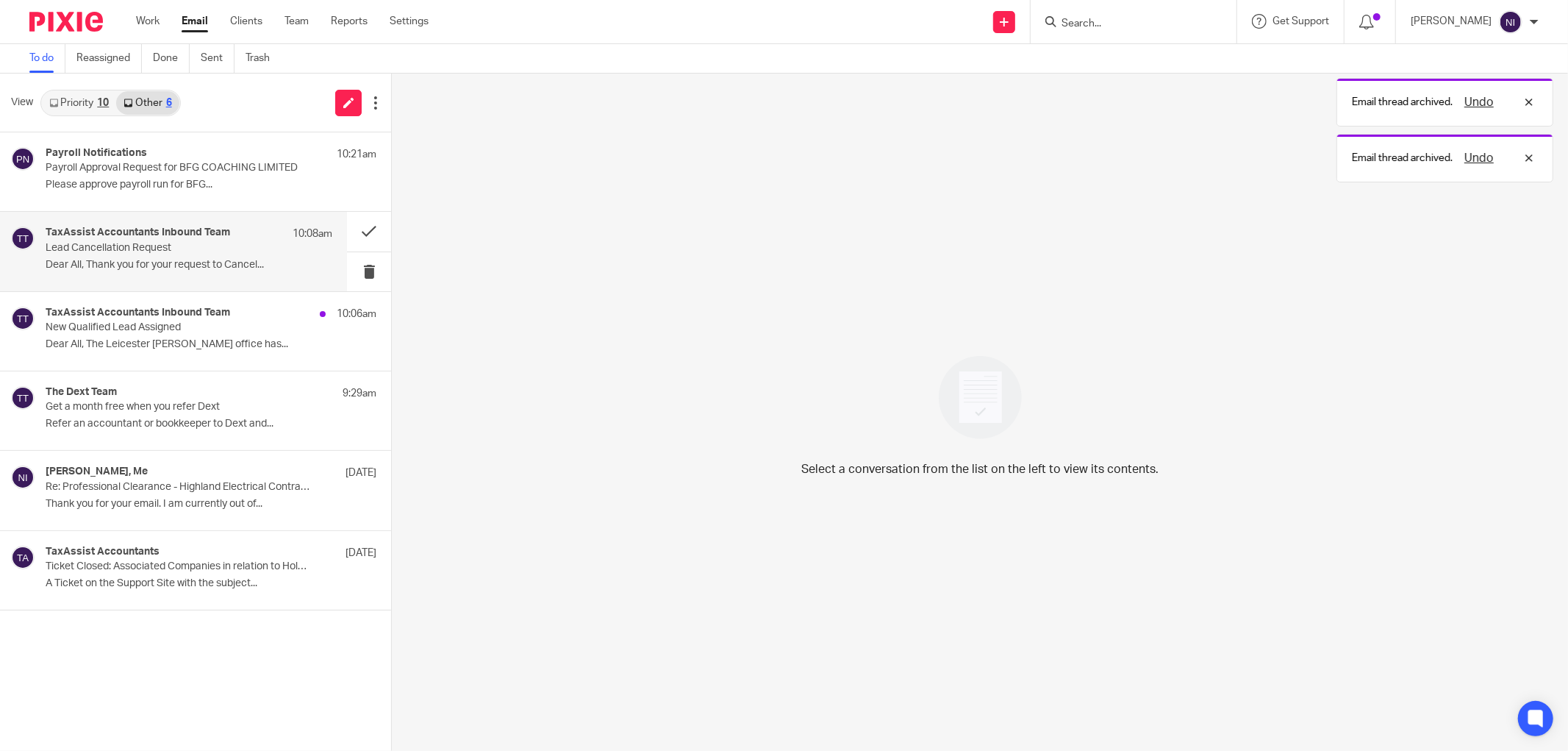
click at [228, 243] on p "Lead Cancellation Request" at bounding box center [161, 248] width 230 height 12
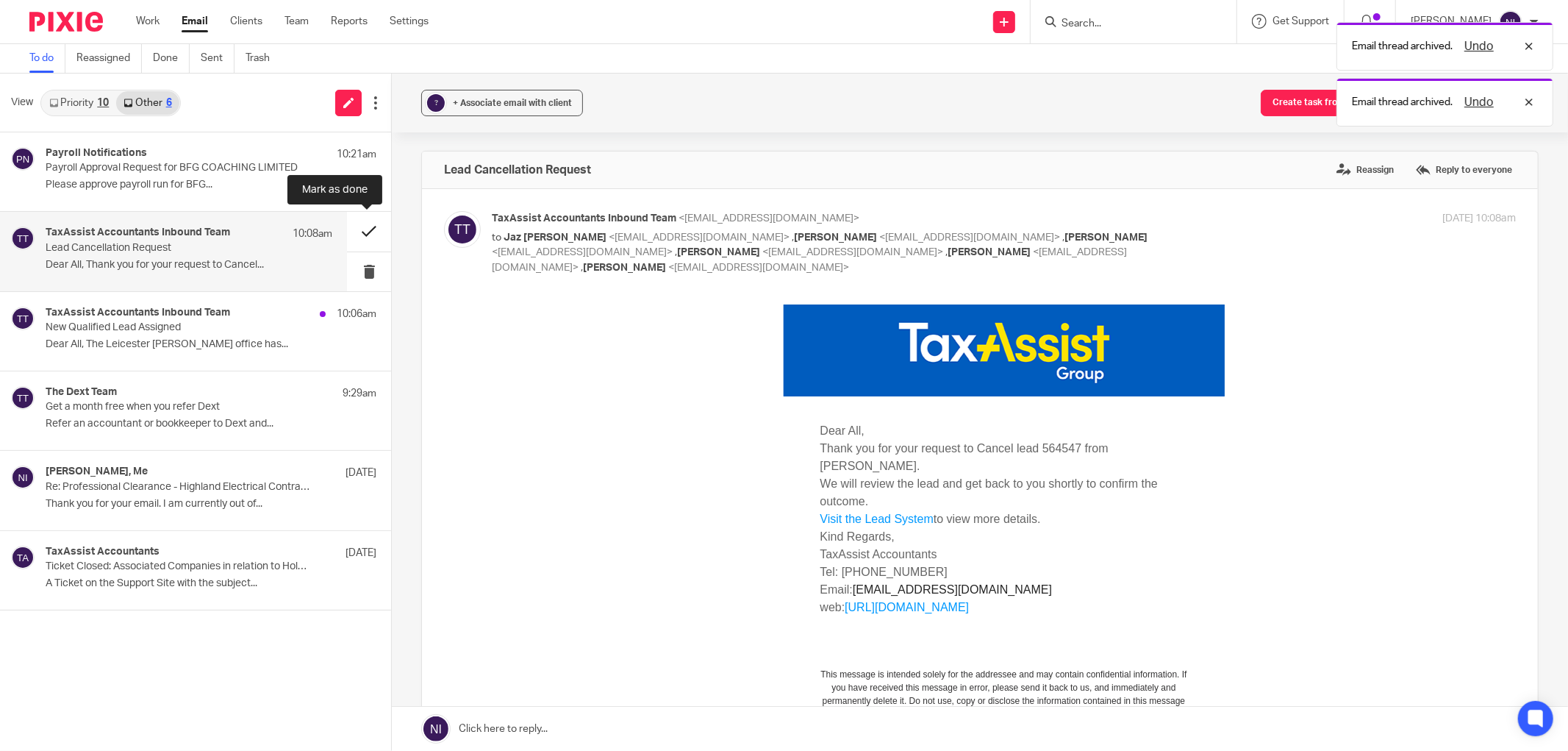
click at [354, 236] on button at bounding box center [369, 231] width 44 height 39
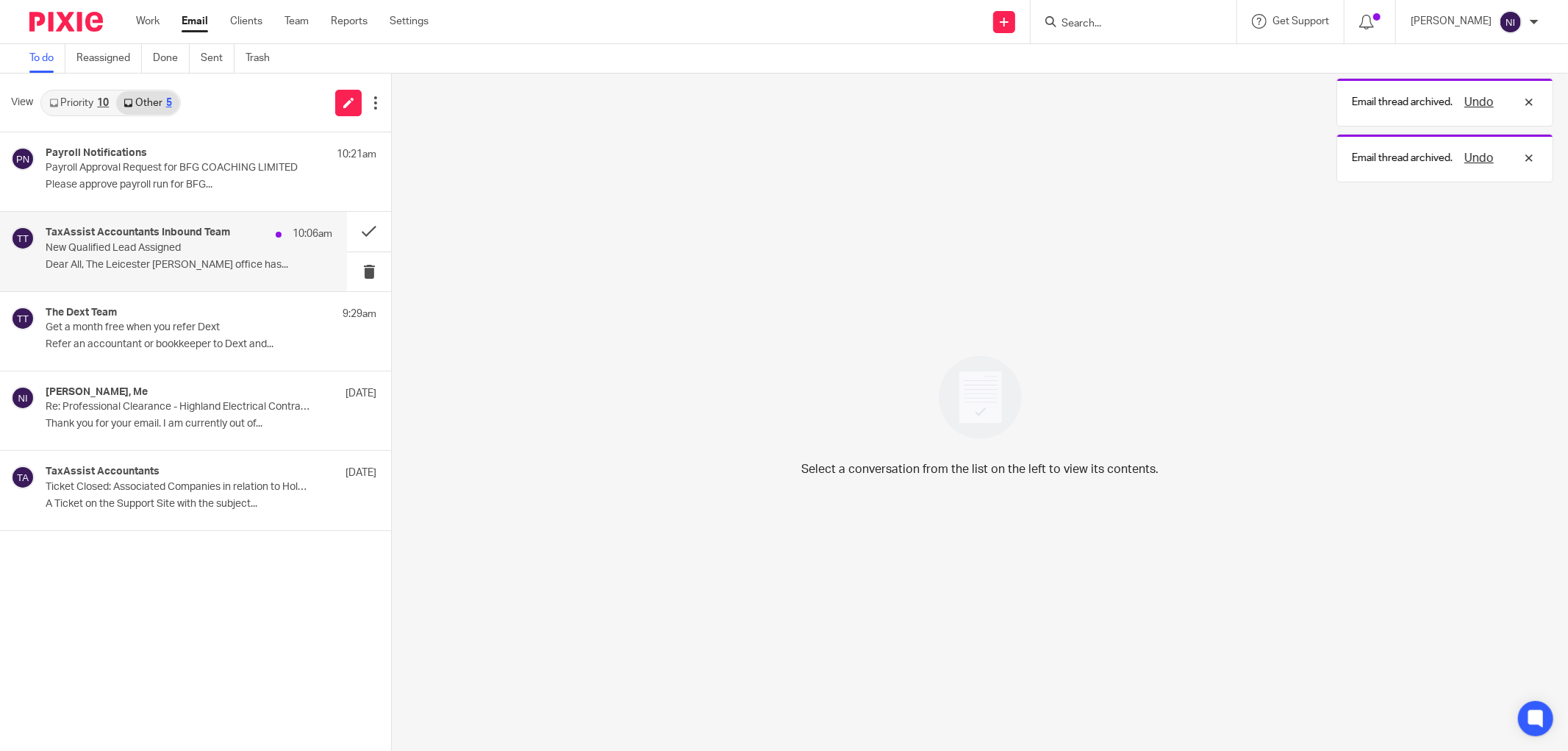
click at [210, 261] on p "Dear All, The Leicester Knighton office has..." at bounding box center [189, 265] width 287 height 12
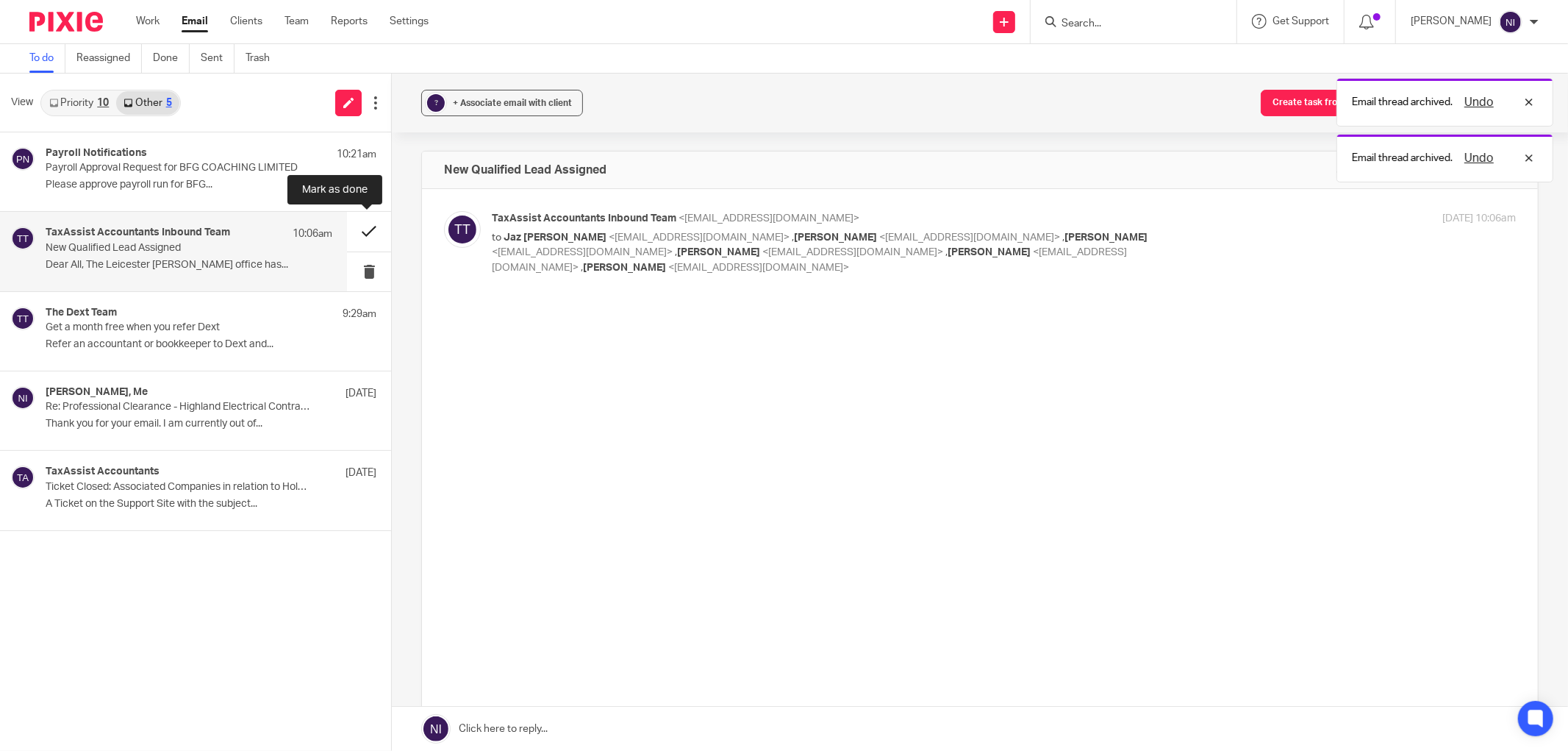
click at [370, 229] on button at bounding box center [369, 231] width 44 height 39
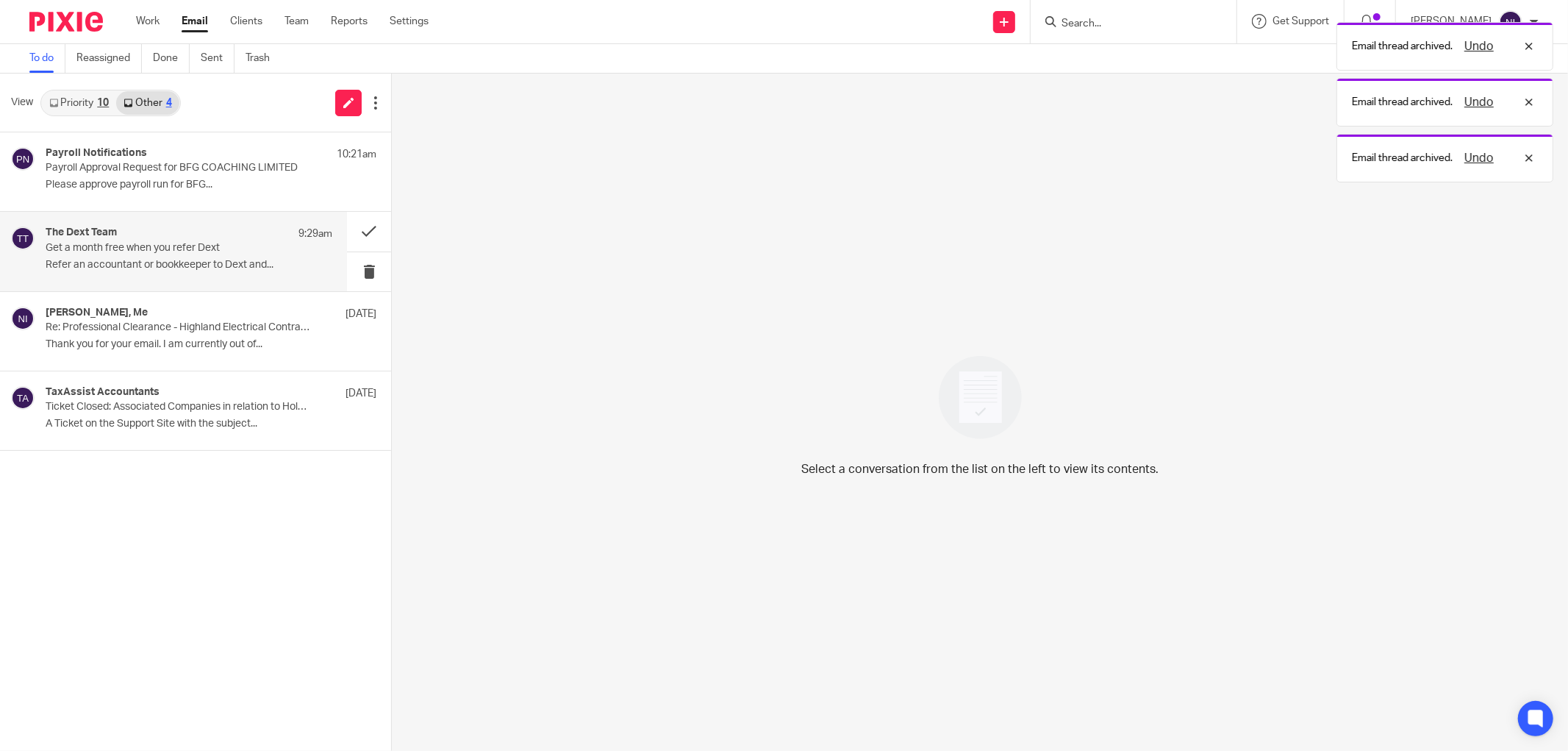
click at [195, 263] on p "Refer an accountant or bookkeeper to Dext and..." at bounding box center [189, 265] width 287 height 12
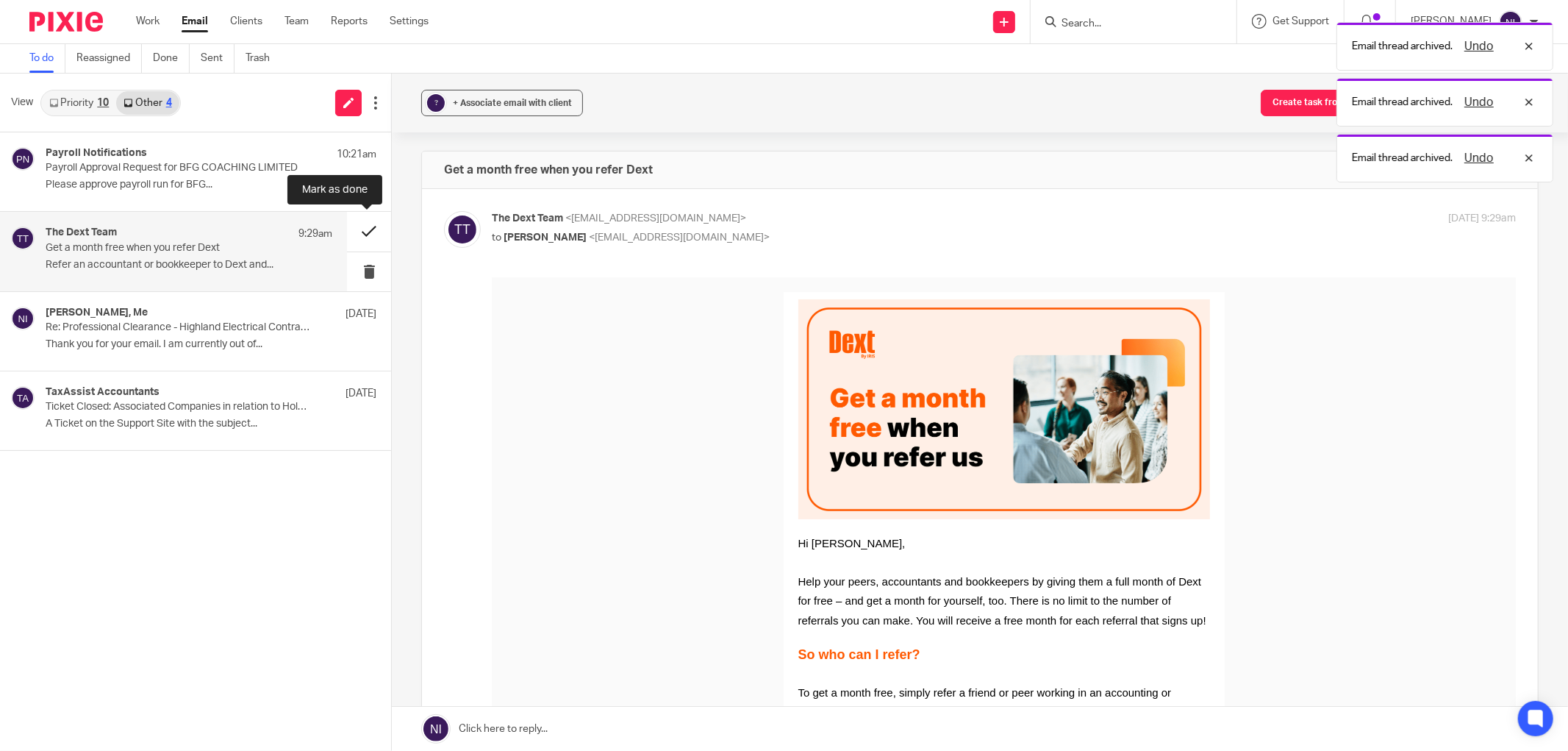
click at [364, 233] on button at bounding box center [369, 231] width 44 height 39
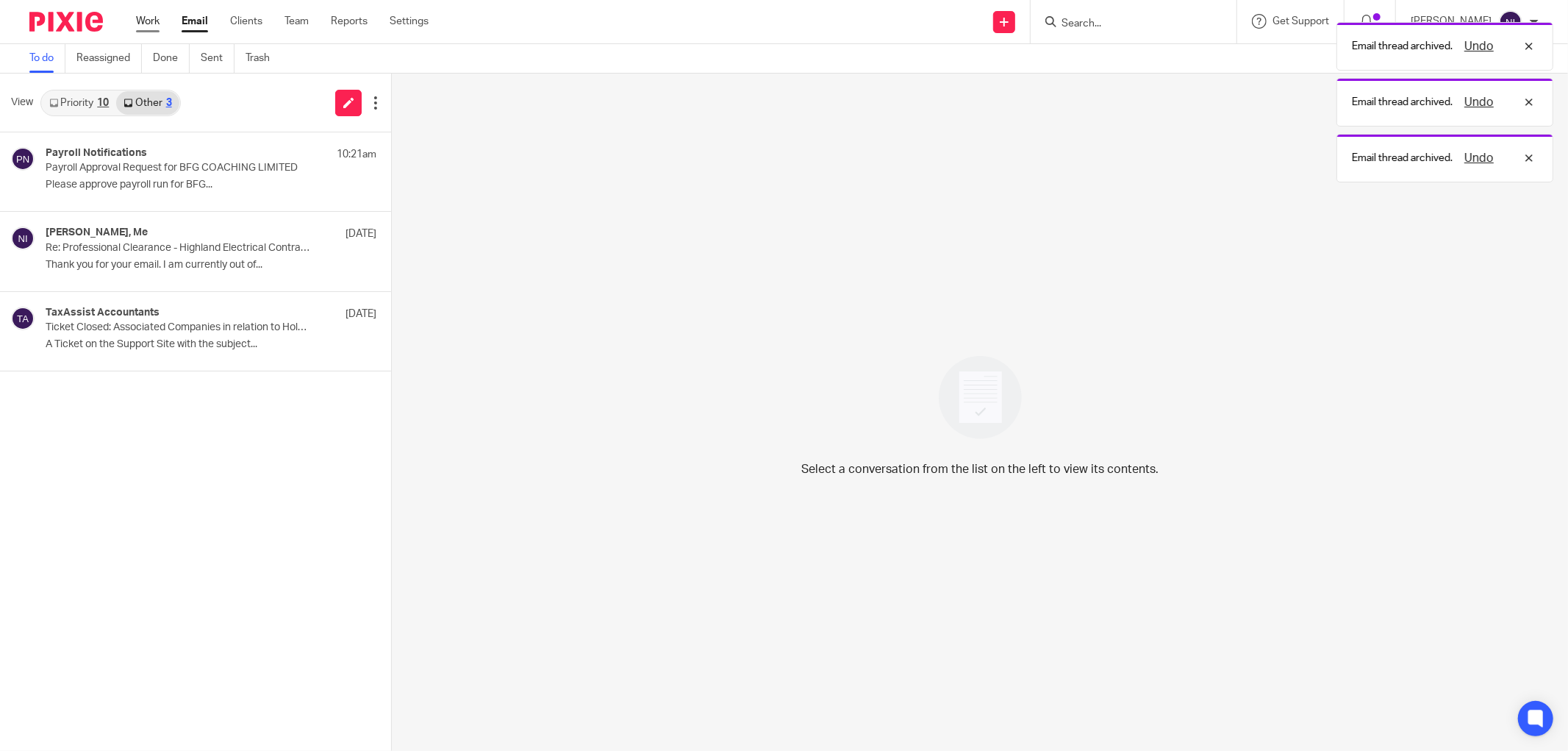
click at [151, 15] on link "Work" at bounding box center [147, 21] width 24 height 14
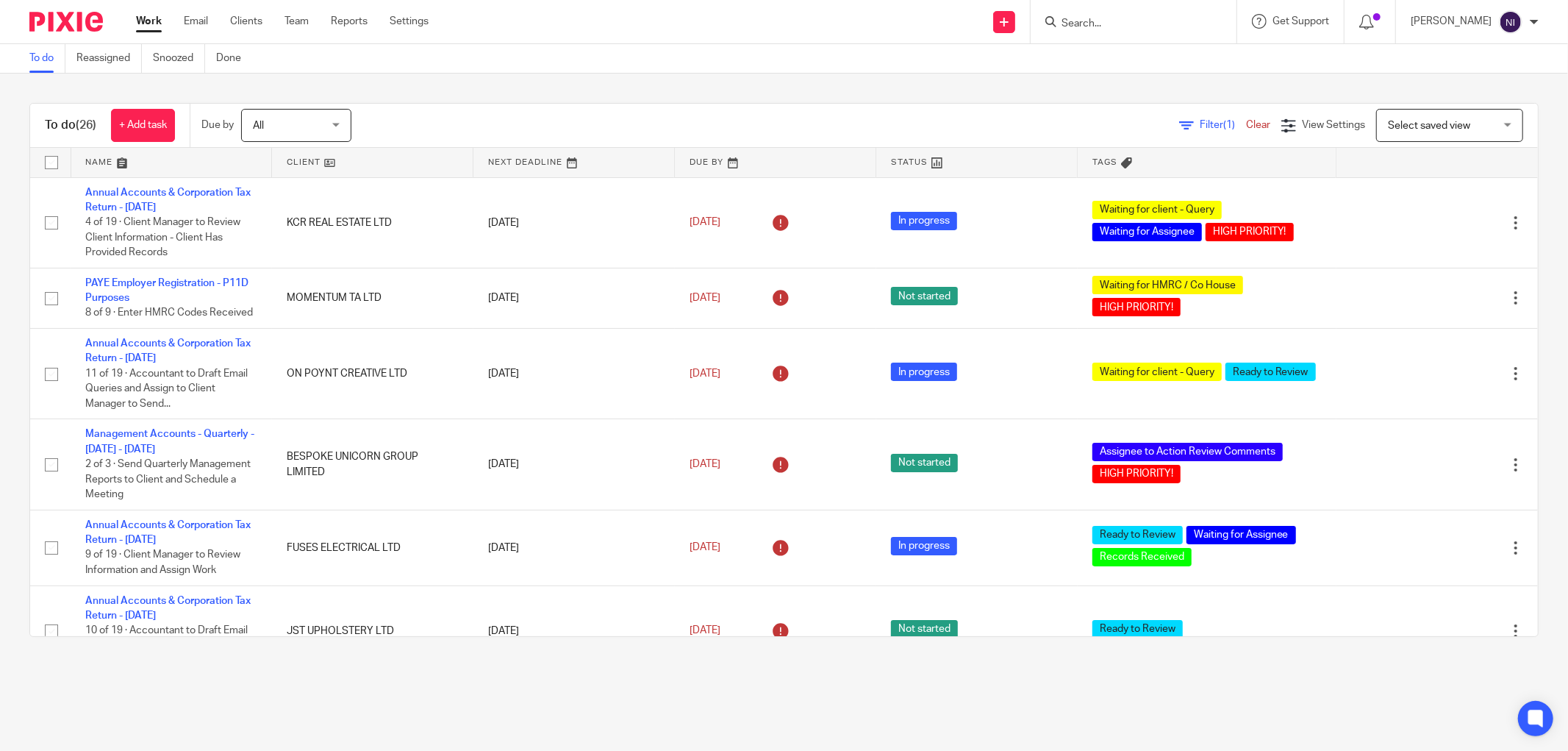
click at [703, 101] on div "To do (26) + Add task Due by All All Today Tomorrow This week Next week This mo…" at bounding box center [784, 369] width 1568 height 592
click at [189, 20] on link "Email" at bounding box center [195, 21] width 24 height 14
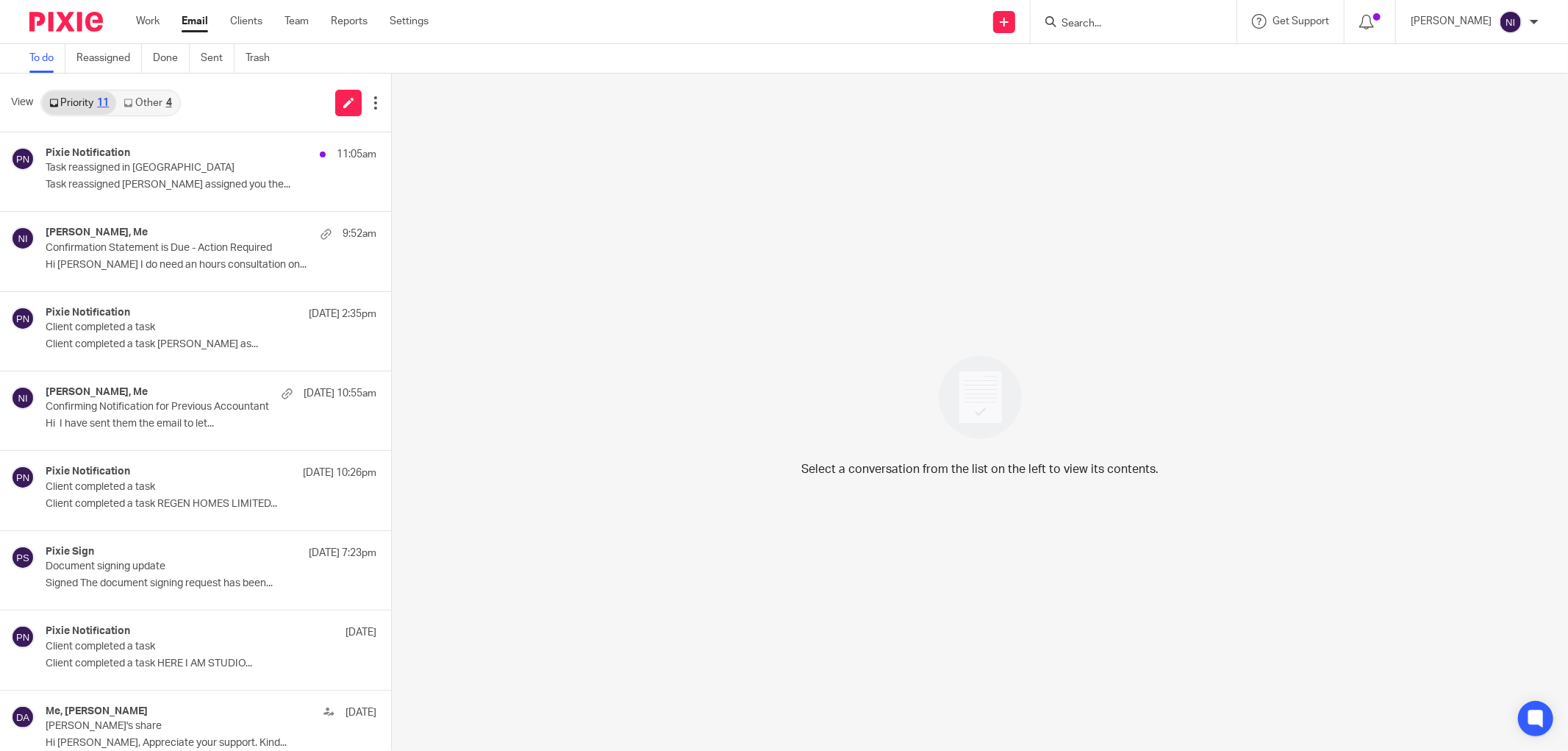
click at [152, 189] on p "Task reassigned [PERSON_NAME] assigned you the..." at bounding box center [211, 185] width 331 height 12
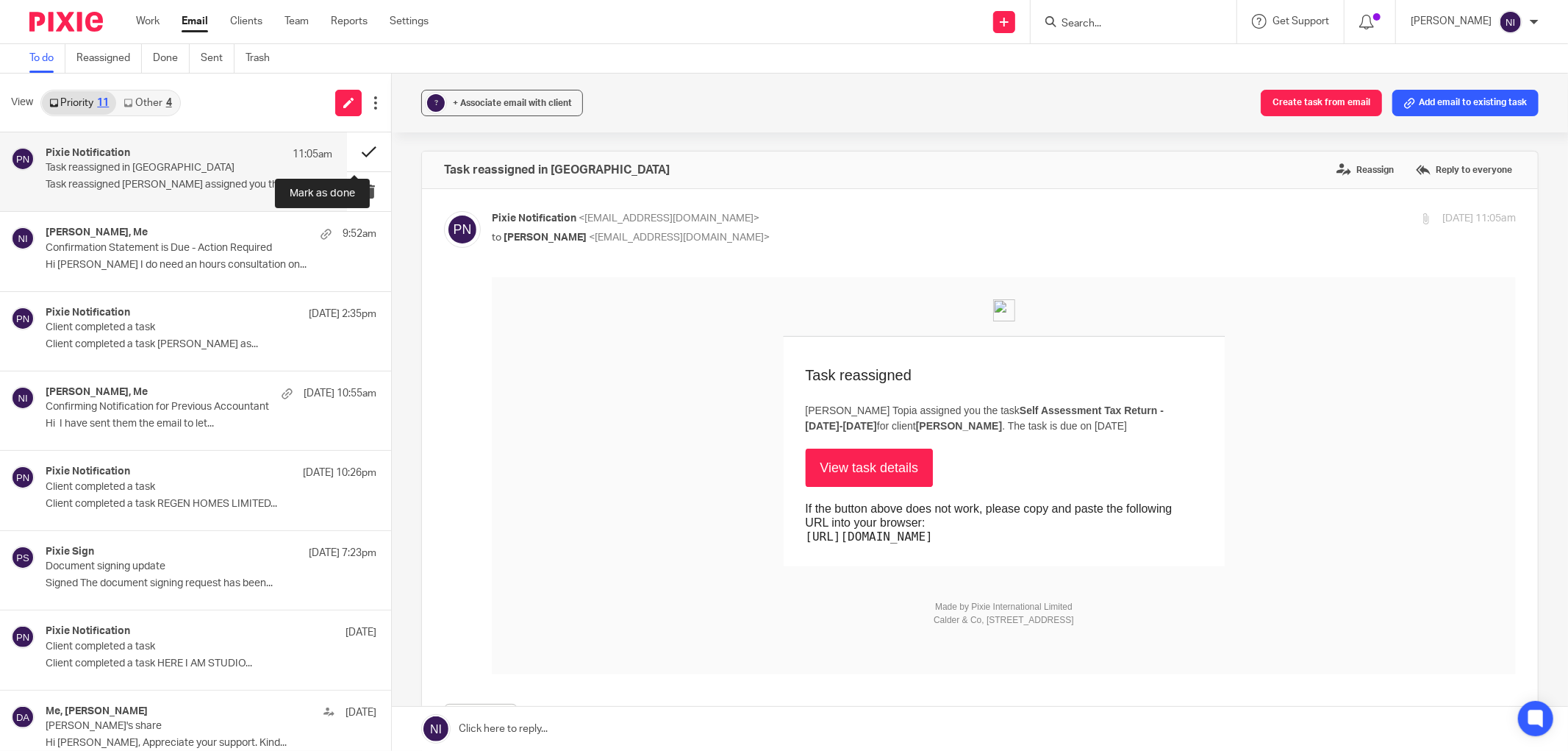
click at [362, 154] on button at bounding box center [369, 151] width 44 height 39
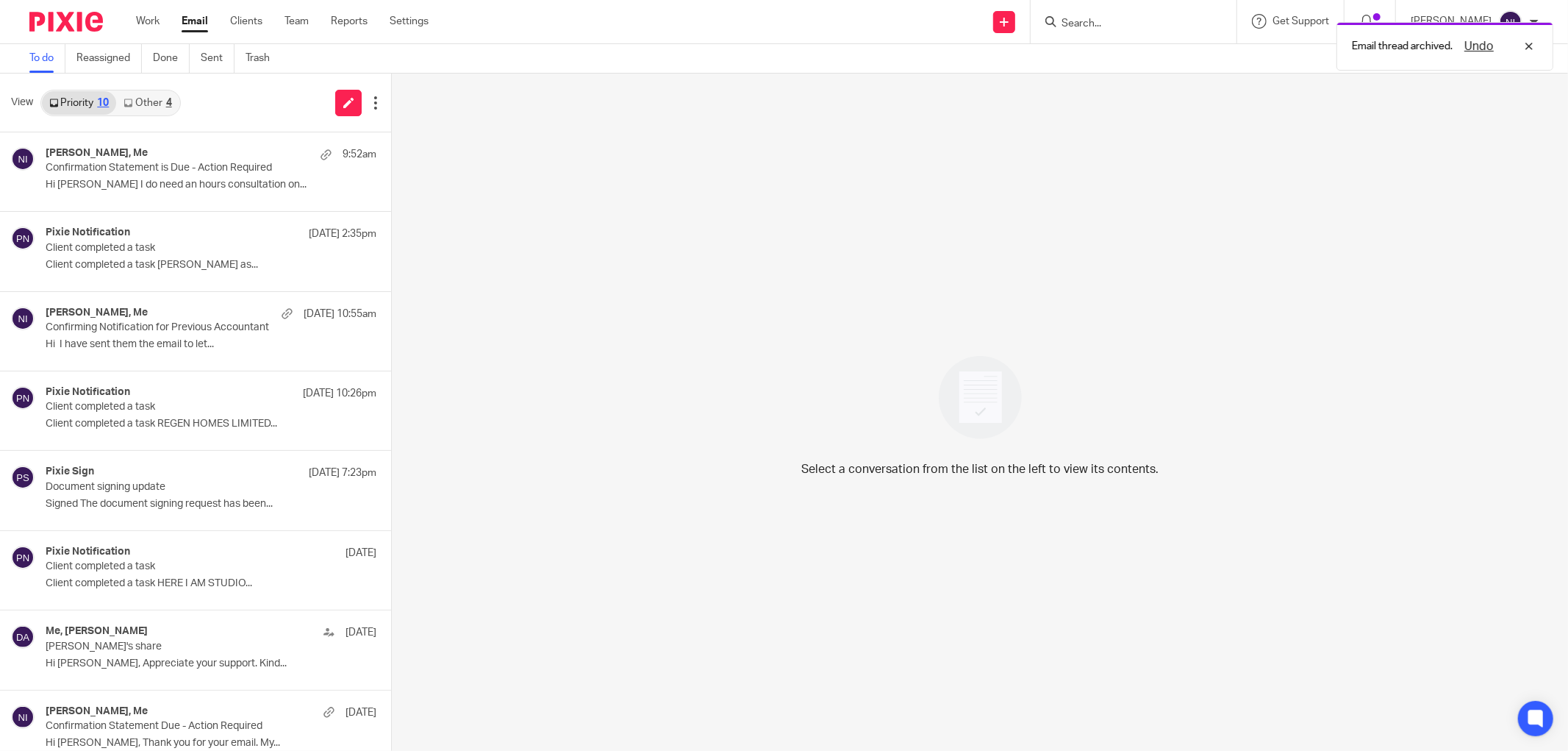
click at [141, 99] on link "Other 4" at bounding box center [146, 102] width 62 height 24
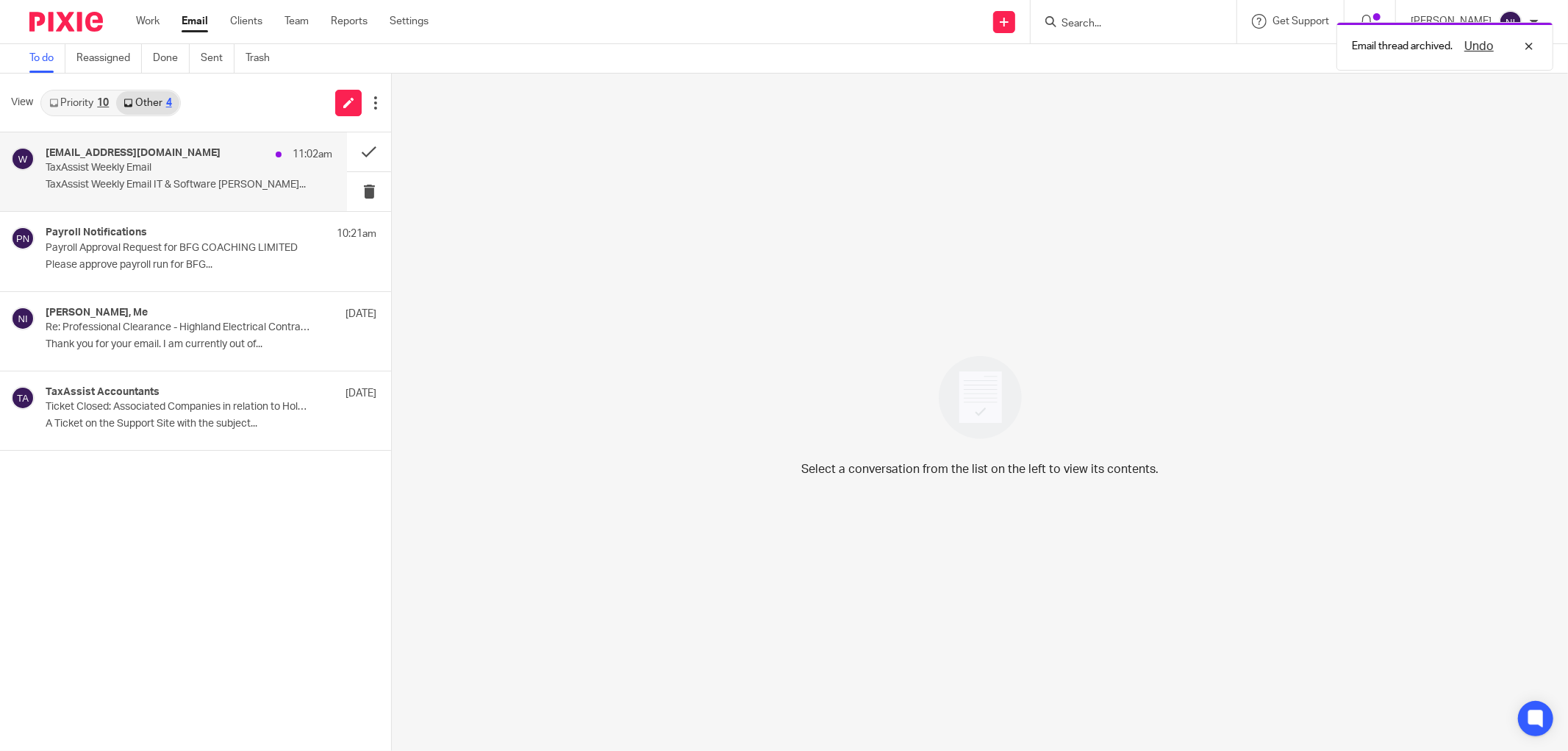
click at [176, 173] on p "TaxAssist Weekly Email" at bounding box center [161, 167] width 230 height 12
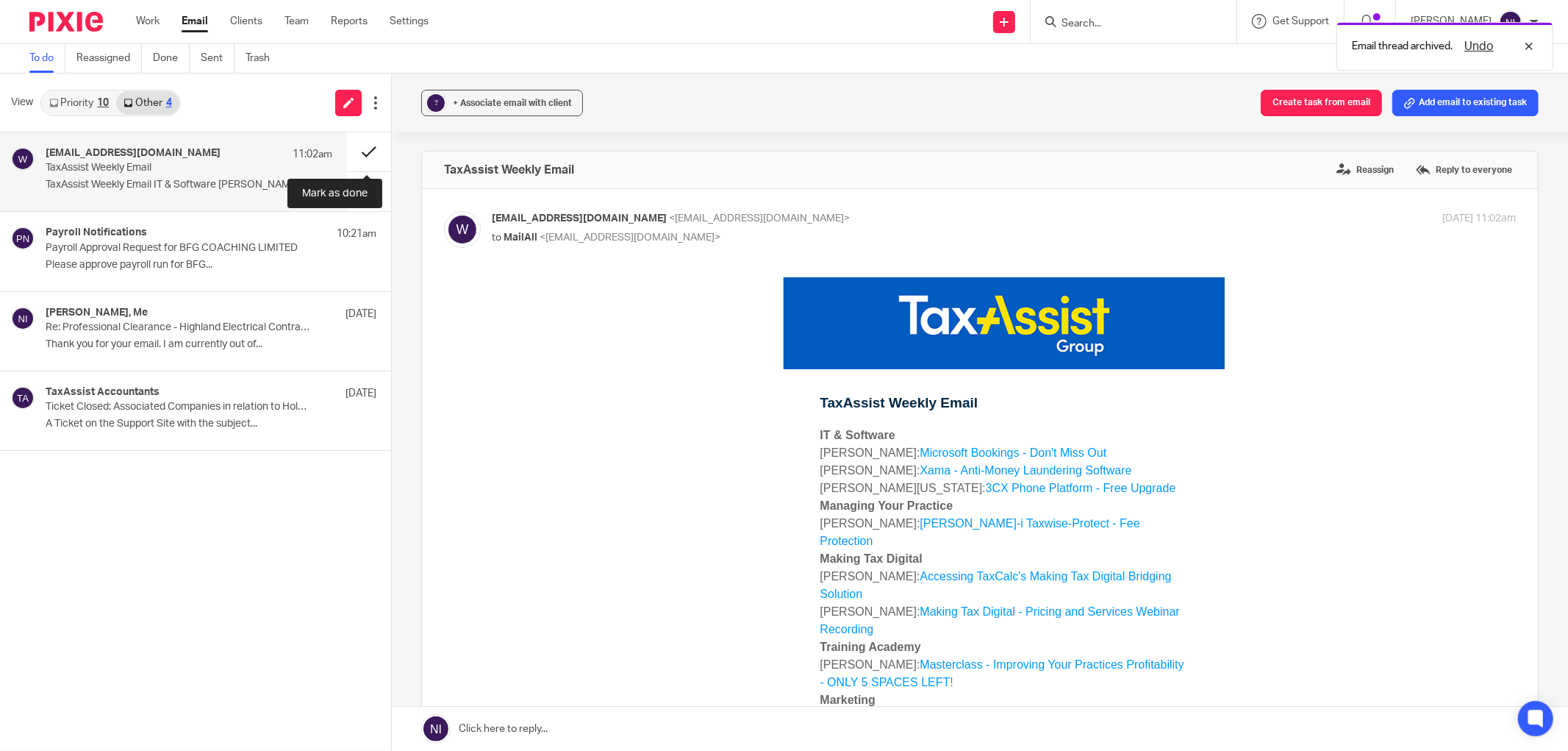
click at [359, 158] on button at bounding box center [369, 151] width 44 height 39
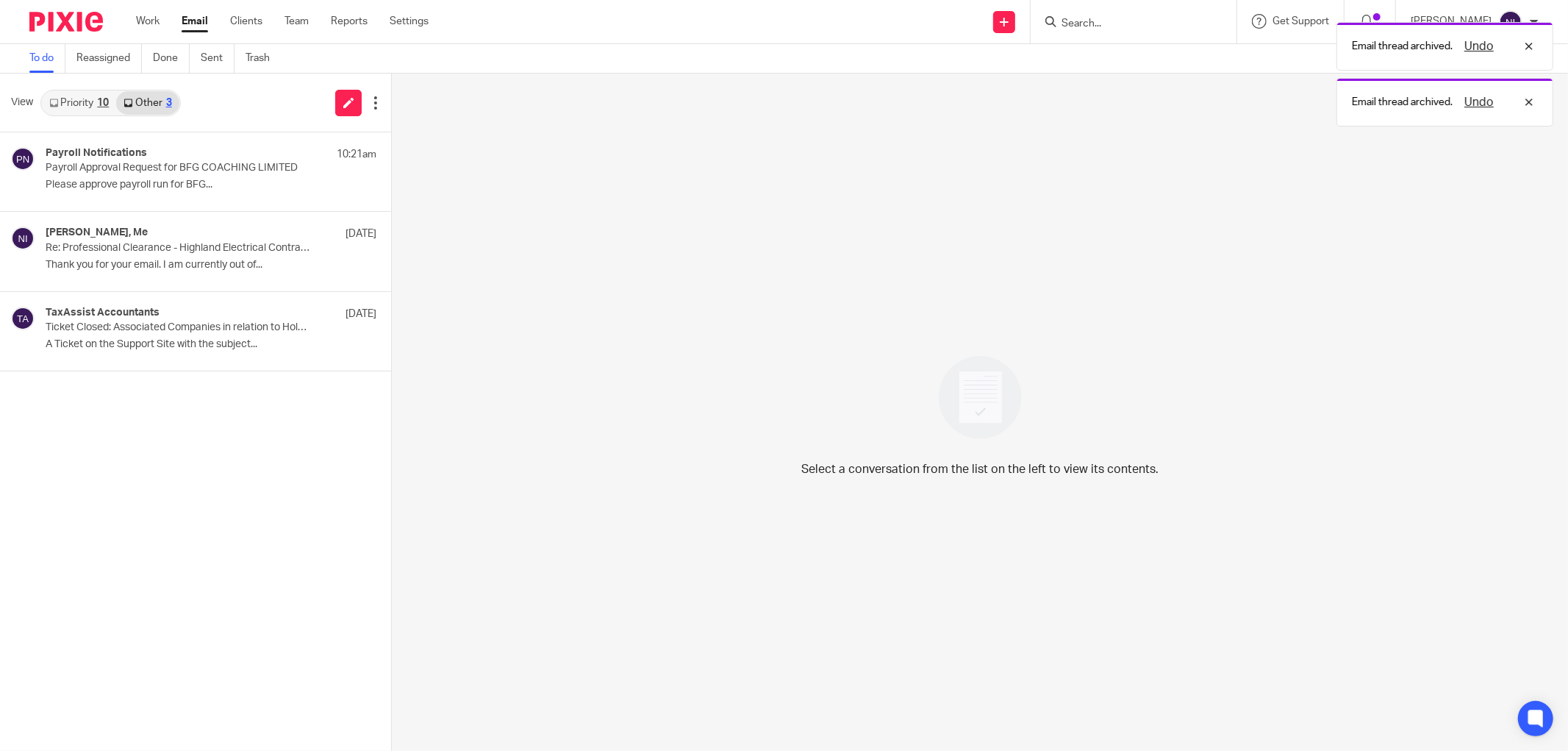
click at [78, 103] on link "Priority 10" at bounding box center [79, 102] width 75 height 24
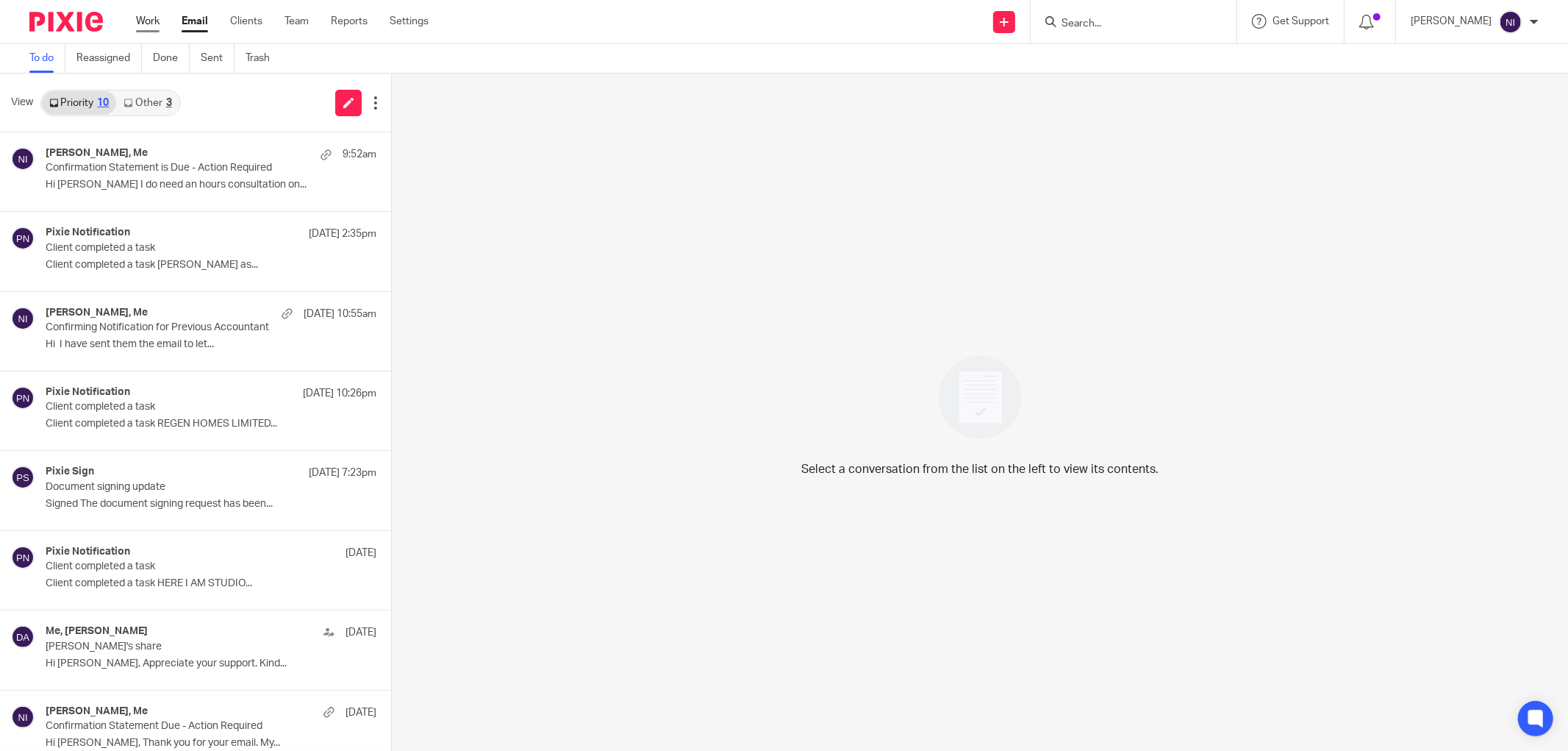
click at [148, 21] on link "Work" at bounding box center [147, 21] width 24 height 14
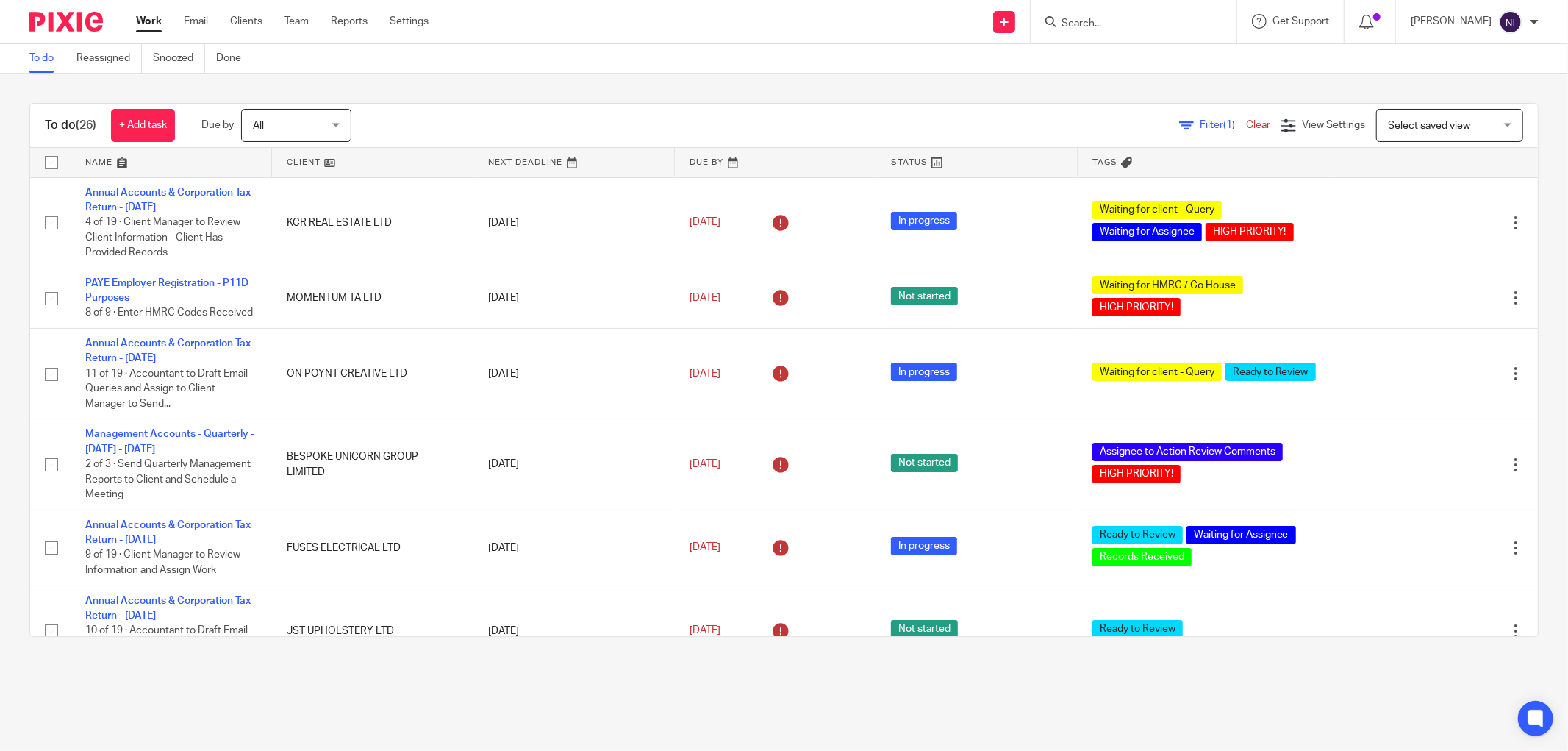
click at [122, 160] on link at bounding box center [172, 162] width 201 height 30
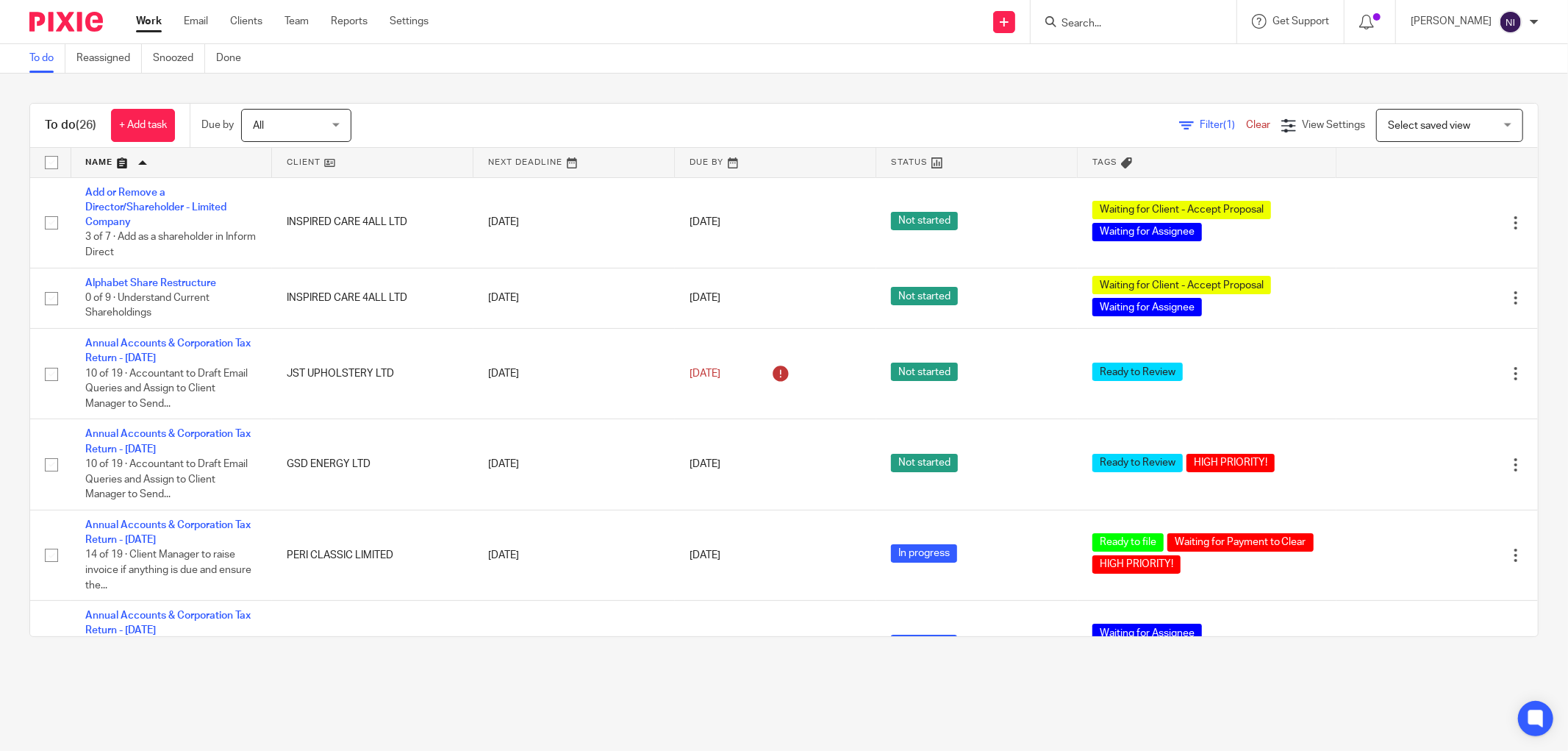
click at [539, 77] on div "To do (26) + Add task Due by All All Today Tomorrow This week Next week This mo…" at bounding box center [784, 369] width 1568 height 592
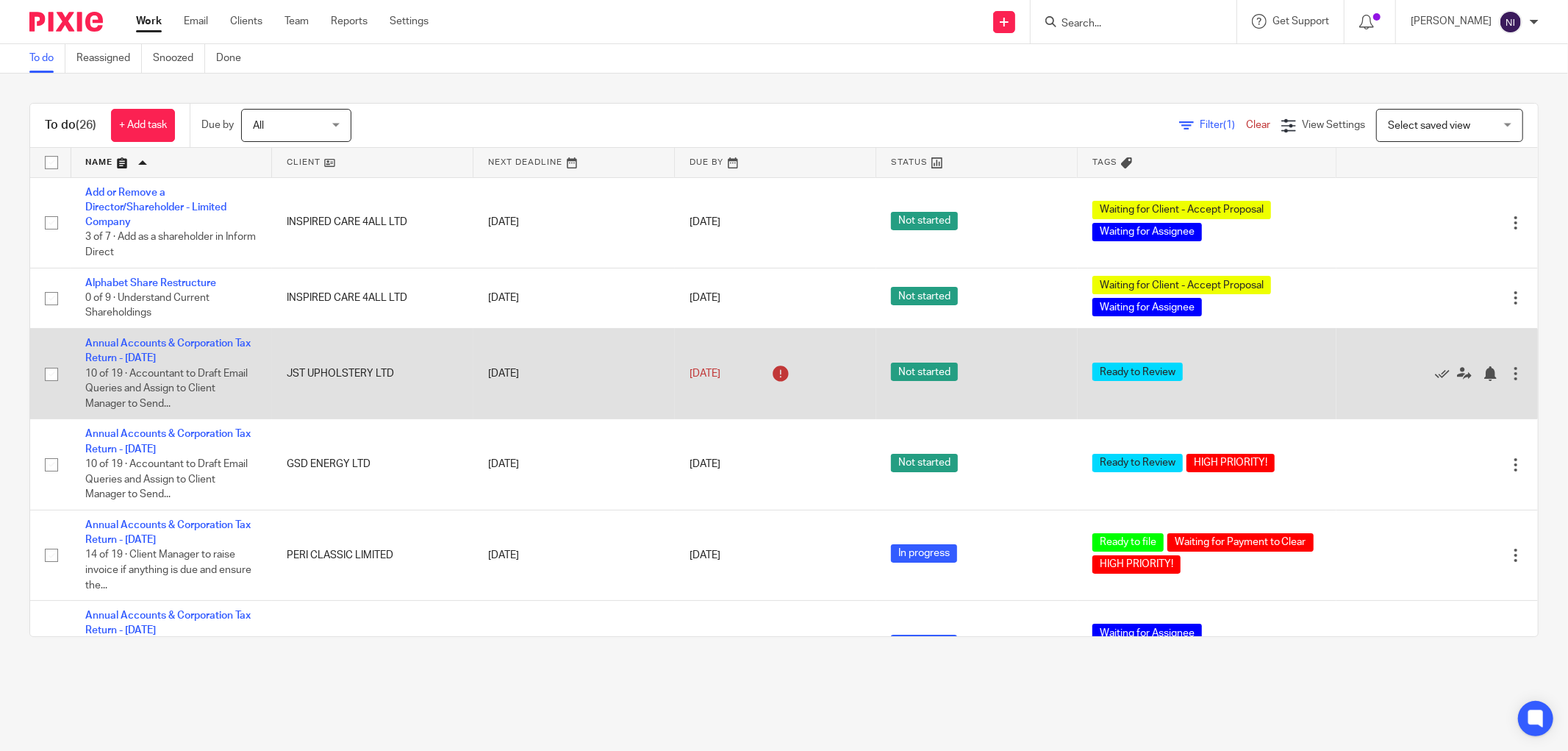
scroll to position [245, 0]
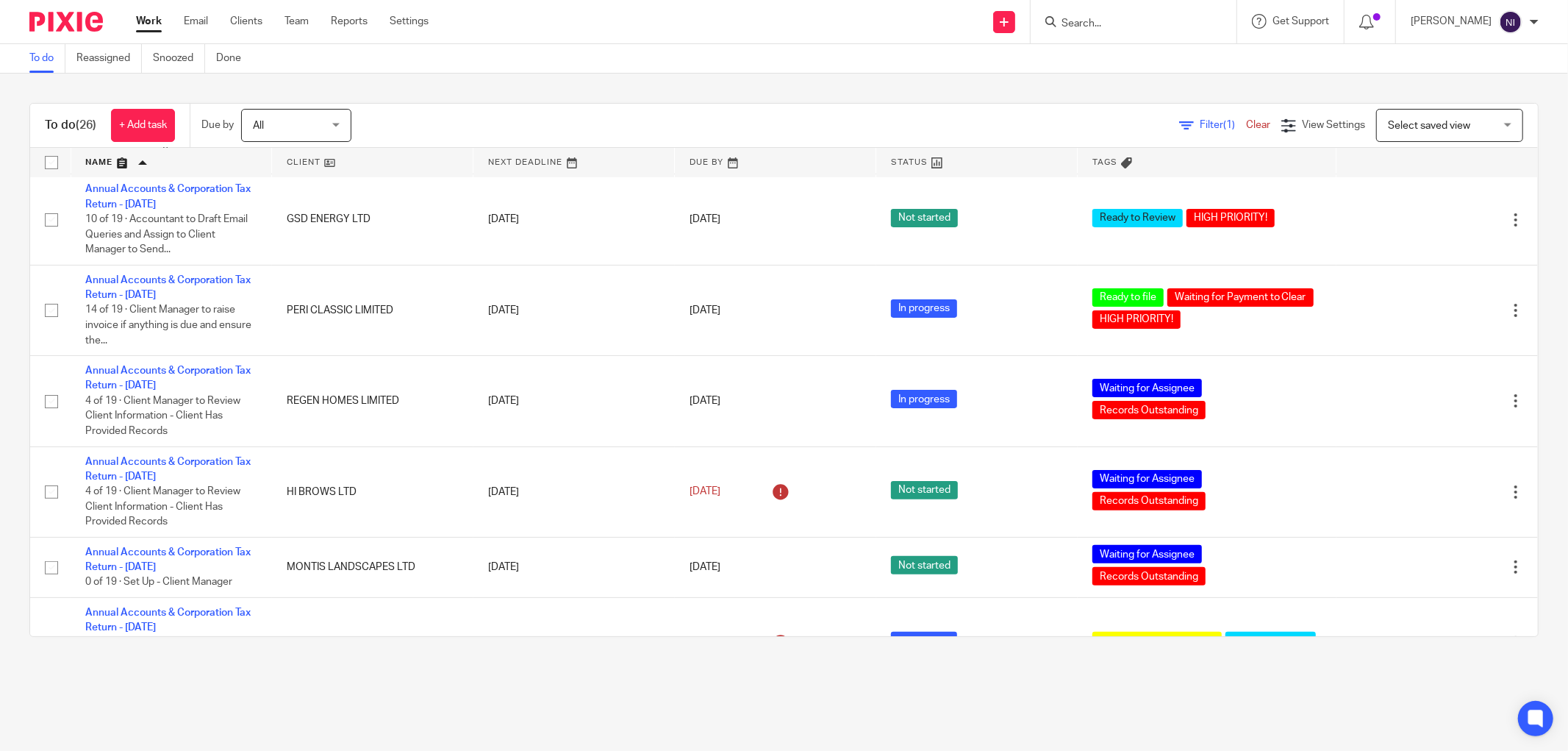
click at [1107, 24] on input "Search" at bounding box center [1126, 24] width 132 height 13
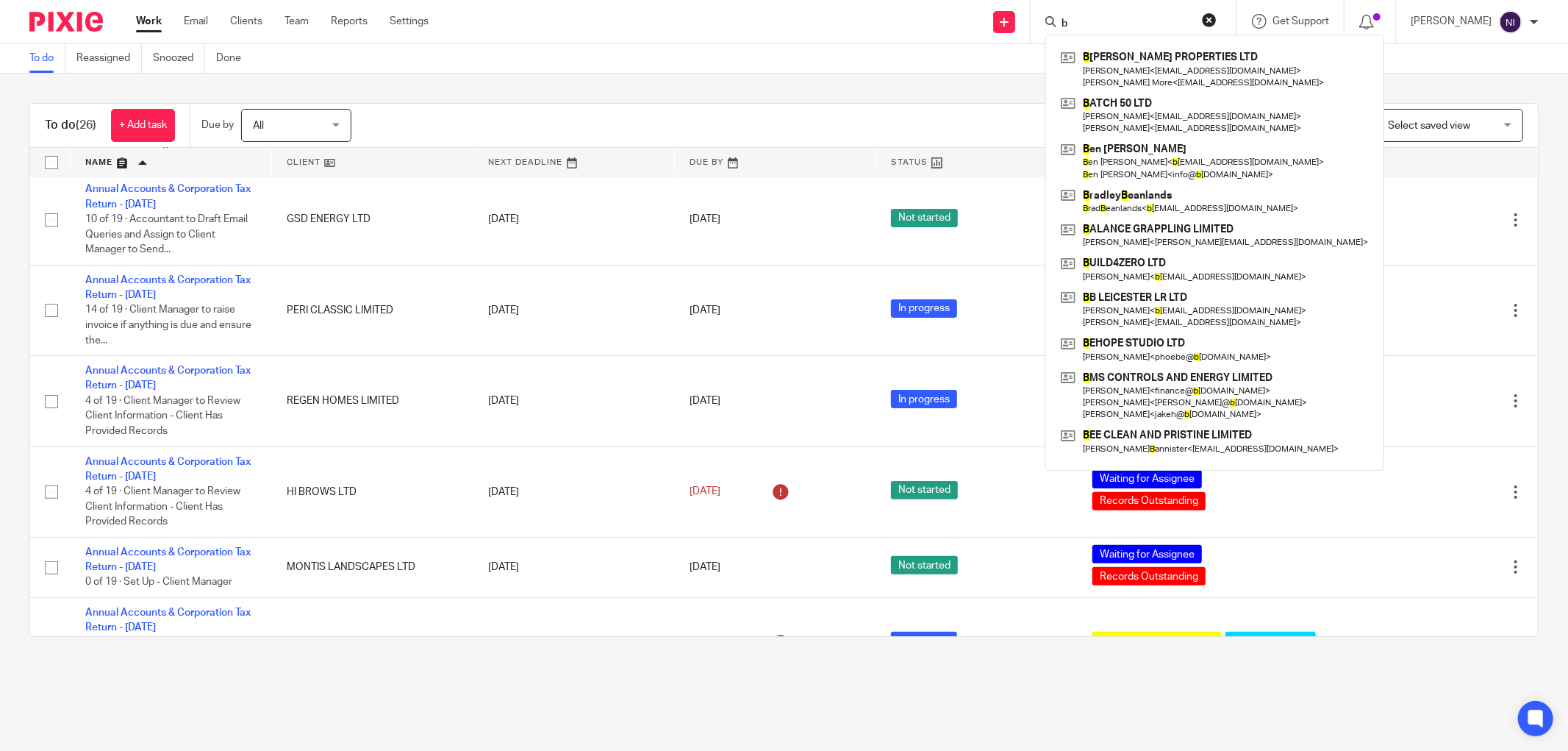
type input "b"
click at [428, 114] on div "Filter (1) Clear View Settings View Settings (1) Filters Clear Save Manage save…" at bounding box center [958, 125] width 1161 height 33
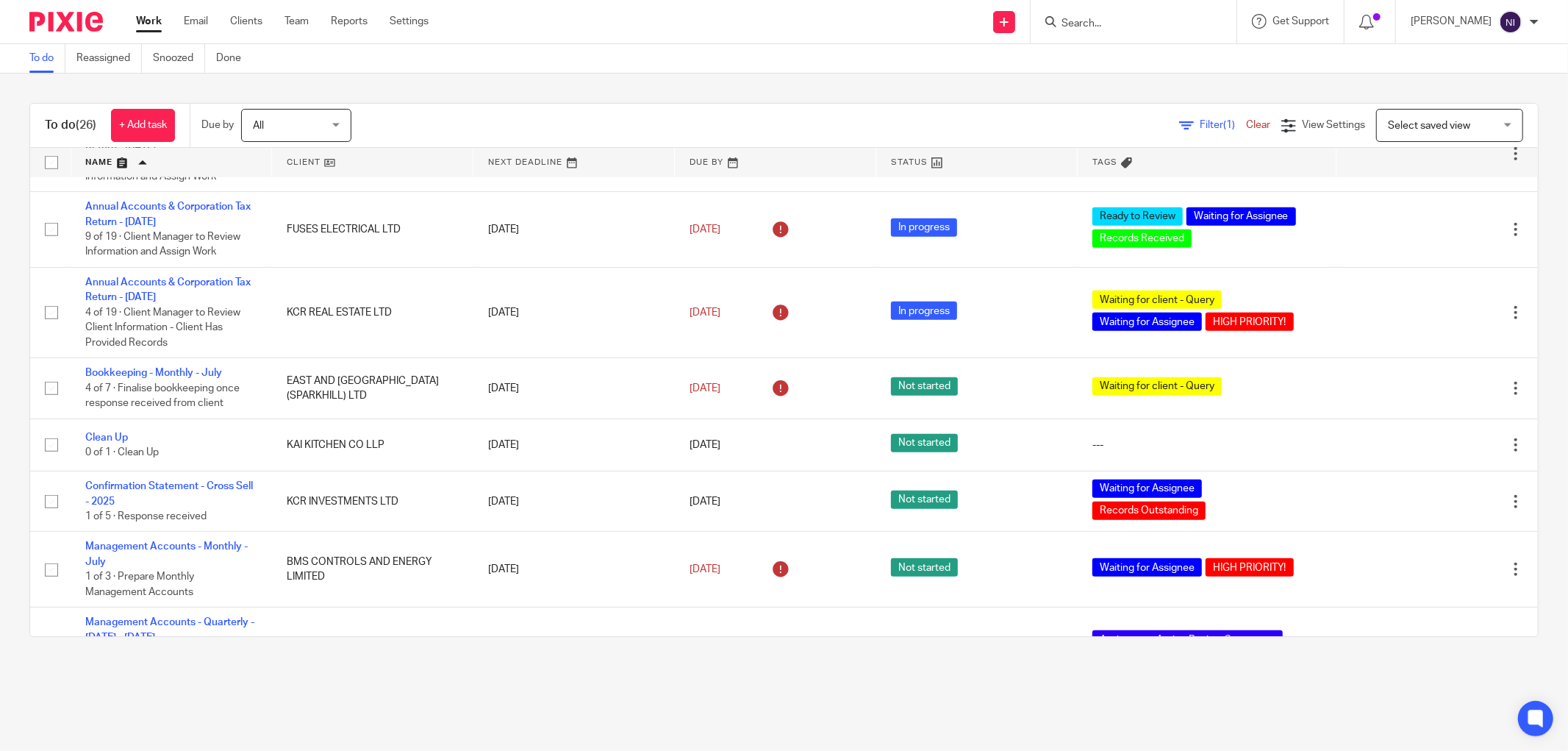
scroll to position [898, 0]
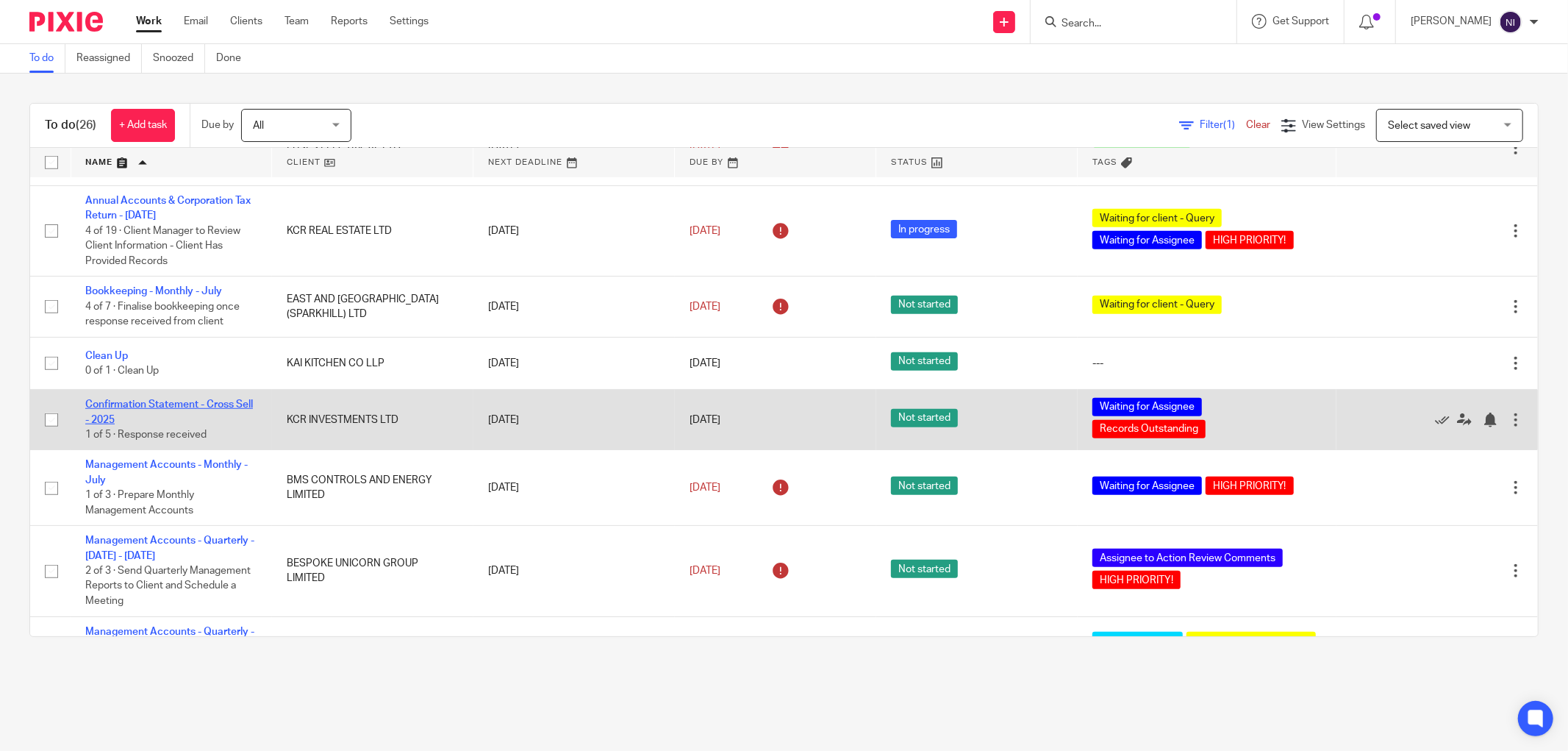
click at [166, 421] on link "Confirmation Statement - Cross Sell - 2025" at bounding box center [168, 411] width 167 height 25
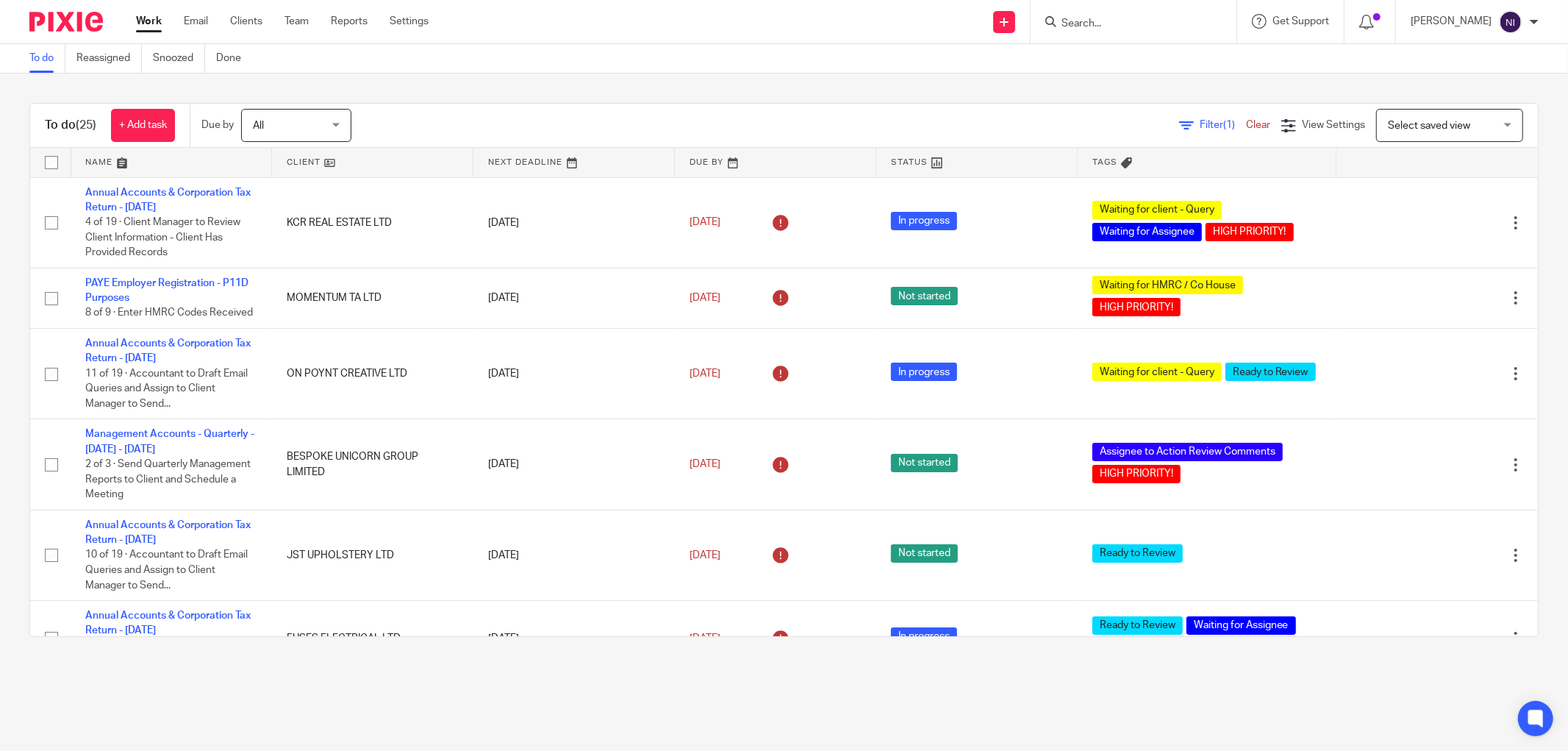
click at [91, 159] on link at bounding box center [172, 162] width 201 height 30
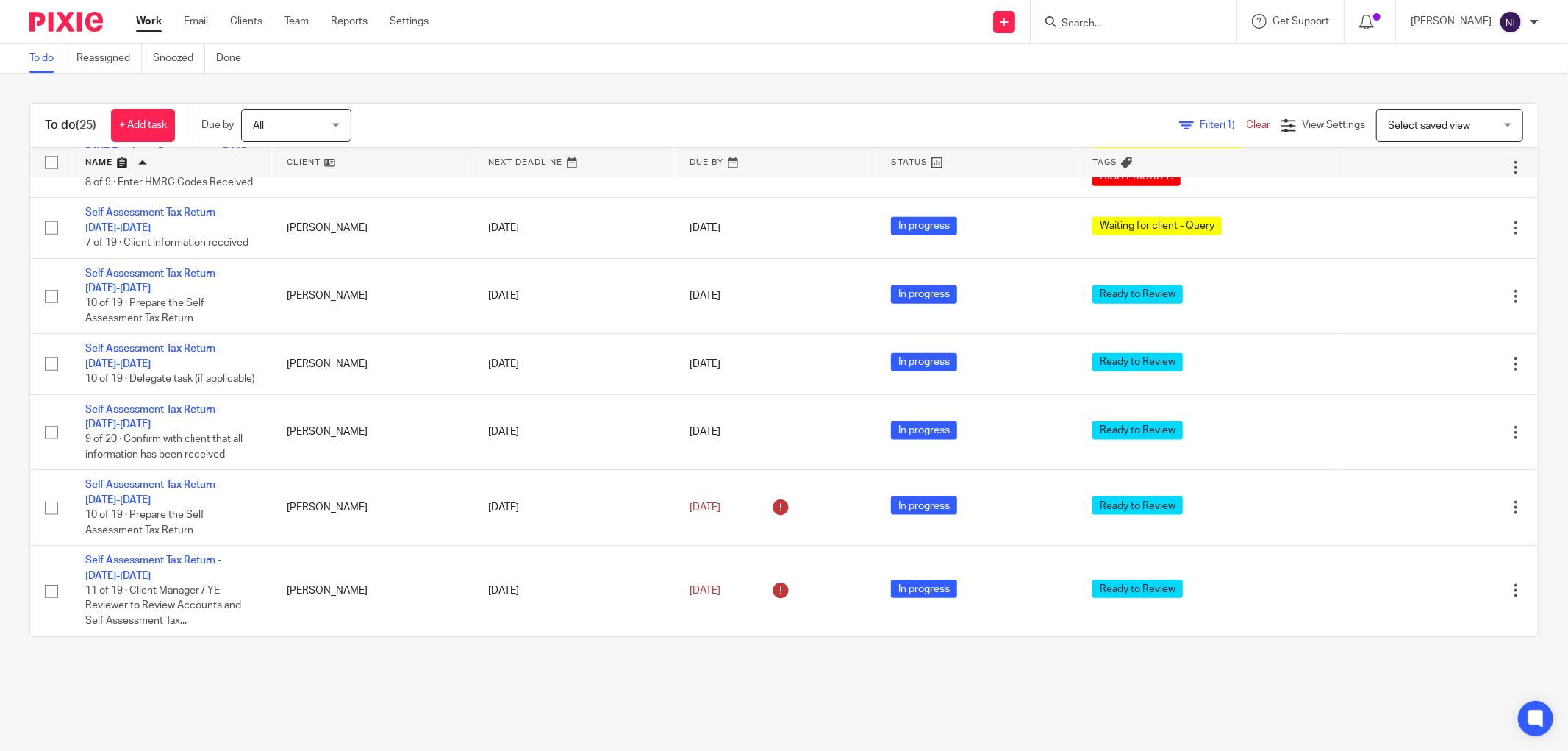
scroll to position [1452, 0]
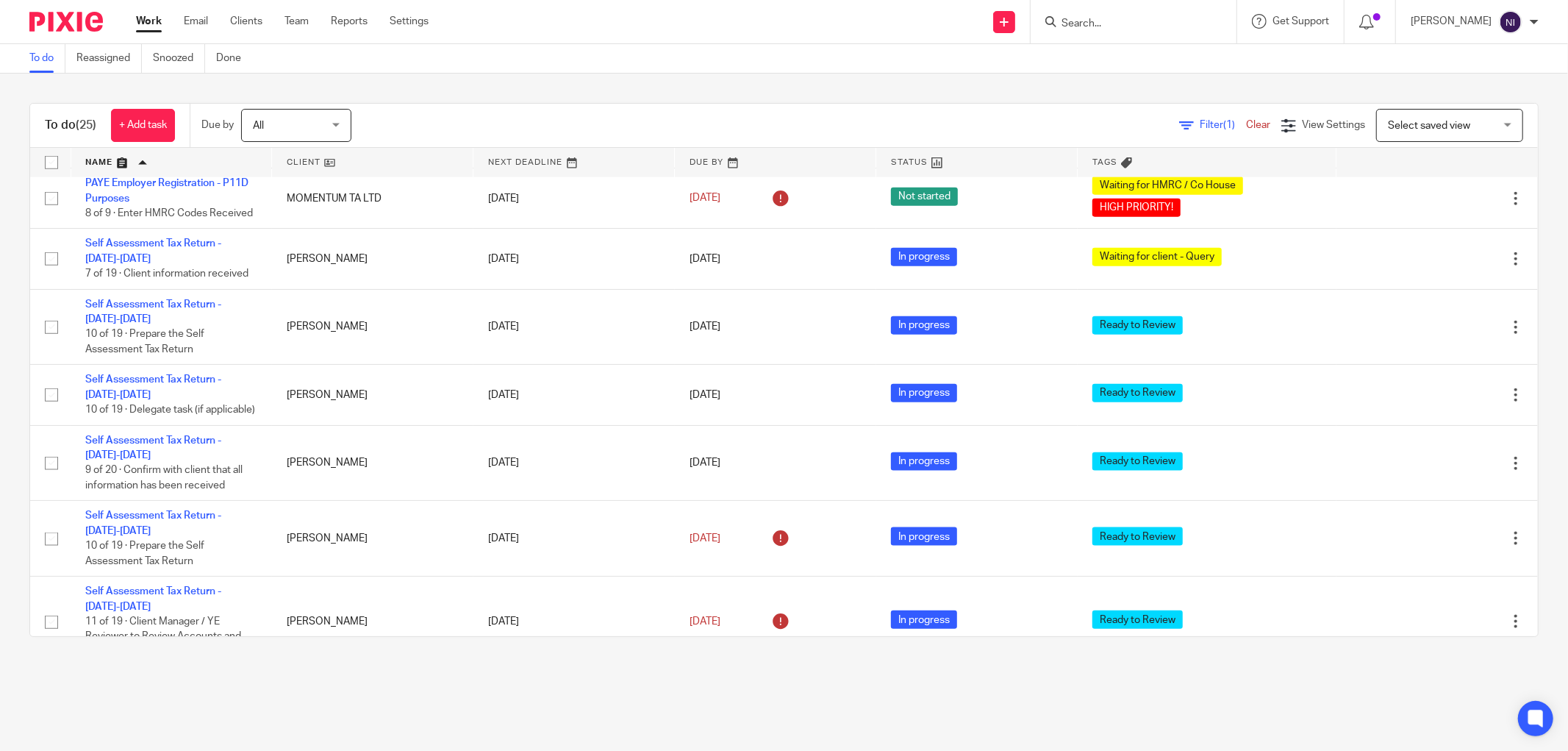
click at [1126, 24] on input "Search" at bounding box center [1126, 24] width 132 height 13
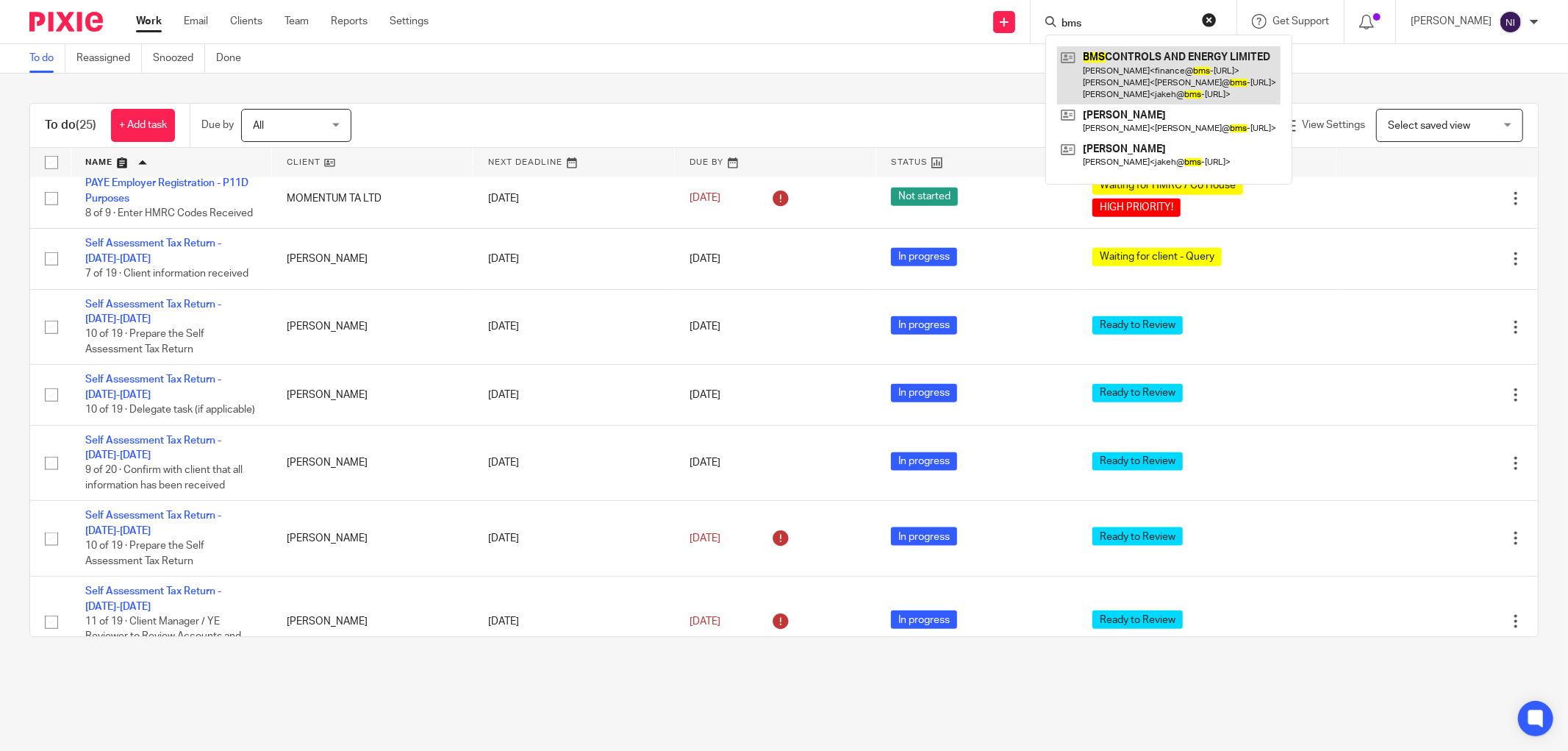
type input "bms"
click at [1120, 77] on link at bounding box center [1169, 75] width 224 height 58
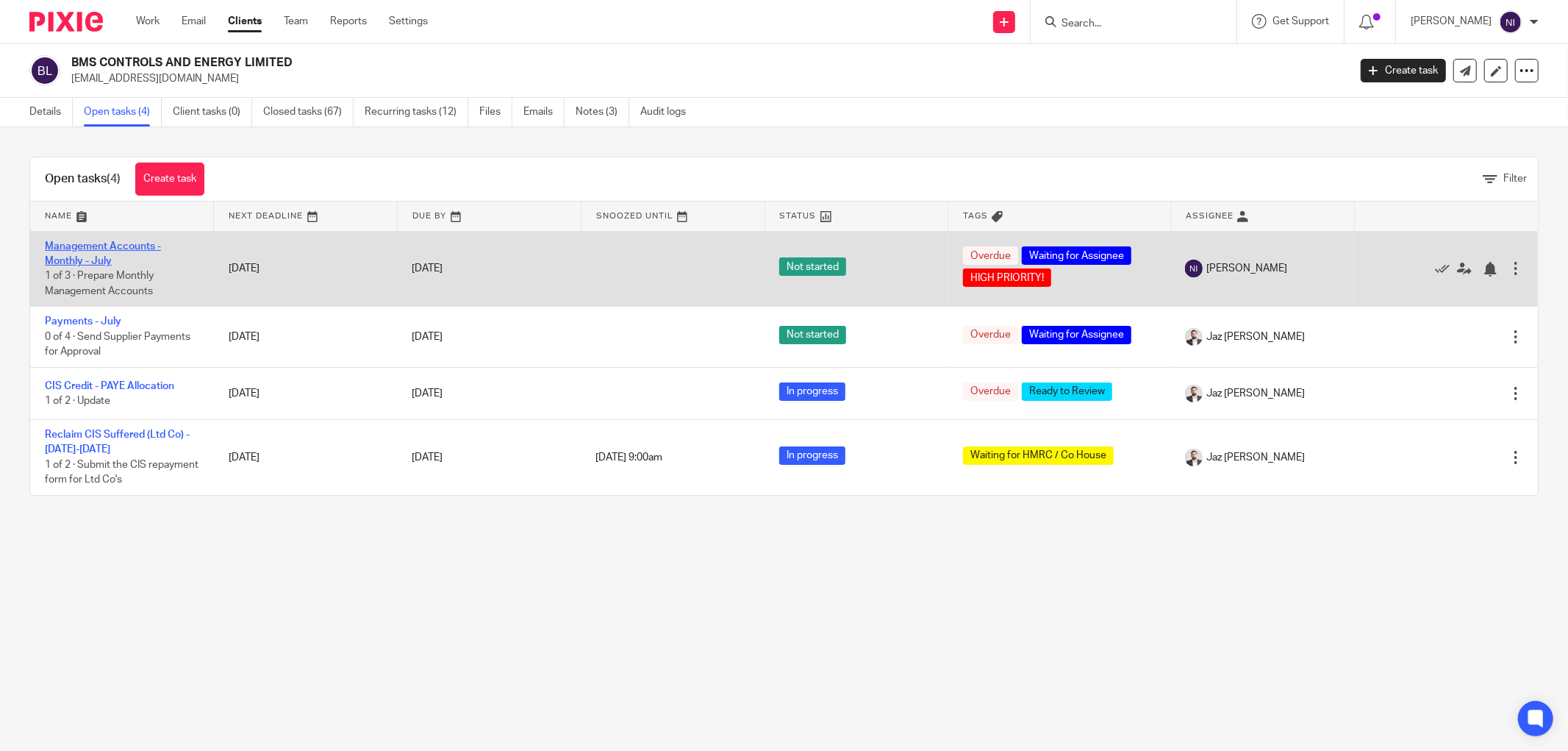
click at [109, 247] on link "Management Accounts - Monthly - July" at bounding box center [102, 254] width 116 height 25
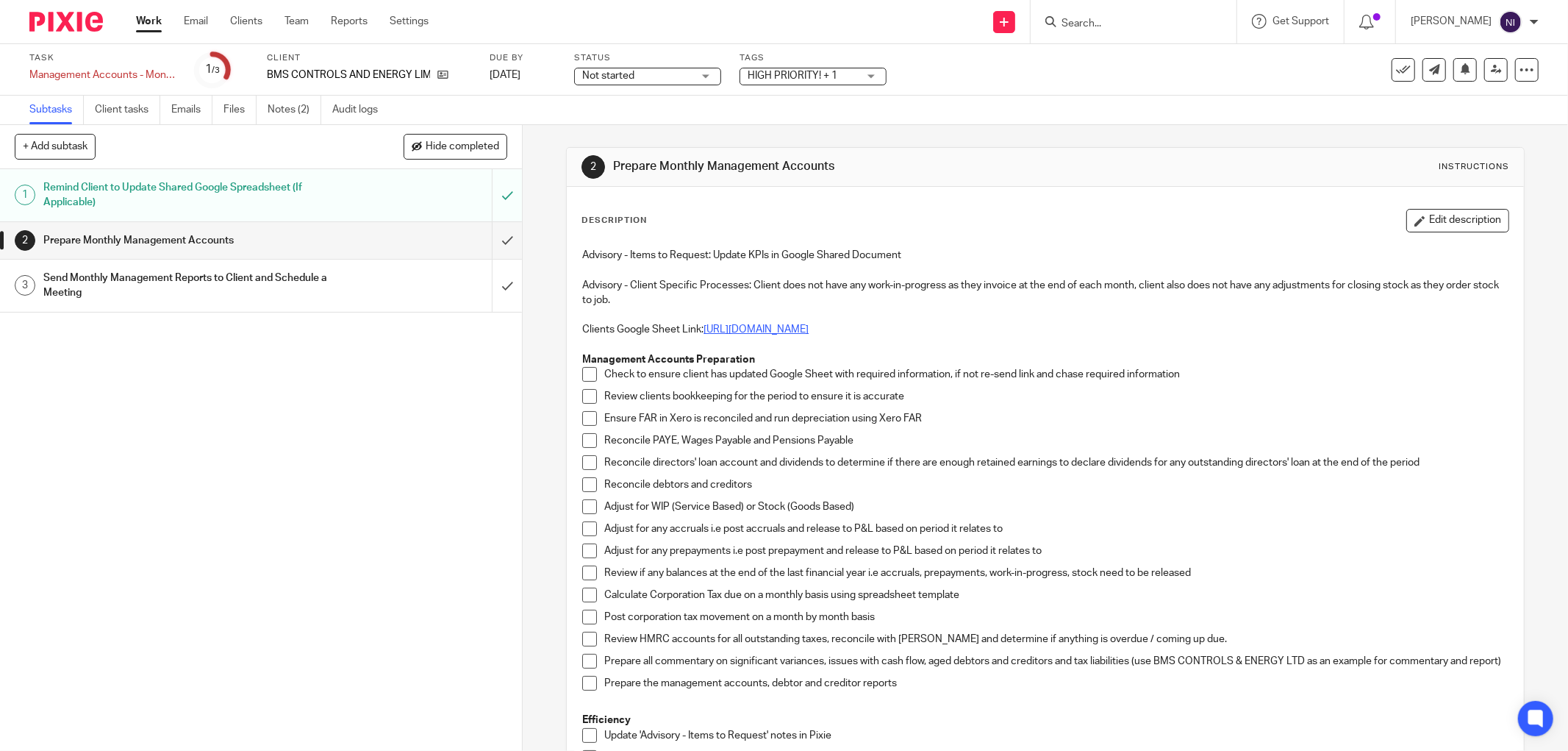
click at [799, 327] on link "[URL][DOMAIN_NAME]" at bounding box center [757, 329] width 105 height 11
click at [583, 371] on span at bounding box center [589, 374] width 14 height 14
click at [583, 402] on span at bounding box center [589, 396] width 14 height 14
click at [583, 419] on span at bounding box center [589, 418] width 14 height 14
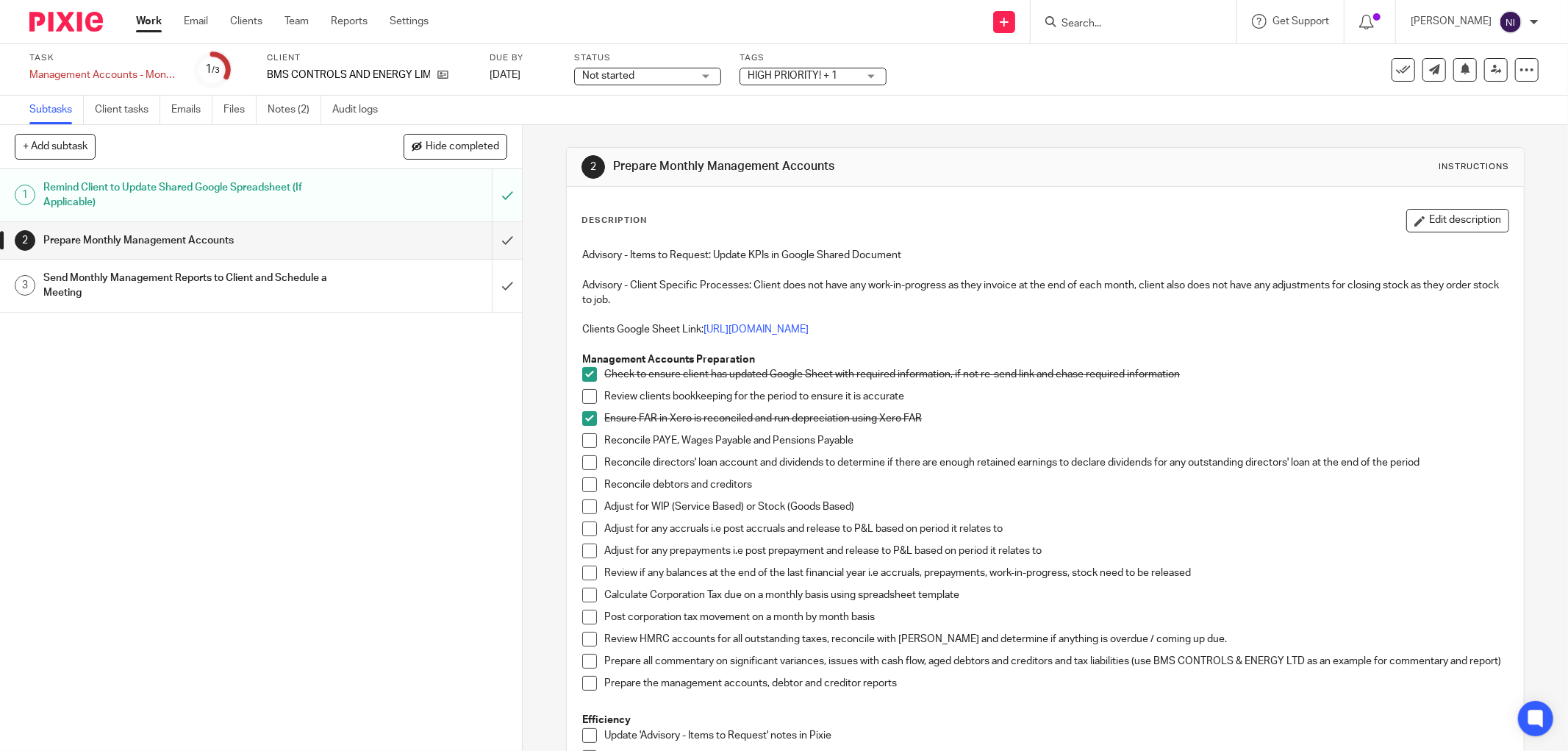
click at [1087, 27] on input "Search" at bounding box center [1126, 24] width 132 height 13
click at [1118, 20] on input "Search" at bounding box center [1126, 24] width 132 height 13
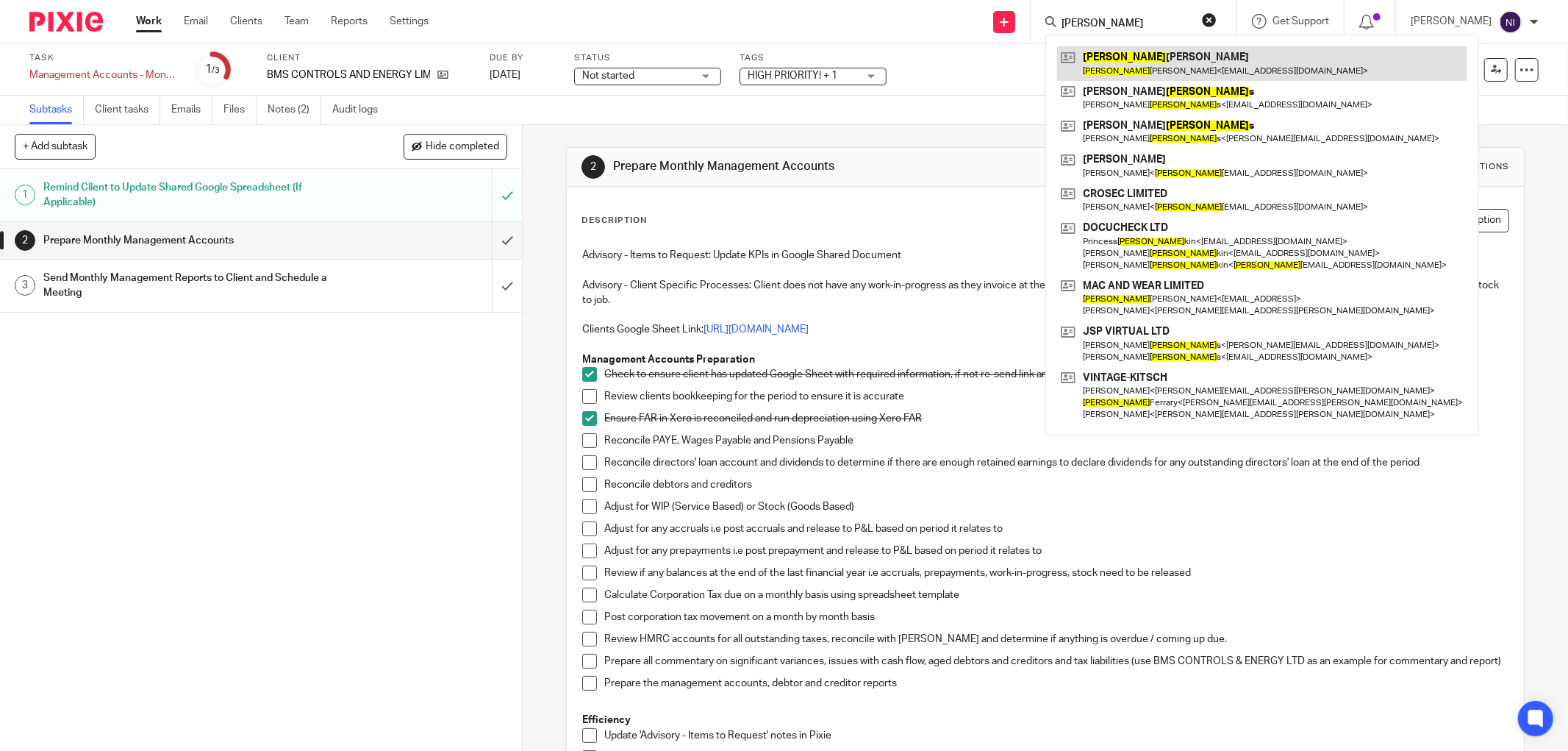
type input "peter"
click at [1200, 68] on link at bounding box center [1262, 62] width 410 height 33
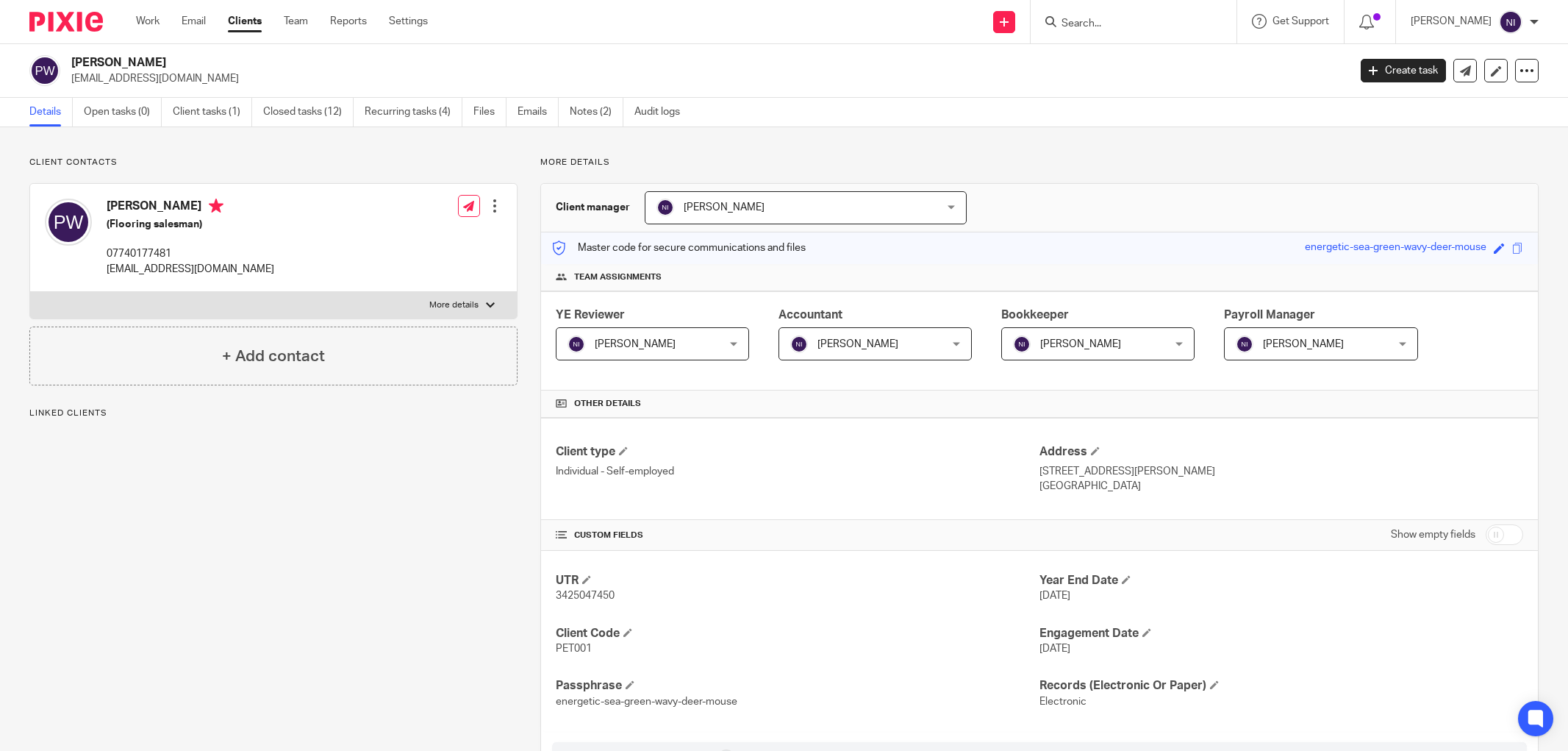
click at [522, 110] on link "Emails" at bounding box center [538, 112] width 41 height 29
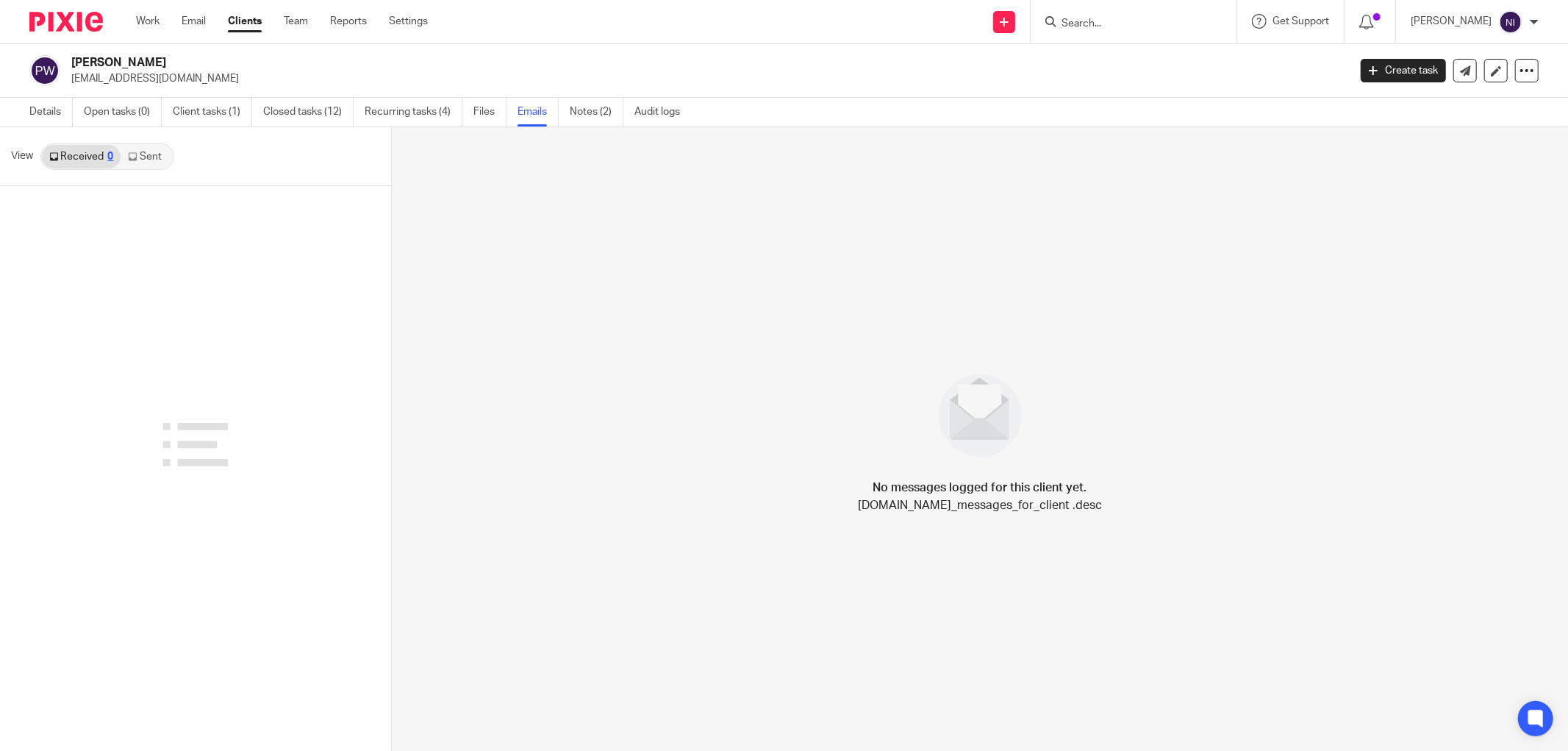
click at [164, 155] on link "Sent" at bounding box center [146, 156] width 52 height 24
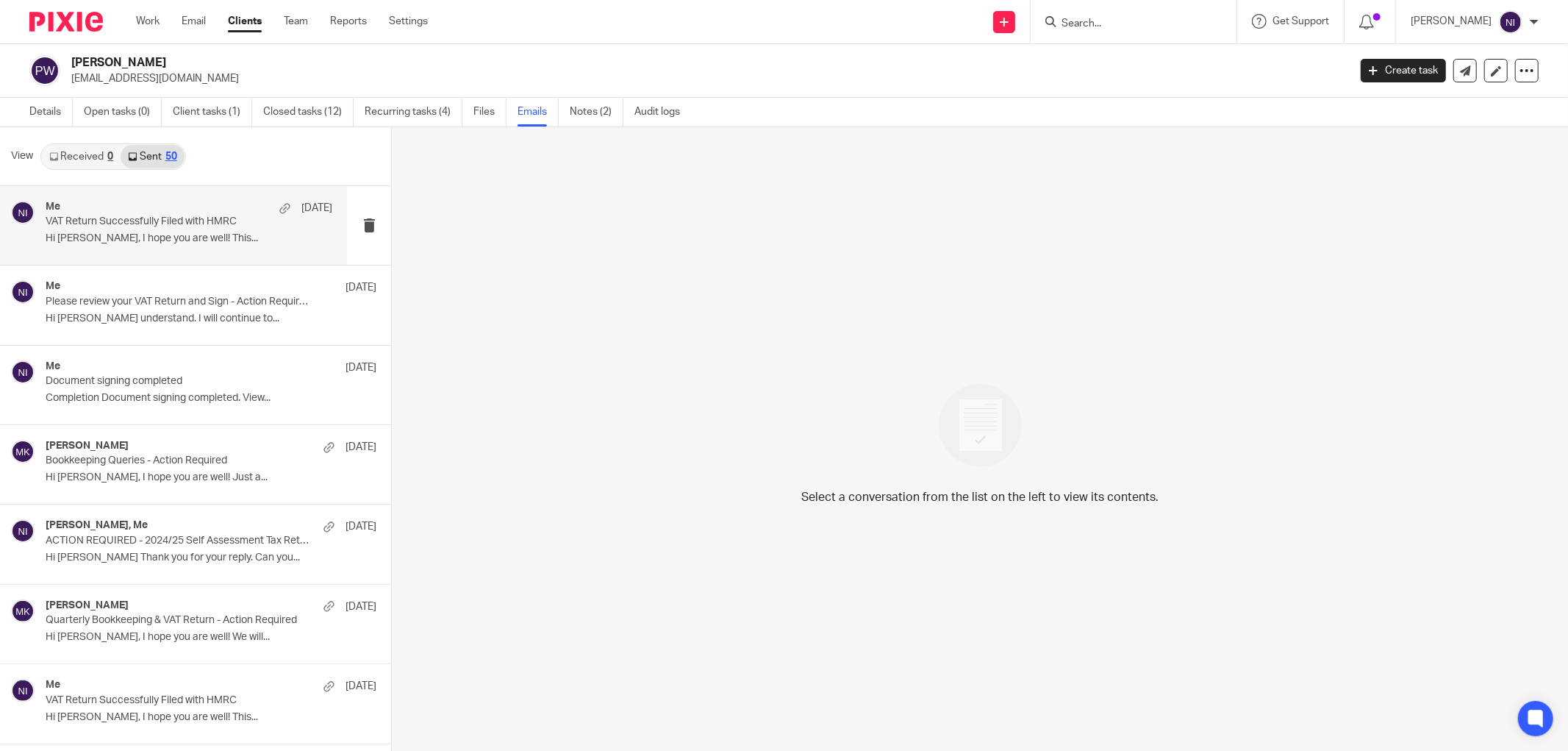
click at [211, 231] on div "Me [DATE] VAT Return Successfully Filed with HMRC Hi [PERSON_NAME], I hope you …" at bounding box center [189, 225] width 287 height 49
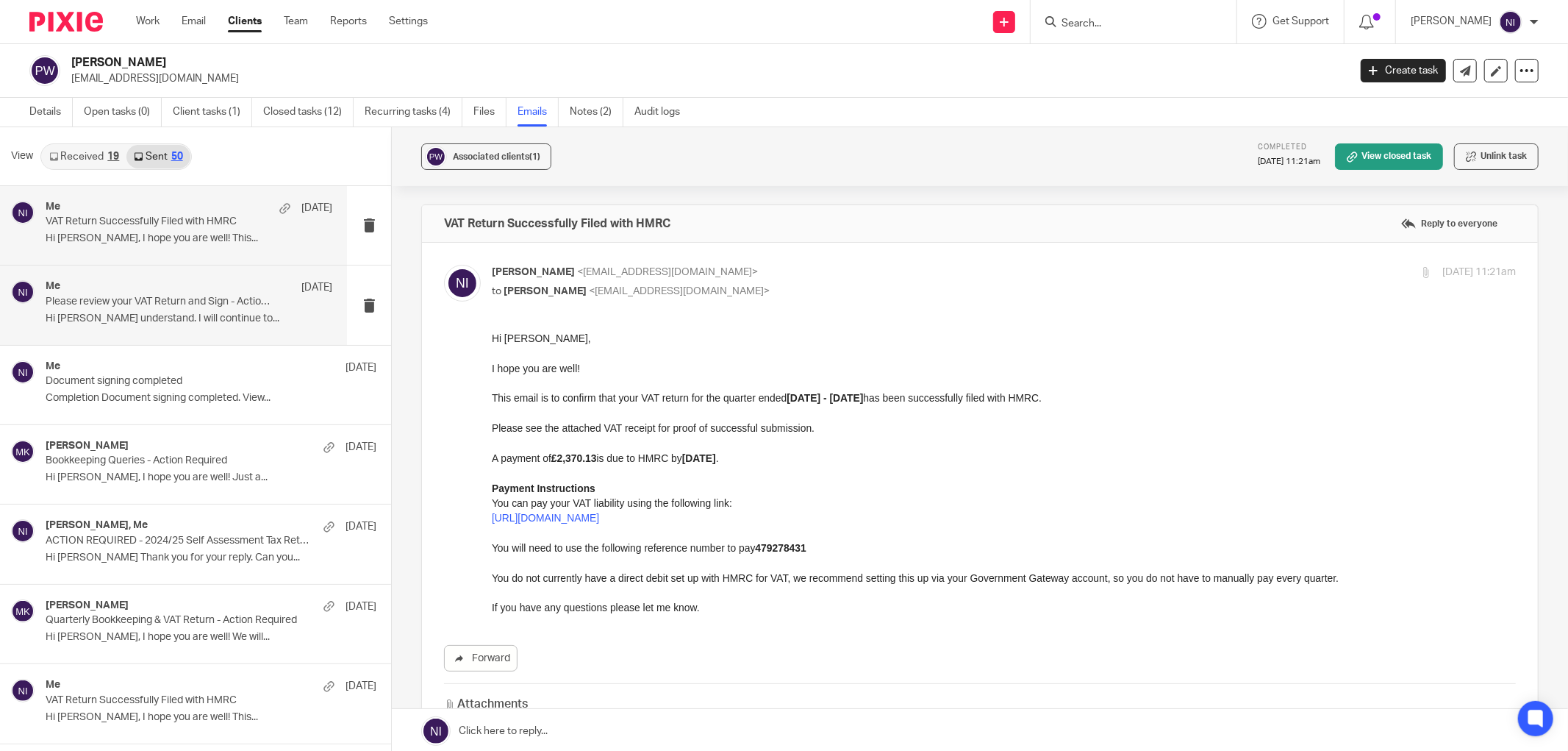
click at [144, 313] on p "Hi [PERSON_NAME] understand. I will continue to..." at bounding box center [189, 319] width 287 height 12
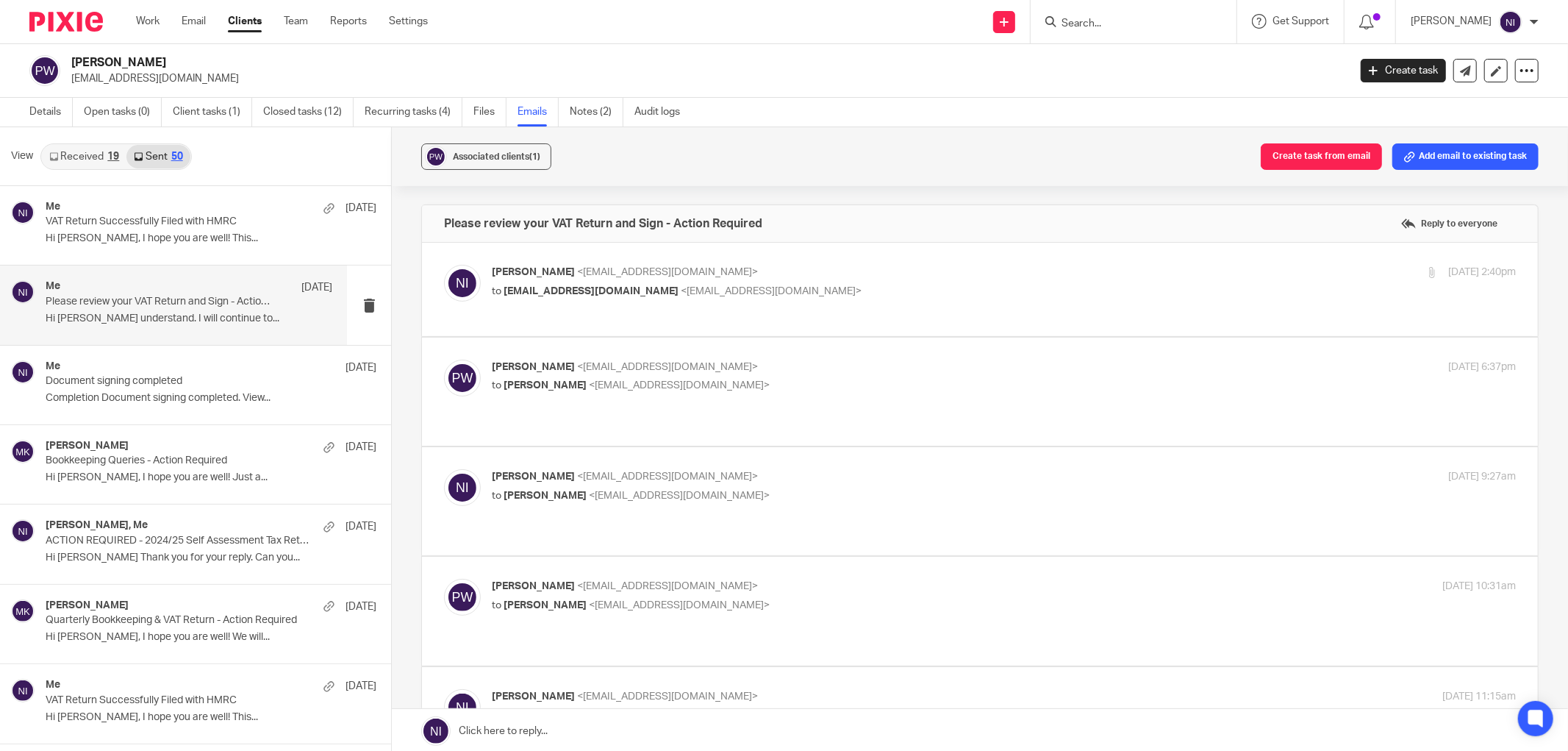
scroll to position [348, 0]
